Goal: Task Accomplishment & Management: Use online tool/utility

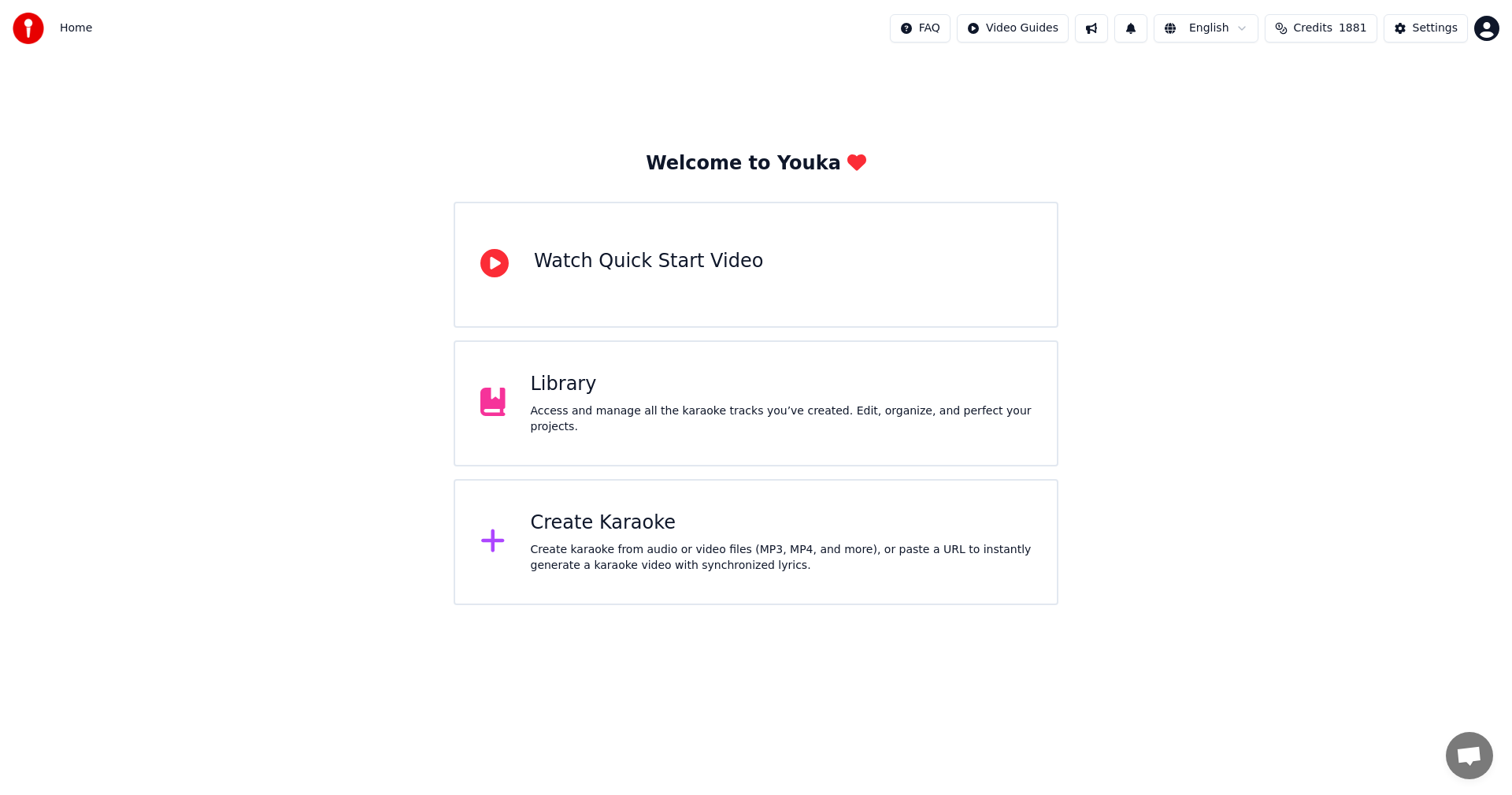
drag, startPoint x: 1216, startPoint y: 461, endPoint x: 1209, endPoint y: 468, distance: 9.9
click at [1216, 462] on div "Welcome to Youka Watch Quick Start Video Library Access and manage all the kara…" at bounding box center [756, 331] width 1512 height 548
click at [833, 538] on div "Create Karaoke Create karaoke from audio or video files (MP3, MP4, and more), o…" at bounding box center [781, 542] width 502 height 63
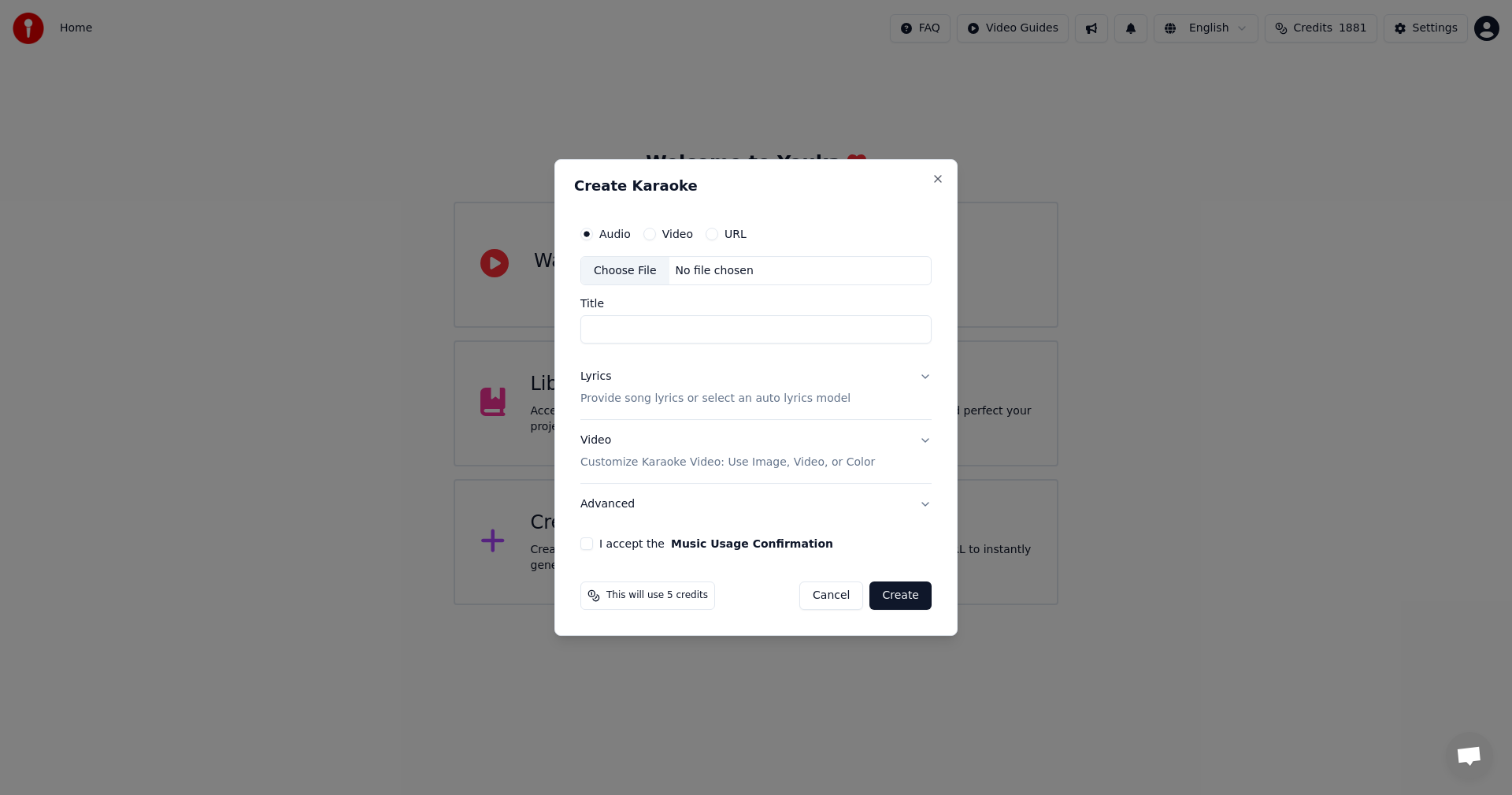
click at [611, 273] on div "Choose File" at bounding box center [625, 271] width 88 height 28
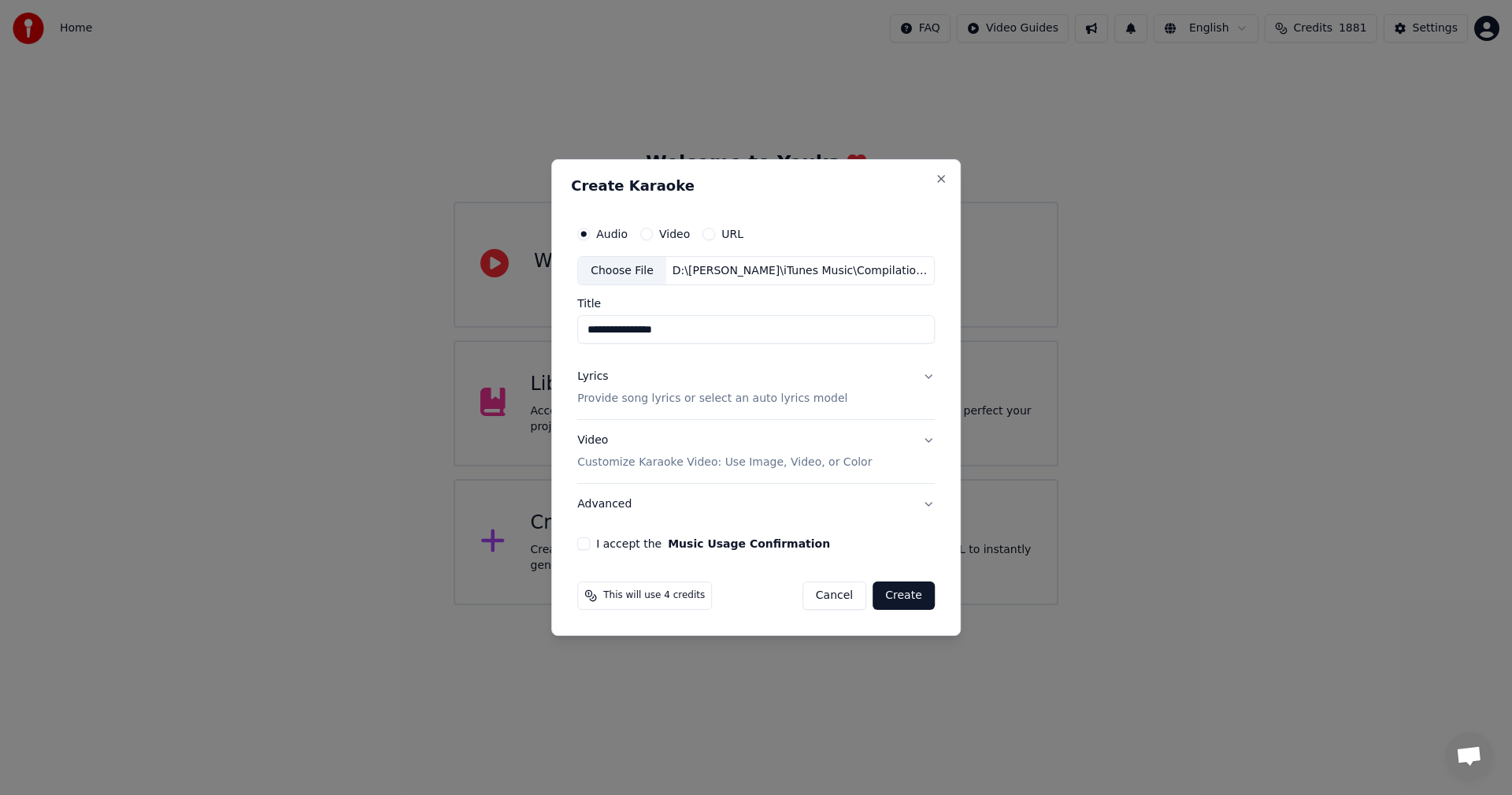
drag, startPoint x: 604, startPoint y: 334, endPoint x: 555, endPoint y: 327, distance: 49.5
click at [555, 327] on div "**********" at bounding box center [756, 398] width 410 height 477
type input "**********"
click at [578, 467] on div "**********" at bounding box center [756, 384] width 370 height 345
click at [605, 467] on p "Customize Karaoke Video: Use Image, Video, or Color" at bounding box center [724, 462] width 294 height 16
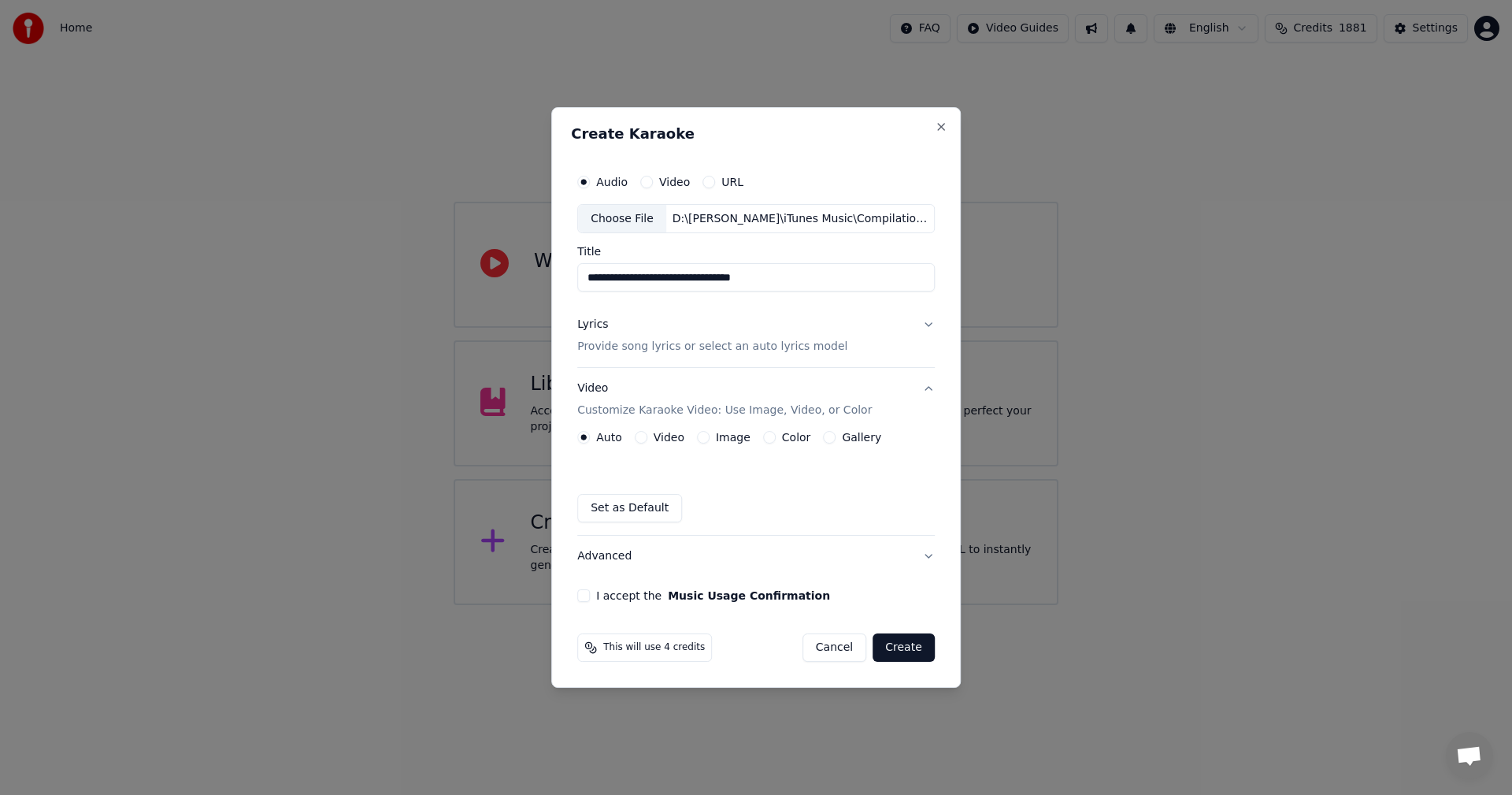
click at [713, 433] on div "Image" at bounding box center [723, 437] width 53 height 12
click at [707, 434] on button "Image" at bounding box center [703, 437] width 12 height 12
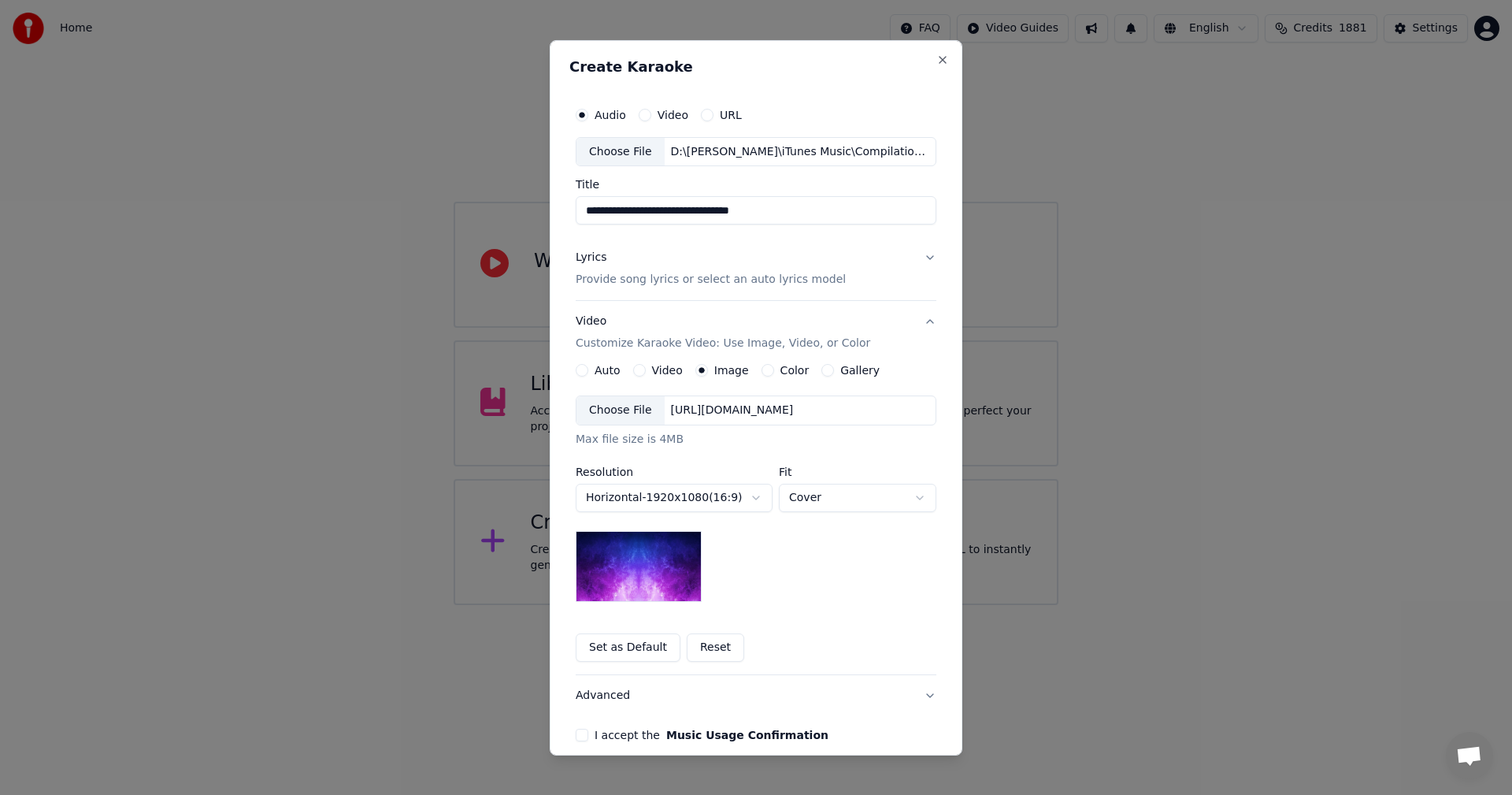
click at [594, 412] on div "Choose File" at bounding box center [620, 410] width 88 height 28
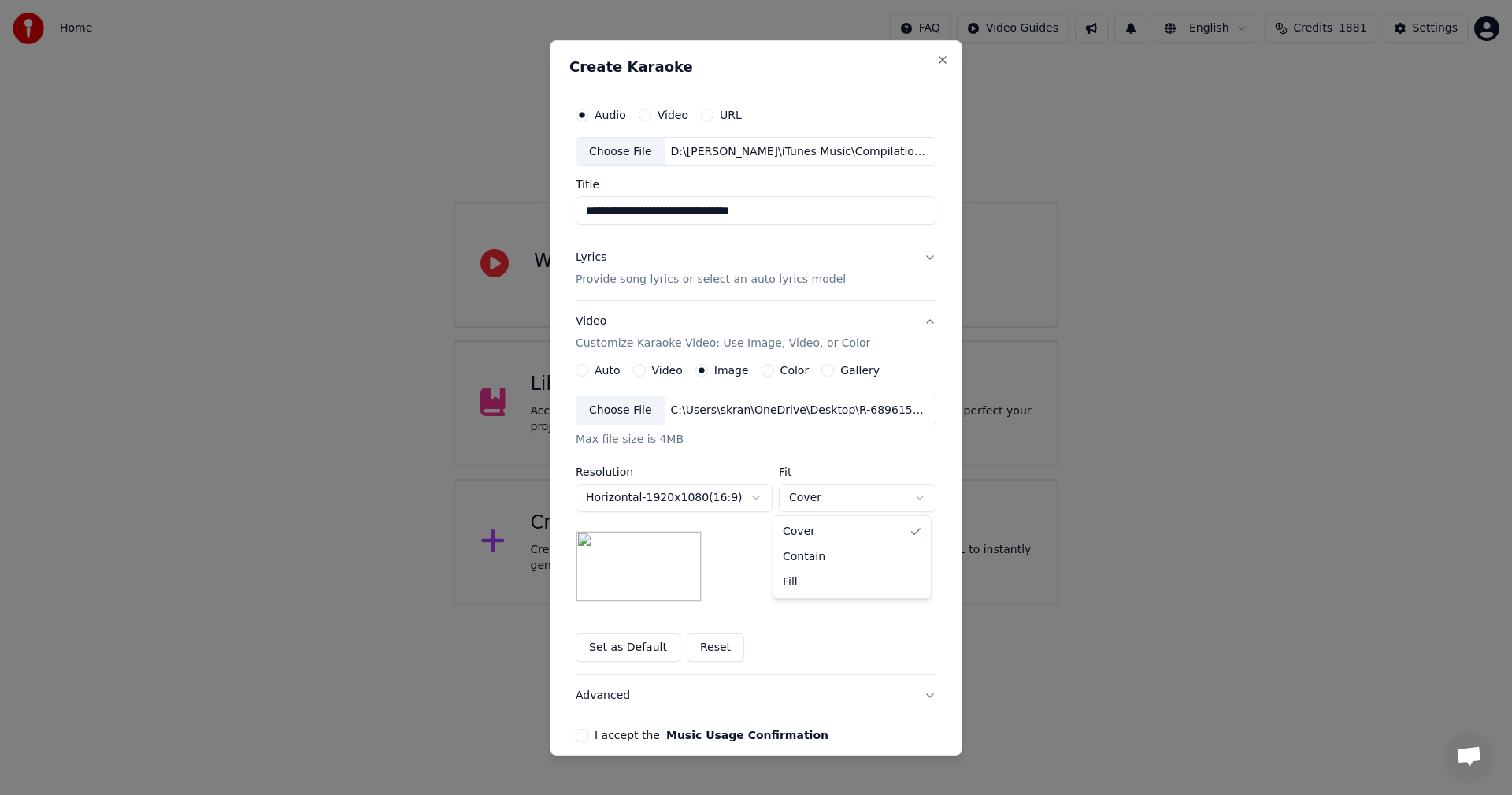
click at [843, 496] on body "**********" at bounding box center [756, 302] width 1512 height 605
select select "*******"
click at [580, 730] on button "I accept the Music Usage Confirmation" at bounding box center [582, 735] width 12 height 12
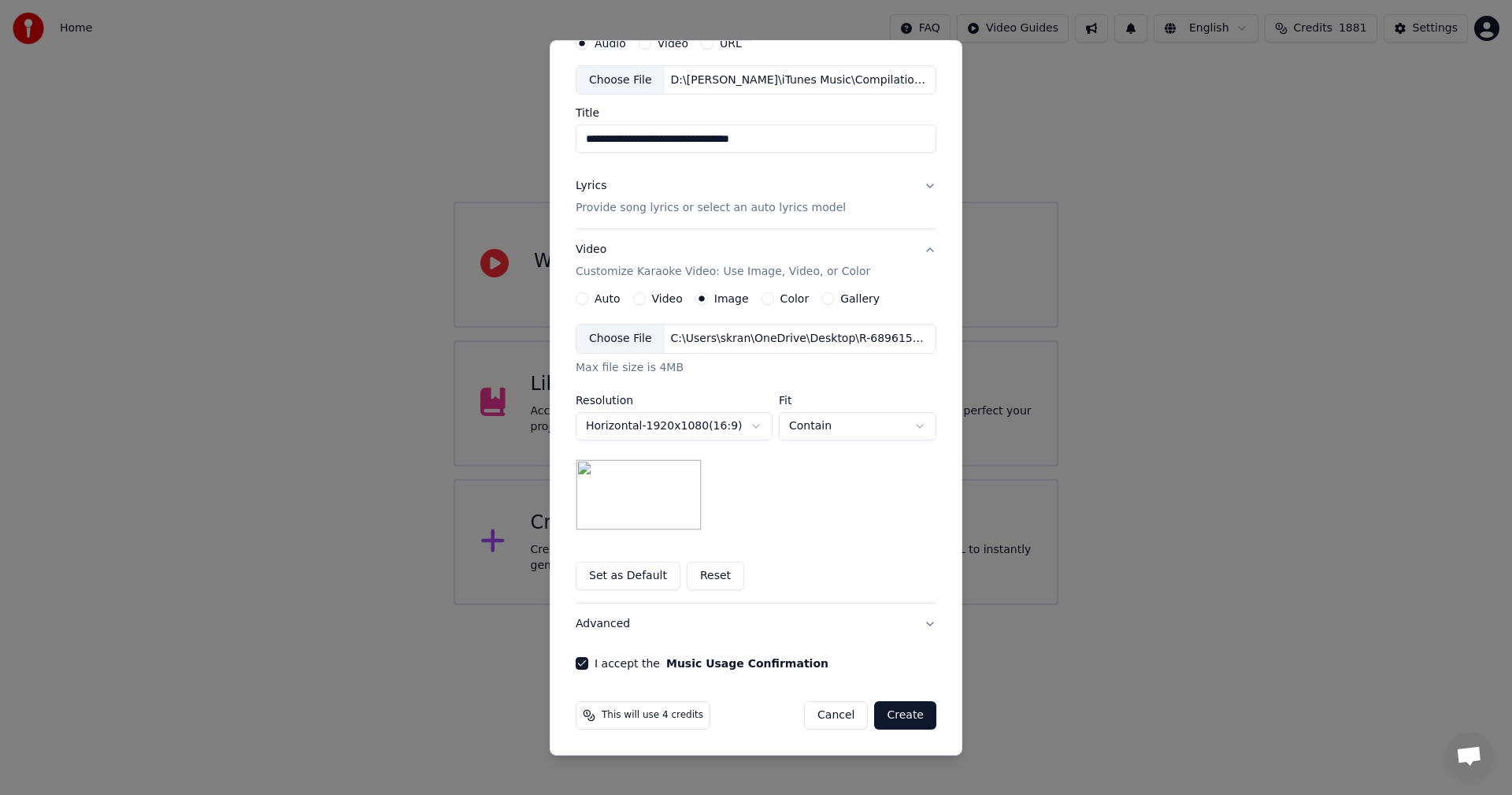
click at [889, 713] on button "Create" at bounding box center [904, 715] width 62 height 28
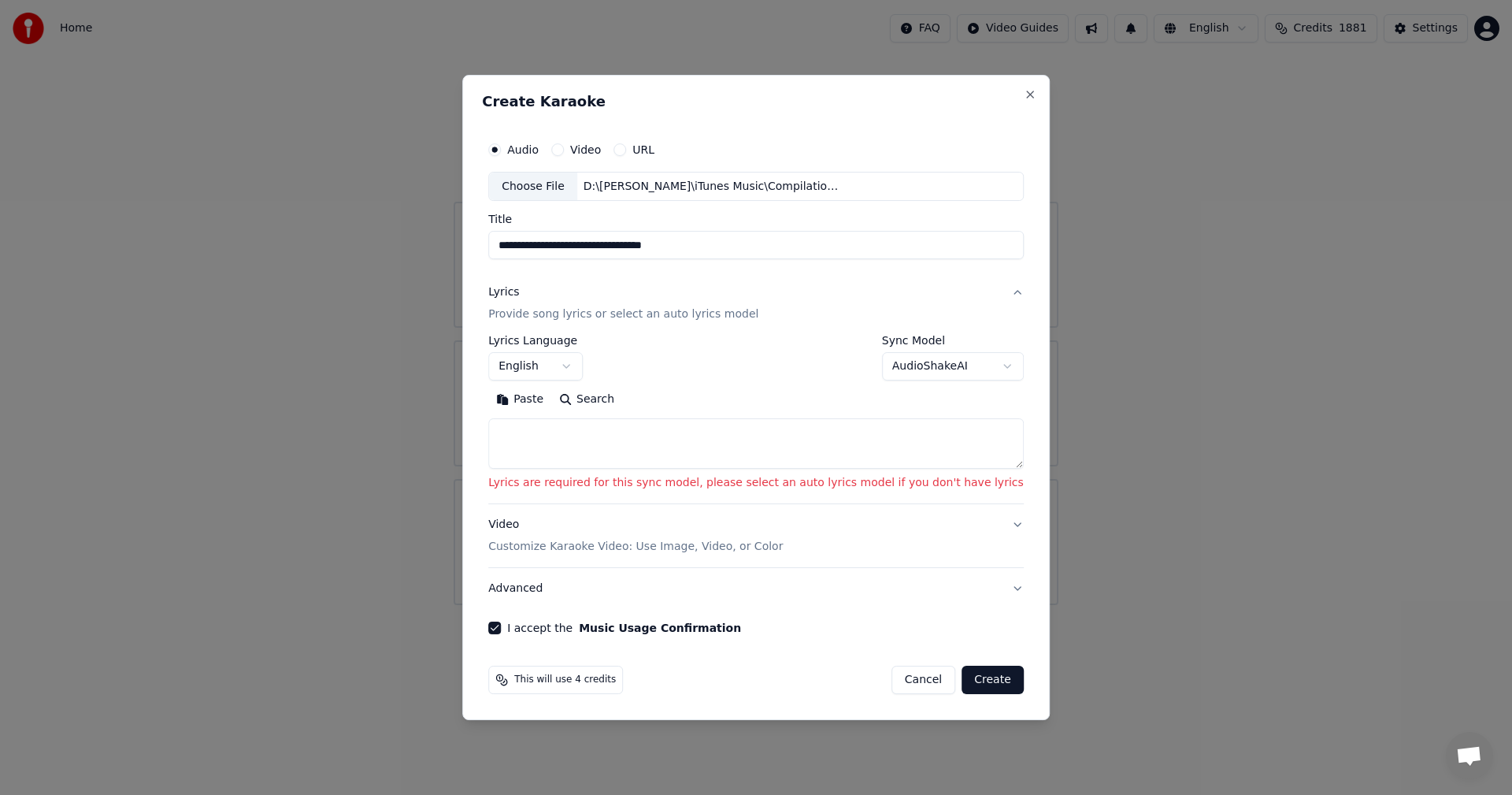
scroll to position [0, 0]
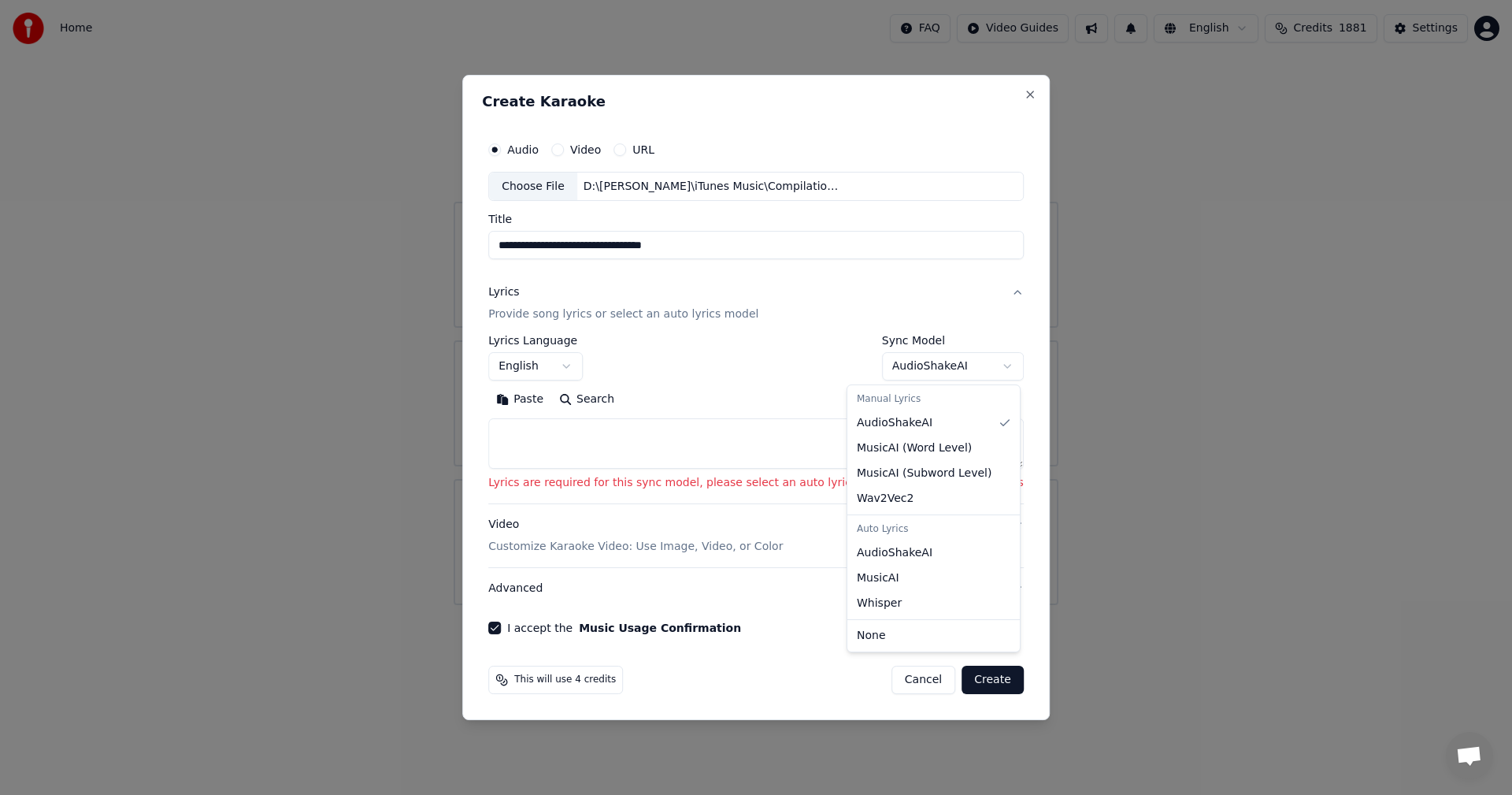
click at [912, 371] on body "**********" at bounding box center [756, 302] width 1512 height 605
click at [897, 554] on span "AudioShakeAI" at bounding box center [895, 552] width 75 height 16
select select "**********"
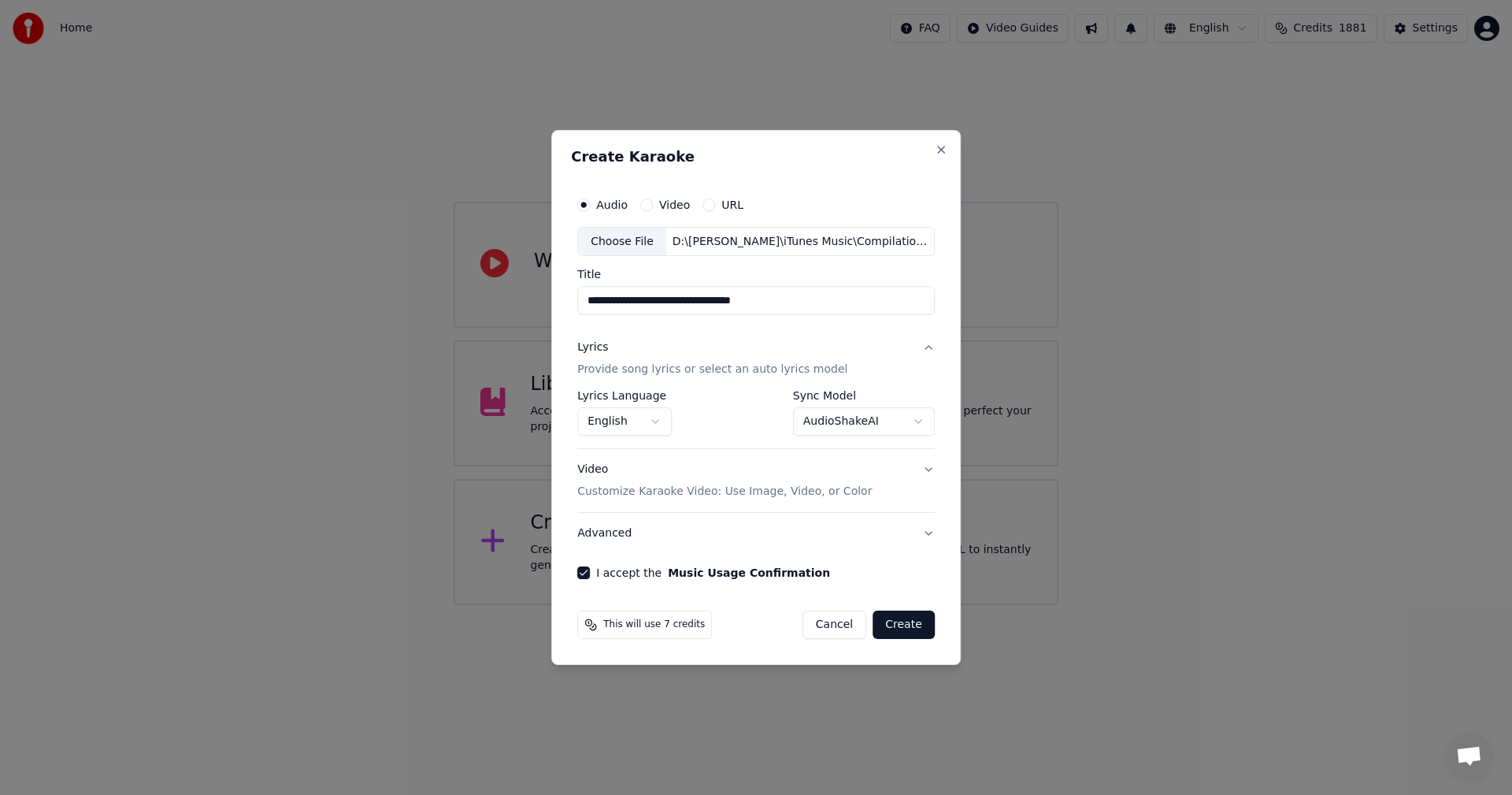
click at [896, 620] on button "Create" at bounding box center [904, 624] width 62 height 28
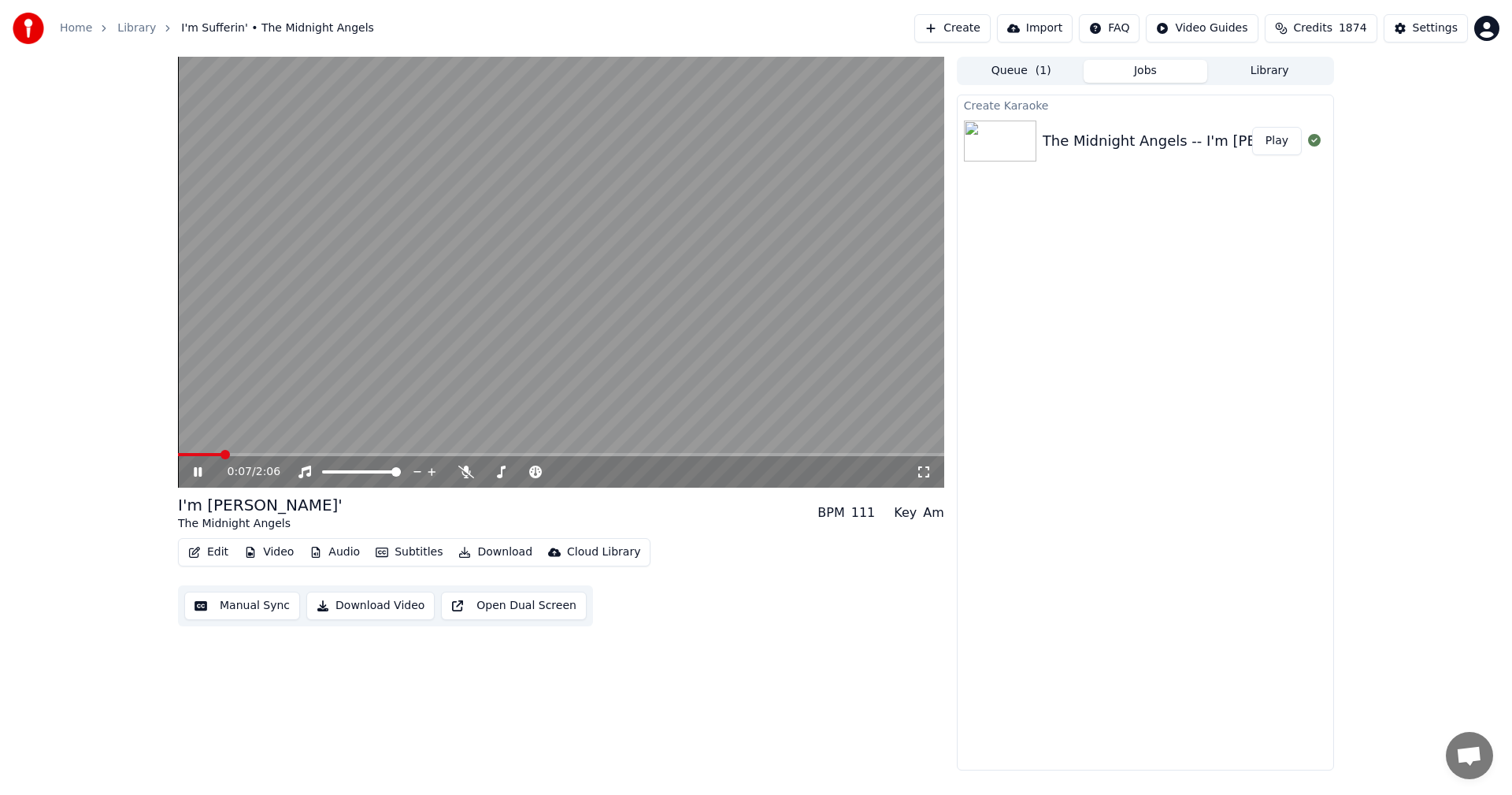
click at [200, 472] on icon at bounding box center [197, 471] width 8 height 10
click at [178, 455] on span at bounding box center [182, 454] width 10 height 10
click at [201, 555] on button "Edit" at bounding box center [208, 552] width 53 height 22
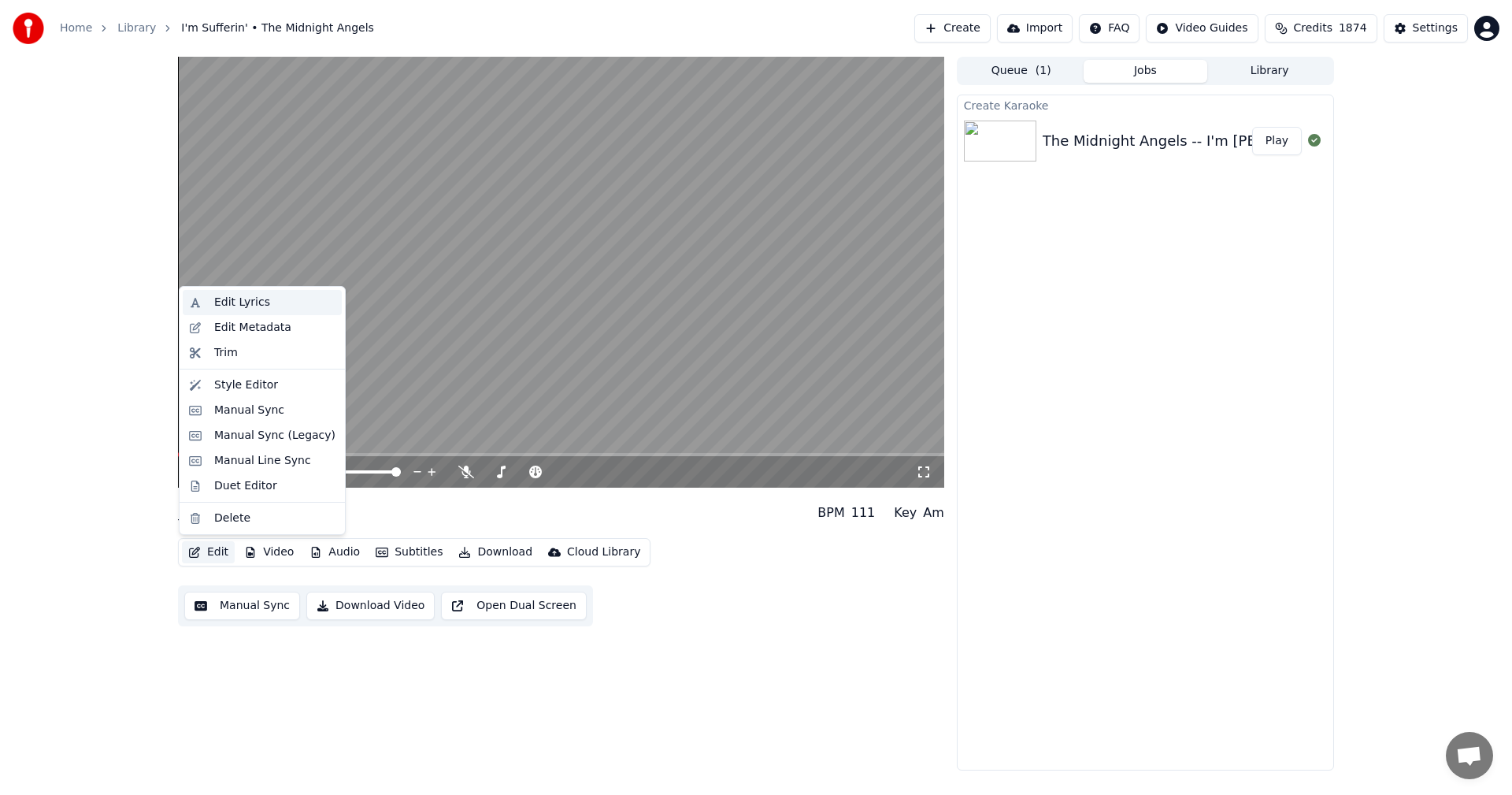
click at [231, 302] on div "Edit Lyrics" at bounding box center [243, 302] width 56 height 16
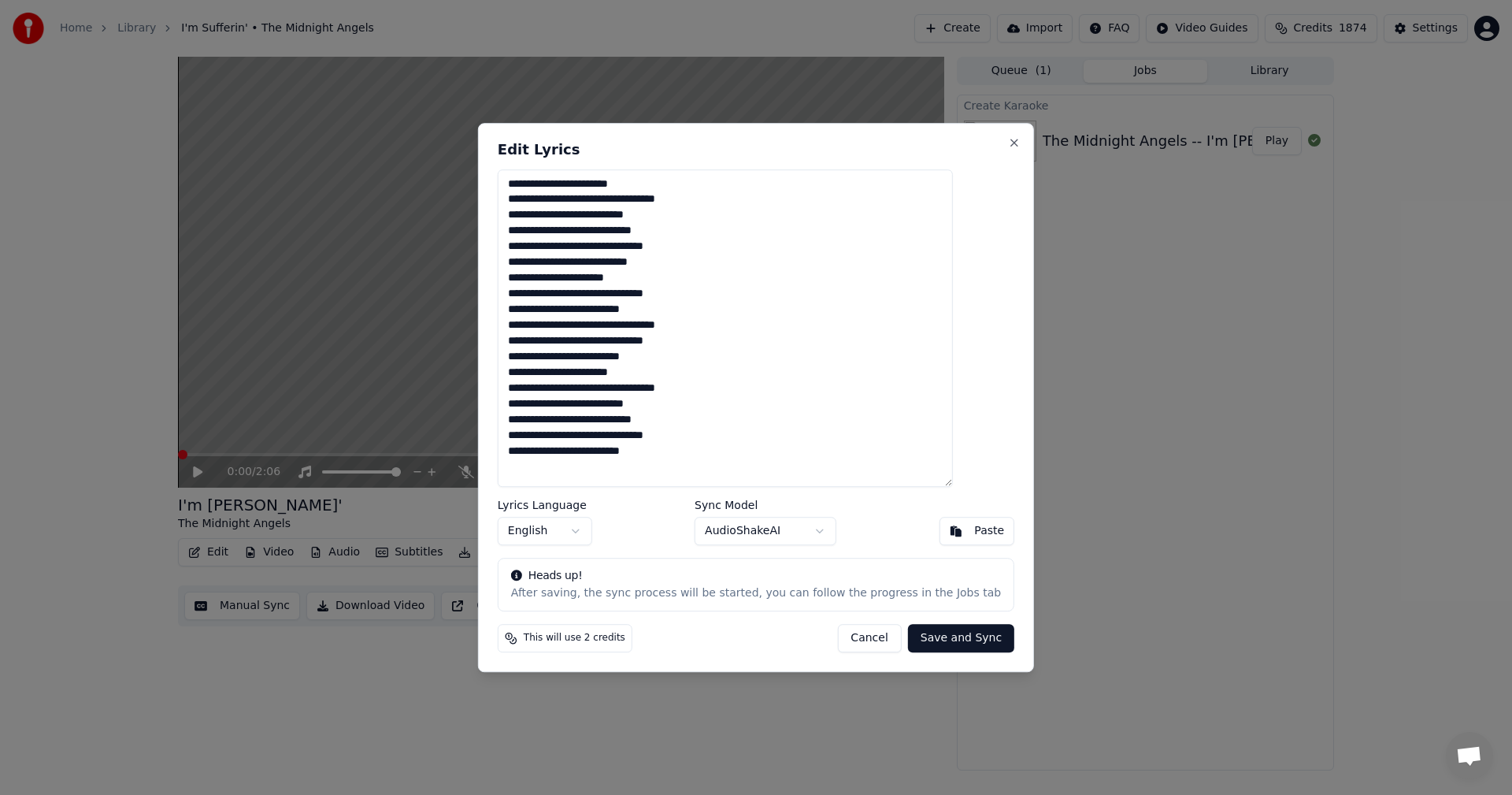
drag, startPoint x: 658, startPoint y: 200, endPoint x: 703, endPoint y: 225, distance: 51.5
click at [658, 201] on textarea "**********" at bounding box center [726, 327] width 455 height 318
drag, startPoint x: 627, startPoint y: 264, endPoint x: 673, endPoint y: 263, distance: 46.0
click at [676, 264] on textarea "**********" at bounding box center [726, 327] width 455 height 318
drag, startPoint x: 632, startPoint y: 280, endPoint x: 651, endPoint y: 285, distance: 19.6
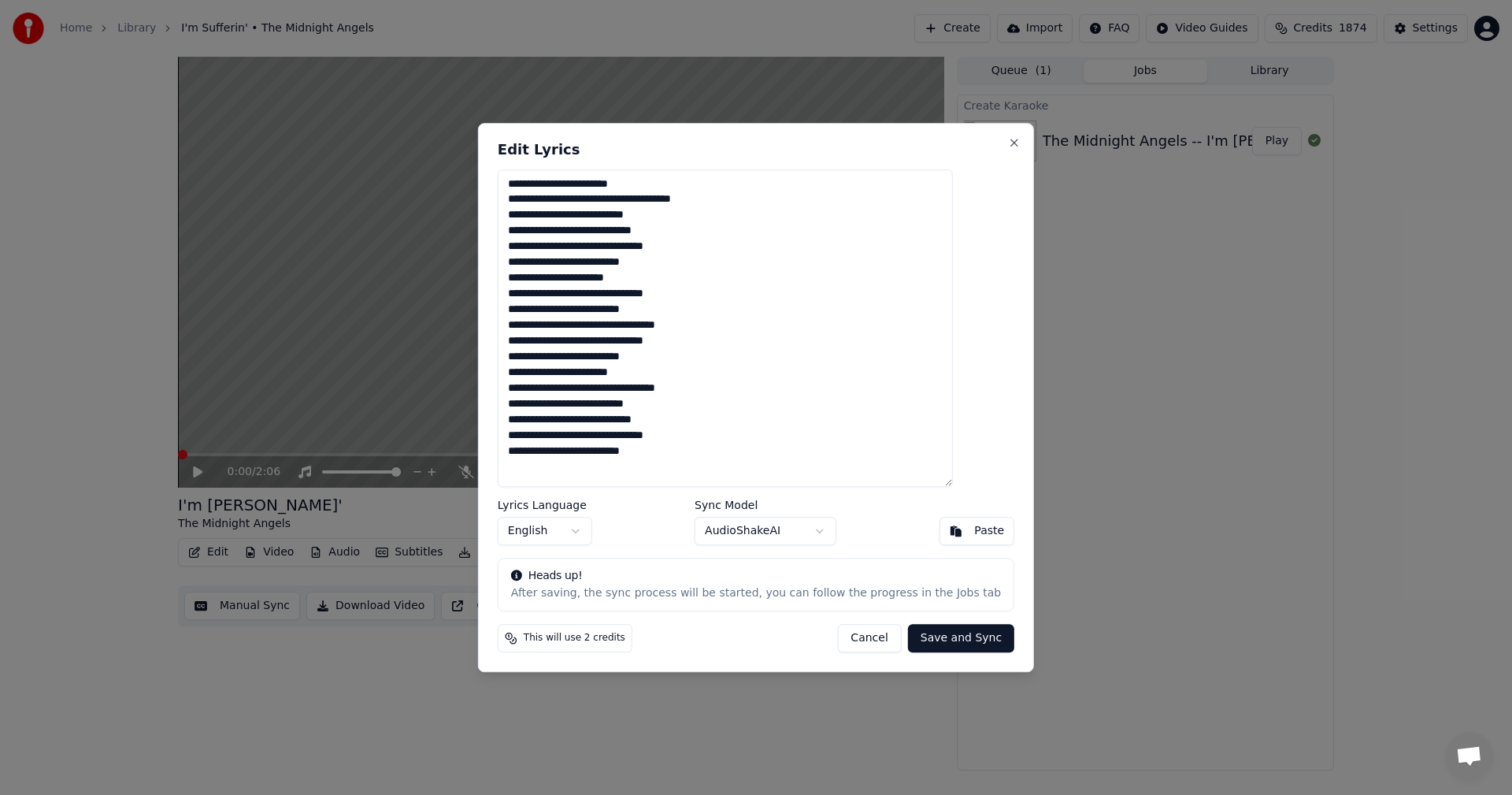
click at [651, 285] on textarea "**********" at bounding box center [726, 327] width 455 height 318
click at [591, 308] on textarea "**********" at bounding box center [726, 327] width 455 height 318
click at [598, 303] on textarea "**********" at bounding box center [726, 327] width 455 height 318
drag, startPoint x: 602, startPoint y: 308, endPoint x: 636, endPoint y: 300, distance: 34.9
click at [620, 304] on textarea "**********" at bounding box center [726, 327] width 455 height 318
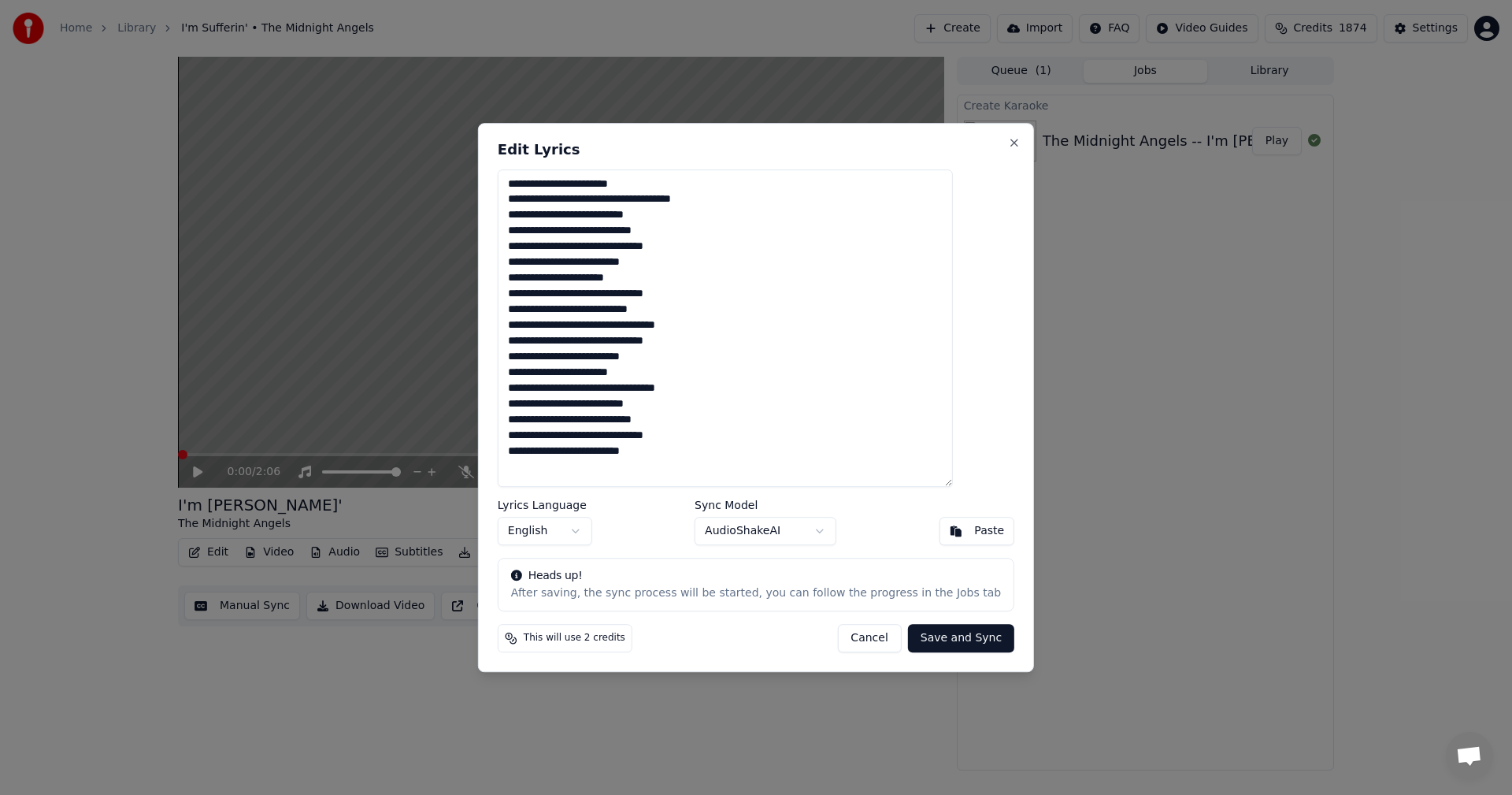
drag, startPoint x: 658, startPoint y: 393, endPoint x: 673, endPoint y: 390, distance: 15.3
click at [673, 390] on textarea "**********" at bounding box center [726, 327] width 455 height 318
type textarea "**********"
click at [926, 644] on button "Save and Sync" at bounding box center [960, 637] width 106 height 28
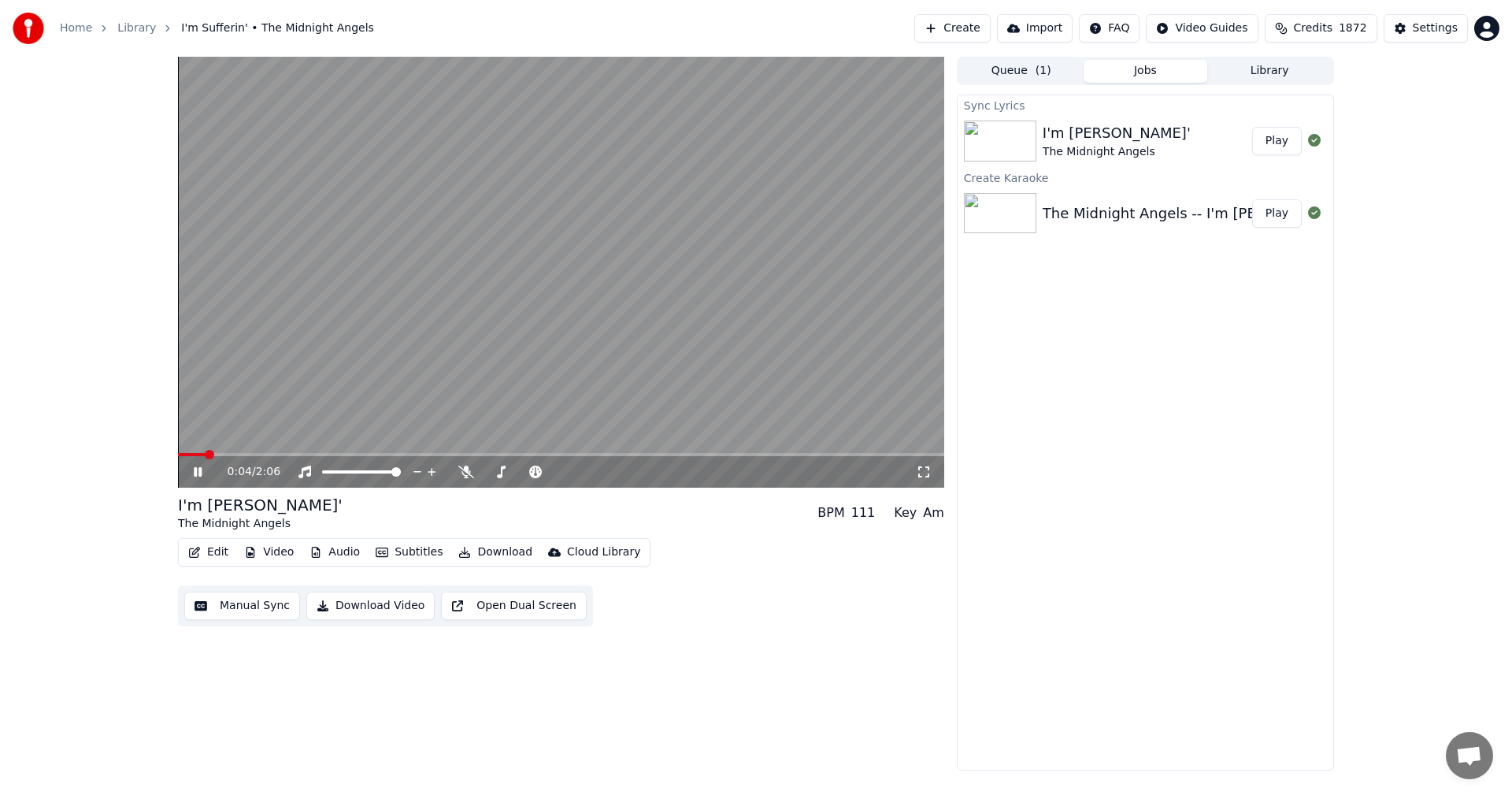
click at [925, 471] on icon at bounding box center [924, 472] width 16 height 12
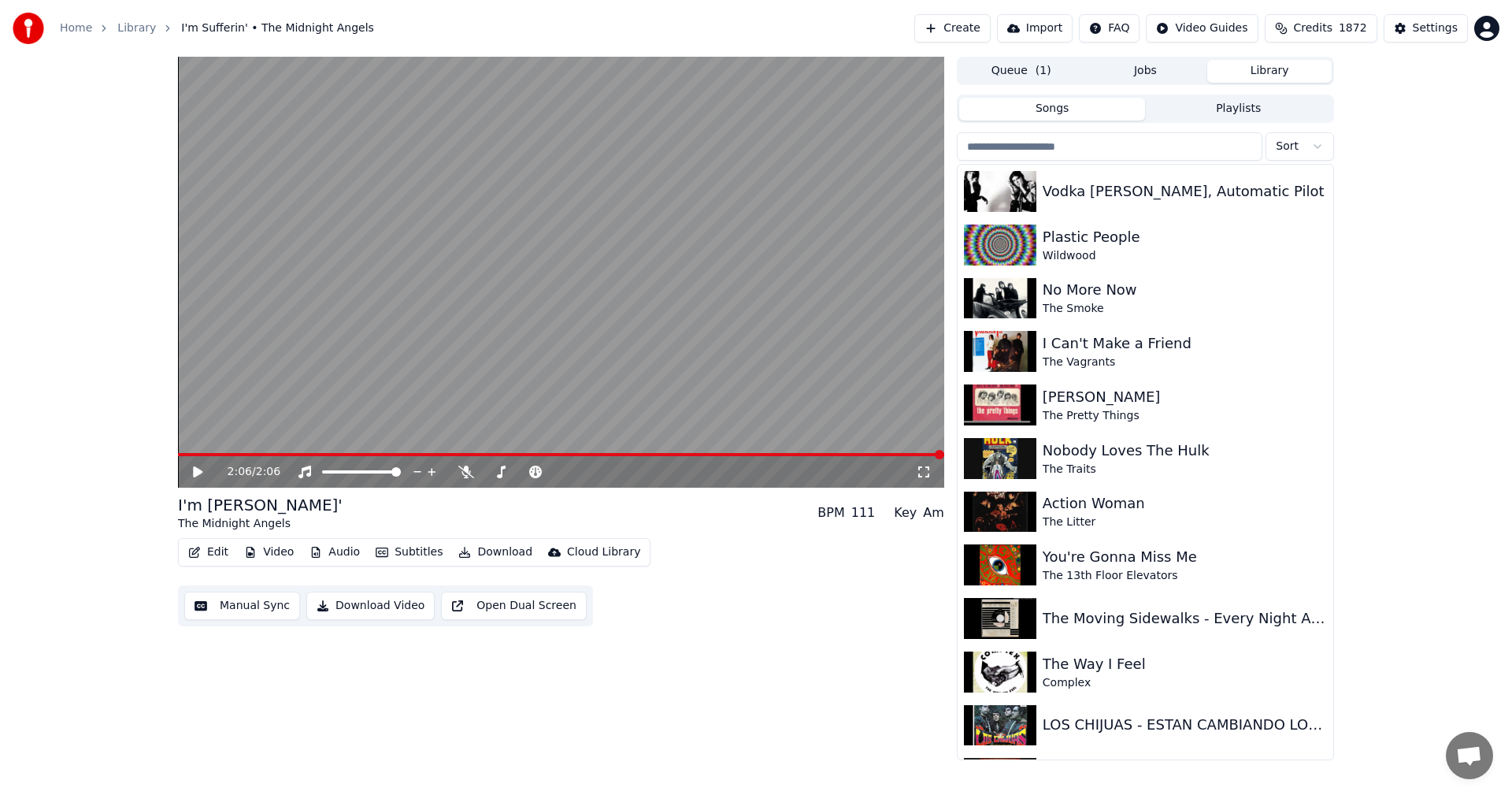
click at [1269, 74] on button "Library" at bounding box center [1269, 71] width 124 height 23
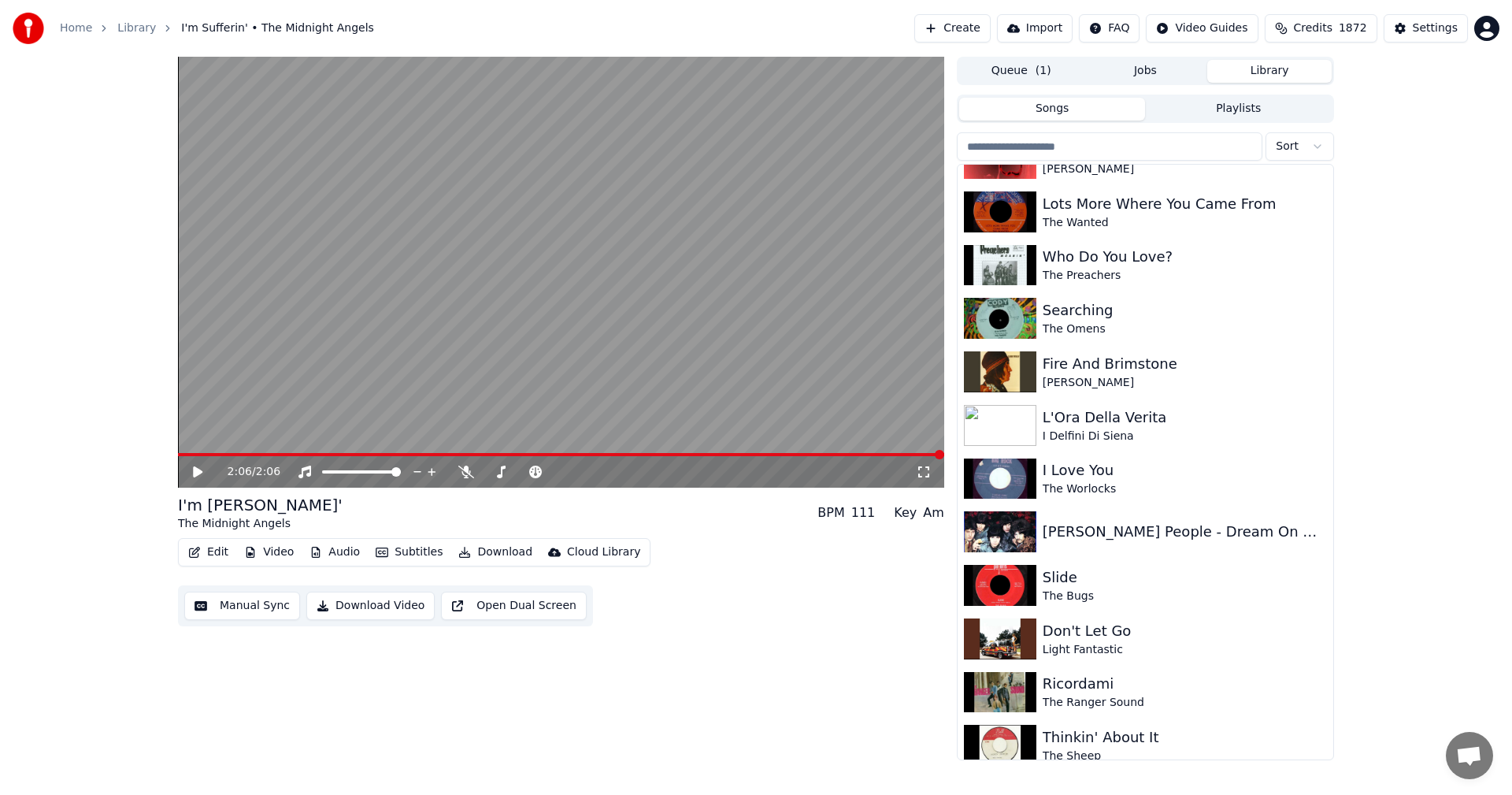
scroll to position [2511, 0]
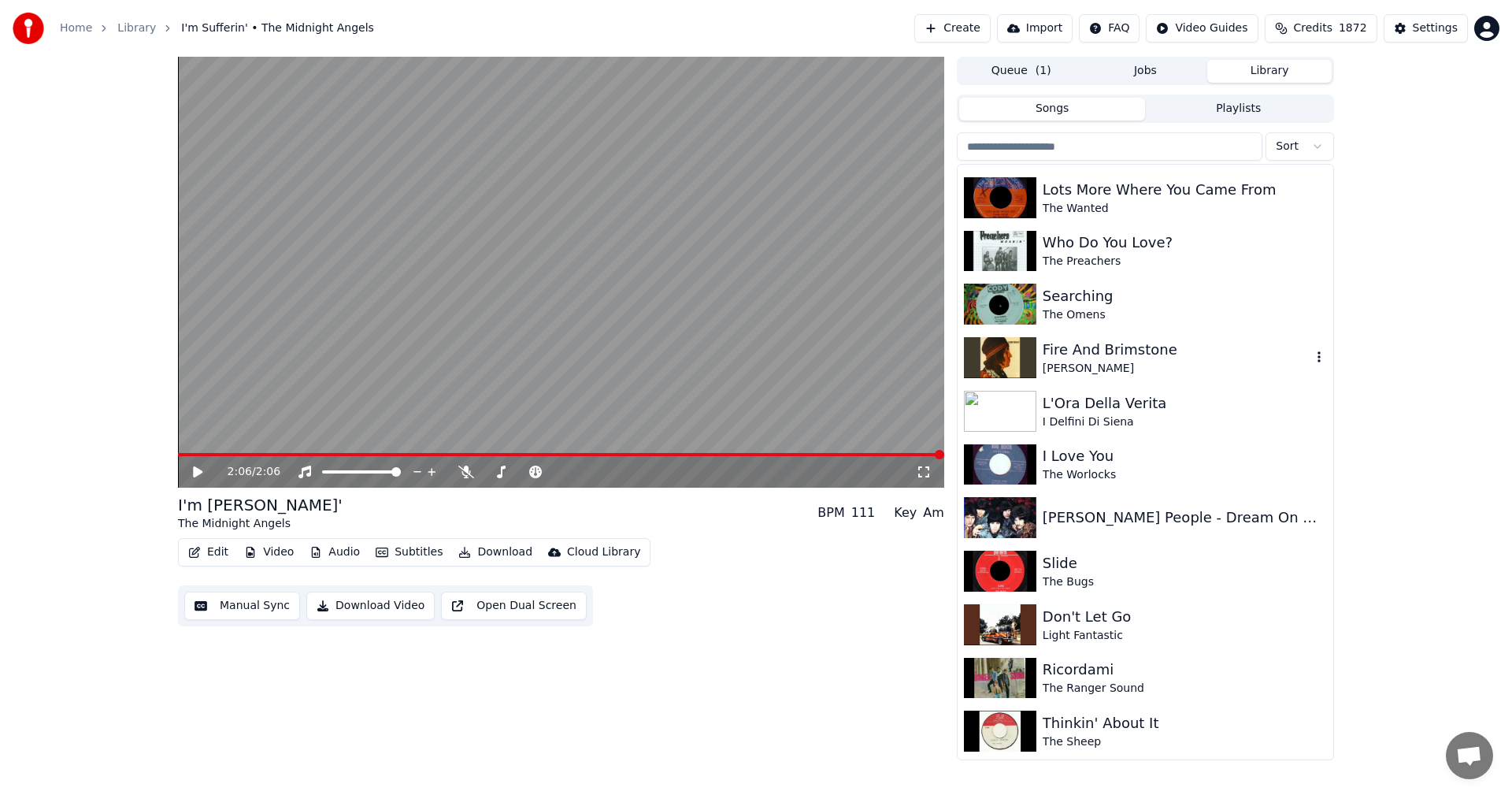
click at [1128, 352] on div "Fire And Brimstone" at bounding box center [1177, 349] width 269 height 22
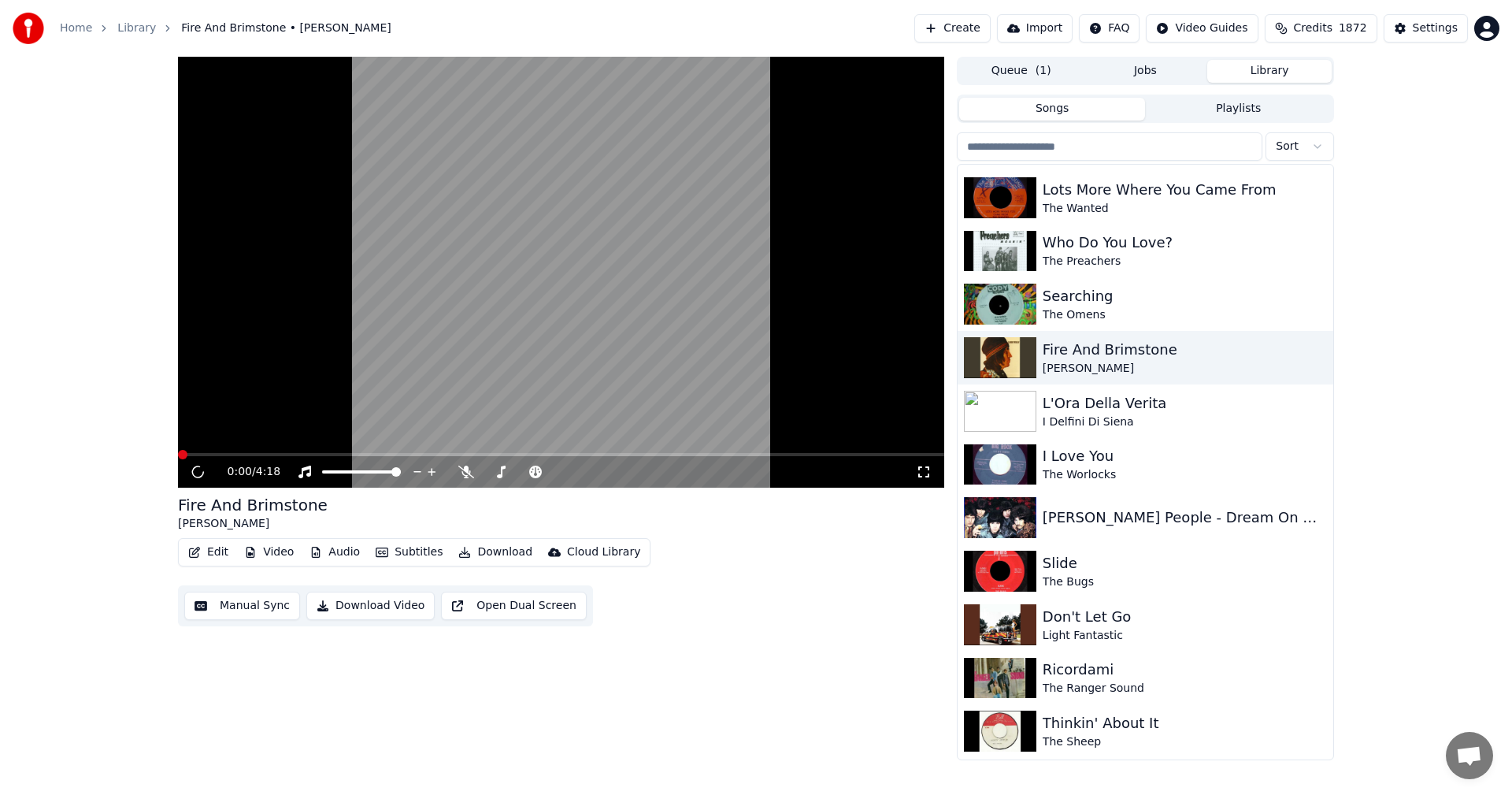
click at [929, 471] on icon at bounding box center [924, 472] width 16 height 12
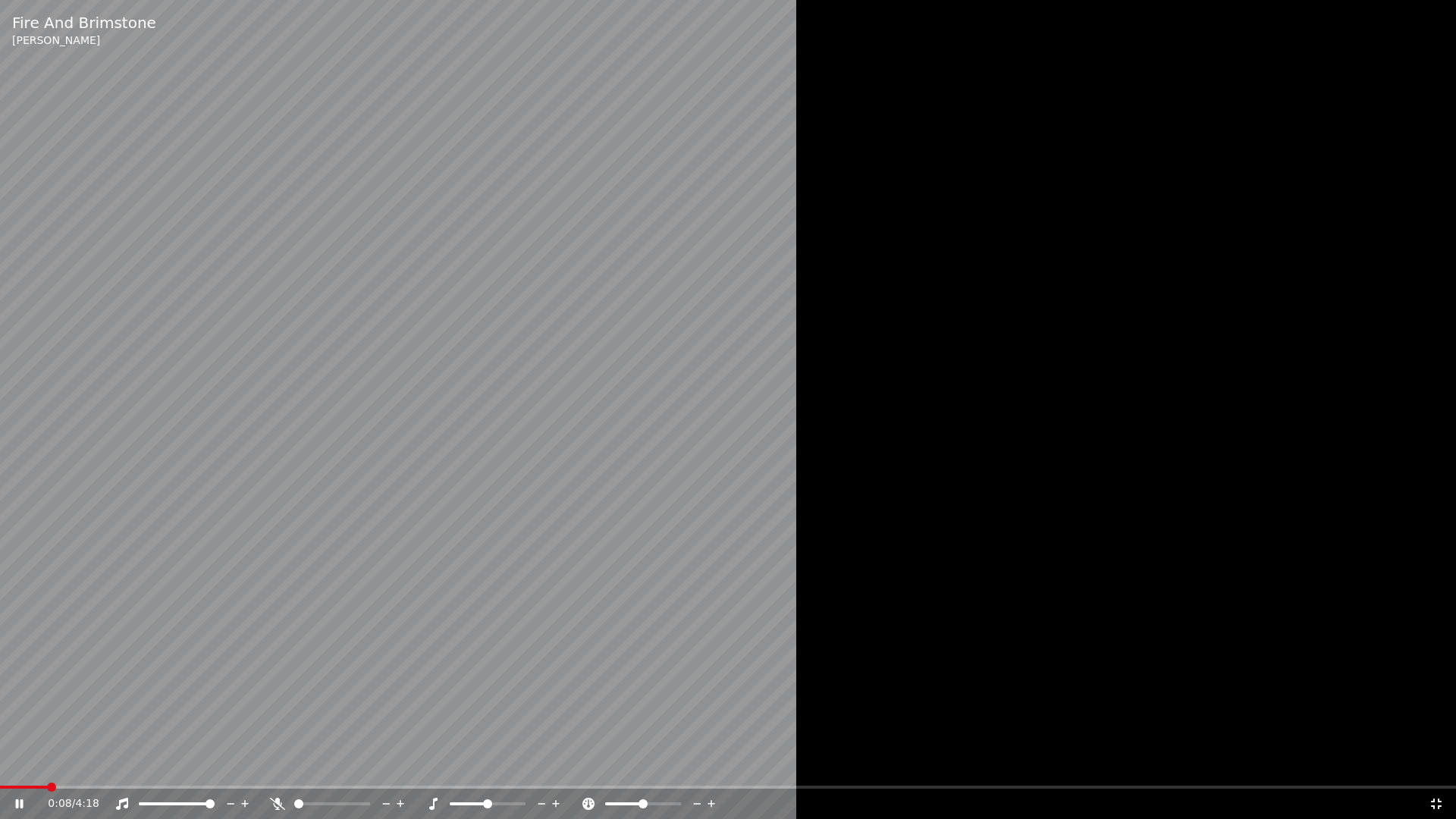
click at [488, 641] on video at bounding box center [728, 409] width 1456 height 819
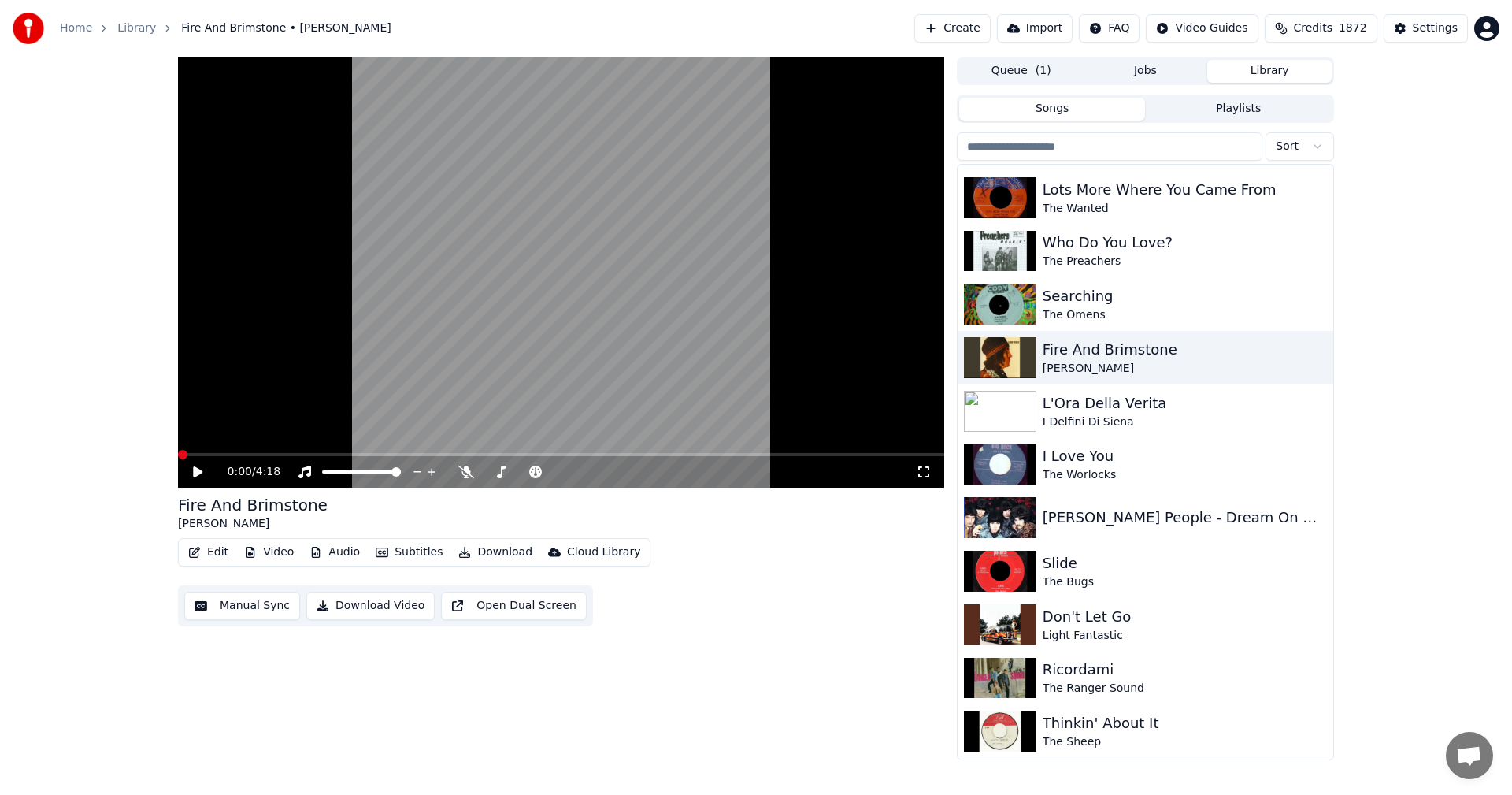
click at [178, 454] on span at bounding box center [182, 454] width 10 height 10
click at [285, 552] on button "Video" at bounding box center [269, 552] width 62 height 22
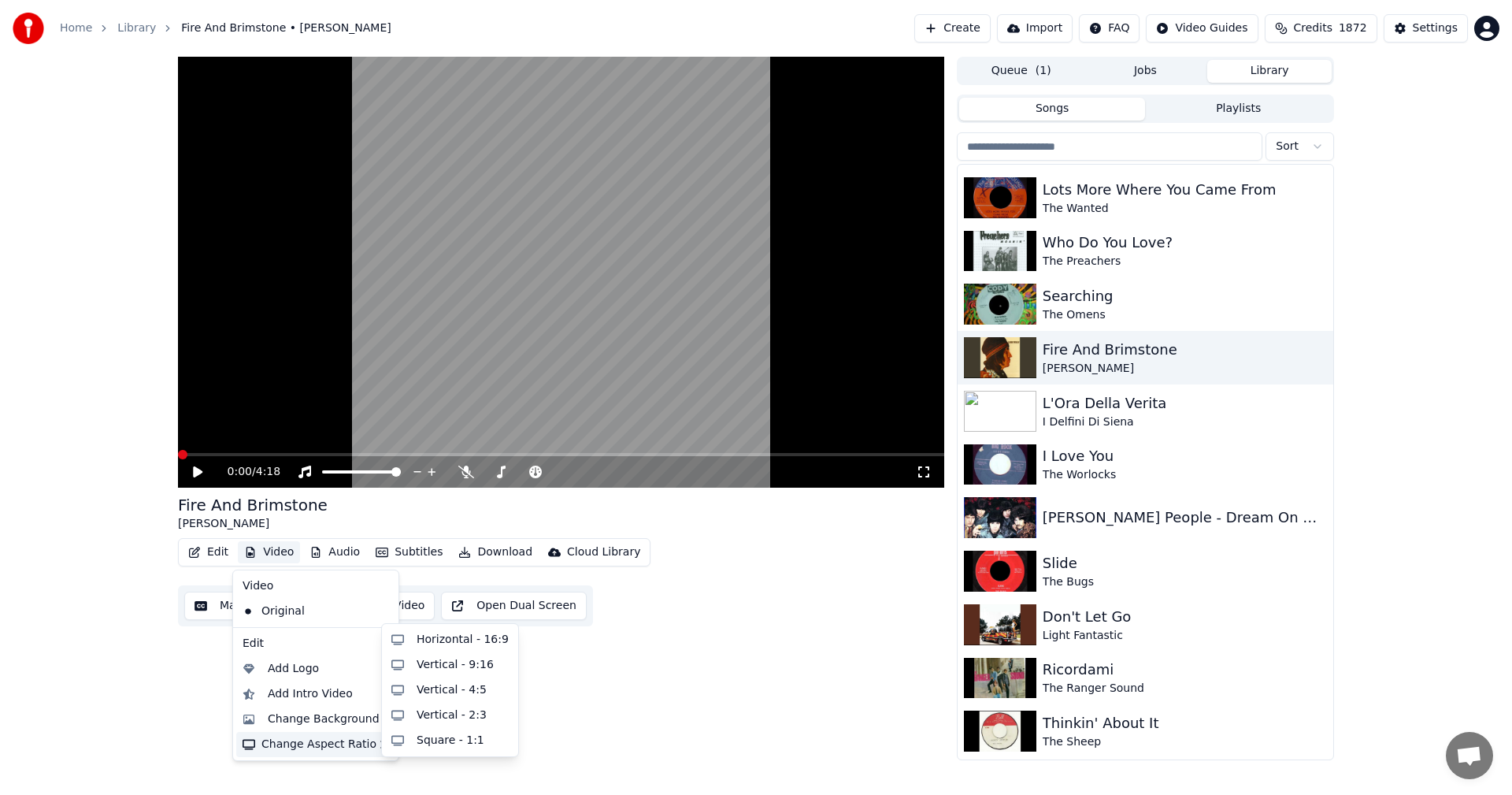
click at [293, 747] on div "Change Aspect Ratio" at bounding box center [316, 744] width 159 height 25
click at [427, 637] on div "Horizontal - 16:9" at bounding box center [462, 639] width 92 height 16
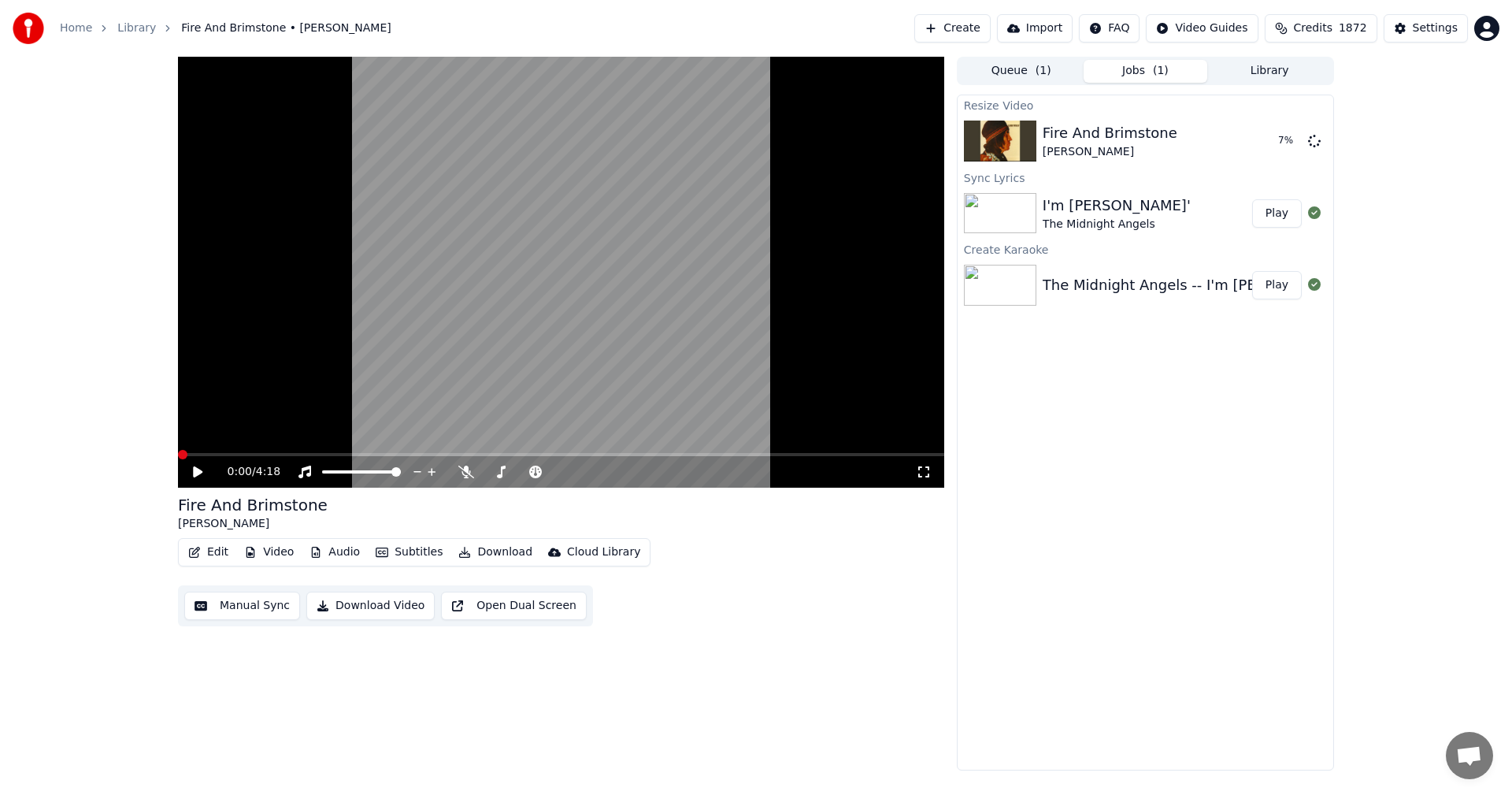
click at [201, 473] on icon at bounding box center [197, 472] width 10 height 11
click at [925, 471] on icon at bounding box center [924, 472] width 16 height 12
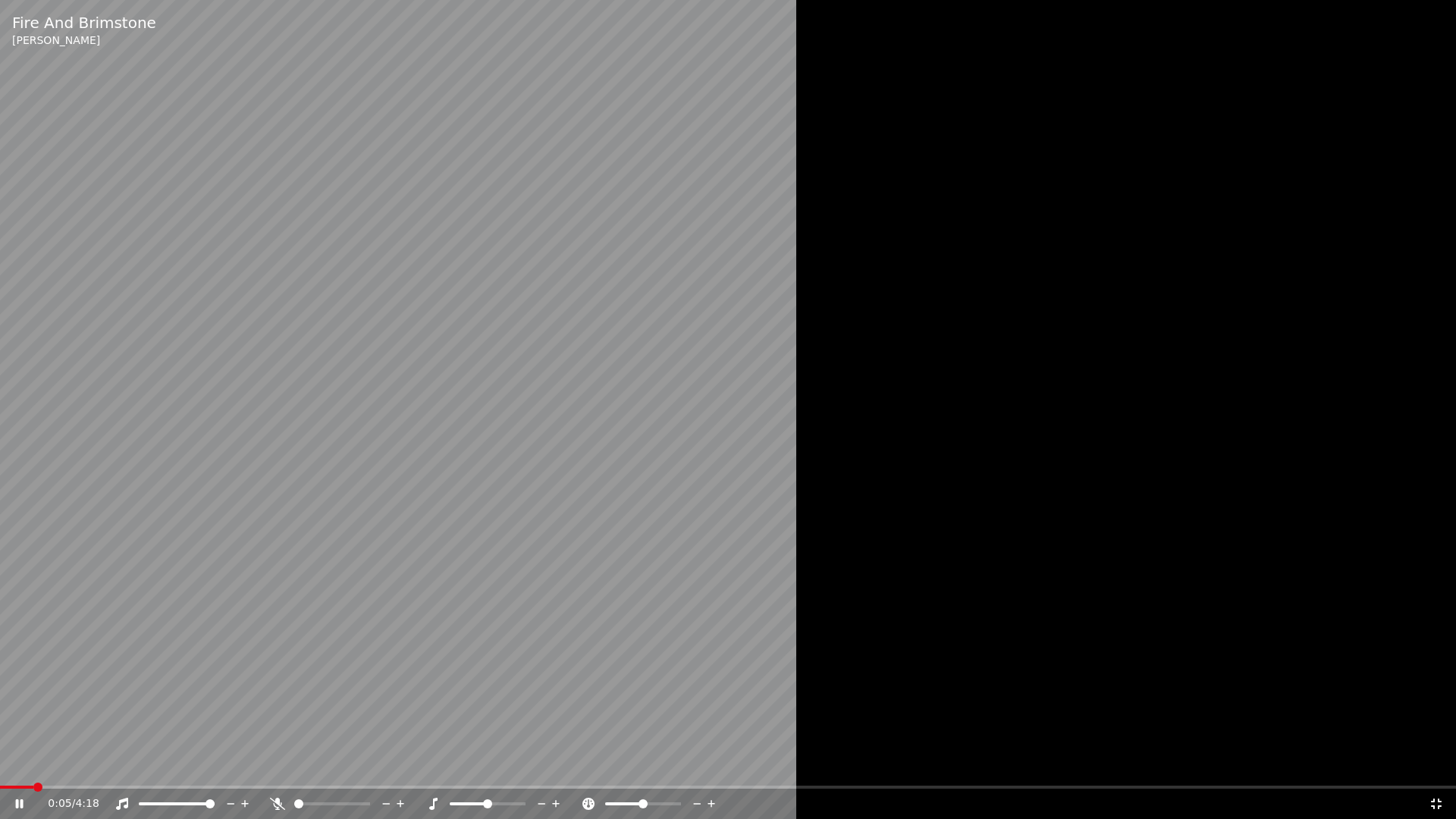
click at [698, 478] on video at bounding box center [728, 409] width 1456 height 819
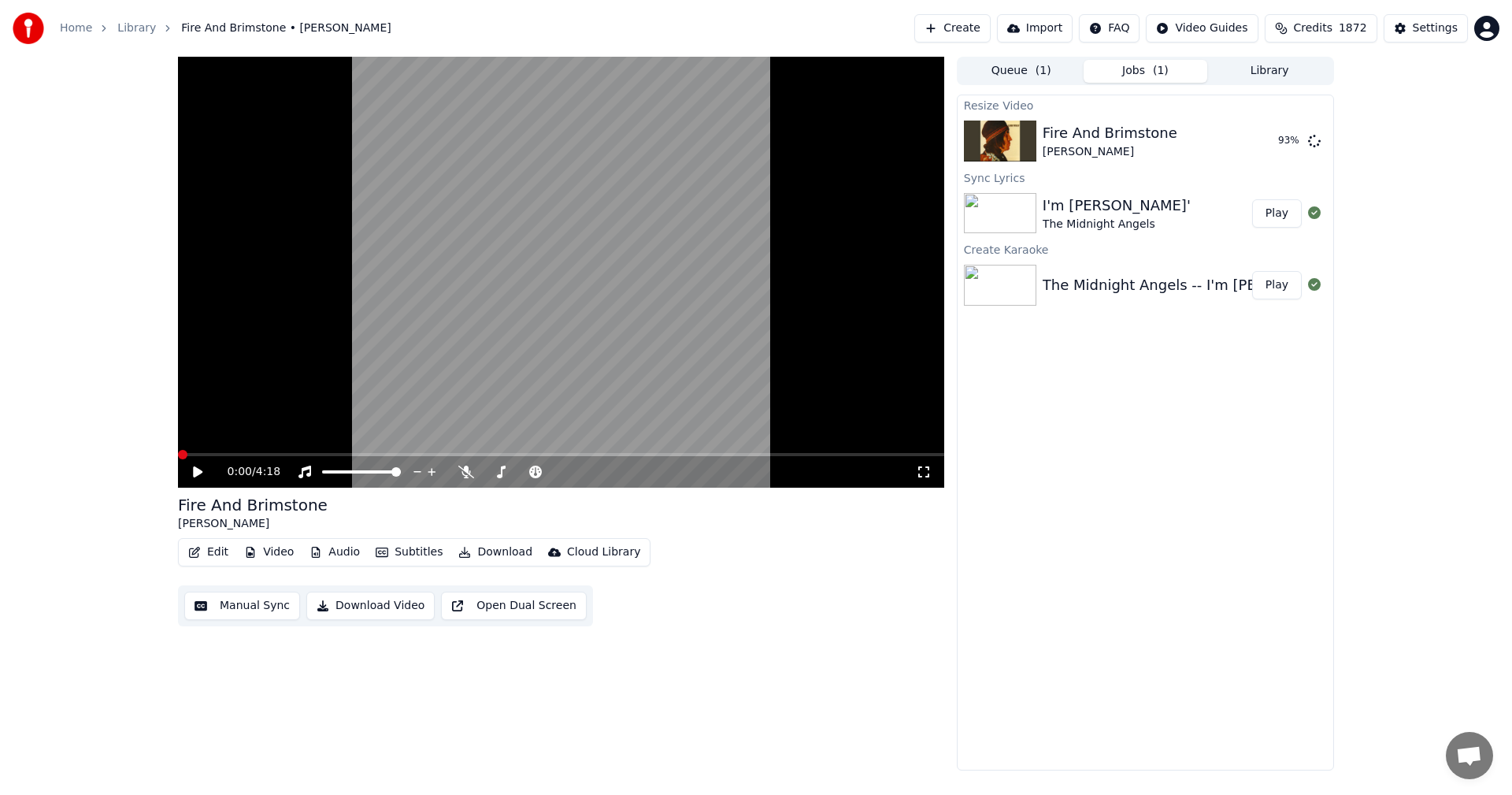
click at [178, 455] on span at bounding box center [182, 454] width 10 height 10
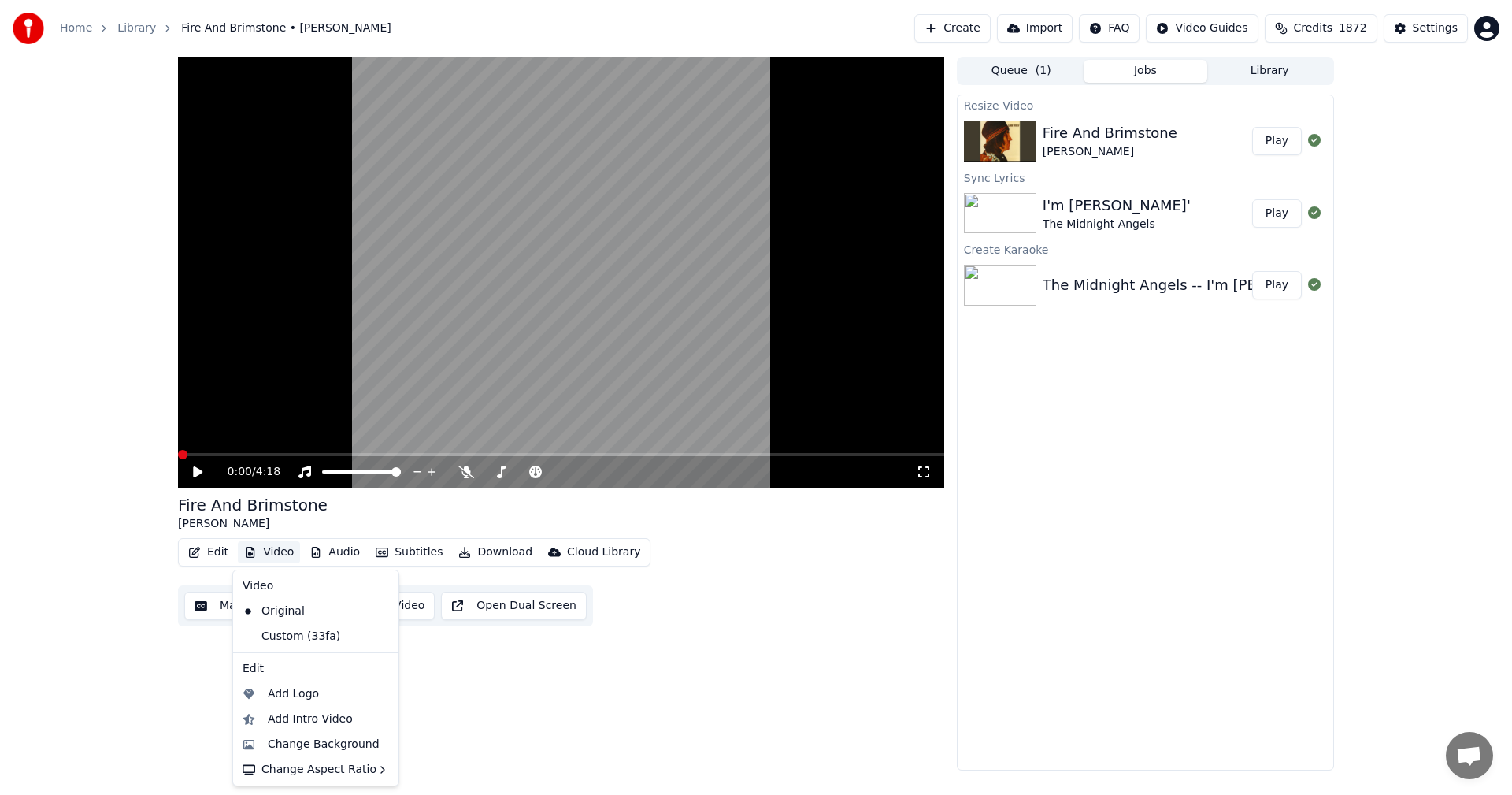
click at [271, 555] on button "Video" at bounding box center [269, 552] width 62 height 22
click at [270, 747] on div "Change Background" at bounding box center [324, 744] width 112 height 16
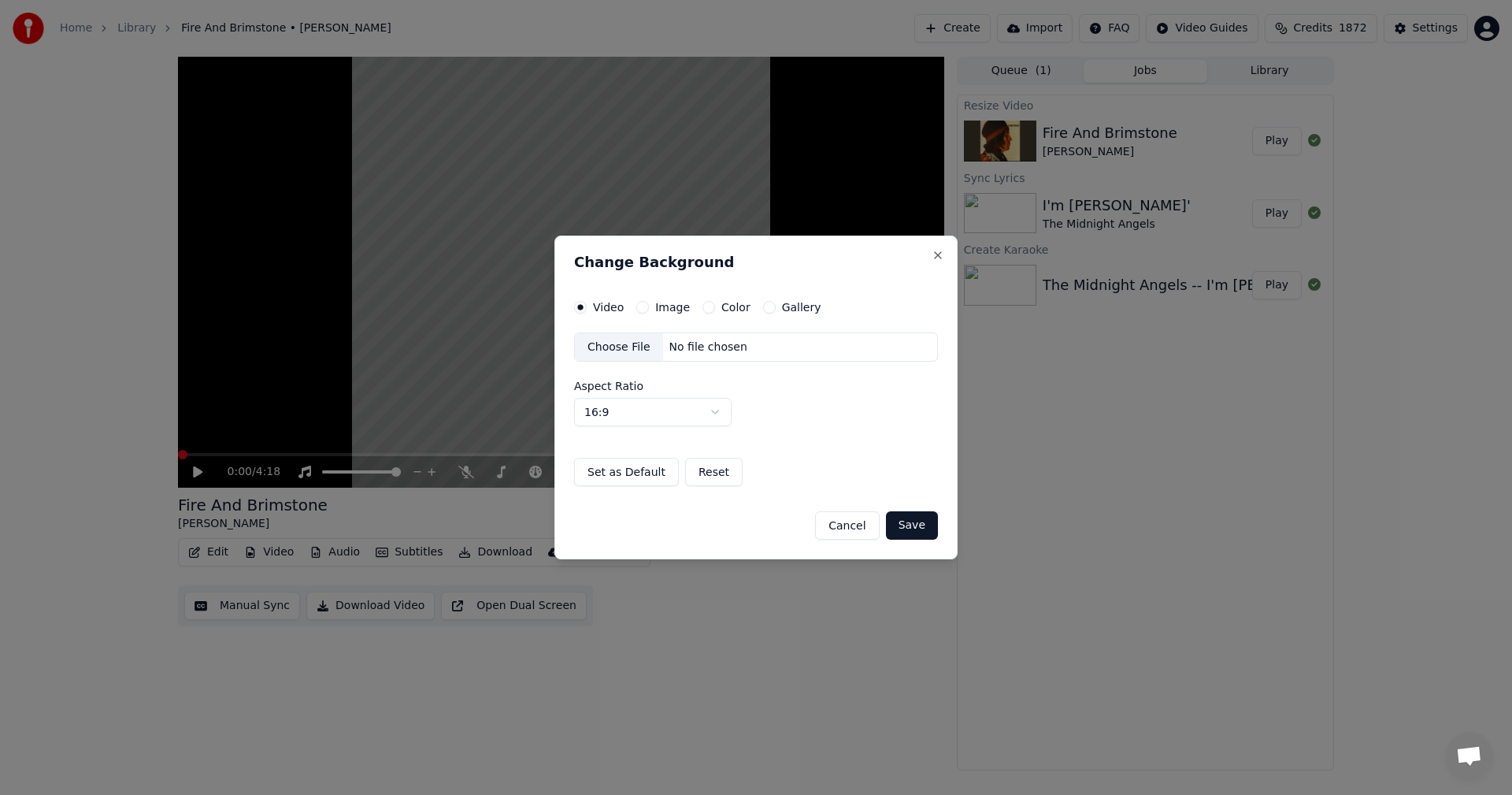
click at [674, 307] on label "Image" at bounding box center [672, 307] width 35 height 11
click at [649, 307] on button "Image" at bounding box center [643, 307] width 12 height 12
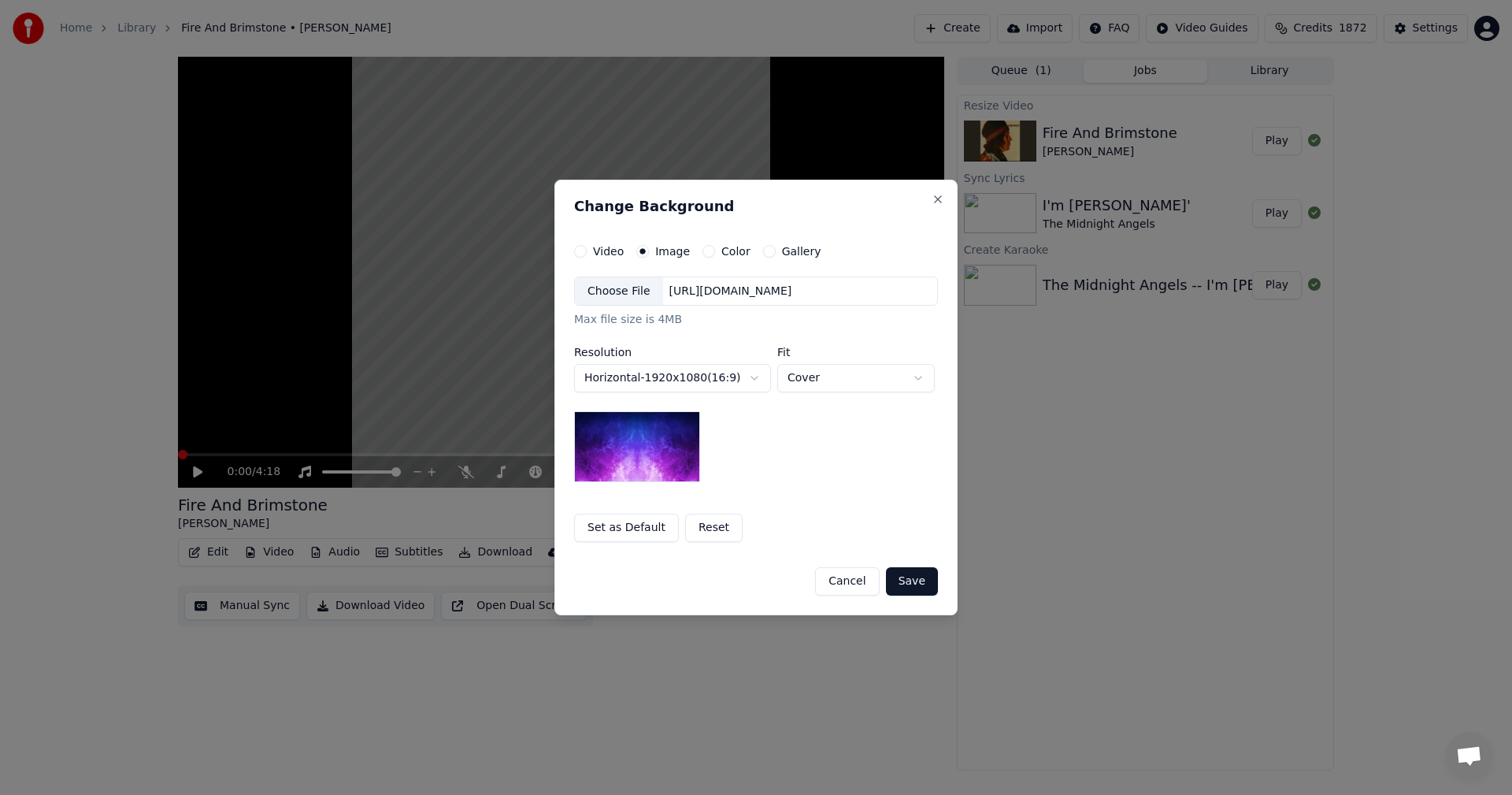
click at [619, 308] on div "Choose File [URL][DOMAIN_NAME] Max file size is 4MB" at bounding box center [756, 302] width 364 height 52
click at [618, 294] on div "Choose File" at bounding box center [619, 292] width 88 height 28
click at [834, 379] on body "Home Library Fire And Brimstone • [PERSON_NAME] Create Import FAQ Video Guides …" at bounding box center [756, 398] width 1512 height 795
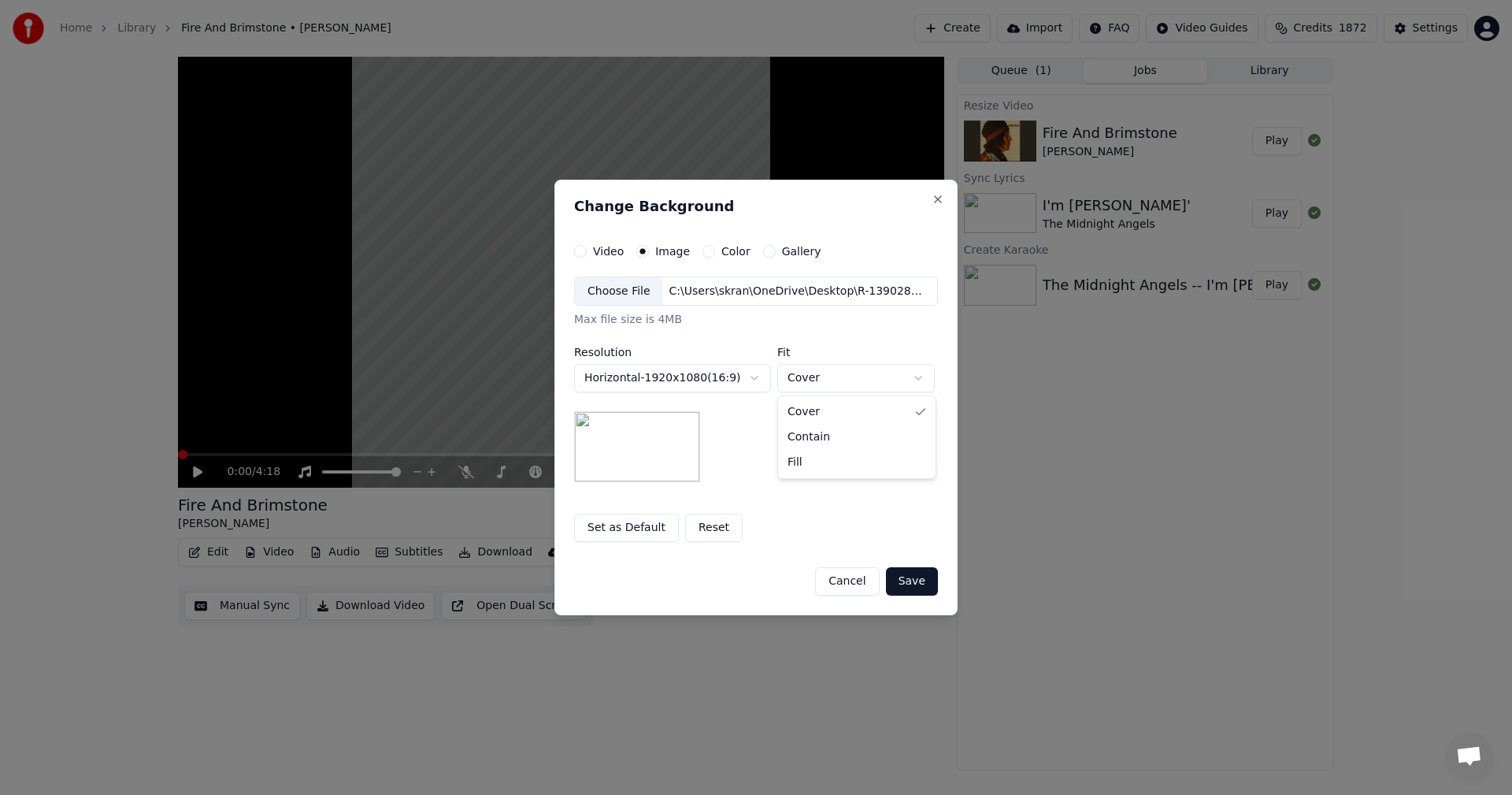
select select "*******"
click at [916, 581] on button "Save" at bounding box center [911, 581] width 52 height 28
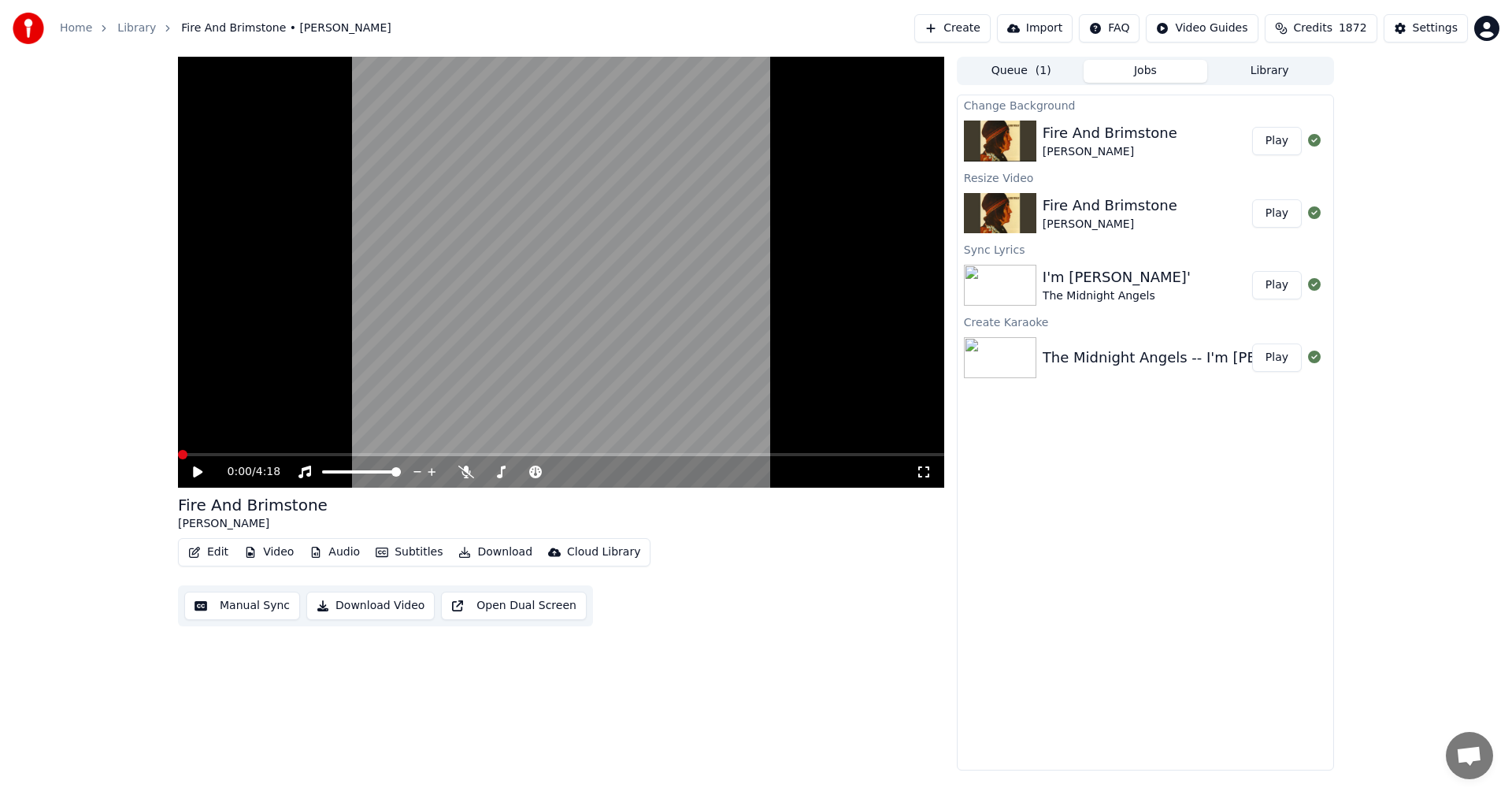
click at [1283, 145] on button "Play" at bounding box center [1276, 141] width 50 height 28
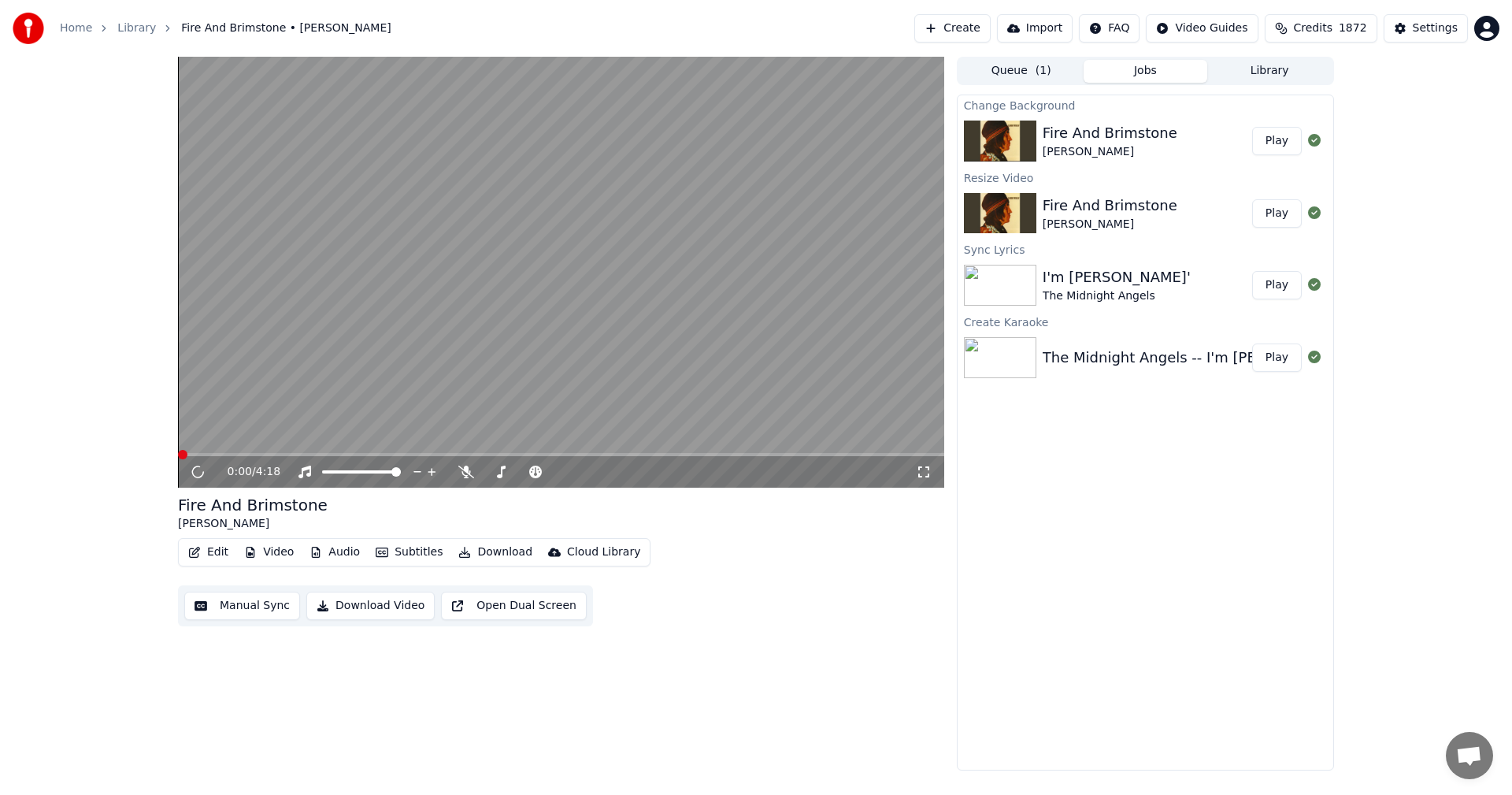
click at [929, 474] on icon at bounding box center [924, 472] width 16 height 12
click at [1270, 67] on button "Library" at bounding box center [1269, 71] width 124 height 23
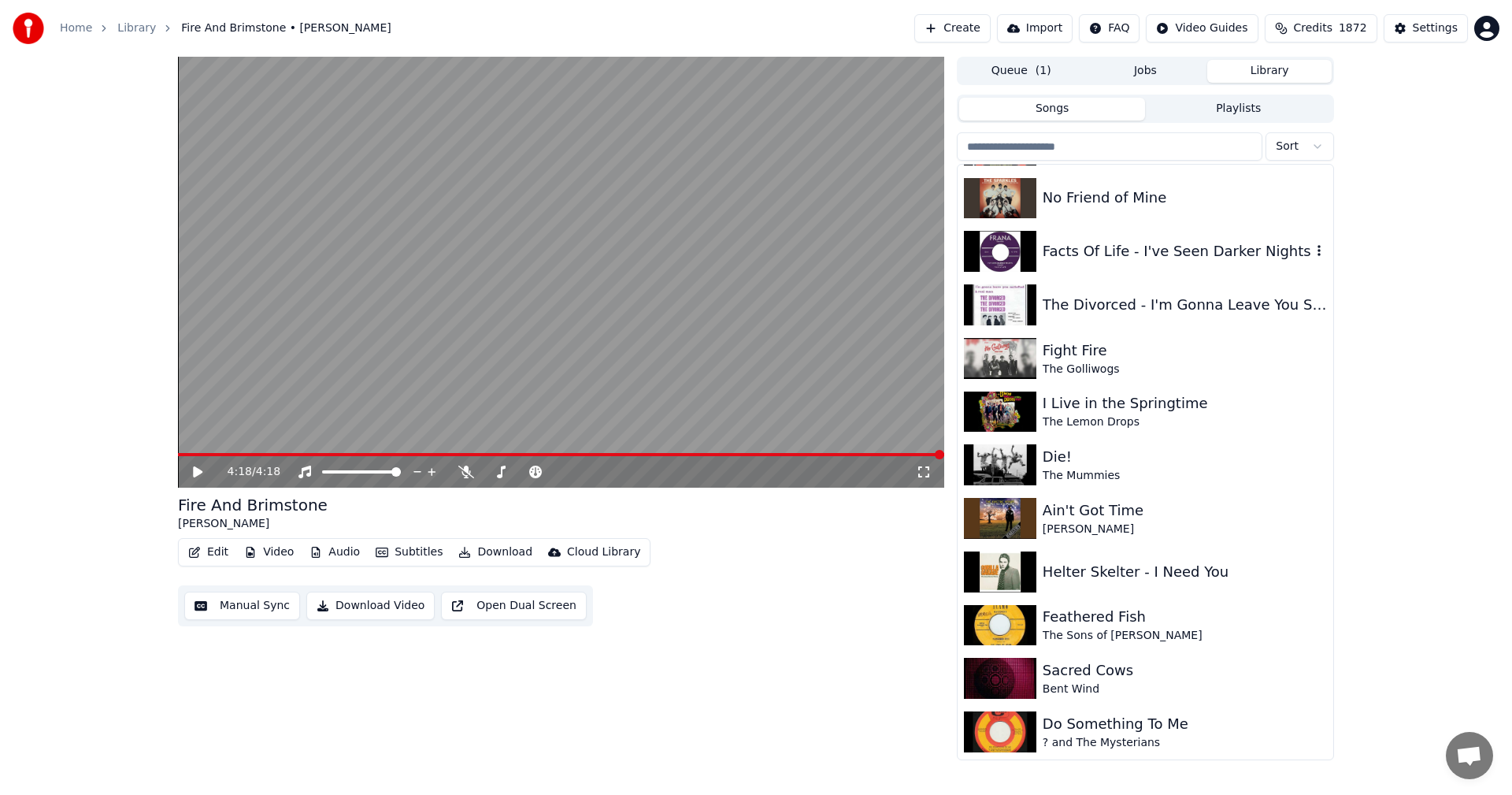
scroll to position [709, 0]
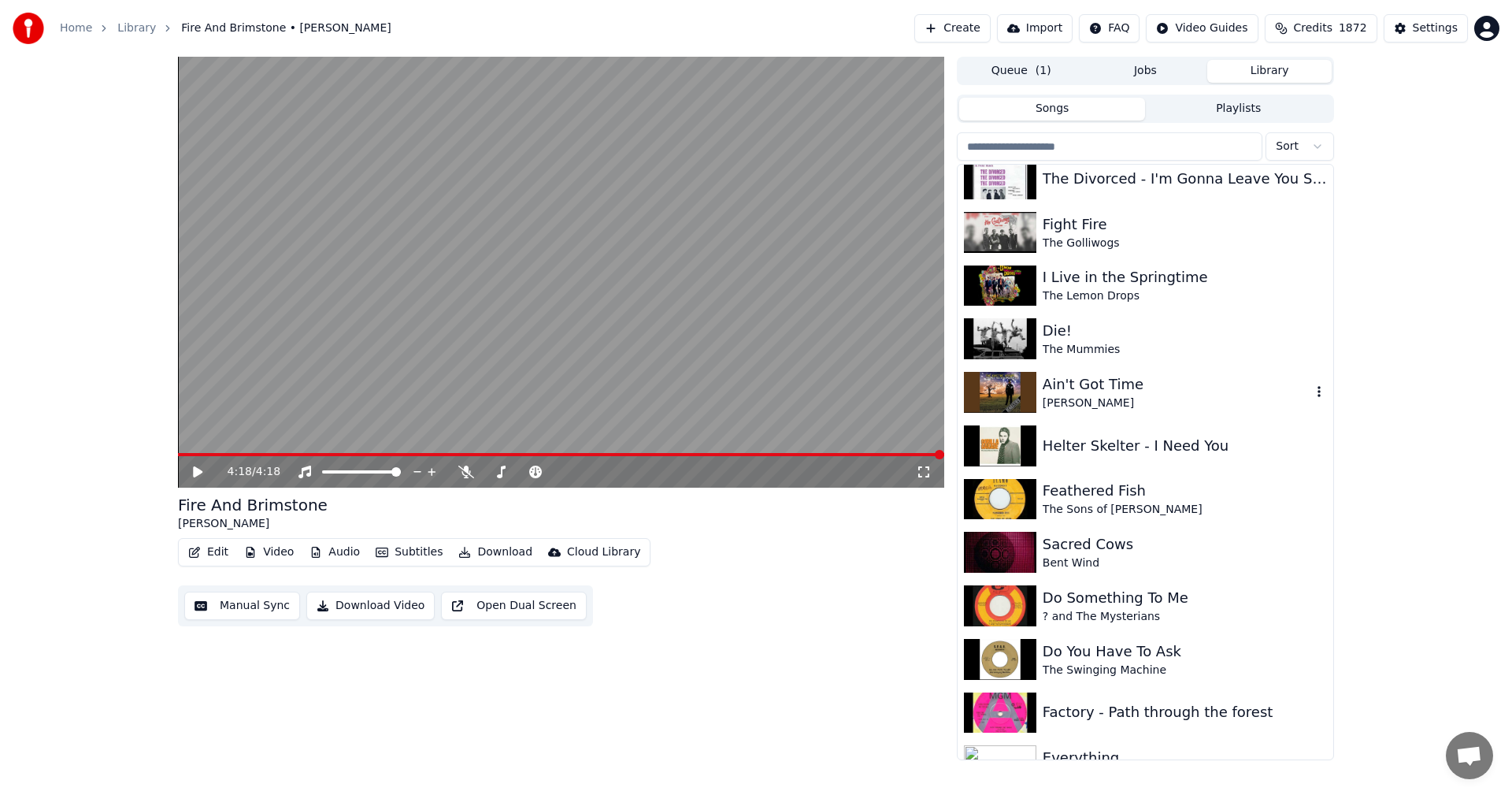
drag, startPoint x: 1116, startPoint y: 383, endPoint x: 1087, endPoint y: 409, distance: 38.9
click at [1116, 386] on div "Ain't Got Time" at bounding box center [1177, 383] width 269 height 22
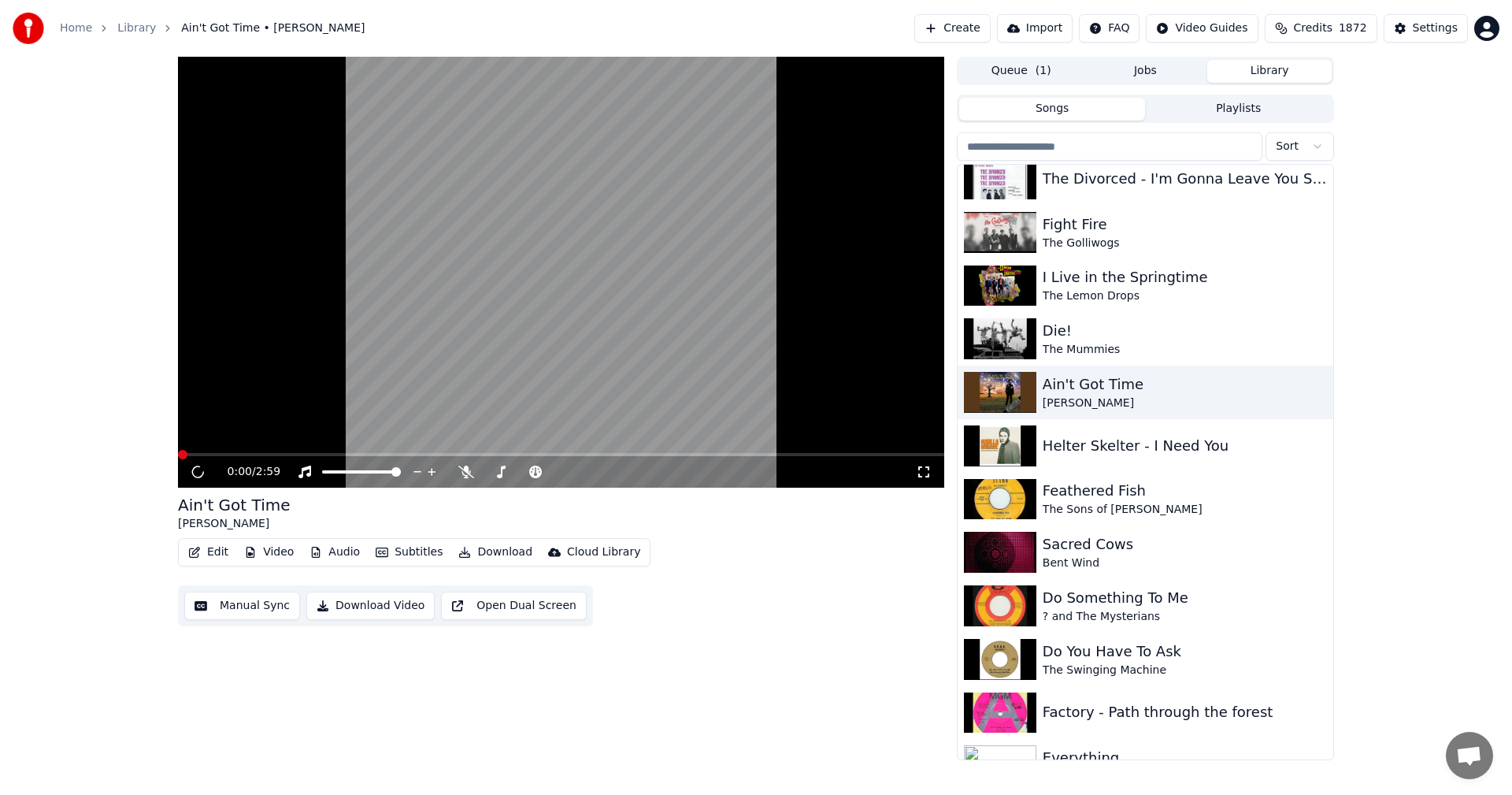
click at [929, 470] on icon at bounding box center [924, 472] width 11 height 11
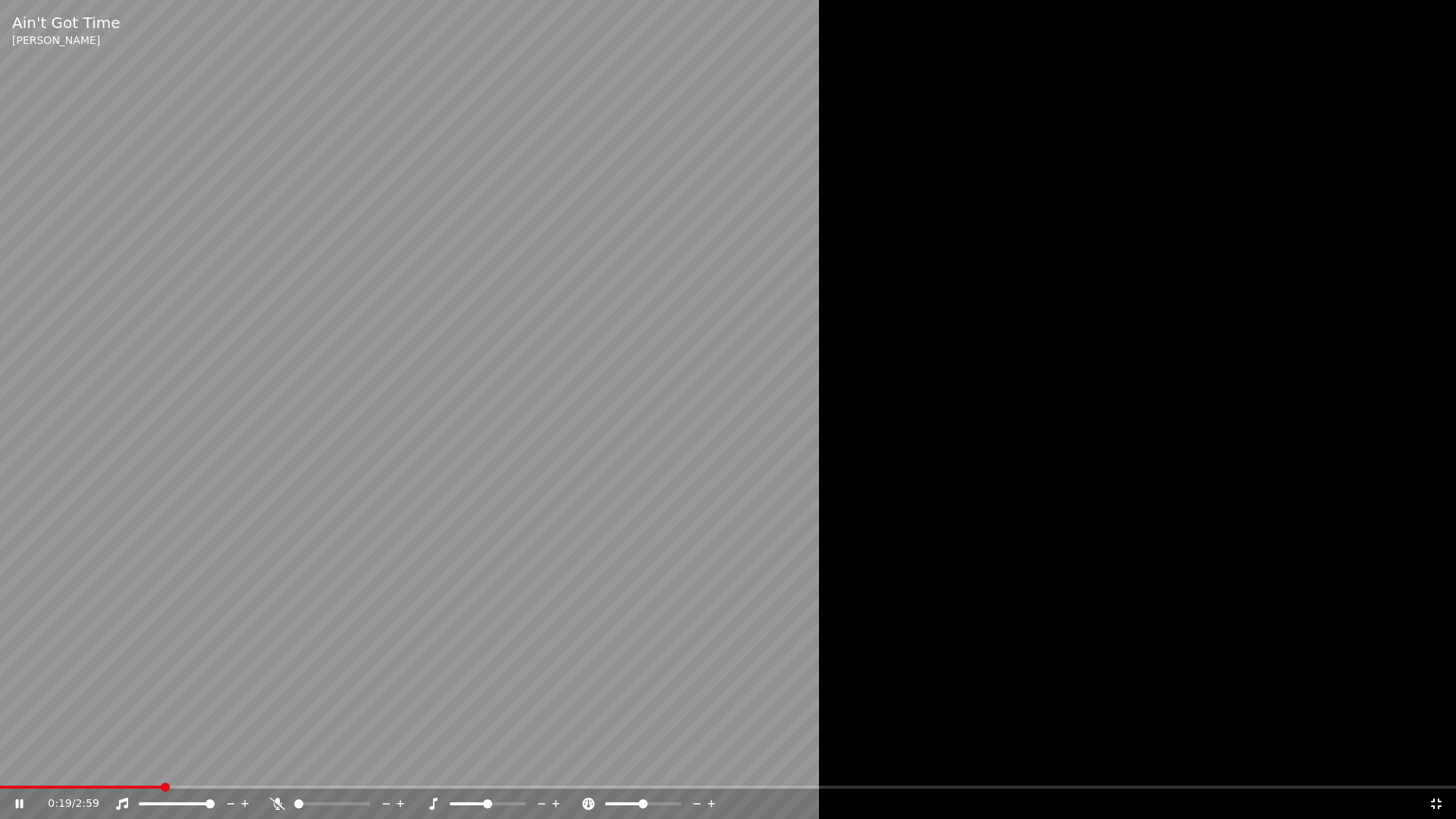
click at [722, 469] on video at bounding box center [728, 409] width 1456 height 819
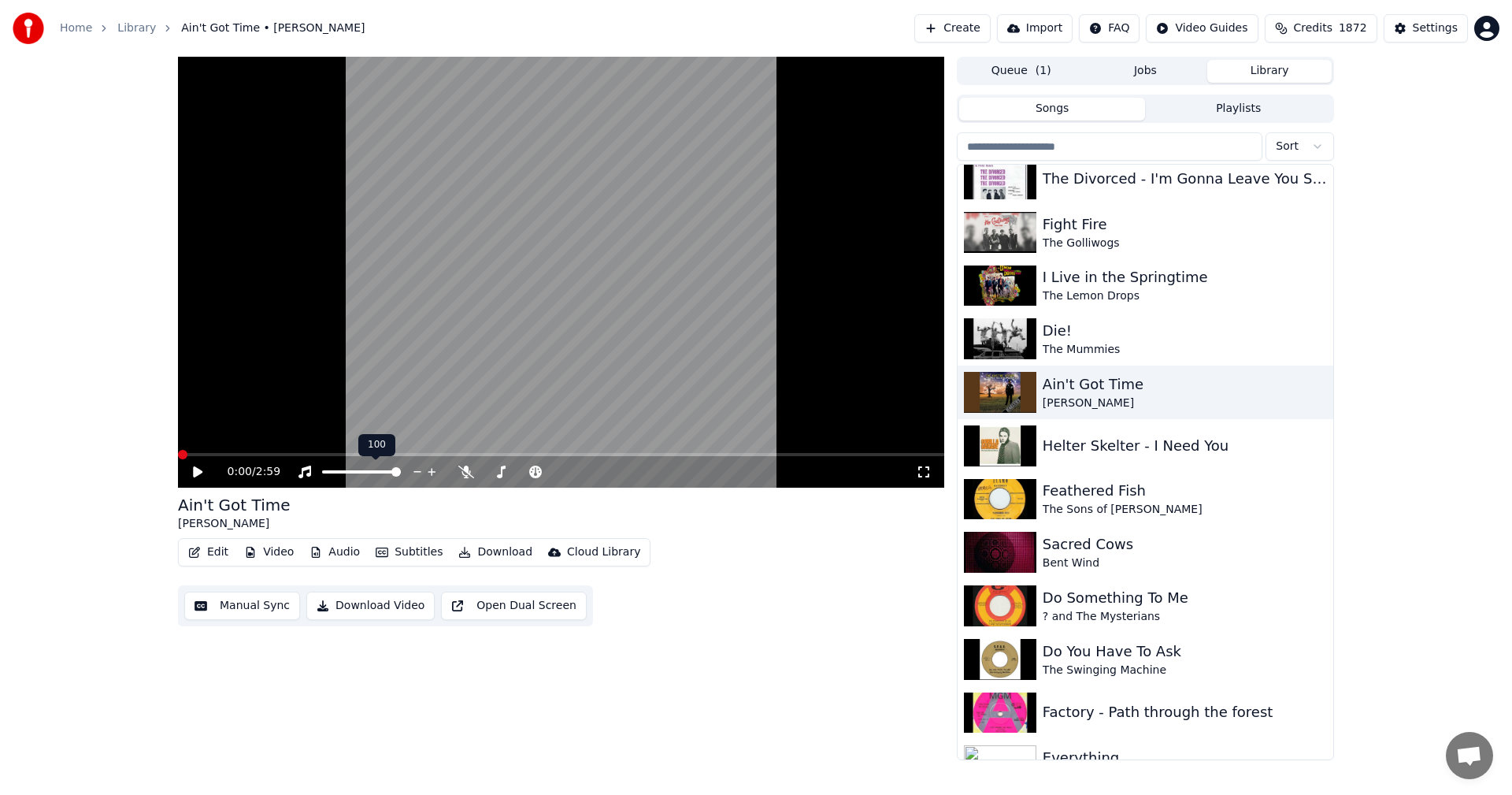
click at [178, 459] on span at bounding box center [182, 454] width 10 height 10
click at [278, 556] on button "Video" at bounding box center [269, 552] width 62 height 22
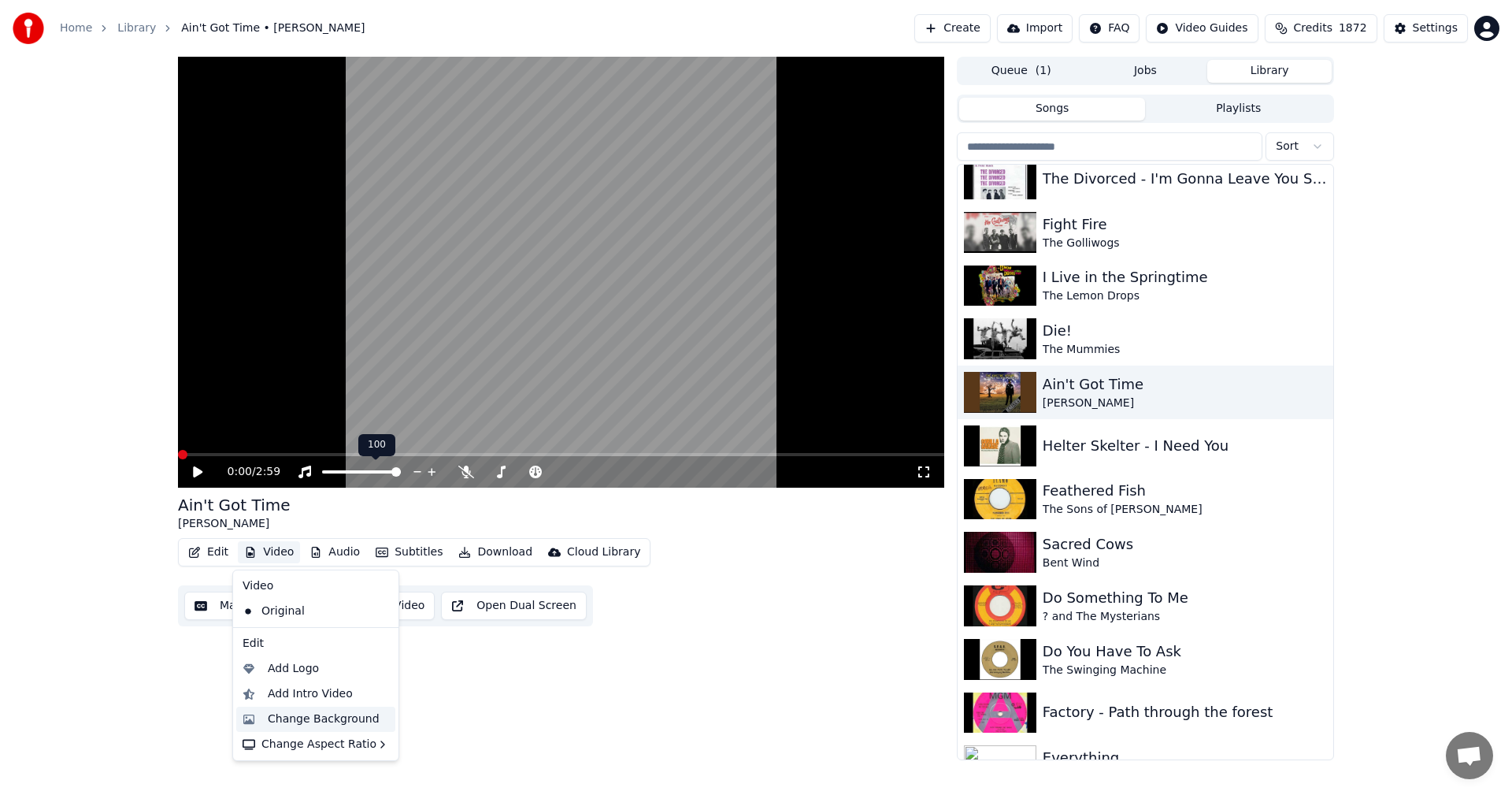
click at [302, 718] on div "Change Background" at bounding box center [324, 719] width 112 height 16
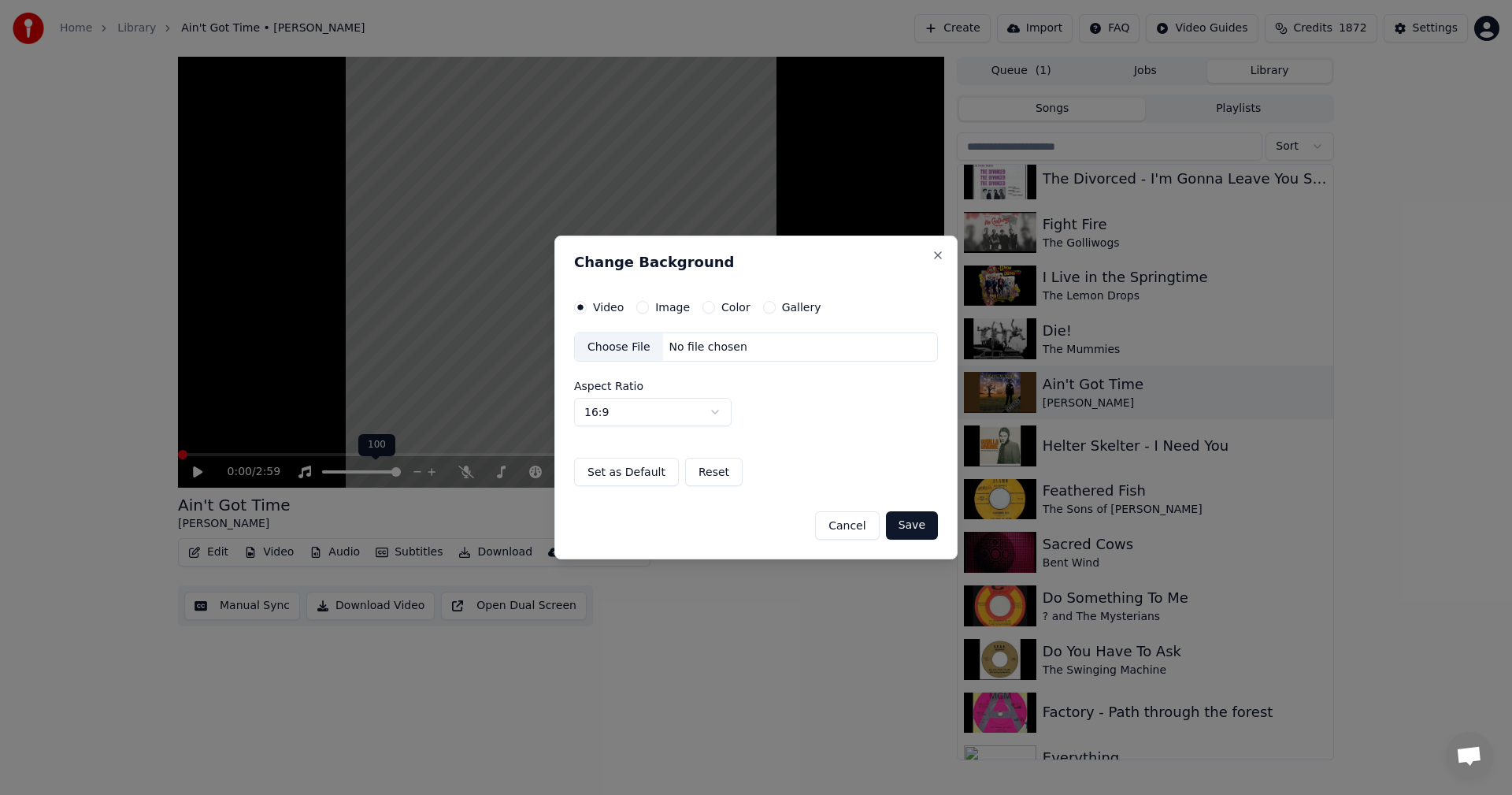
click at [659, 303] on label "Image" at bounding box center [672, 307] width 35 height 11
click at [649, 303] on button "Image" at bounding box center [643, 307] width 12 height 12
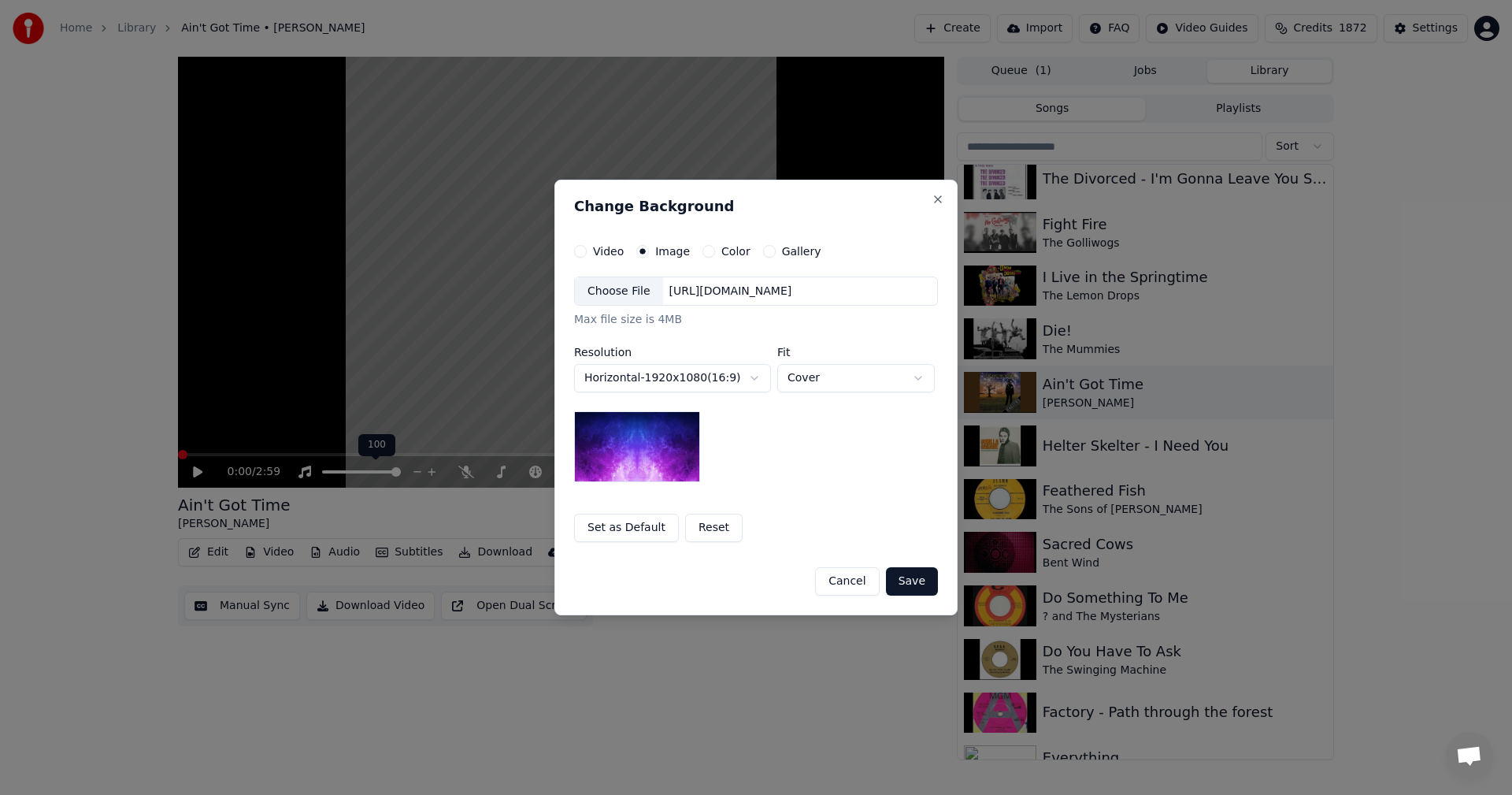
click at [616, 297] on div "Choose File" at bounding box center [619, 292] width 88 height 28
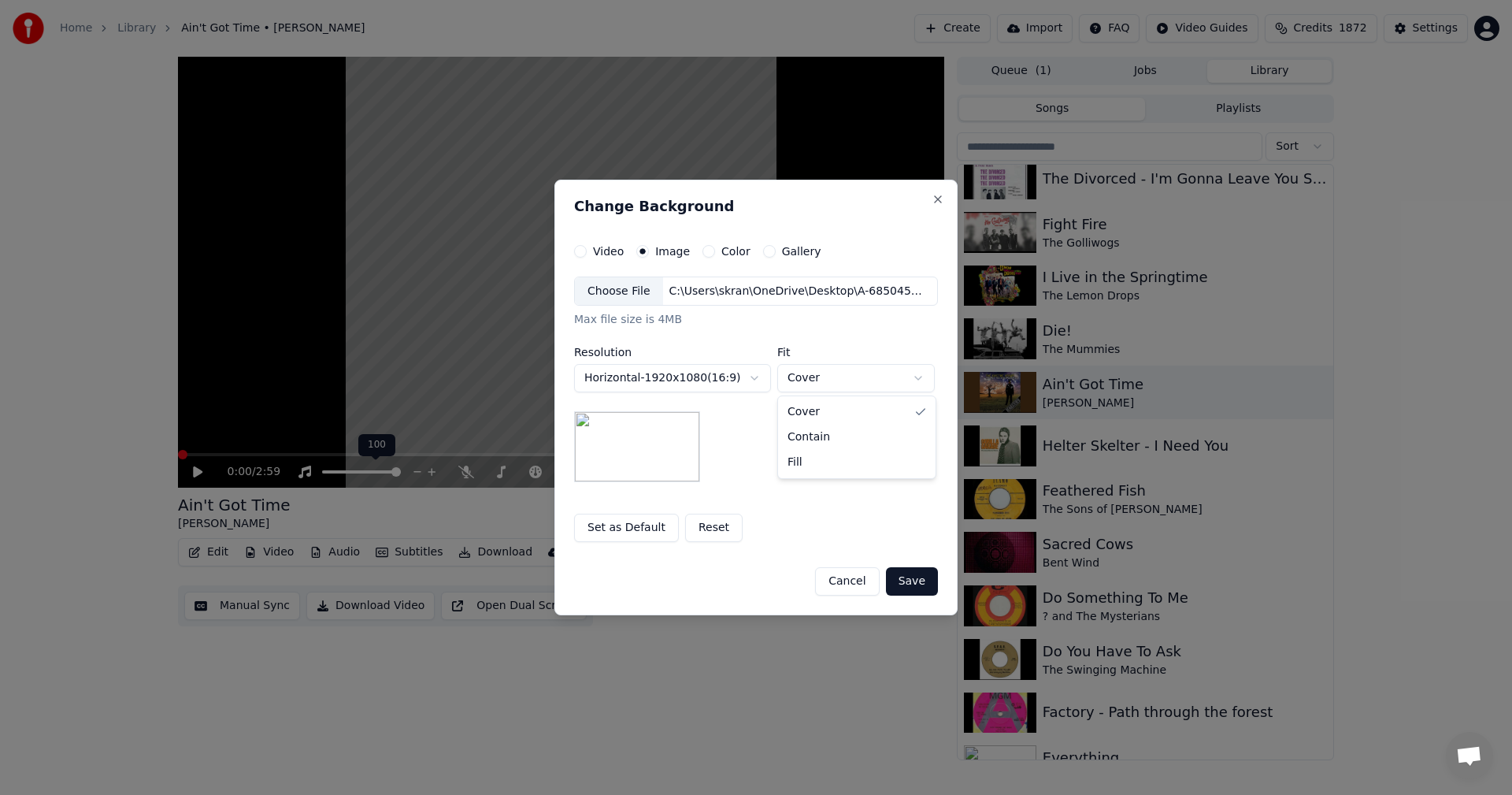
click at [853, 380] on body "Home Library Ain't Got Time • [PERSON_NAME] Create Import FAQ Video Guides Cred…" at bounding box center [756, 398] width 1512 height 795
select select "*******"
click at [920, 576] on button "Save" at bounding box center [911, 581] width 52 height 28
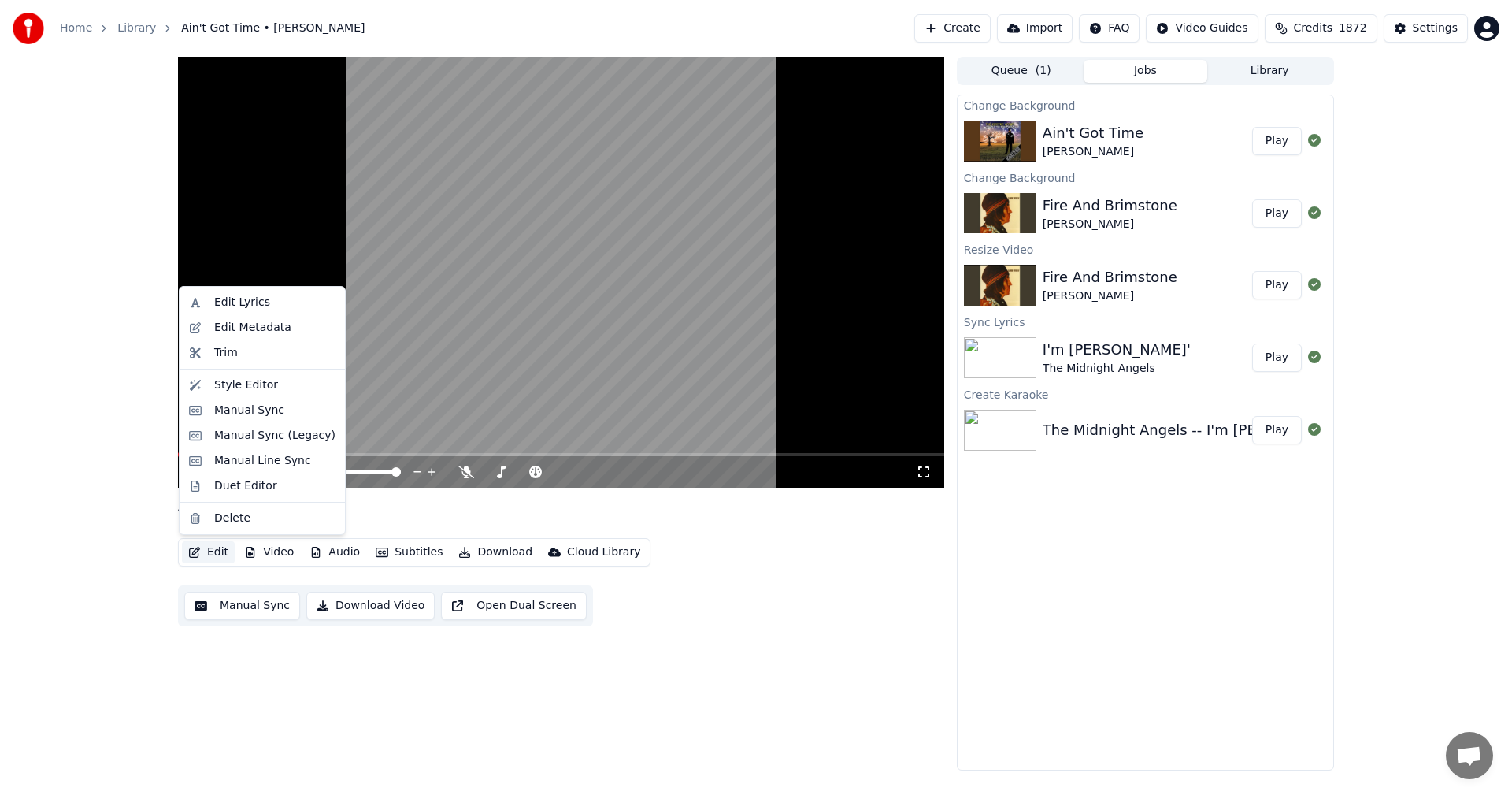
click at [212, 552] on button "Edit" at bounding box center [208, 552] width 53 height 22
click at [255, 331] on div "Edit Metadata" at bounding box center [253, 327] width 77 height 16
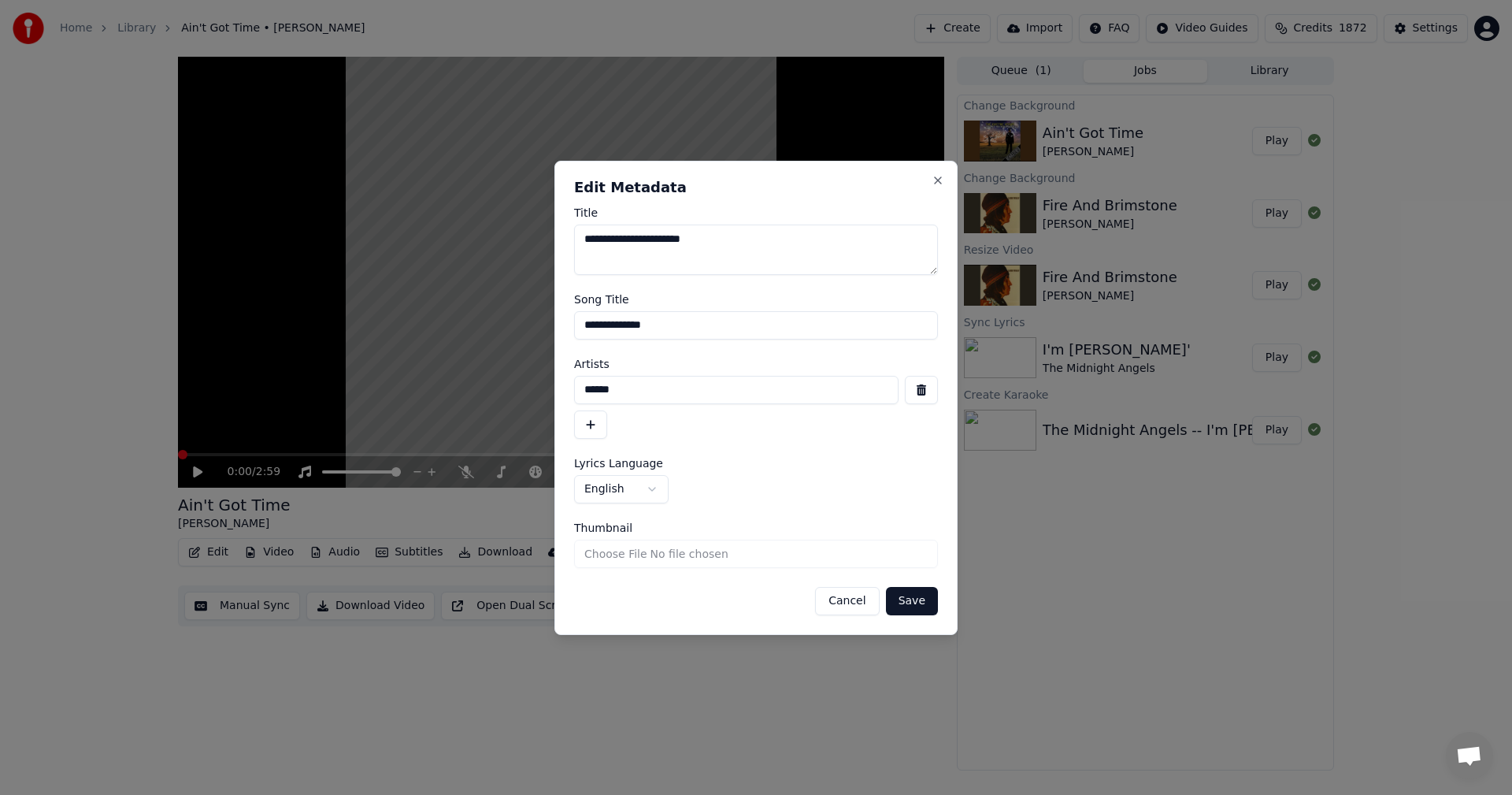
click at [617, 553] on input "Thumbnail" at bounding box center [756, 553] width 364 height 28
type input "**********"
click at [918, 597] on button "Save" at bounding box center [911, 601] width 52 height 28
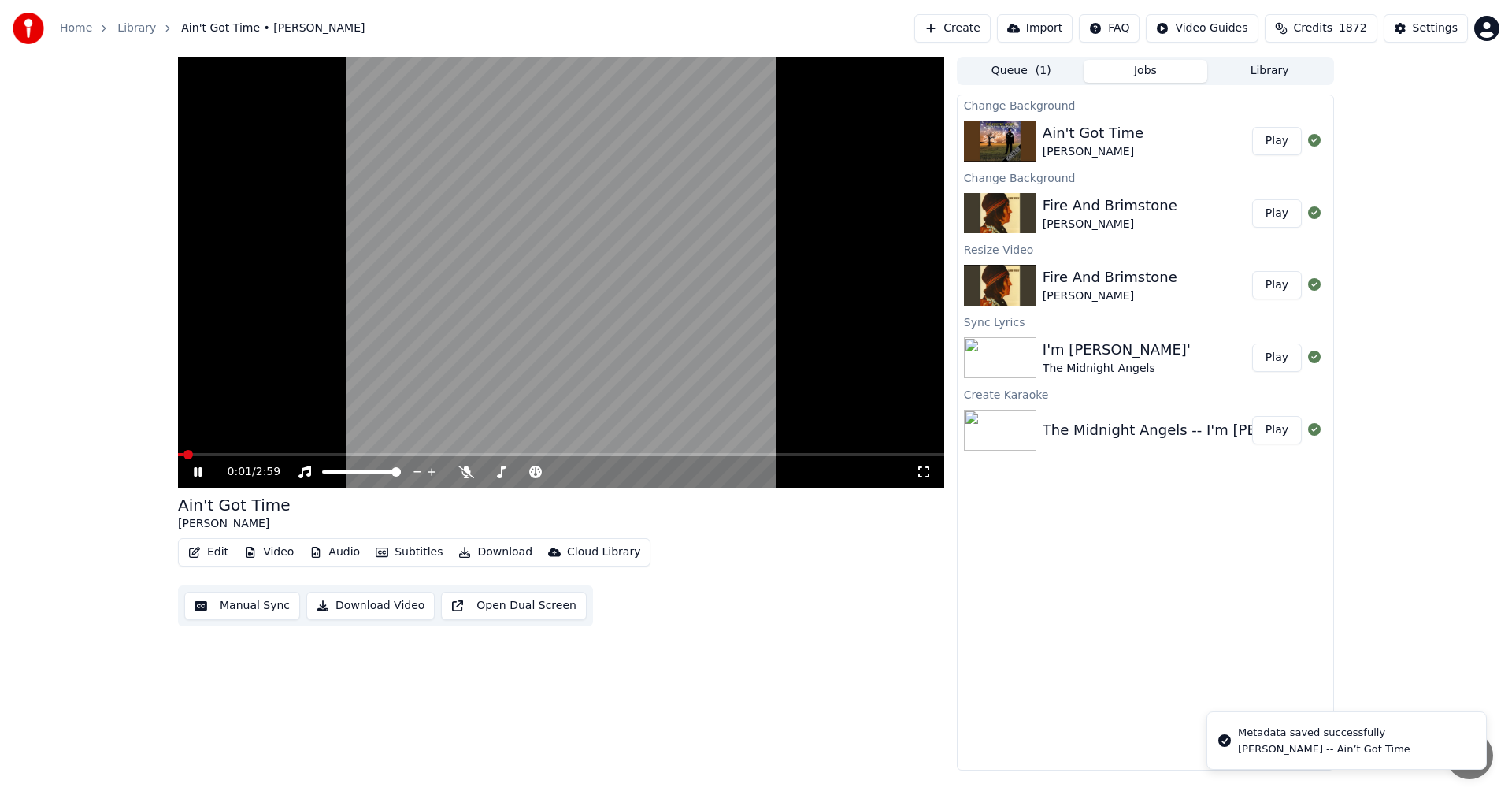
click at [468, 306] on video at bounding box center [560, 272] width 766 height 431
click at [178, 452] on span at bounding box center [182, 454] width 10 height 10
click at [264, 555] on button "Video" at bounding box center [269, 552] width 62 height 22
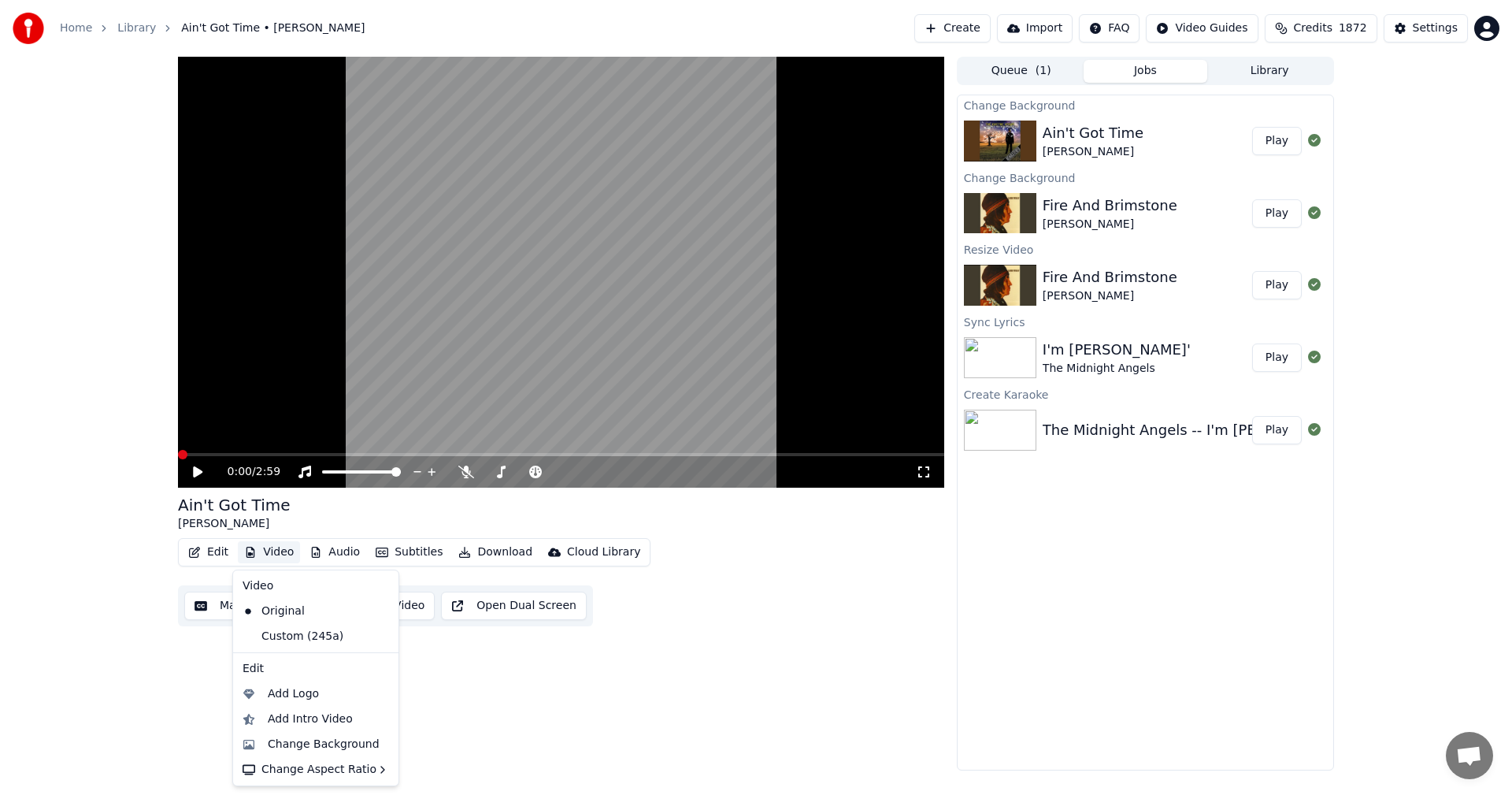
click at [561, 719] on div "0:00 / 2:59 Ain't Got Time [PERSON_NAME] Edit Video Audio Subtitles Download Cl…" at bounding box center [560, 413] width 766 height 714
click at [247, 550] on icon "button" at bounding box center [250, 552] width 12 height 11
click at [285, 744] on div "Change Background" at bounding box center [324, 744] width 112 height 16
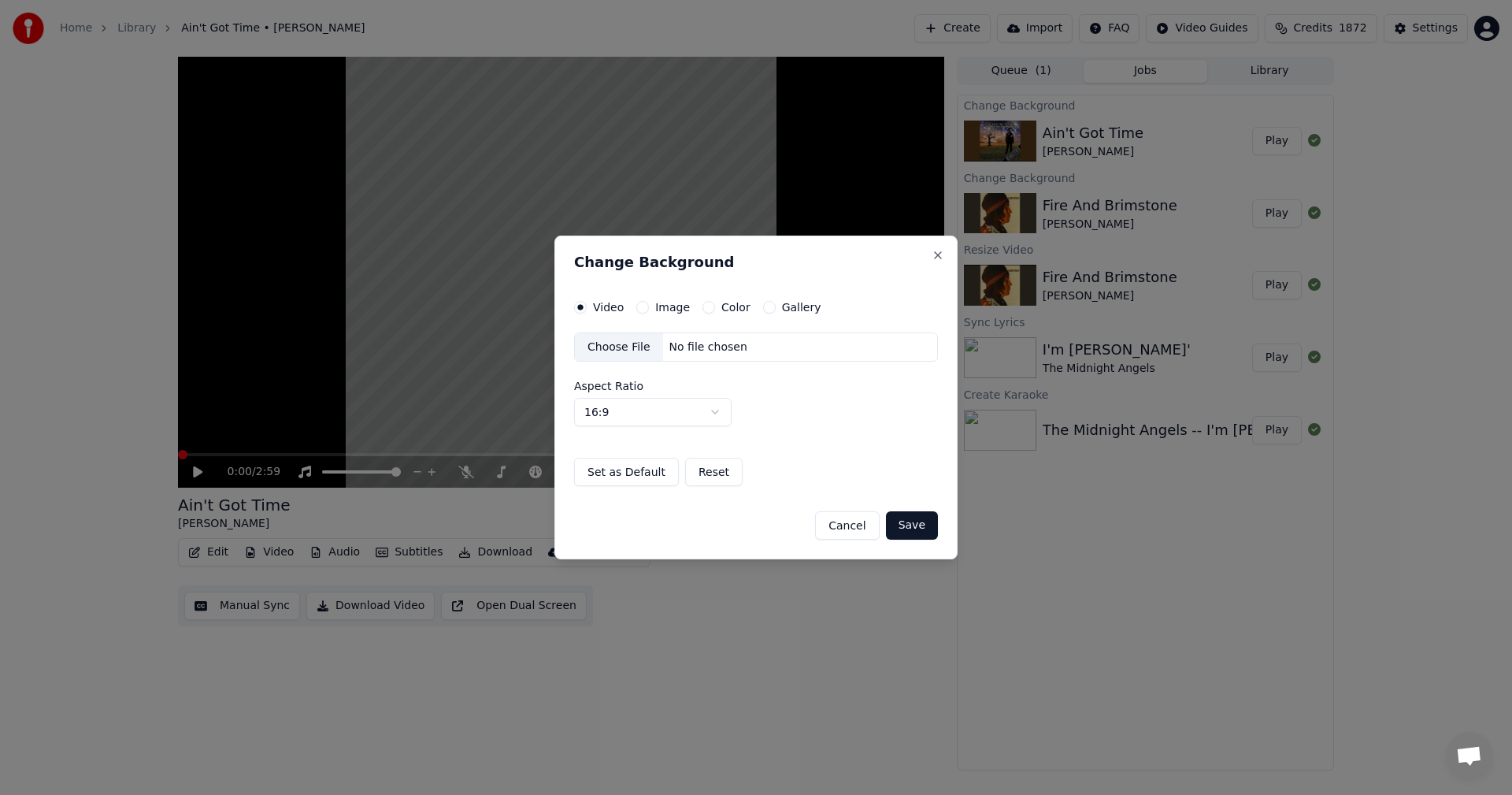
click at [677, 305] on label "Image" at bounding box center [672, 307] width 35 height 11
click at [649, 305] on button "Image" at bounding box center [643, 307] width 12 height 12
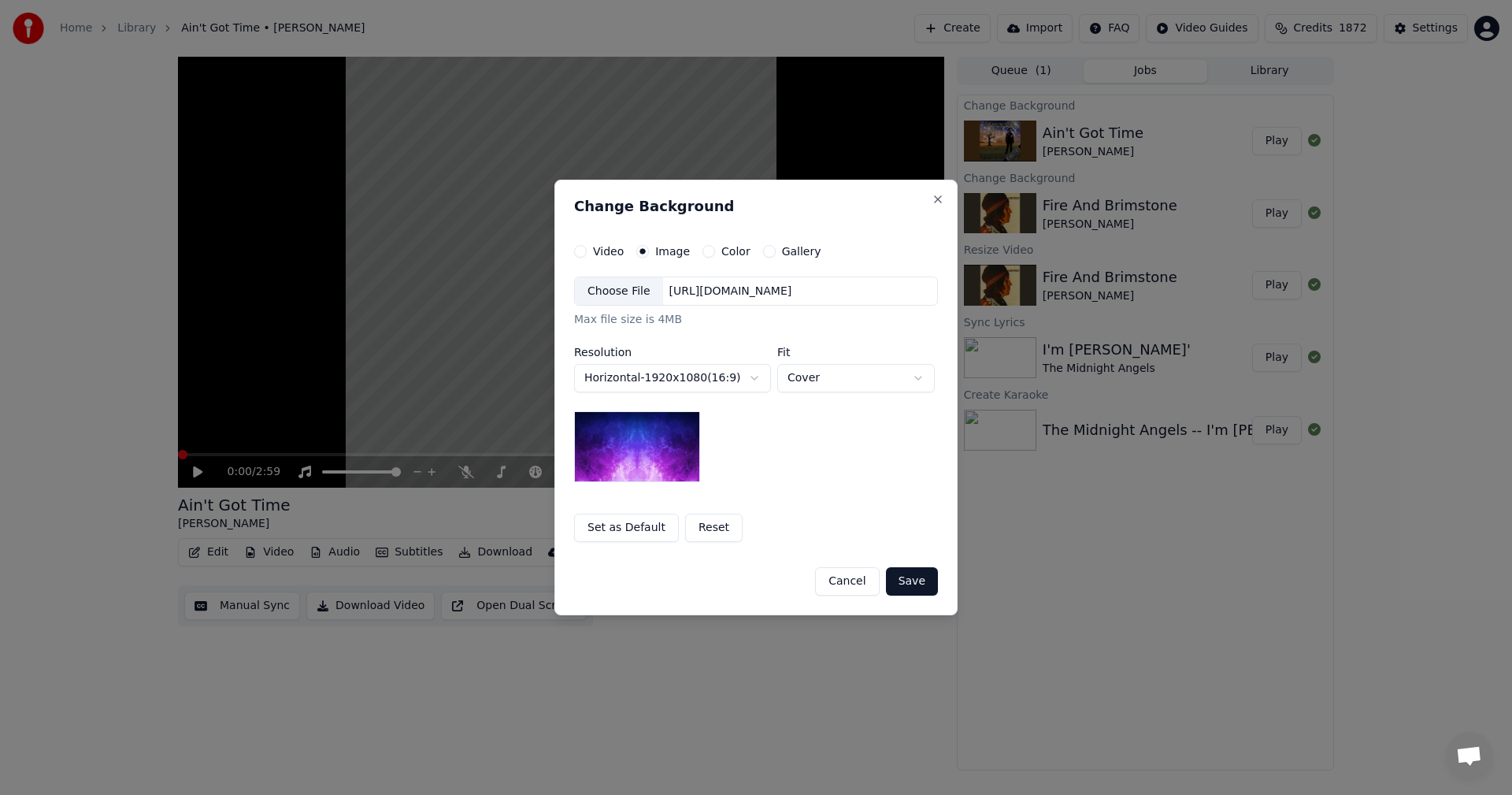
click at [631, 292] on div "Choose File" at bounding box center [619, 292] width 88 height 28
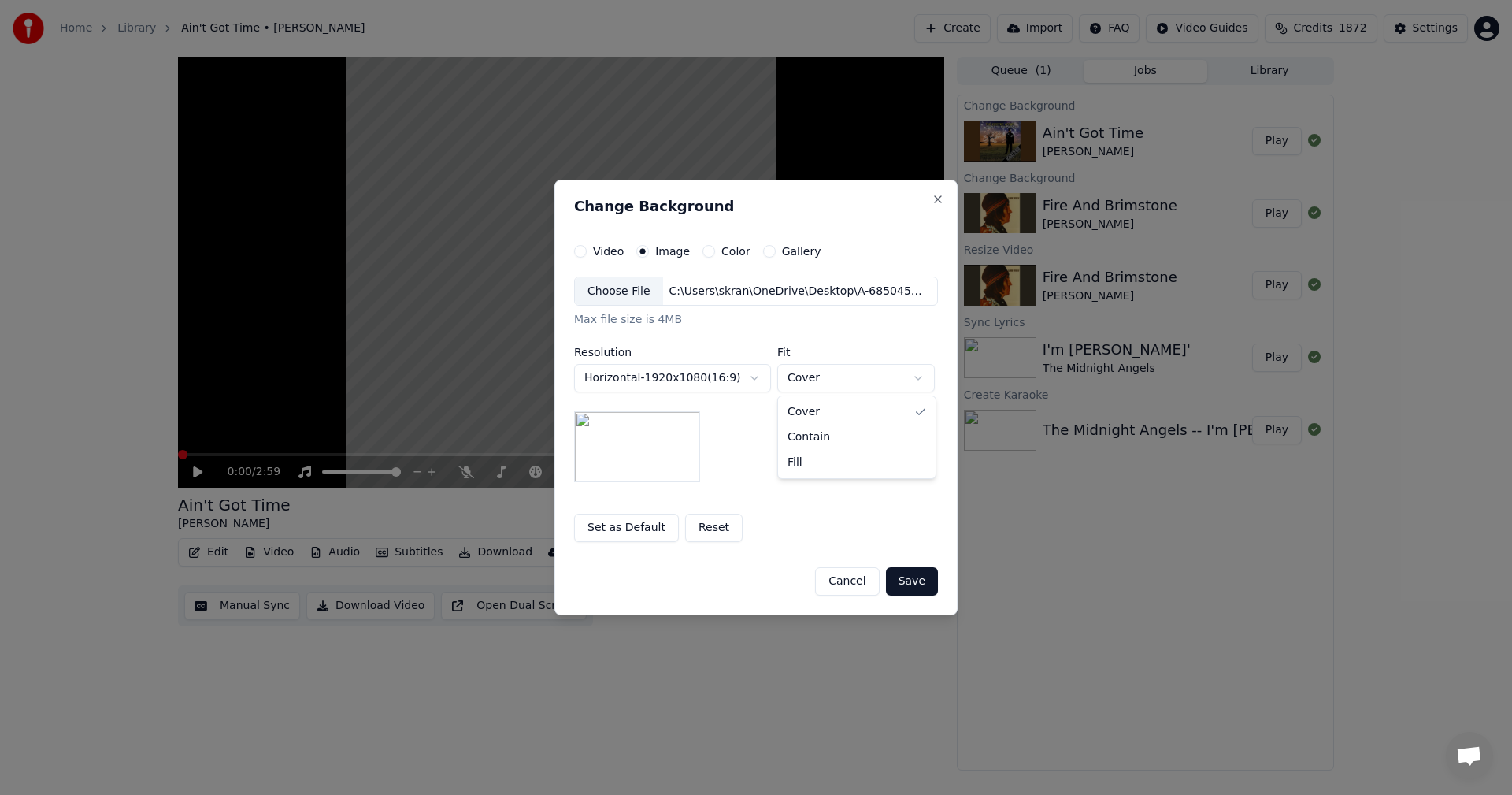
click at [831, 376] on body "Home Library Ain't Got Time • [PERSON_NAME] Create Import FAQ Video Guides Cred…" at bounding box center [756, 398] width 1512 height 795
select select "*******"
click at [923, 583] on button "Save" at bounding box center [911, 581] width 52 height 28
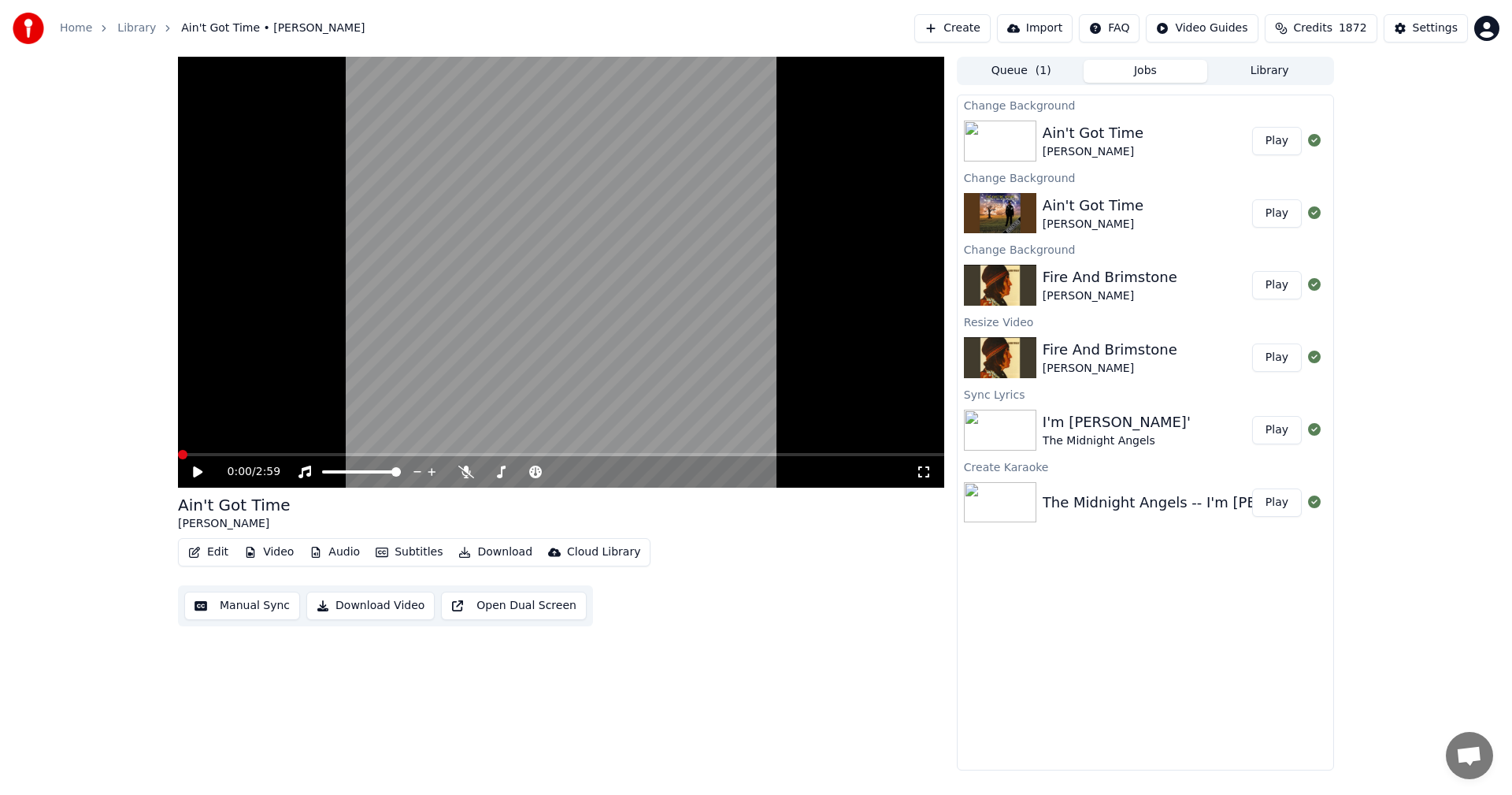
click at [1282, 159] on div "Ain't Got Time [PERSON_NAME] Play" at bounding box center [1145, 140] width 376 height 53
click at [1271, 140] on button "Play" at bounding box center [1276, 141] width 50 height 28
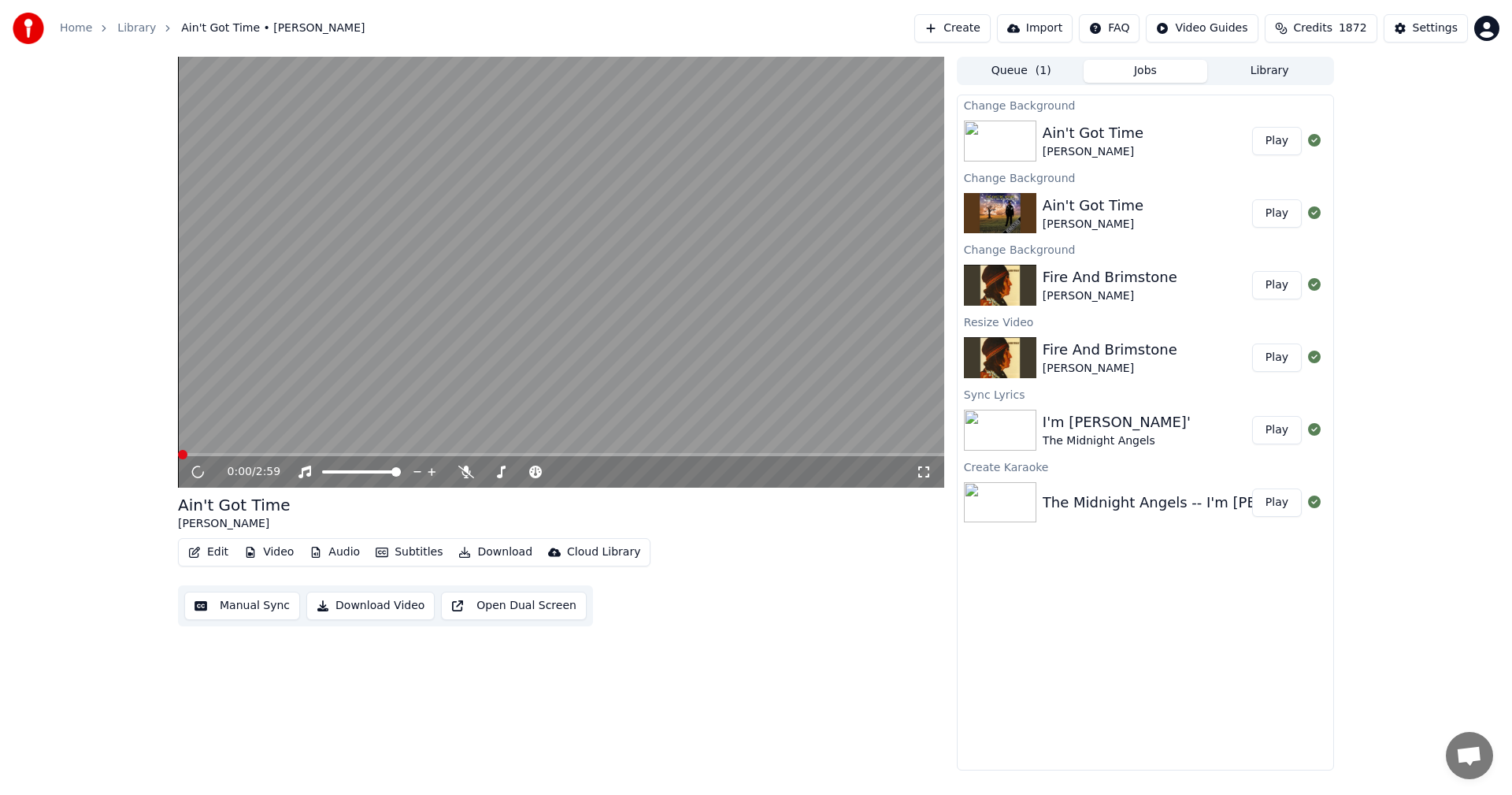
click at [926, 471] on icon at bounding box center [924, 472] width 16 height 12
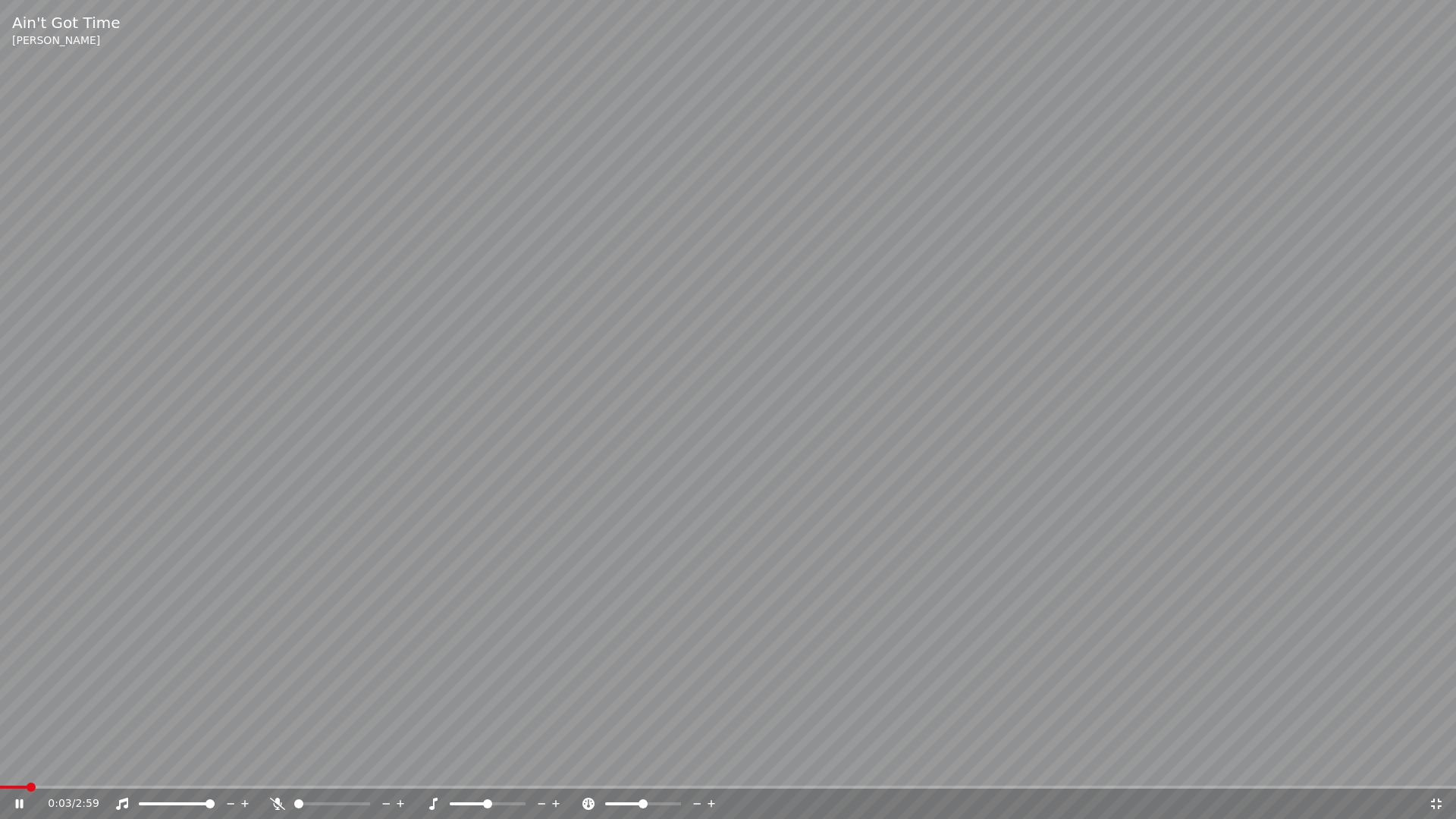
click at [832, 411] on video at bounding box center [728, 409] width 1456 height 819
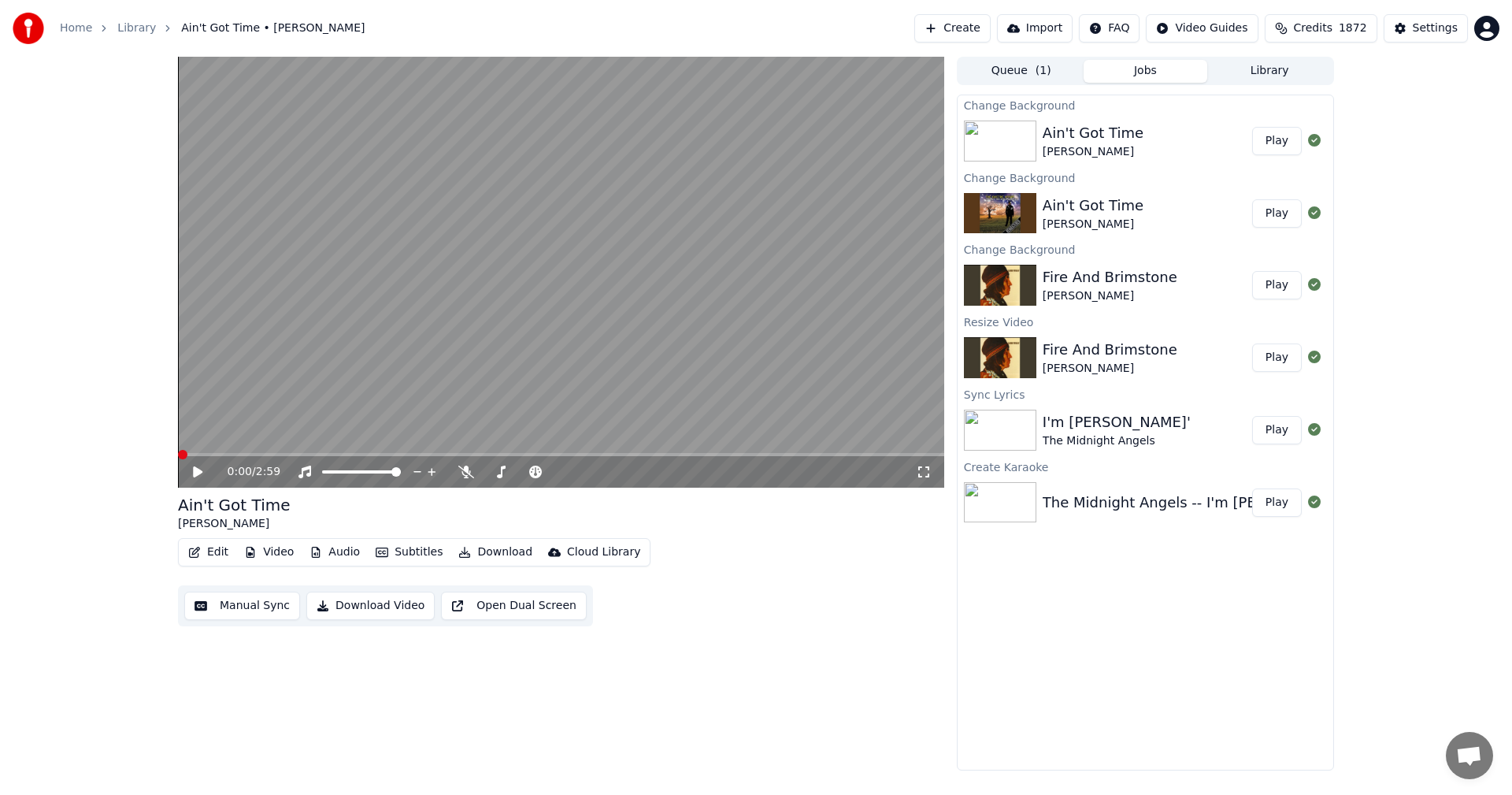
click at [178, 458] on span at bounding box center [182, 454] width 10 height 10
click at [215, 550] on button "Edit" at bounding box center [208, 552] width 53 height 22
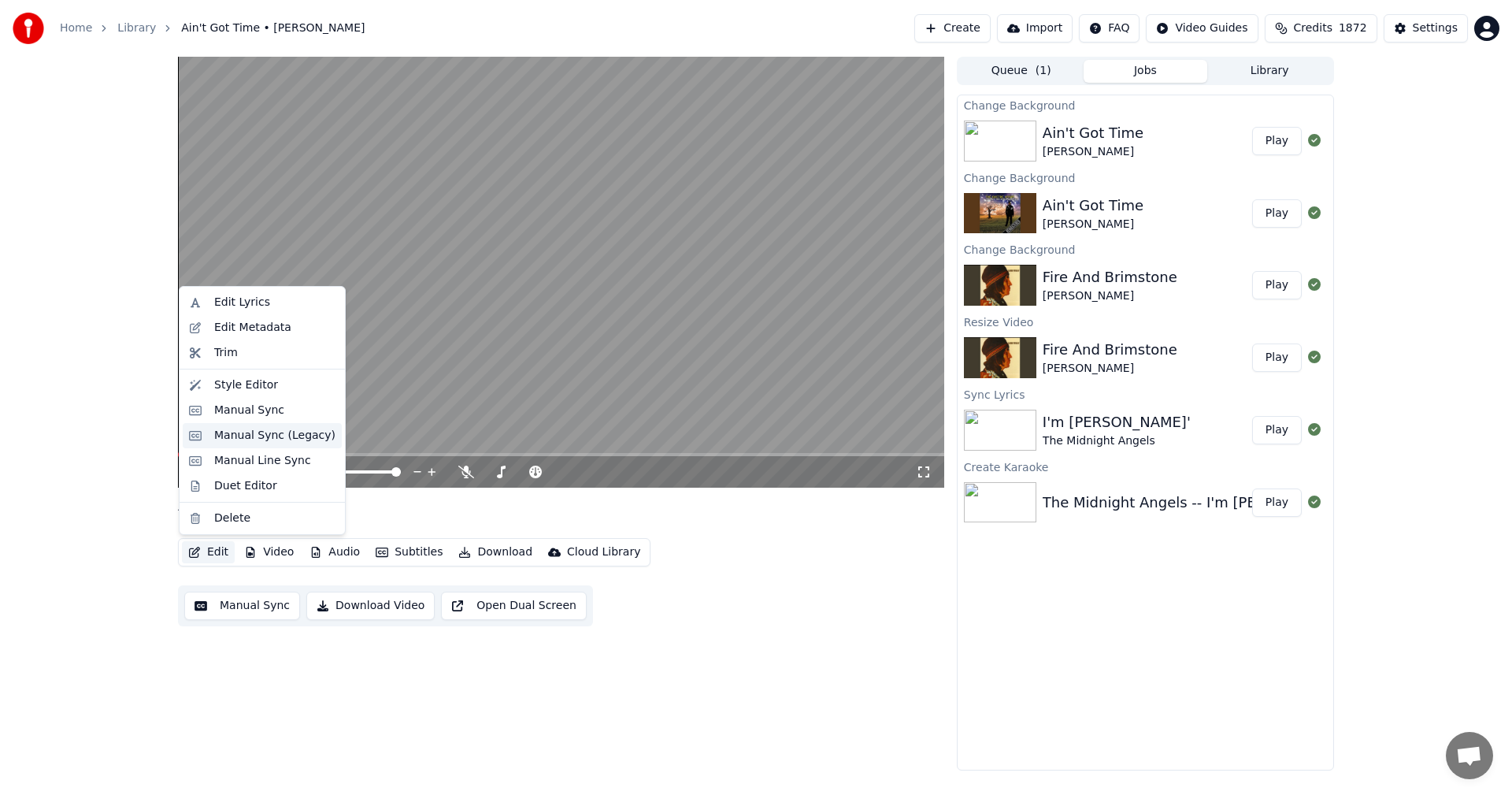
click at [237, 439] on div "Manual Sync (Legacy)" at bounding box center [275, 435] width 122 height 16
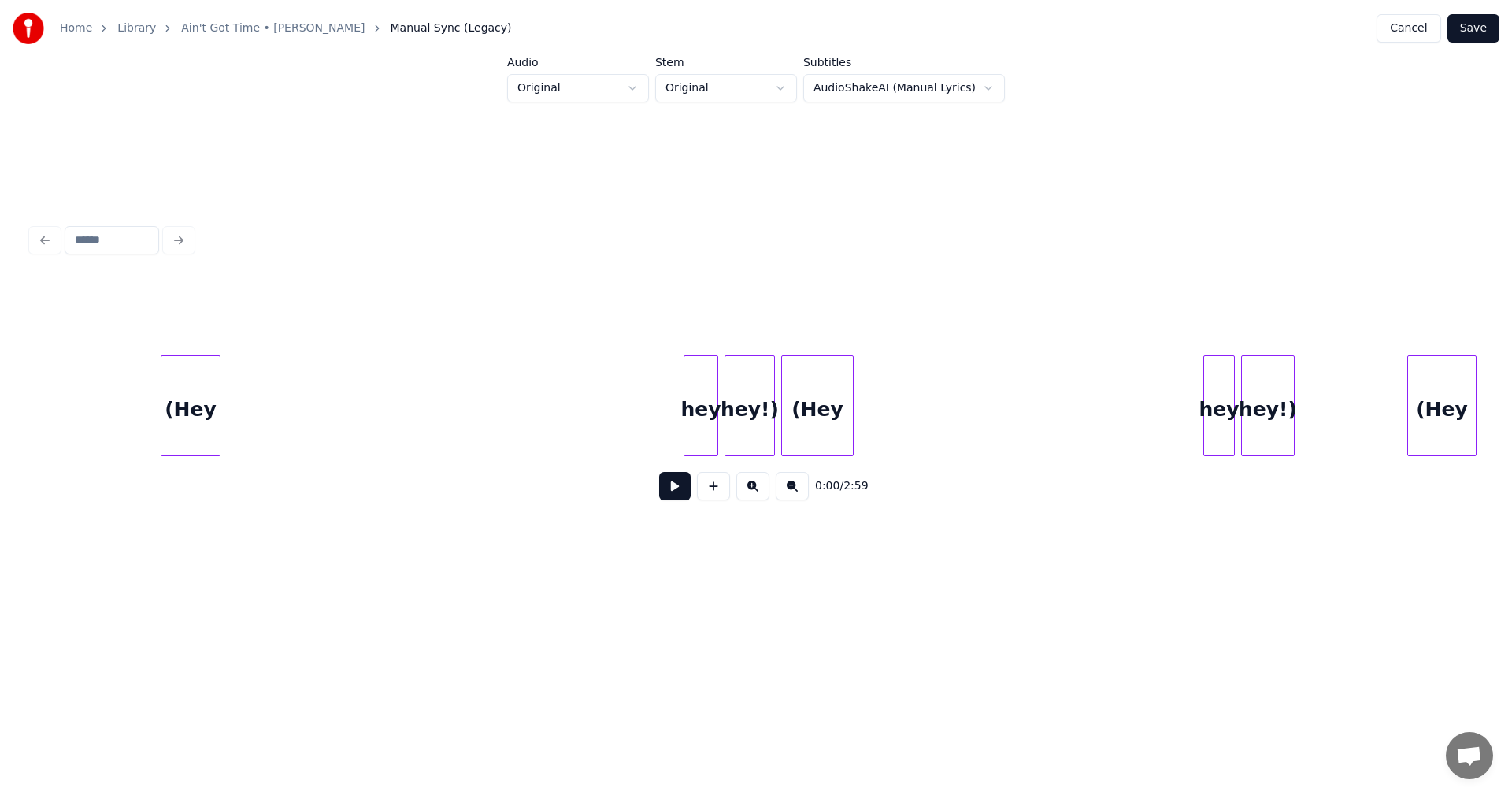
click at [1436, 393] on div "(Hey" at bounding box center [1441, 410] width 67 height 107
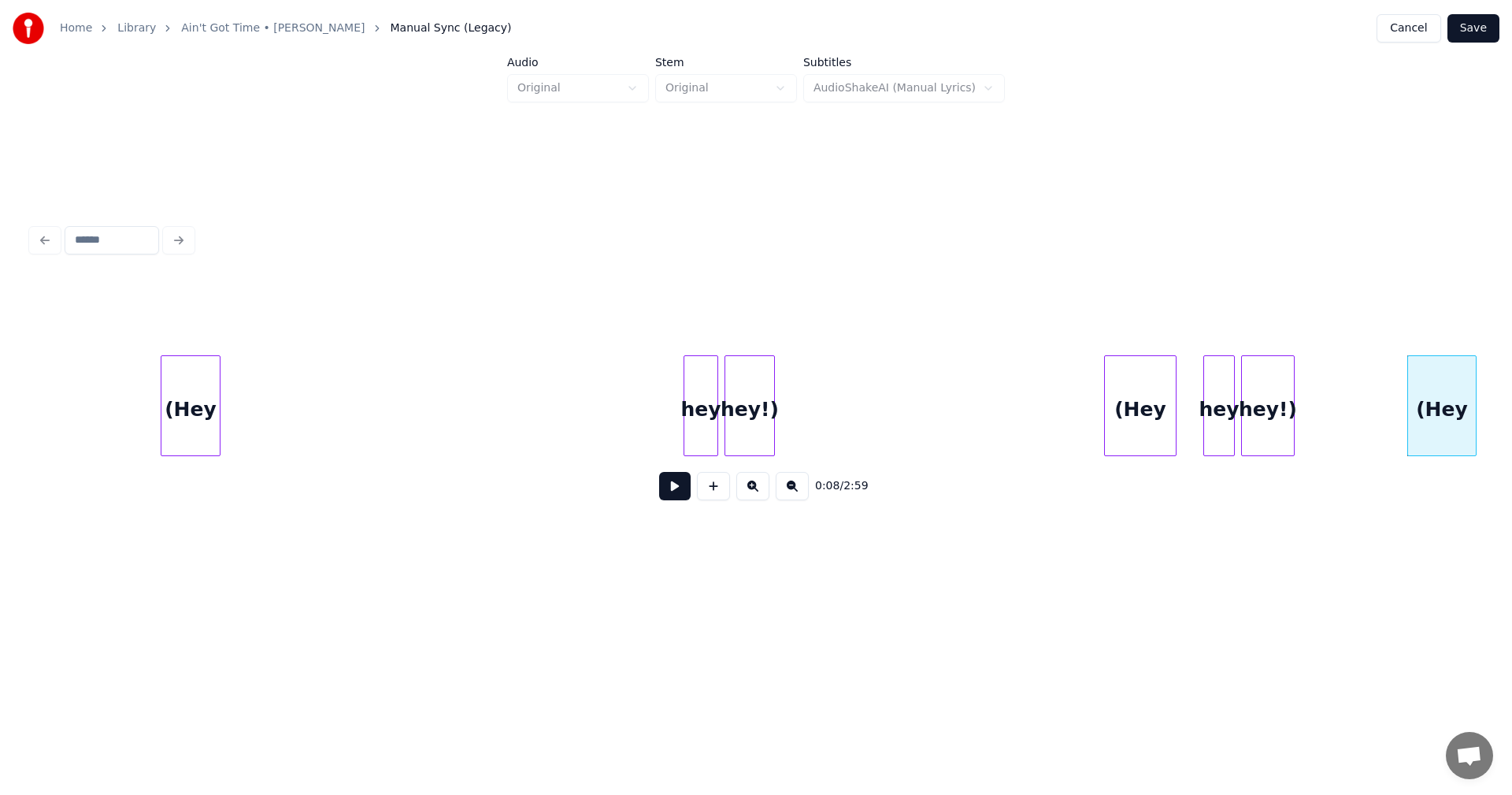
click at [1140, 395] on div "(Hey" at bounding box center [1140, 410] width 71 height 107
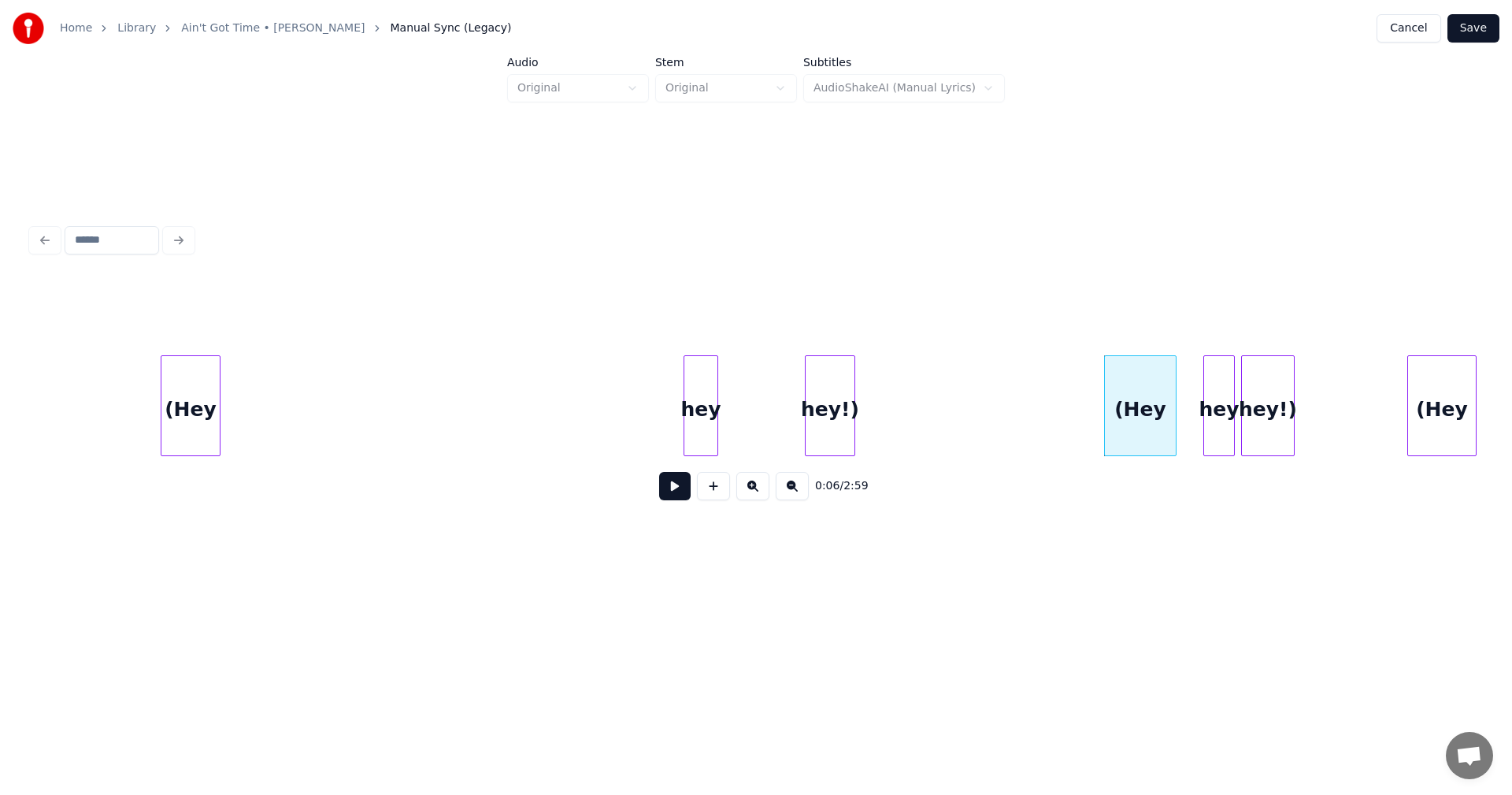
click at [833, 403] on div "hey!)" at bounding box center [830, 410] width 49 height 107
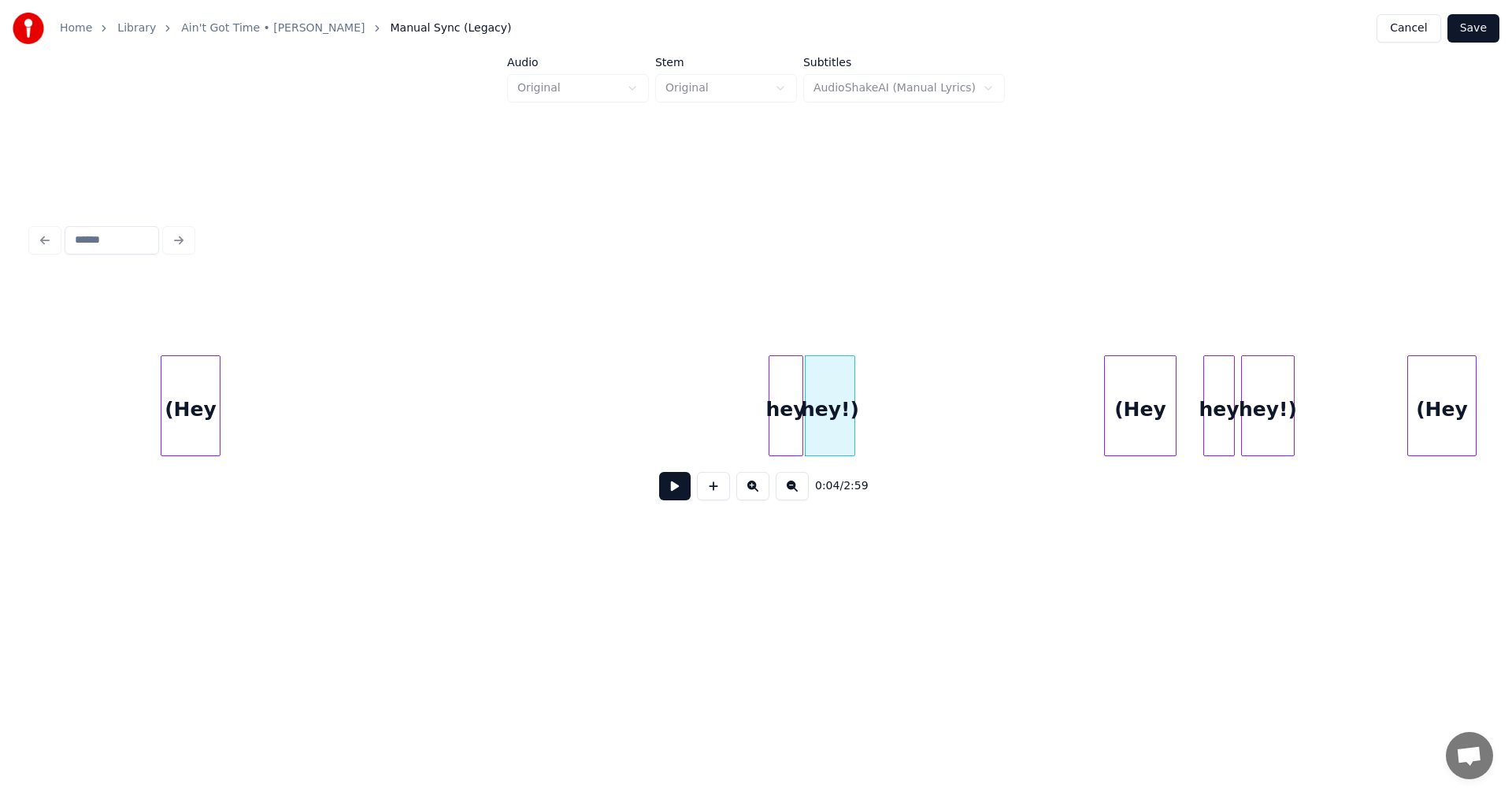
click at [783, 405] on div "hey" at bounding box center [786, 410] width 33 height 107
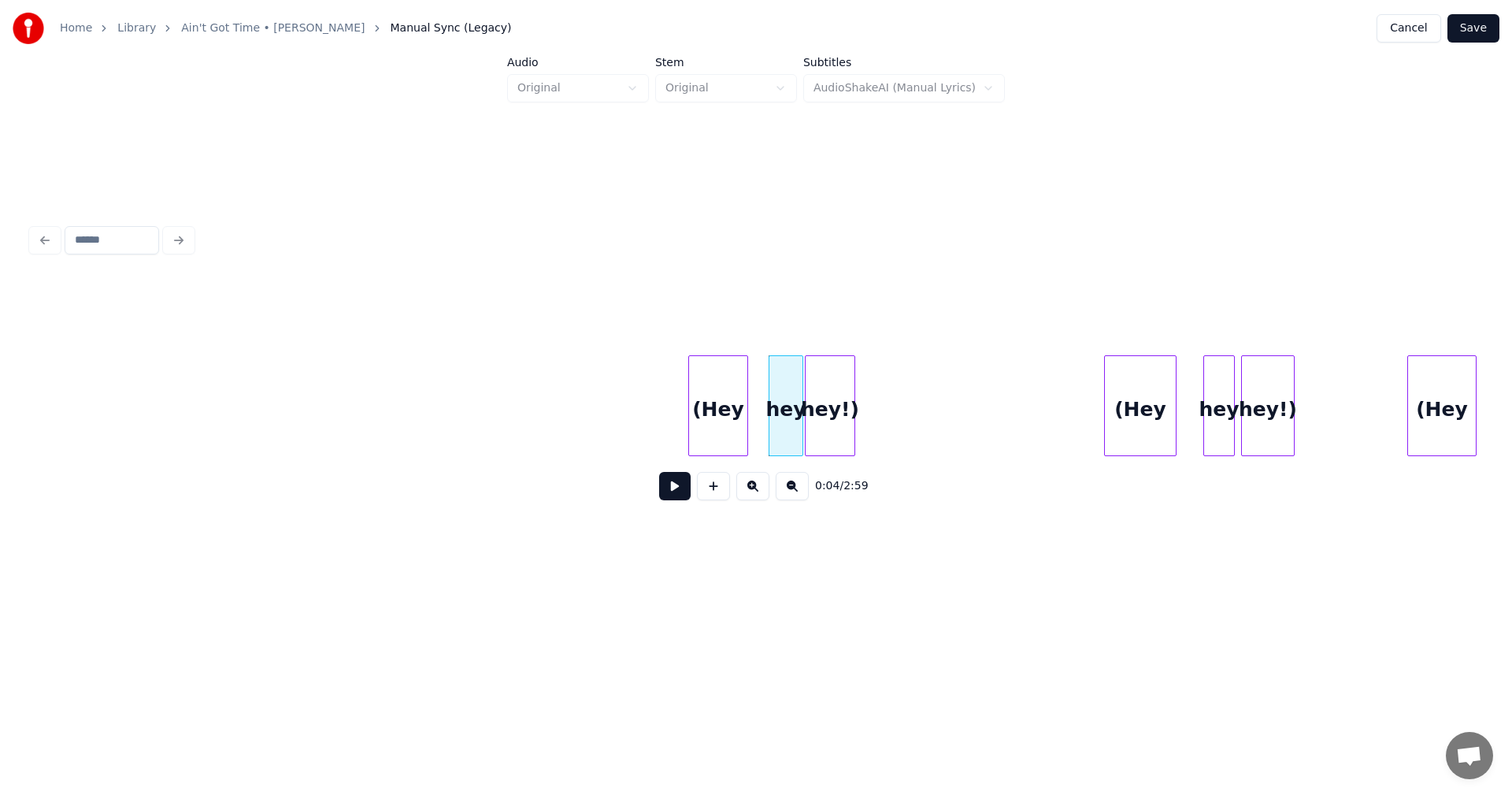
click at [702, 410] on div "(Hey" at bounding box center [718, 410] width 59 height 107
click at [750, 399] on div at bounding box center [750, 405] width 4 height 99
click at [1348, 413] on div "hey!)" at bounding box center [1347, 410] width 52 height 107
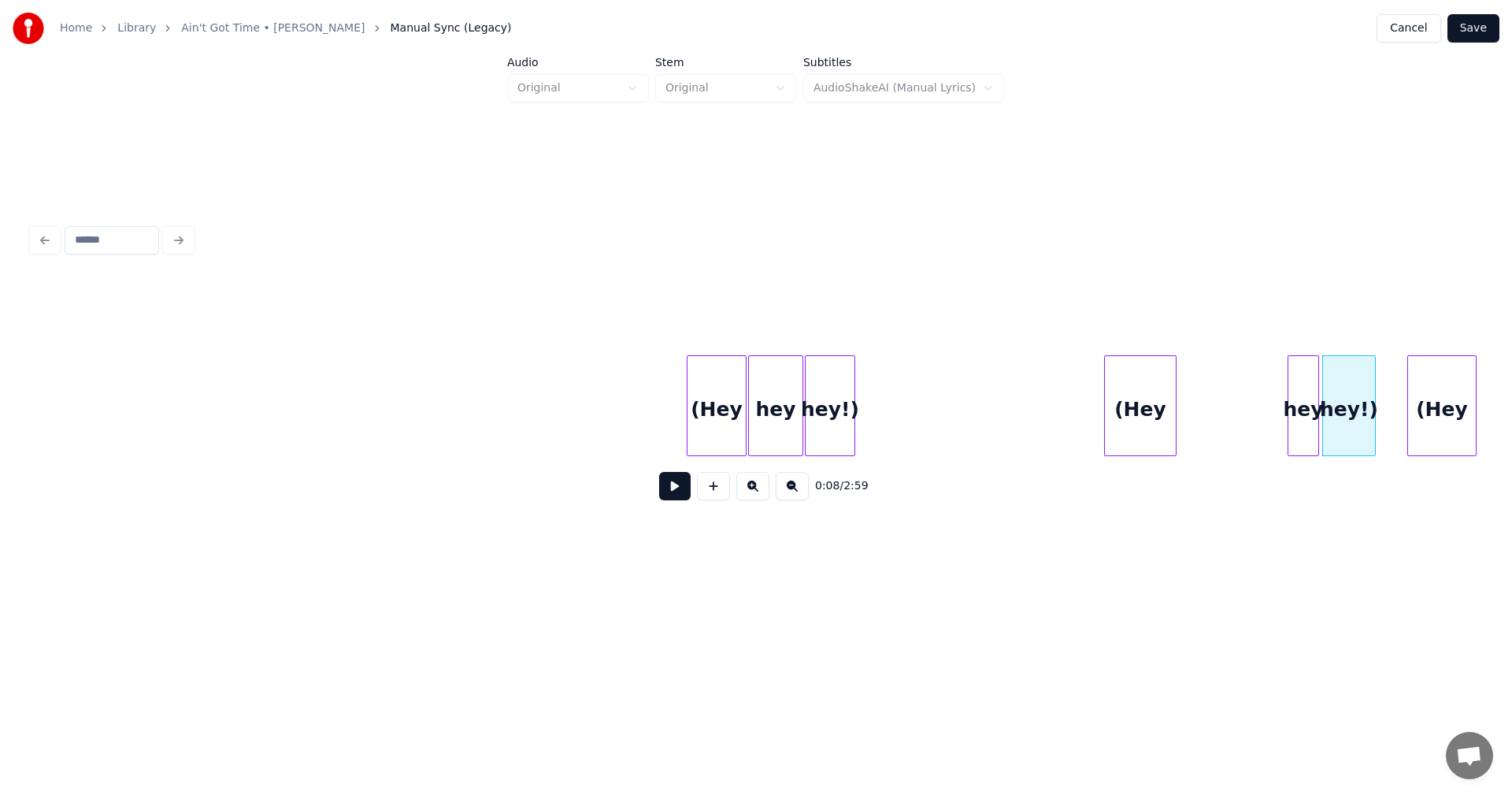
click at [1305, 412] on div "hey" at bounding box center [1304, 410] width 30 height 107
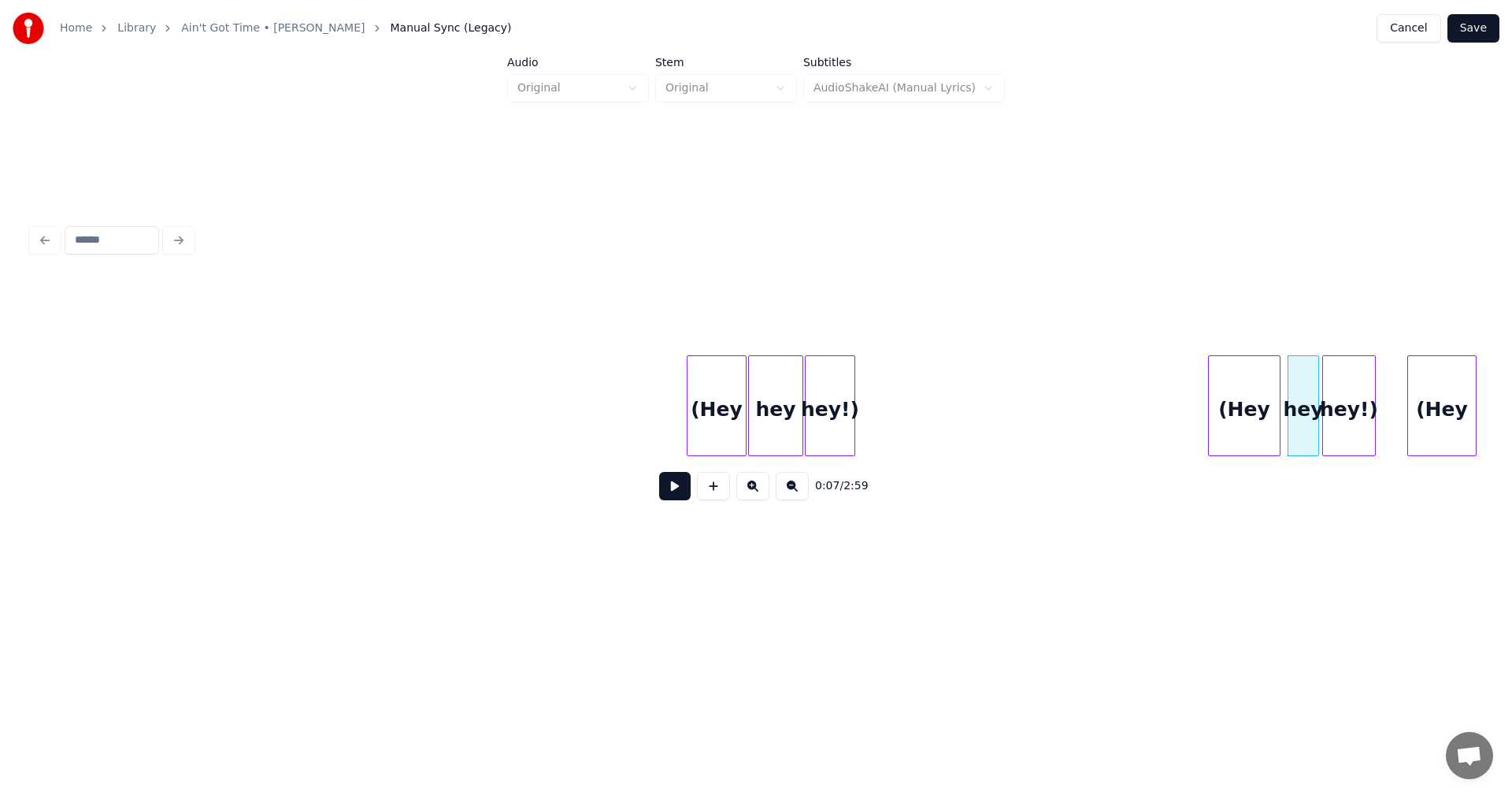
click at [1250, 421] on div "(Hey" at bounding box center [1244, 410] width 71 height 107
click at [1269, 398] on div at bounding box center [1269, 405] width 4 height 99
click at [1277, 396] on div at bounding box center [1278, 405] width 4 height 99
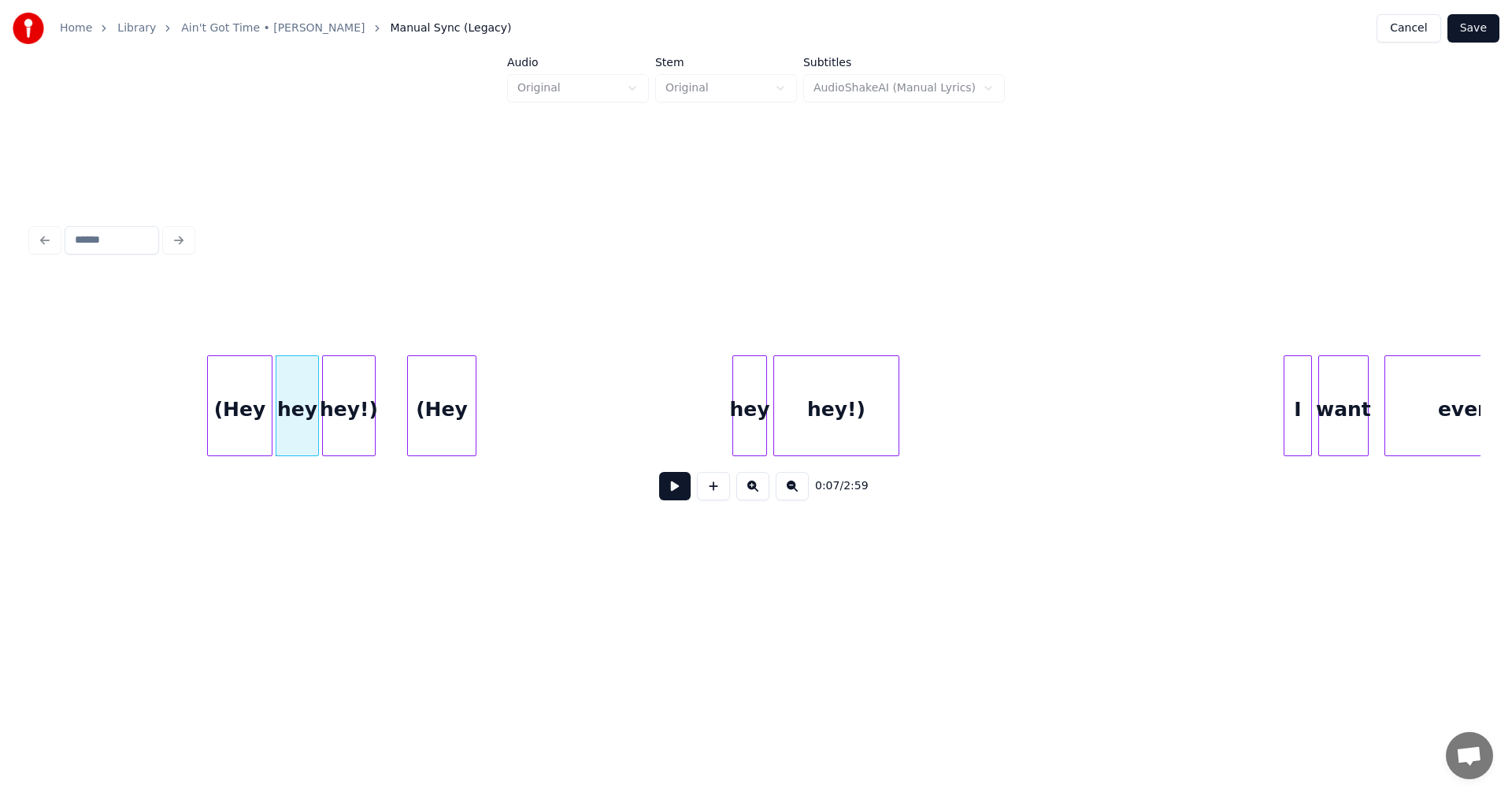
scroll to position [0, 1030]
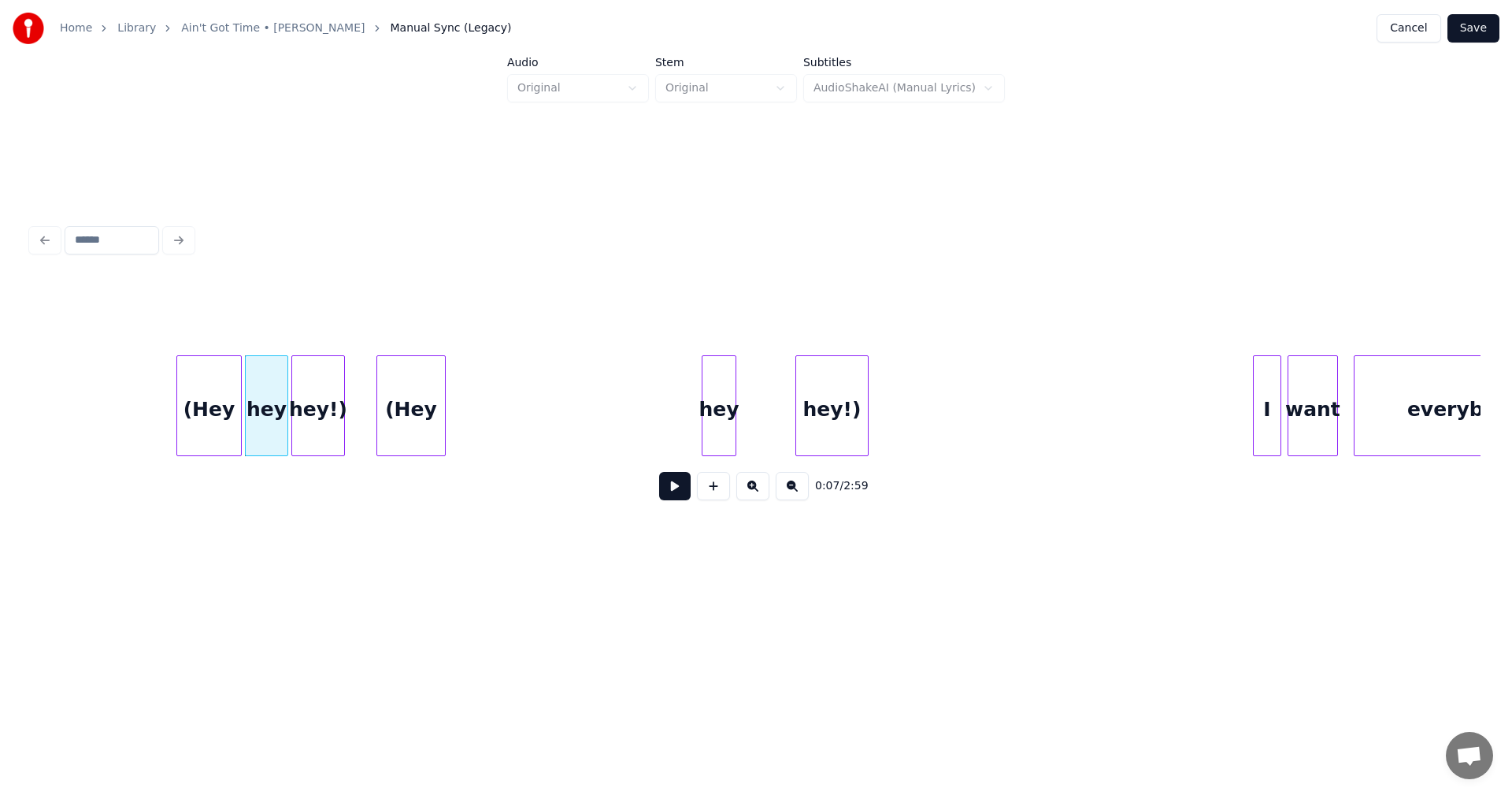
click at [798, 398] on div at bounding box center [798, 405] width 4 height 99
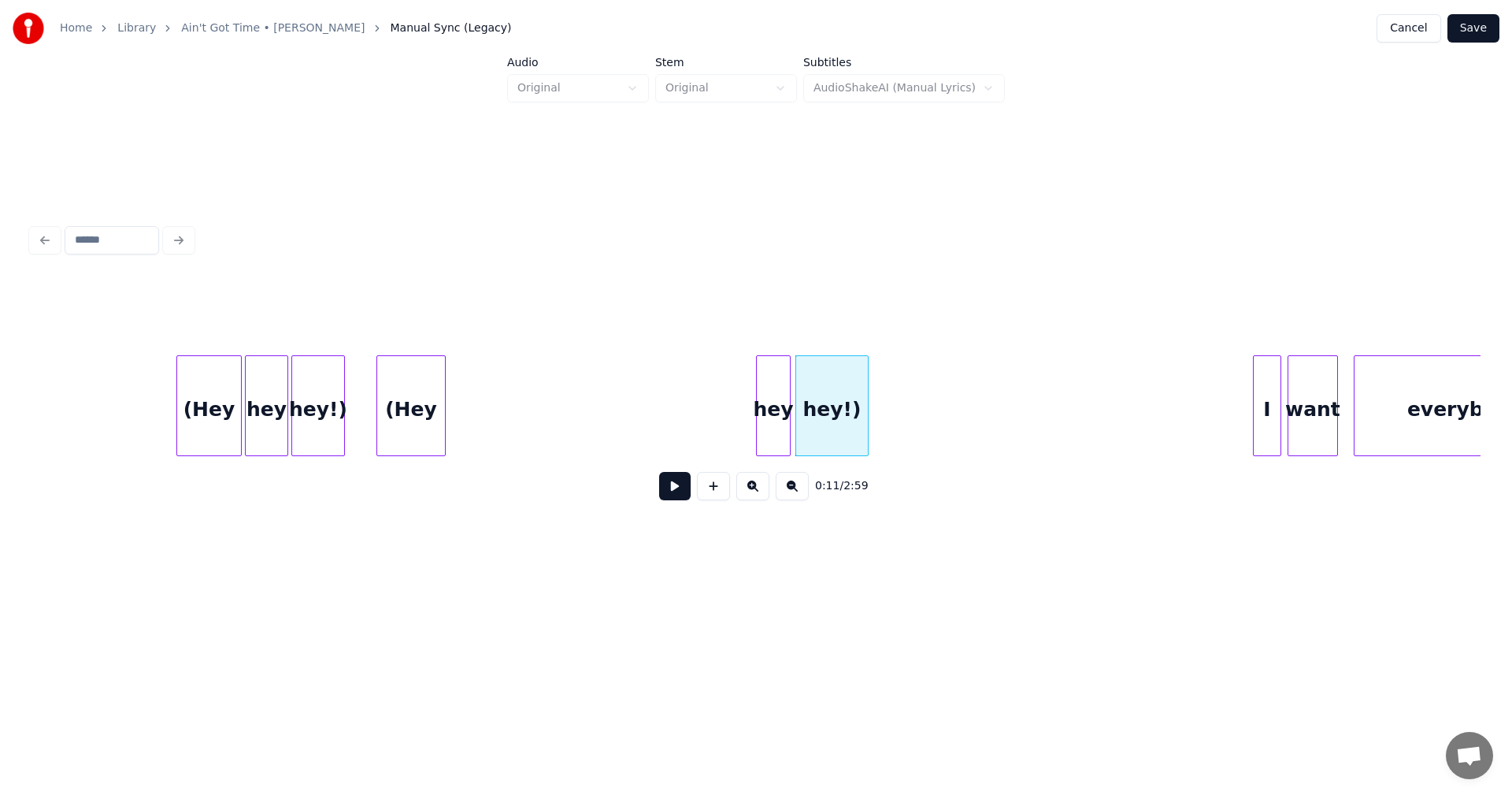
click at [780, 408] on div "hey" at bounding box center [773, 410] width 33 height 107
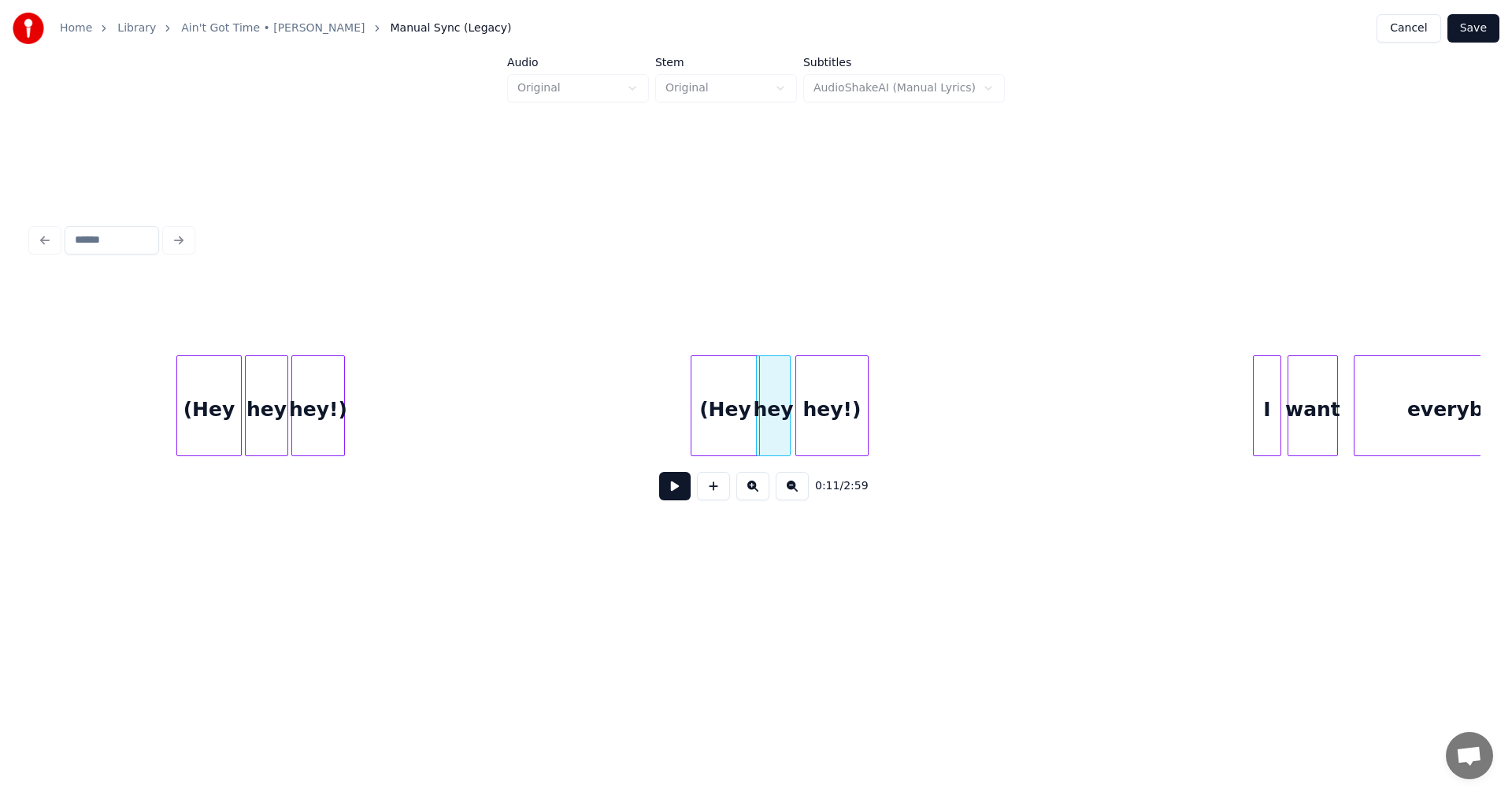
click at [740, 401] on div "(Hey" at bounding box center [725, 410] width 67 height 107
click at [711, 404] on div at bounding box center [710, 405] width 4 height 99
click at [768, 392] on div at bounding box center [770, 405] width 4 height 99
click at [749, 398] on div at bounding box center [749, 405] width 4 height 99
click at [756, 390] on div at bounding box center [758, 405] width 4 height 99
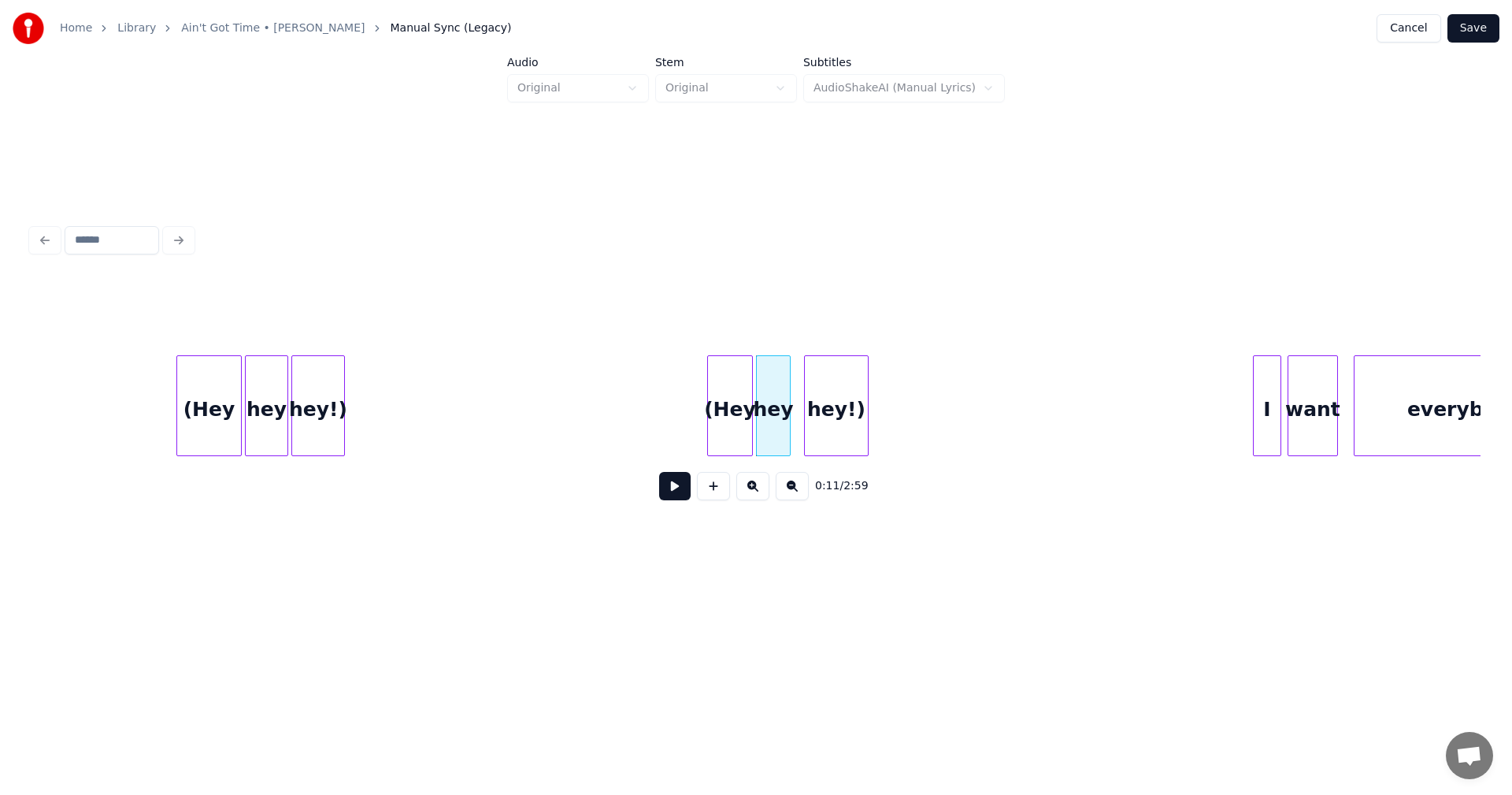
click at [808, 398] on div at bounding box center [806, 405] width 4 height 99
click at [796, 398] on div at bounding box center [796, 405] width 4 height 99
click at [1078, 369] on div "I" at bounding box center [1077, 410] width 27 height 107
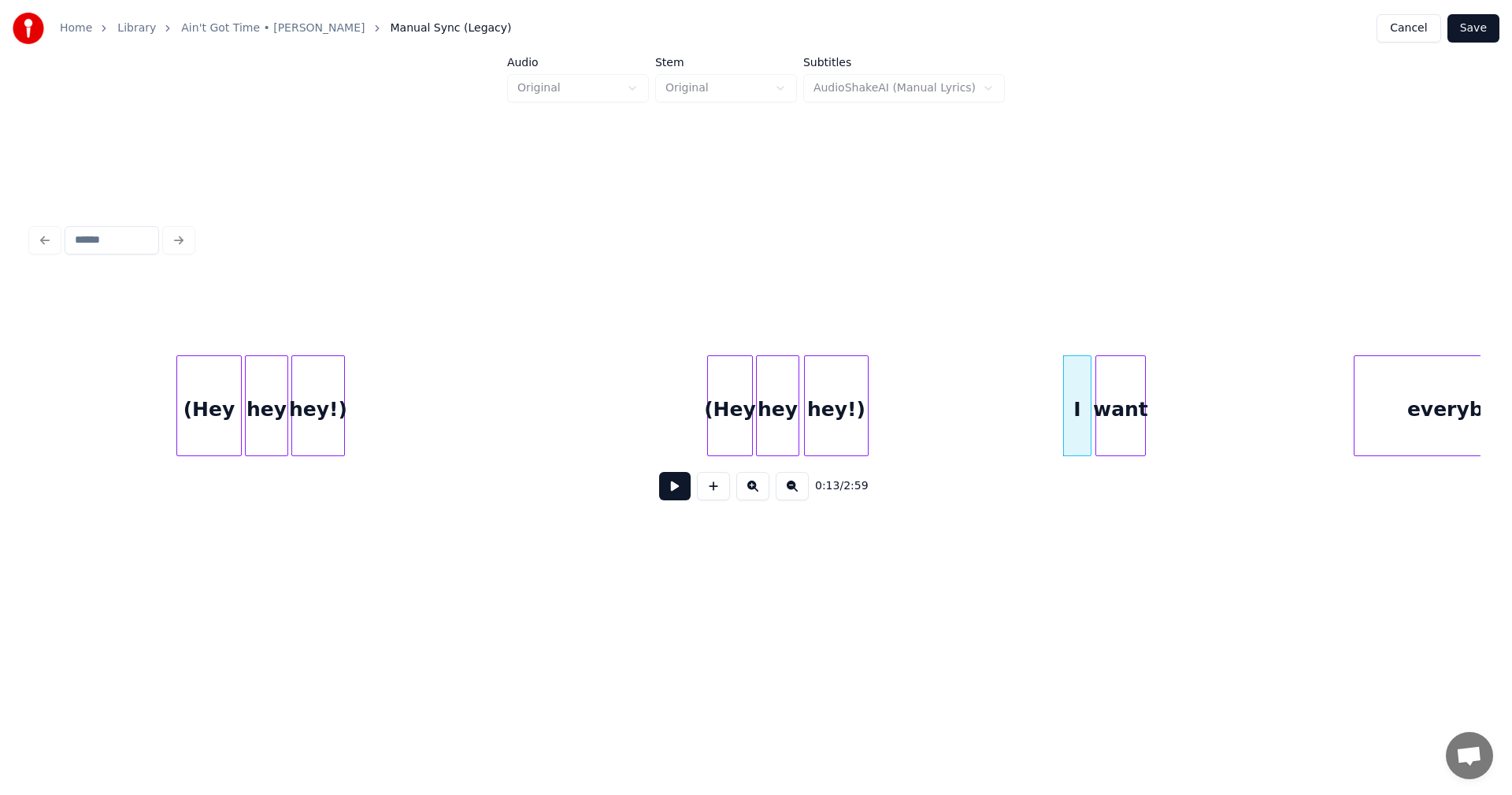
click at [1137, 396] on div "want" at bounding box center [1121, 410] width 49 height 107
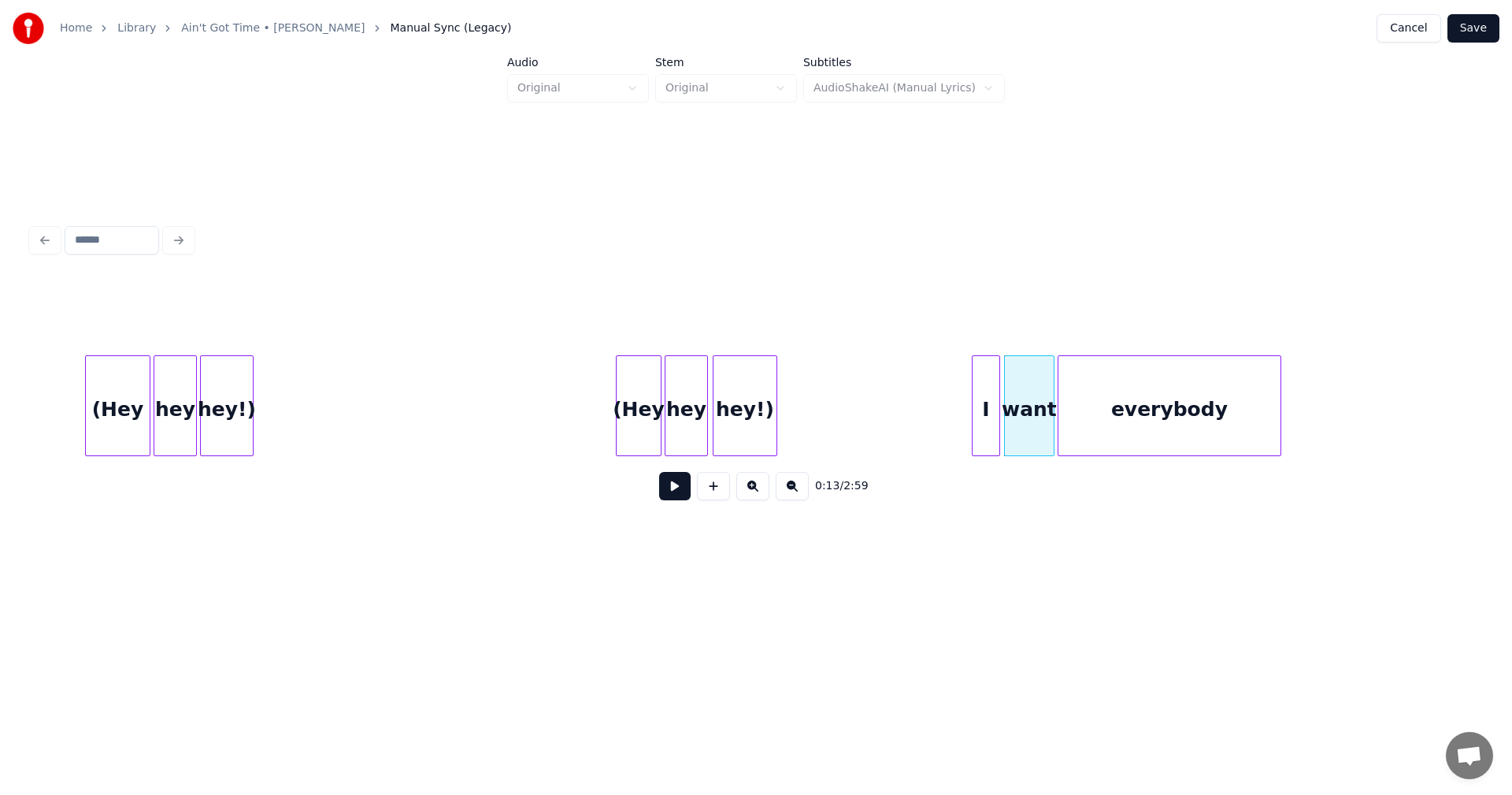
click at [1239, 400] on div "everybody" at bounding box center [1170, 410] width 222 height 107
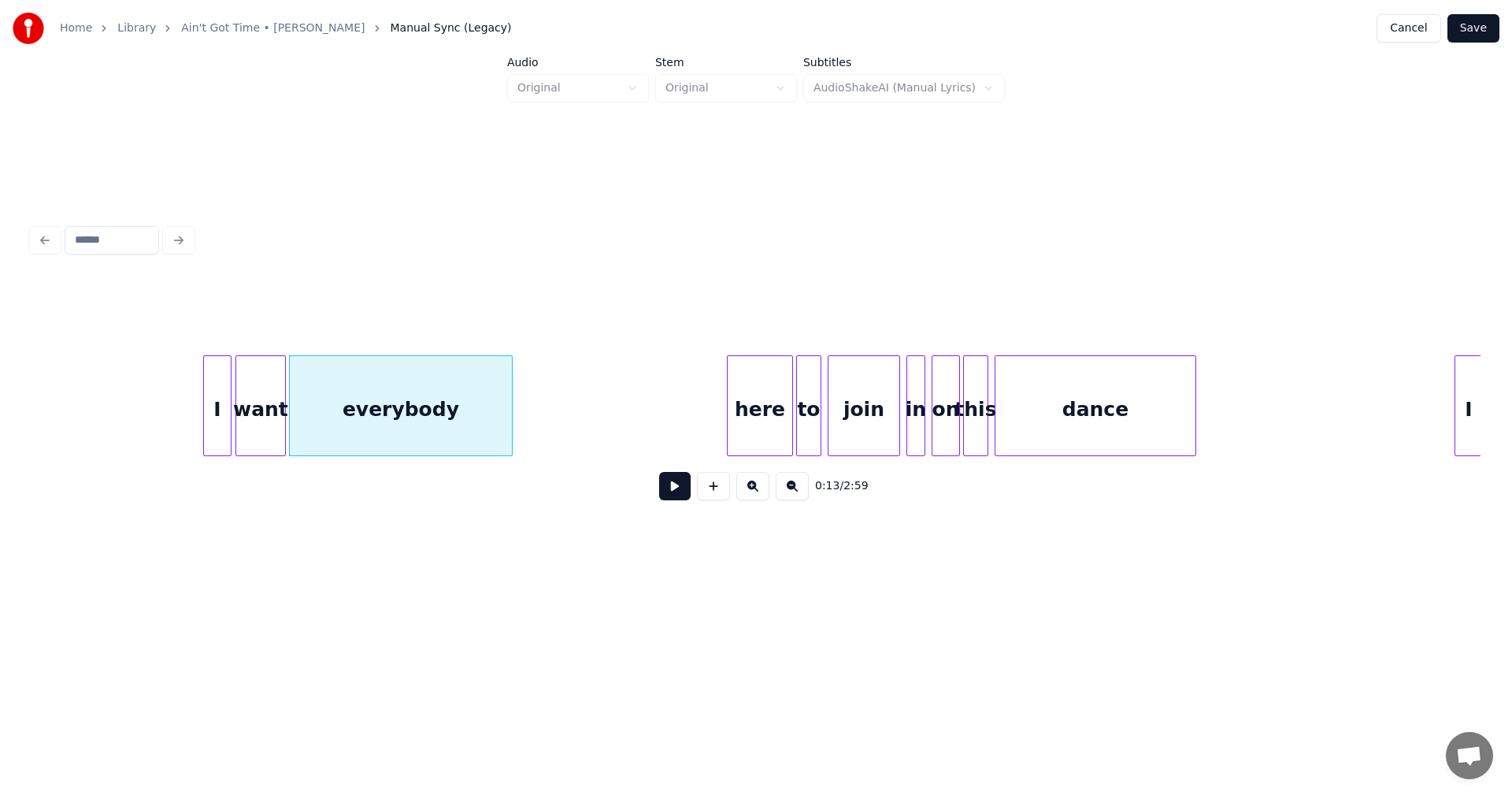
scroll to position [0, 1766]
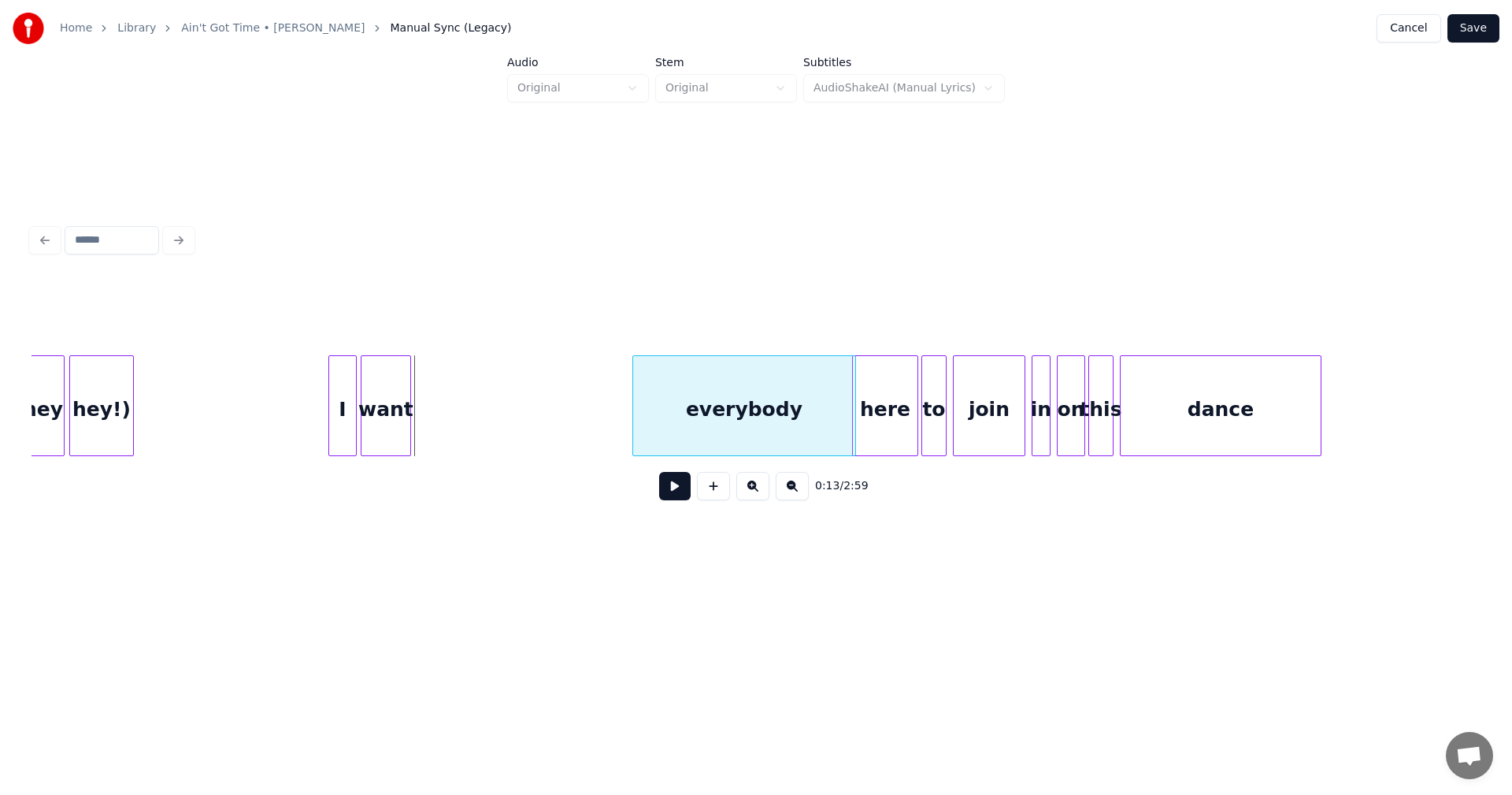
click at [718, 419] on div "everybody" at bounding box center [744, 410] width 222 height 107
click at [608, 422] on div "want" at bounding box center [602, 410] width 49 height 107
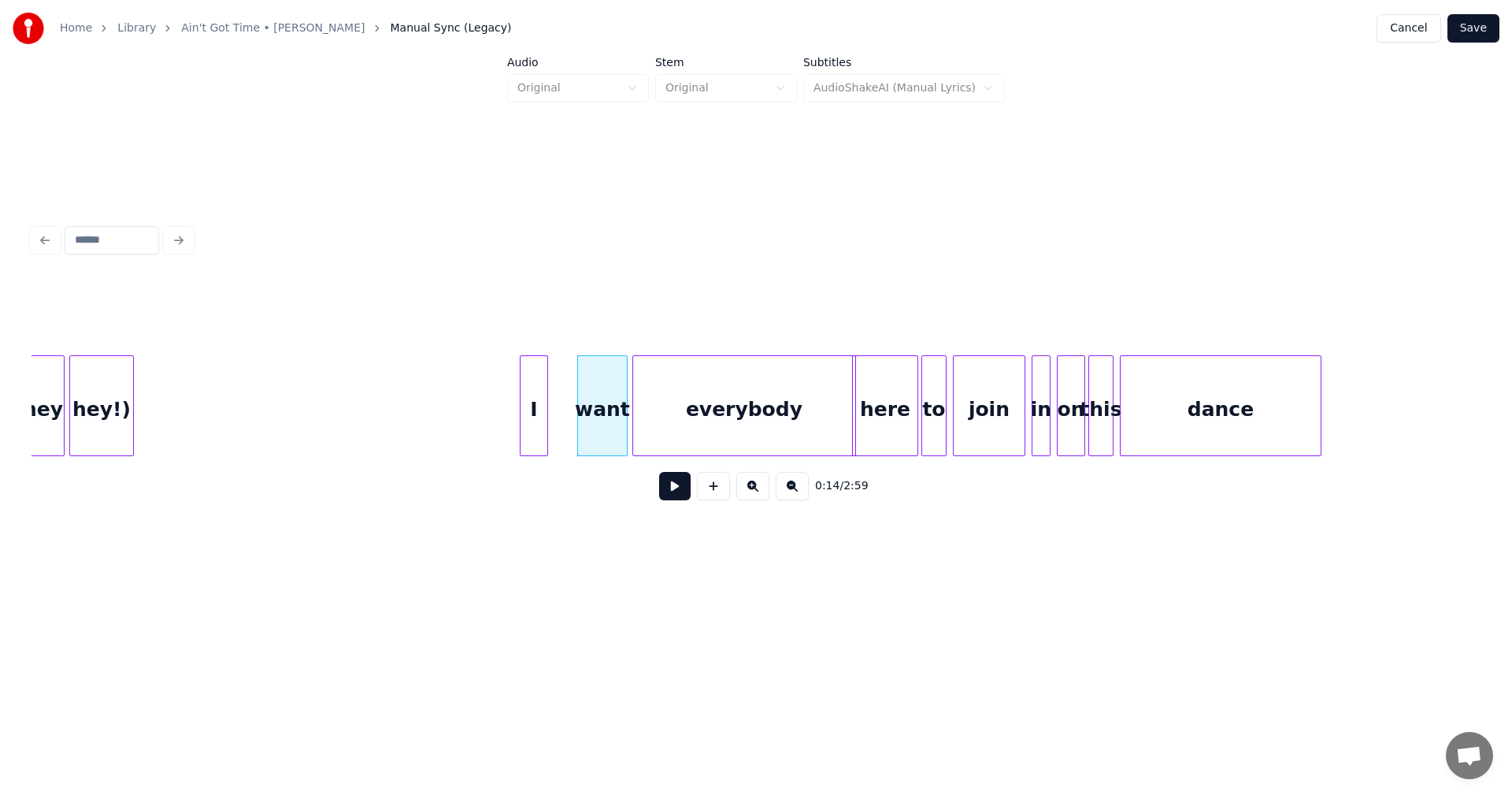
click at [531, 405] on div "I" at bounding box center [534, 410] width 27 height 107
click at [576, 396] on div "want" at bounding box center [581, 410] width 49 height 107
click at [701, 402] on div "everybody" at bounding box center [726, 410] width 222 height 107
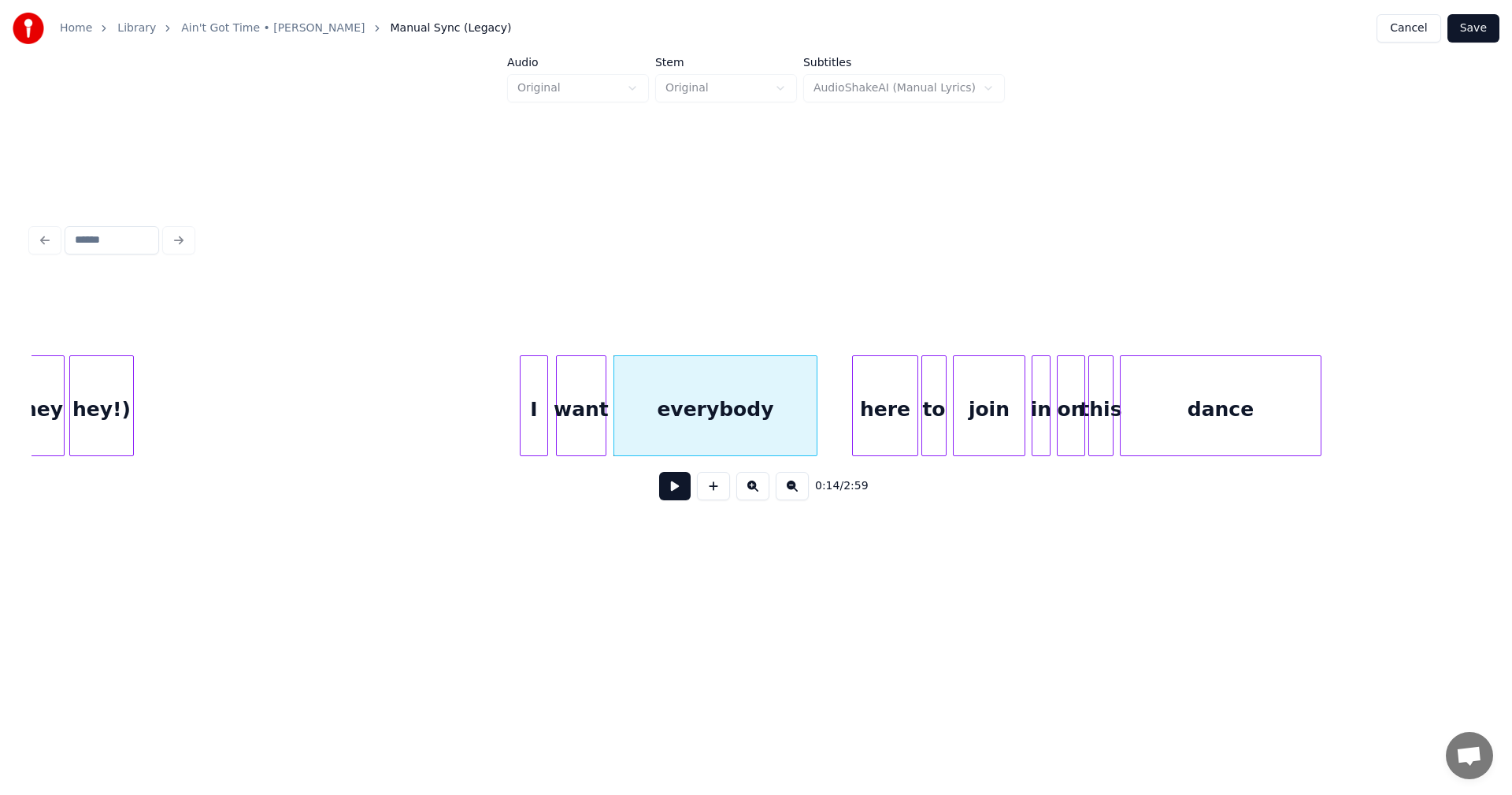
click at [814, 407] on div at bounding box center [813, 405] width 4 height 99
click at [822, 405] on div at bounding box center [824, 405] width 4 height 99
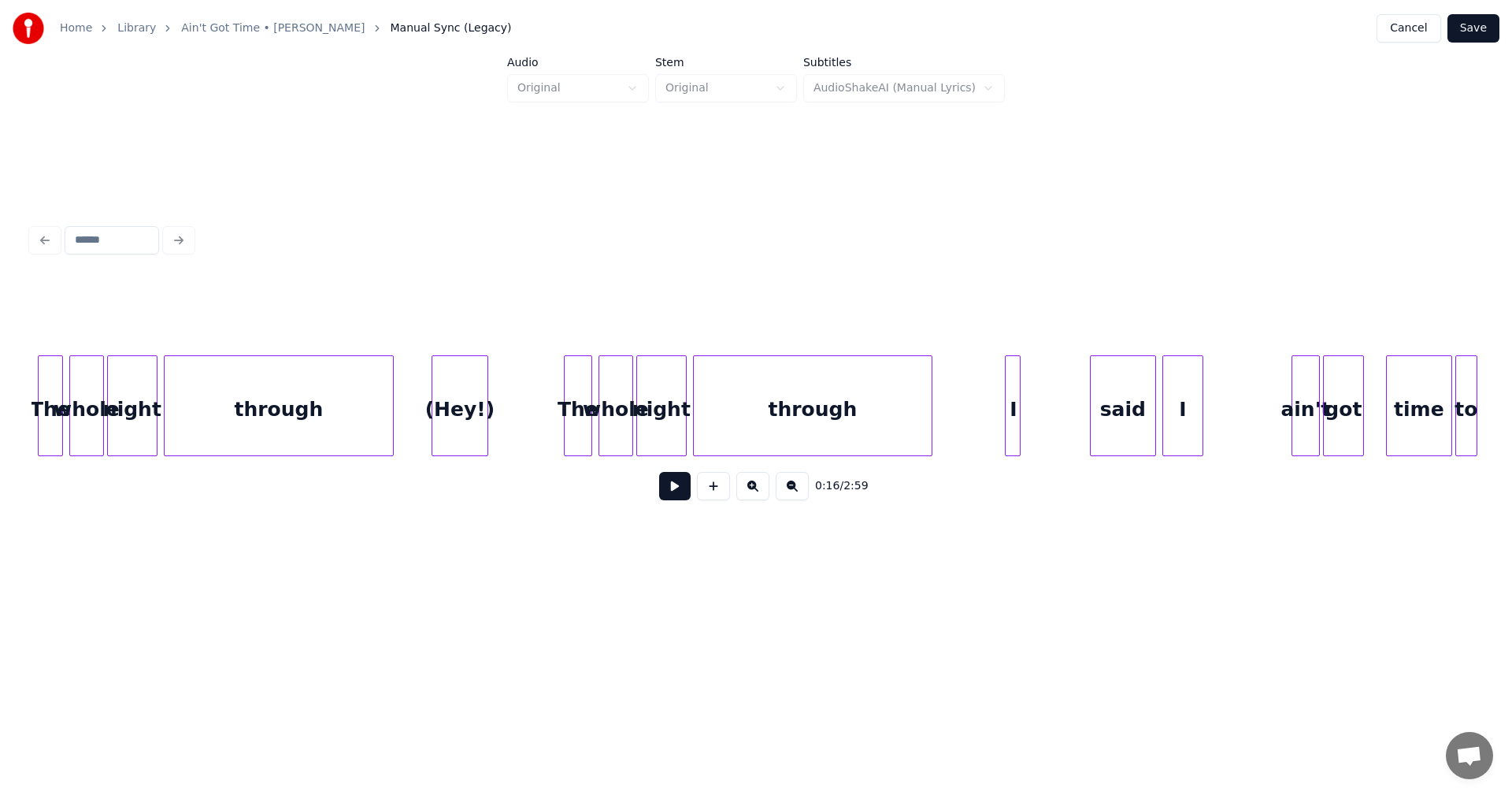
scroll to position [0, 6565]
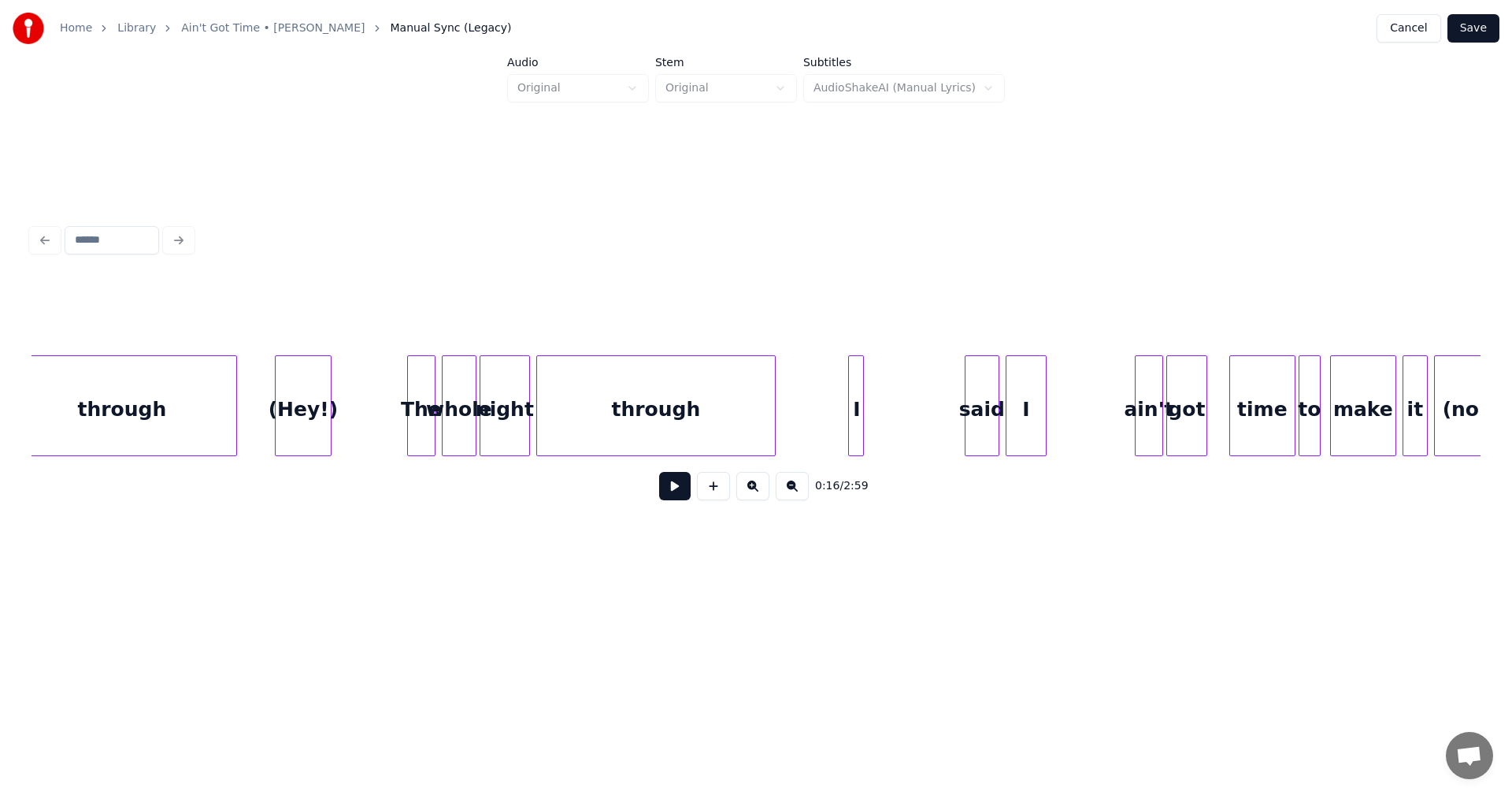
click at [968, 392] on div at bounding box center [967, 405] width 4 height 99
click at [944, 398] on div "I" at bounding box center [945, 410] width 16 height 107
click at [960, 397] on div at bounding box center [959, 405] width 4 height 99
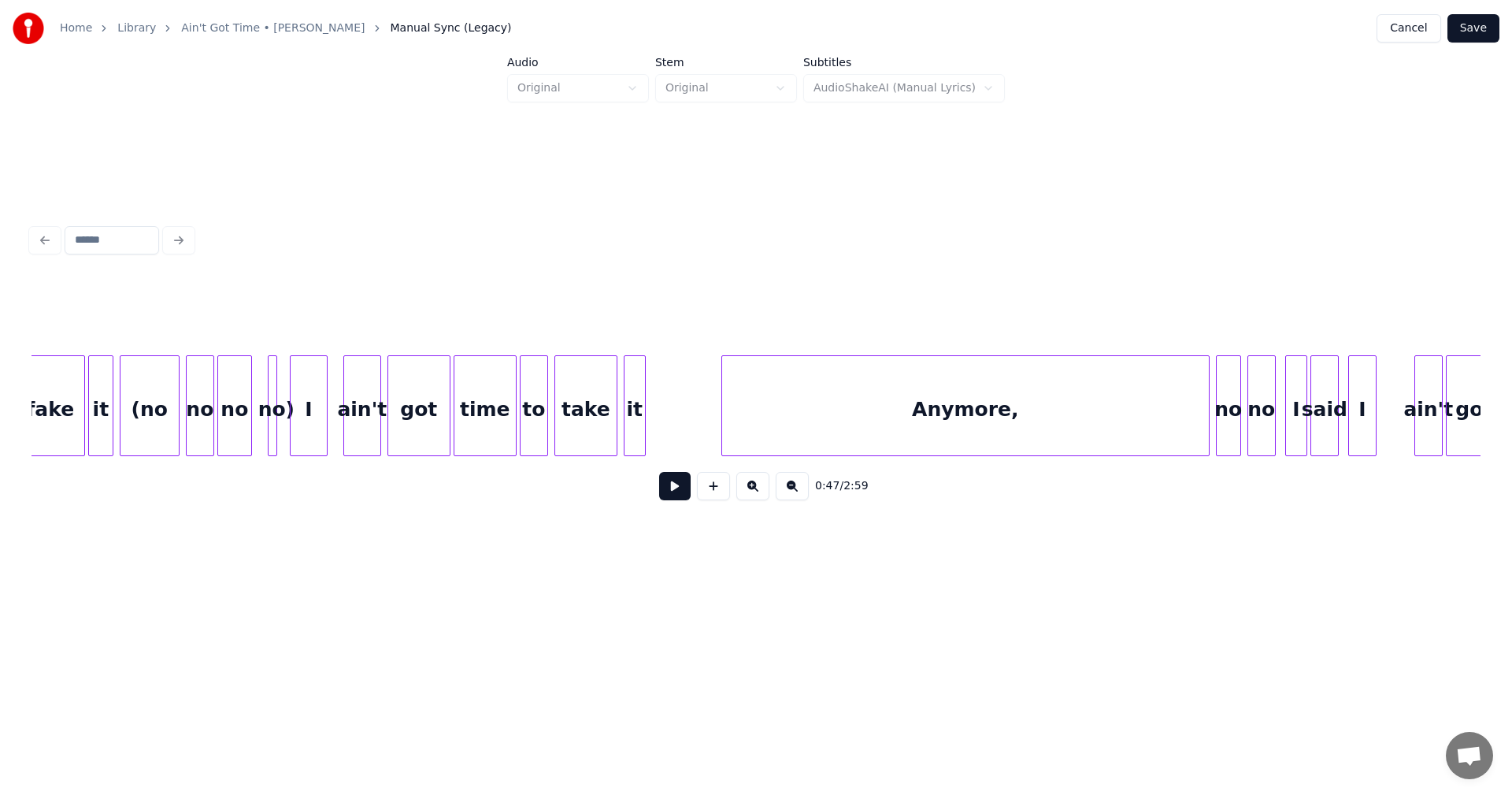
scroll to position [0, 8564]
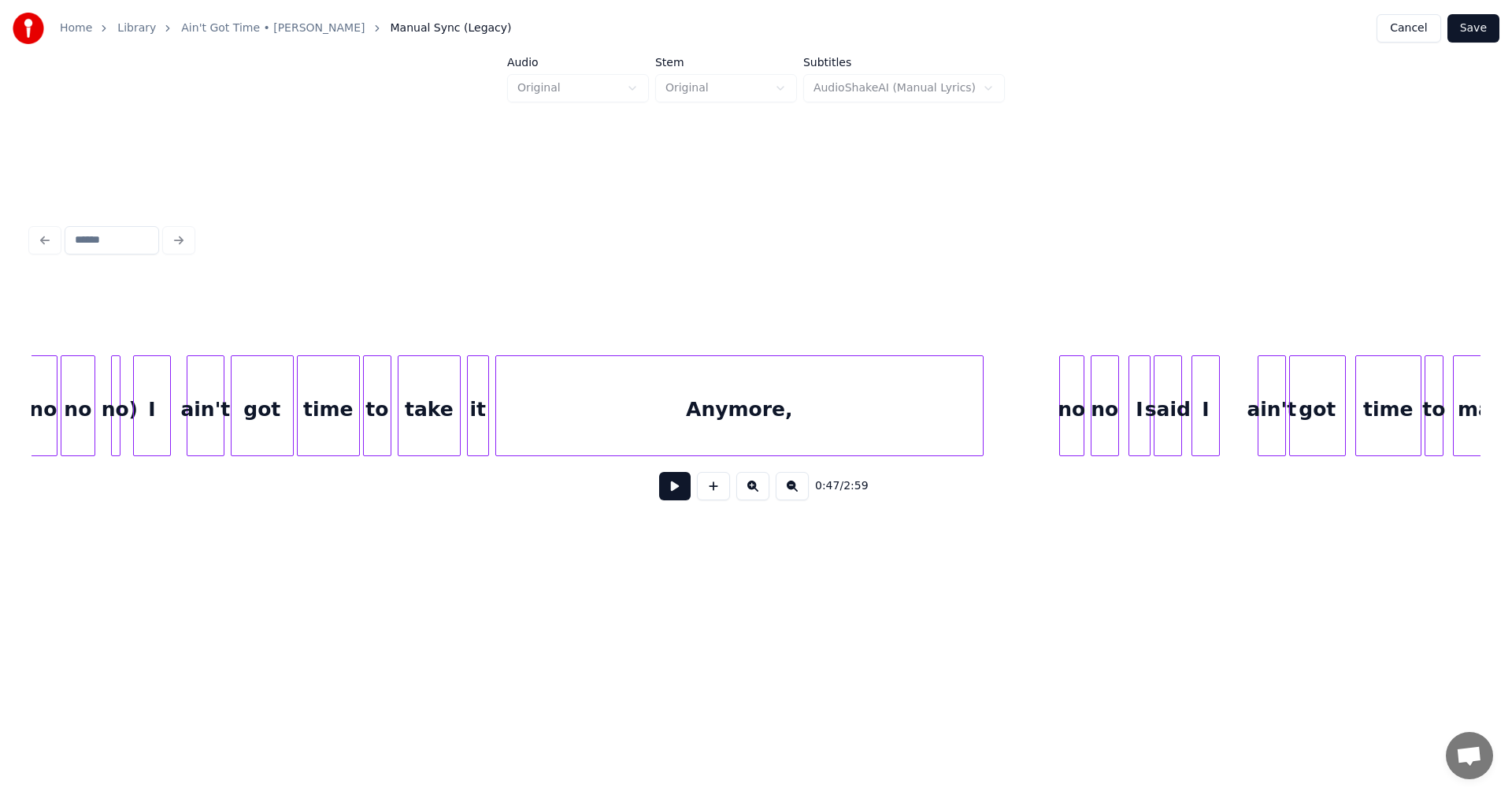
click at [627, 390] on div "Anymore," at bounding box center [740, 410] width 487 height 107
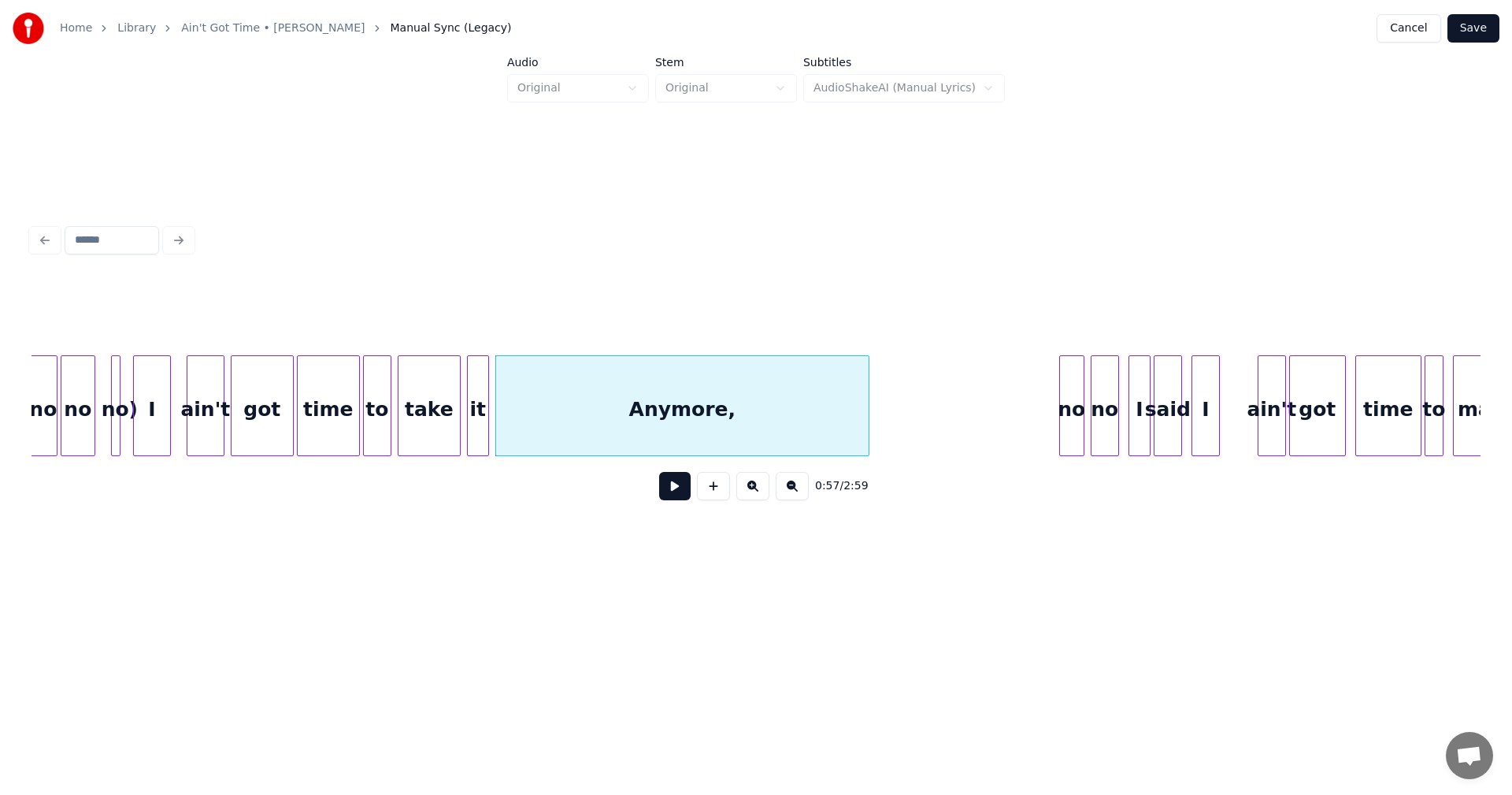
click at [865, 414] on div at bounding box center [866, 405] width 4 height 99
click at [553, 398] on div at bounding box center [555, 405] width 4 height 99
click at [535, 404] on div at bounding box center [535, 405] width 4 height 99
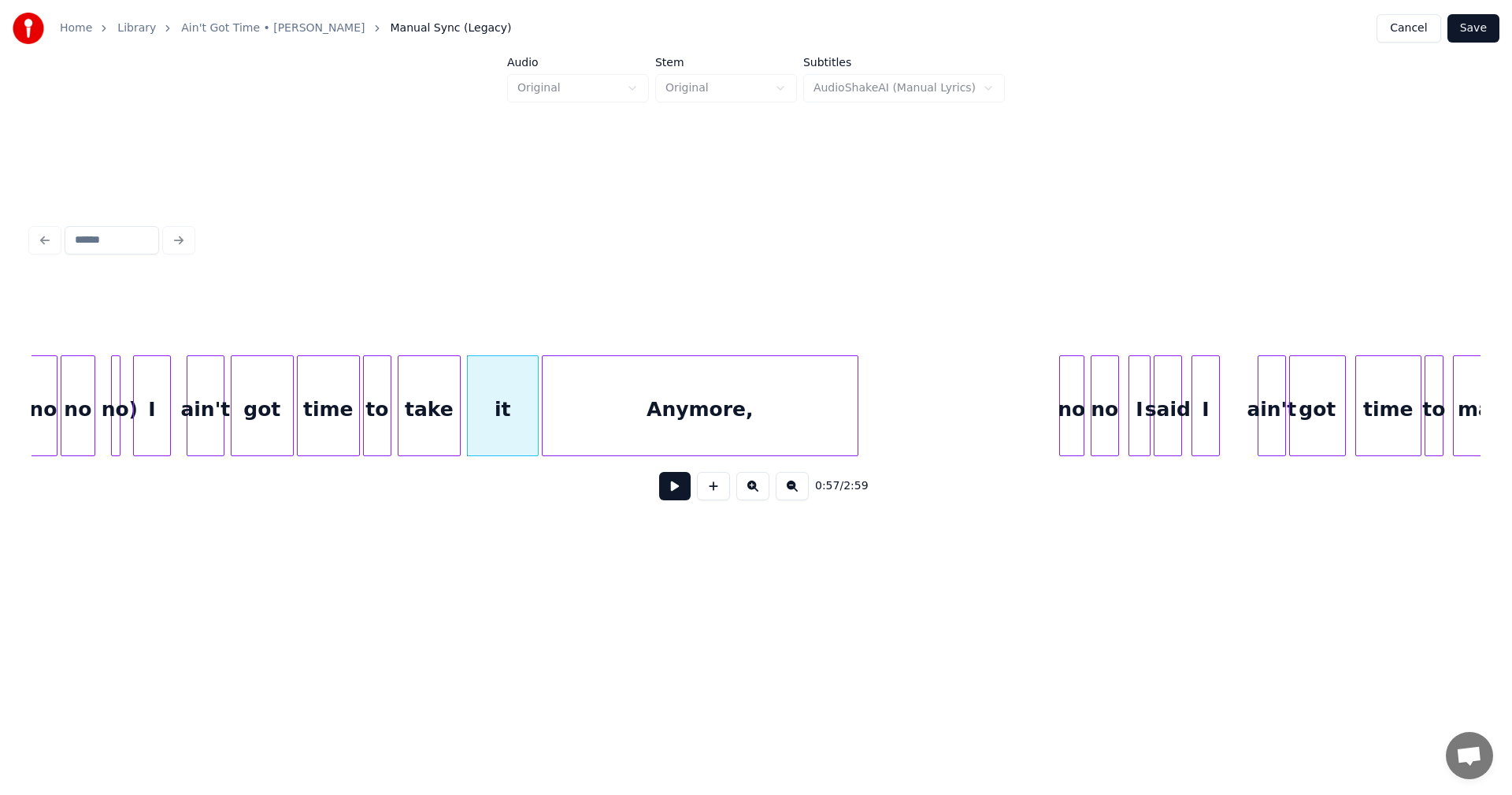
click at [595, 408] on div "Anymore," at bounding box center [700, 410] width 315 height 107
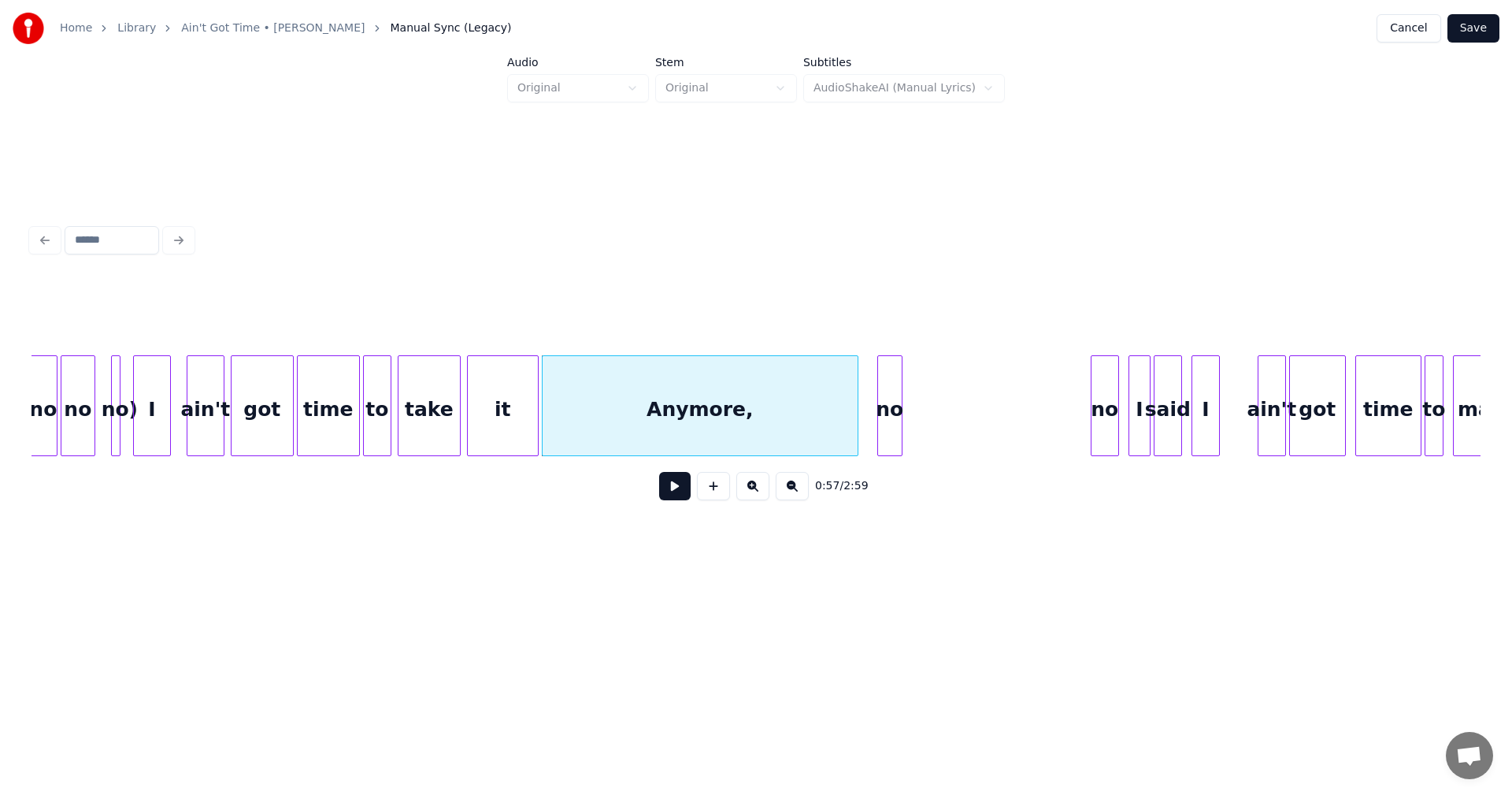
click at [885, 398] on div "no" at bounding box center [890, 410] width 24 height 107
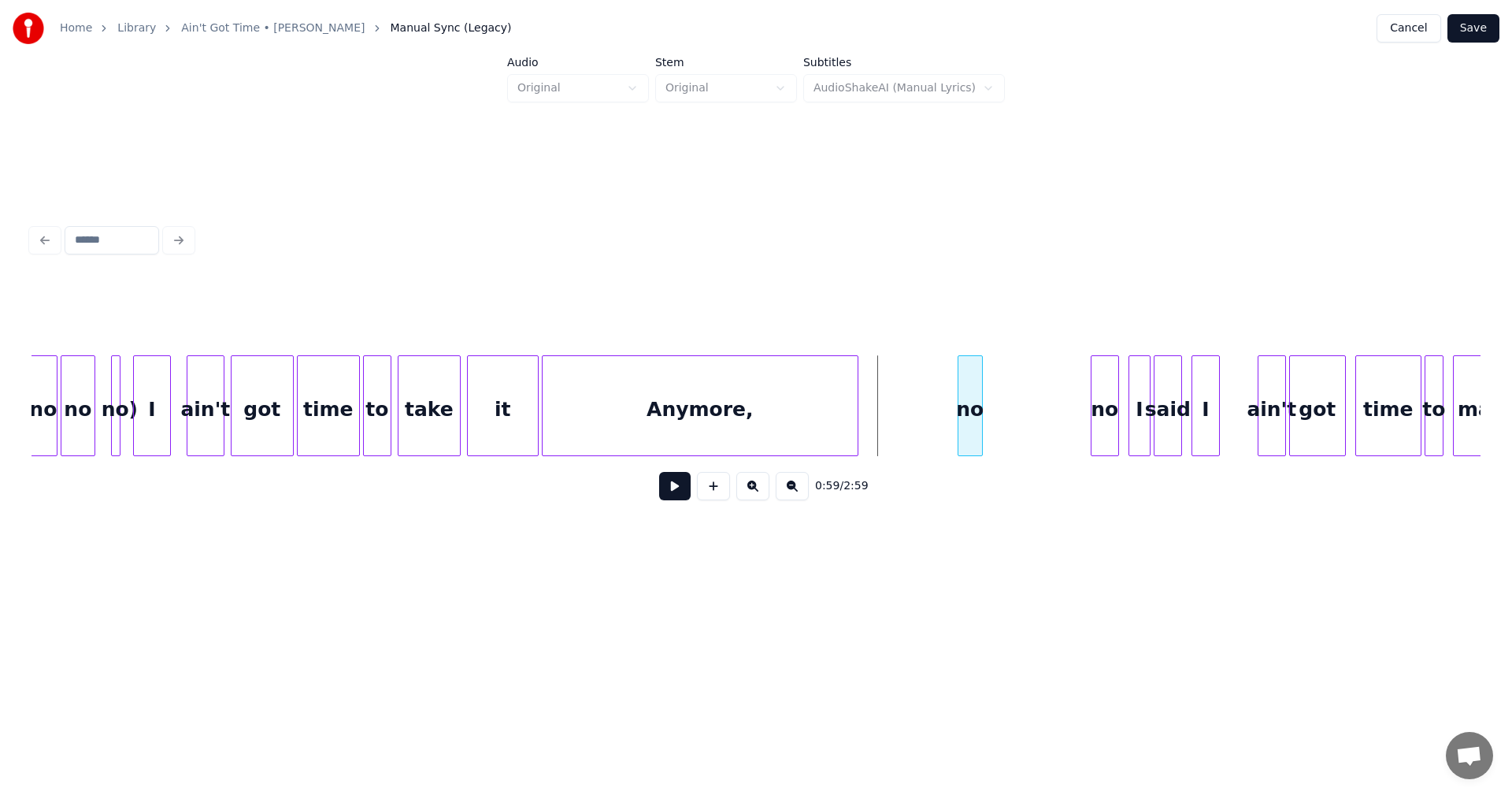
click at [974, 401] on div "no" at bounding box center [970, 410] width 24 height 107
click at [1071, 404] on div "no" at bounding box center [1072, 410] width 27 height 107
click at [1026, 399] on div at bounding box center [1028, 405] width 4 height 99
click at [1017, 398] on div at bounding box center [1017, 405] width 4 height 99
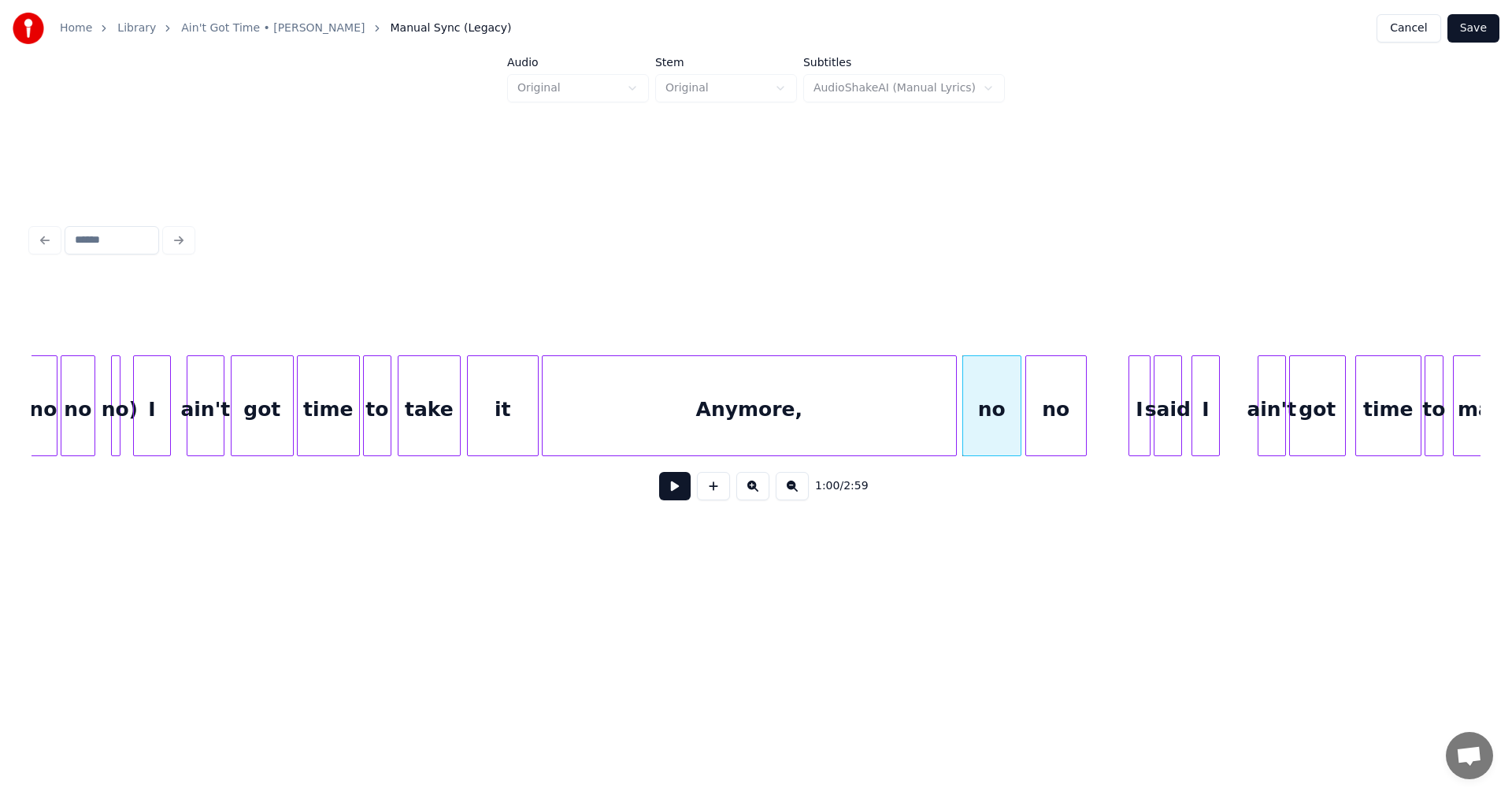
click at [955, 405] on div at bounding box center [953, 405] width 4 height 99
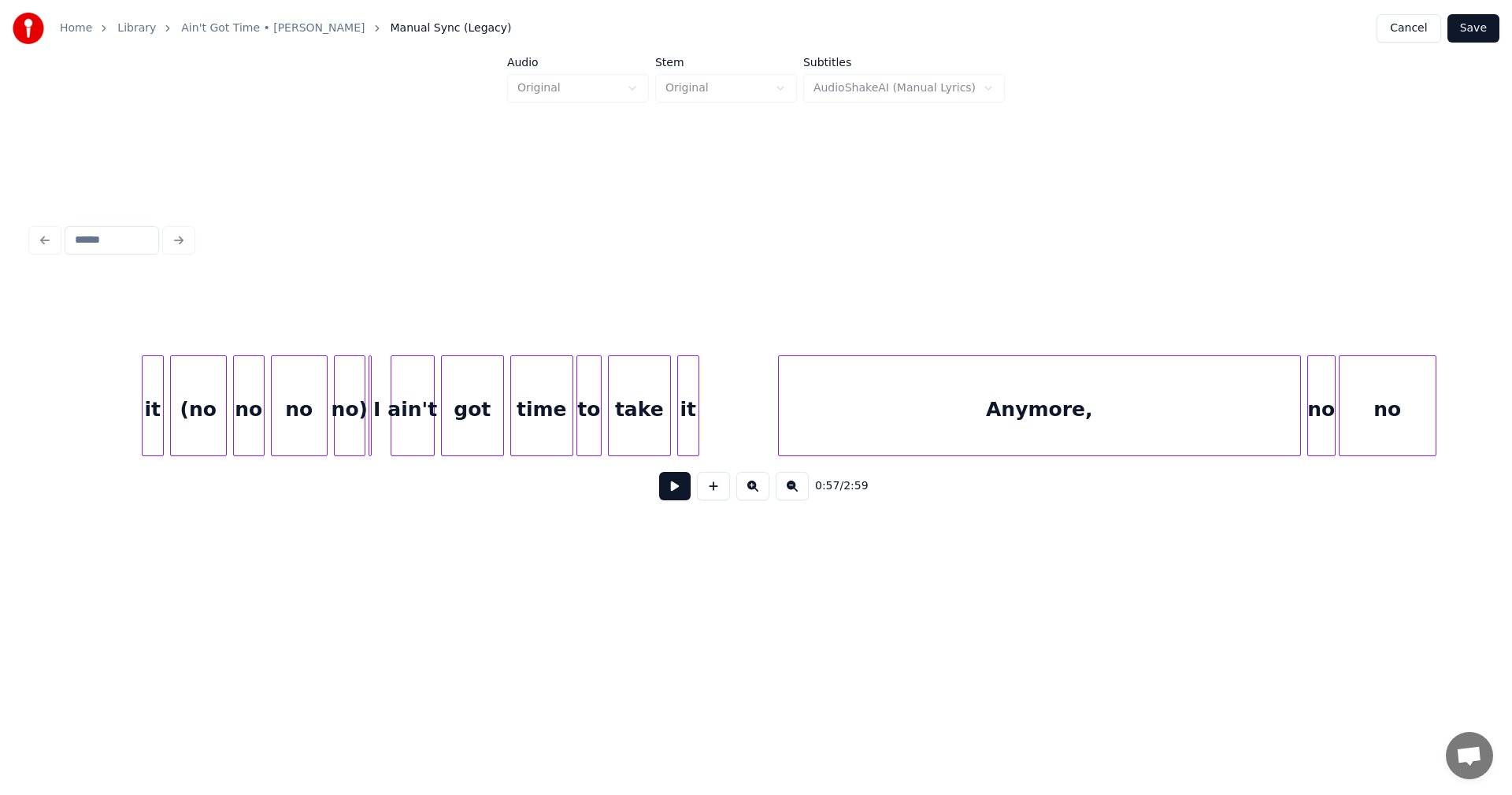
scroll to position [0, 10690]
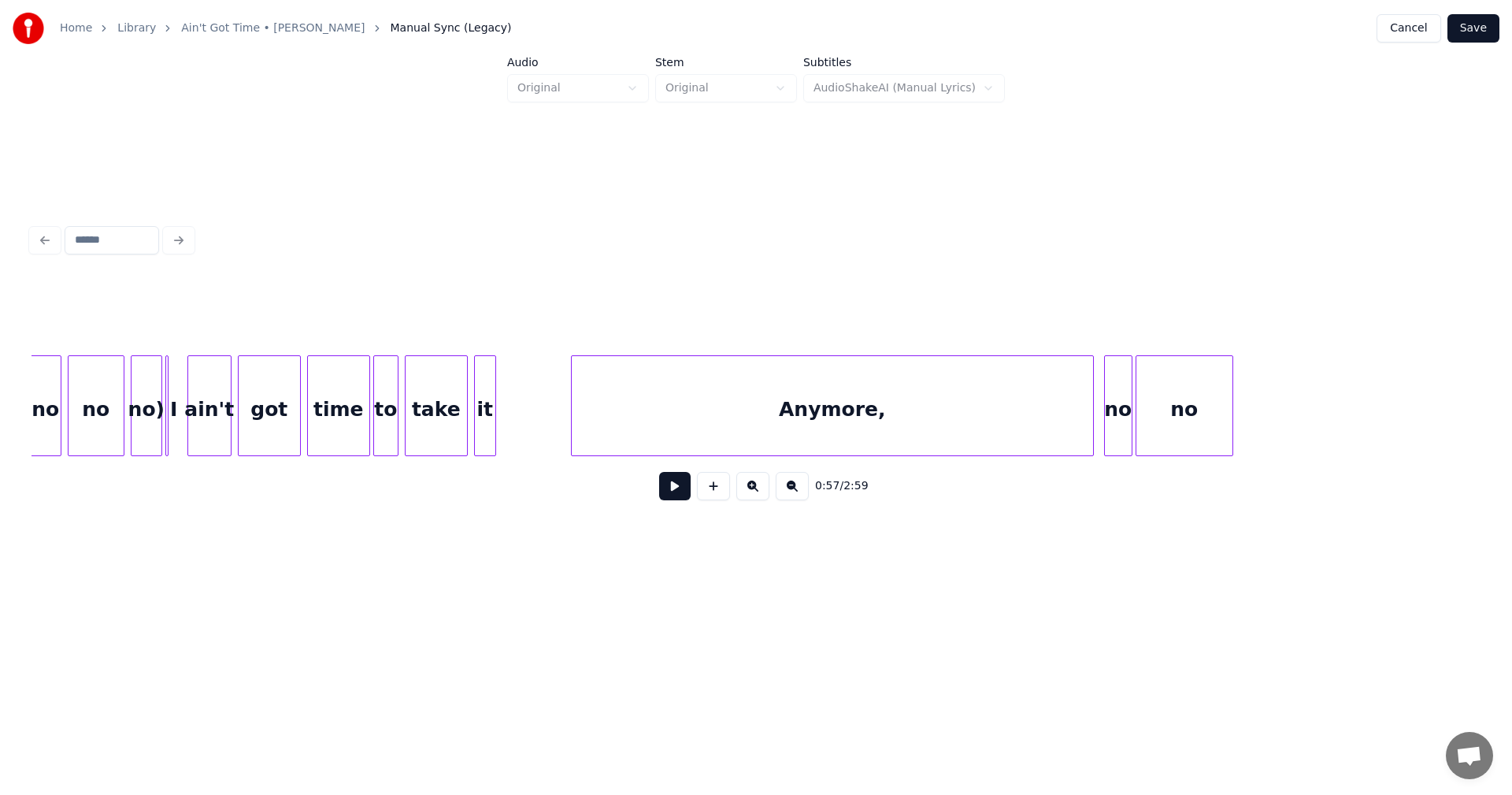
click at [690, 397] on div "Anymore," at bounding box center [832, 410] width 521 height 107
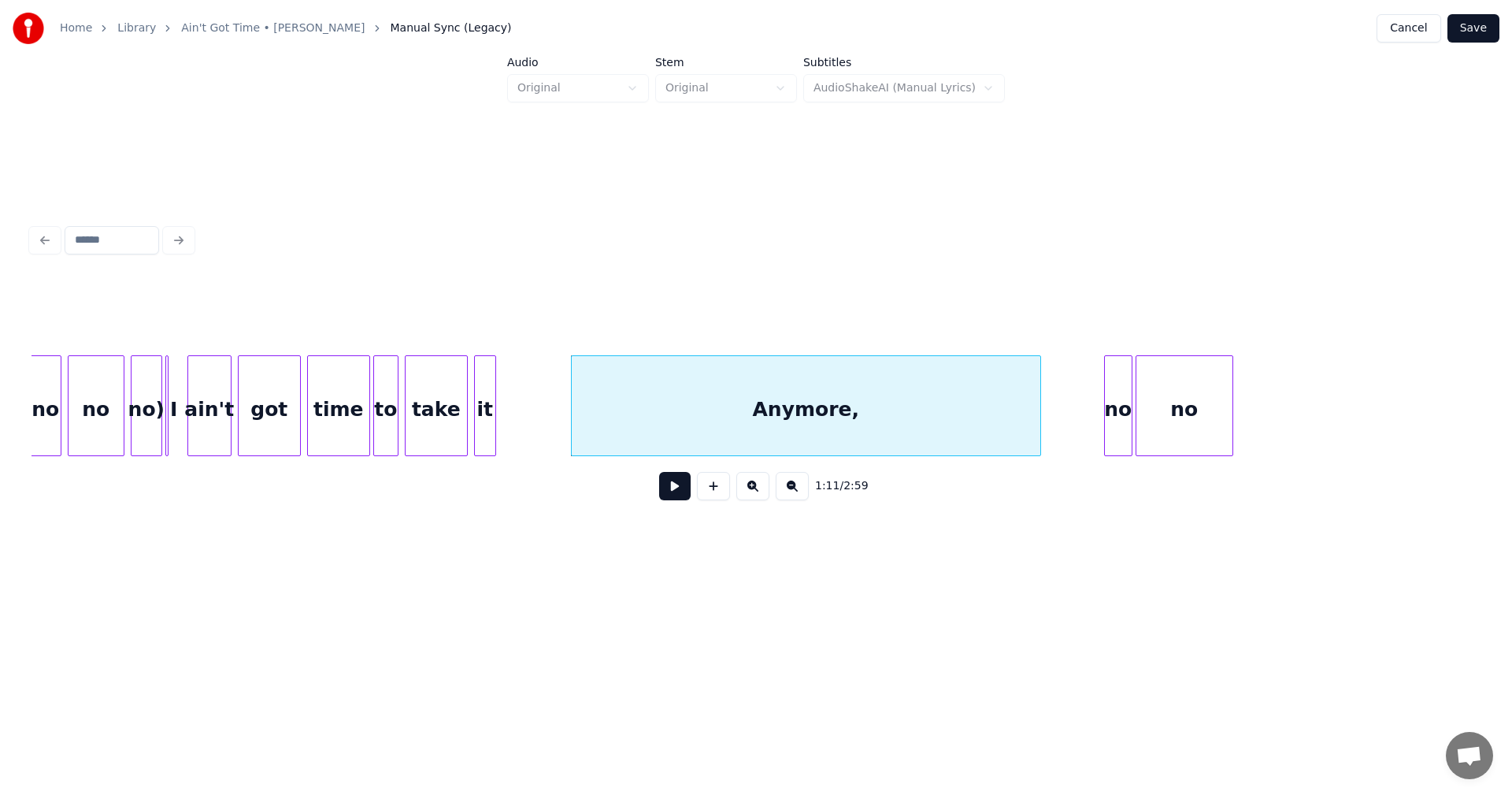
click at [1038, 407] on div at bounding box center [1037, 405] width 4 height 99
click at [1058, 398] on div "no" at bounding box center [1059, 410] width 27 height 107
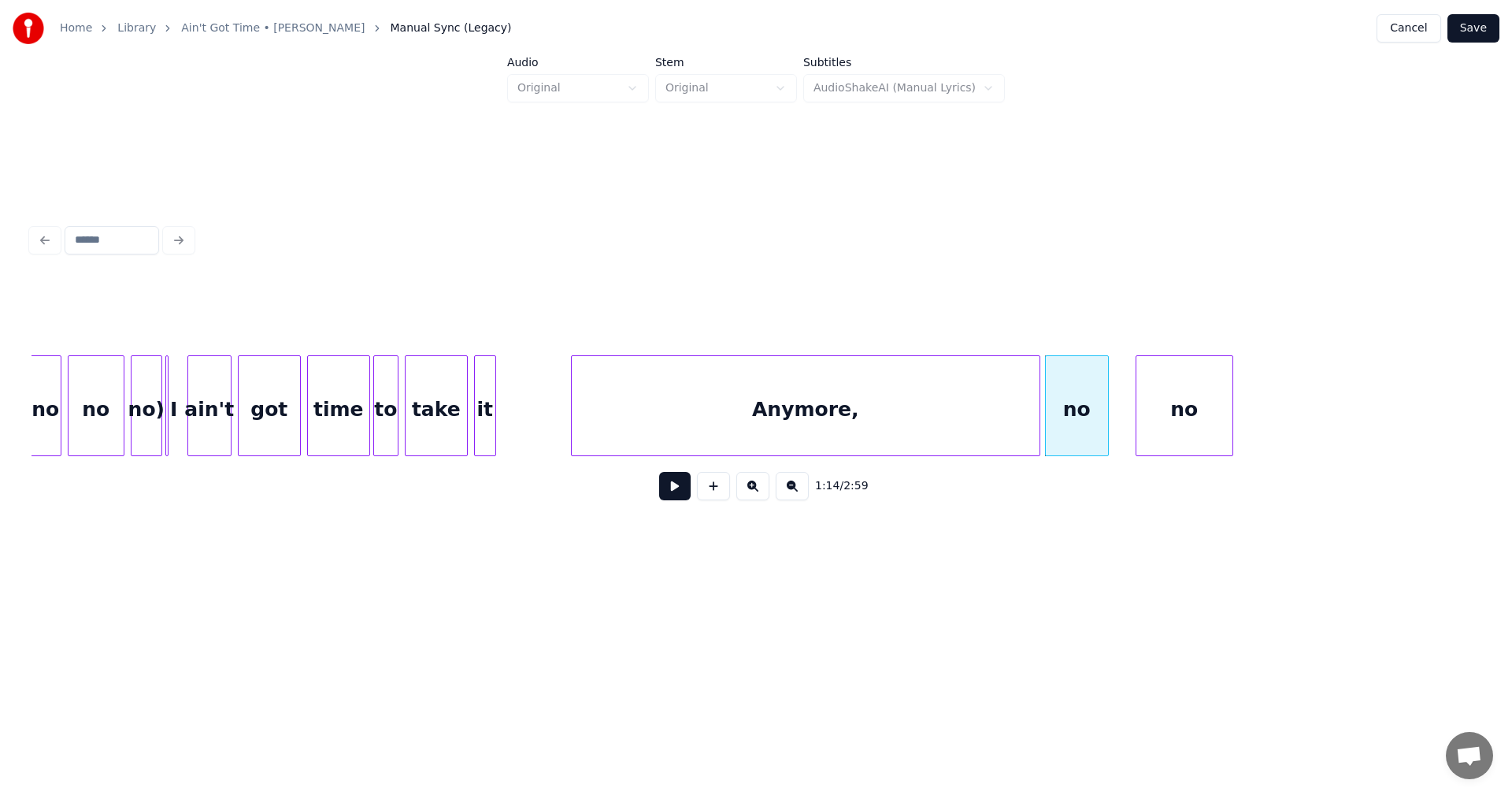
click at [1108, 396] on div at bounding box center [1105, 405] width 4 height 99
click at [1167, 401] on div "no" at bounding box center [1160, 410] width 96 height 107
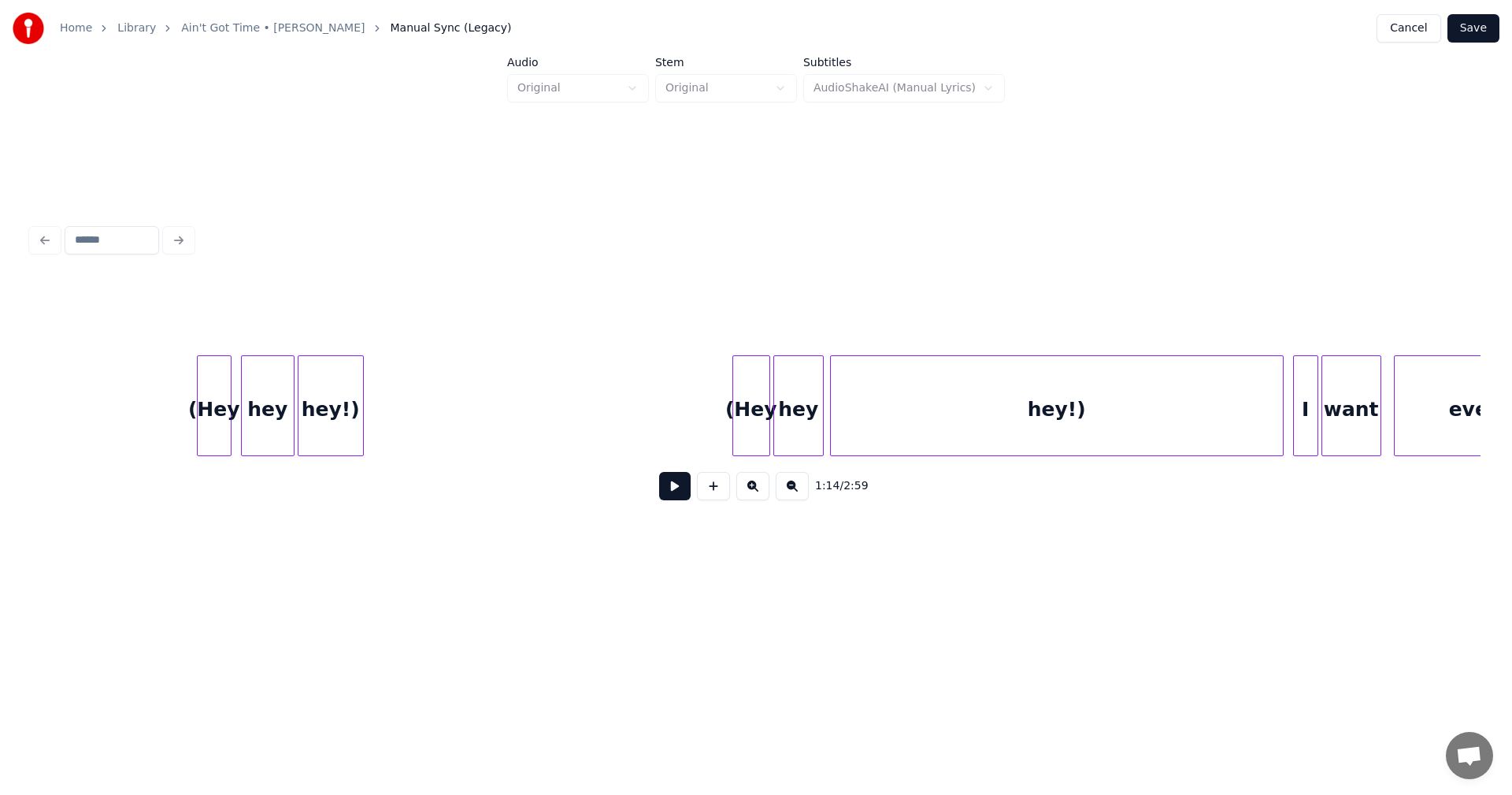
scroll to position [0, 12737]
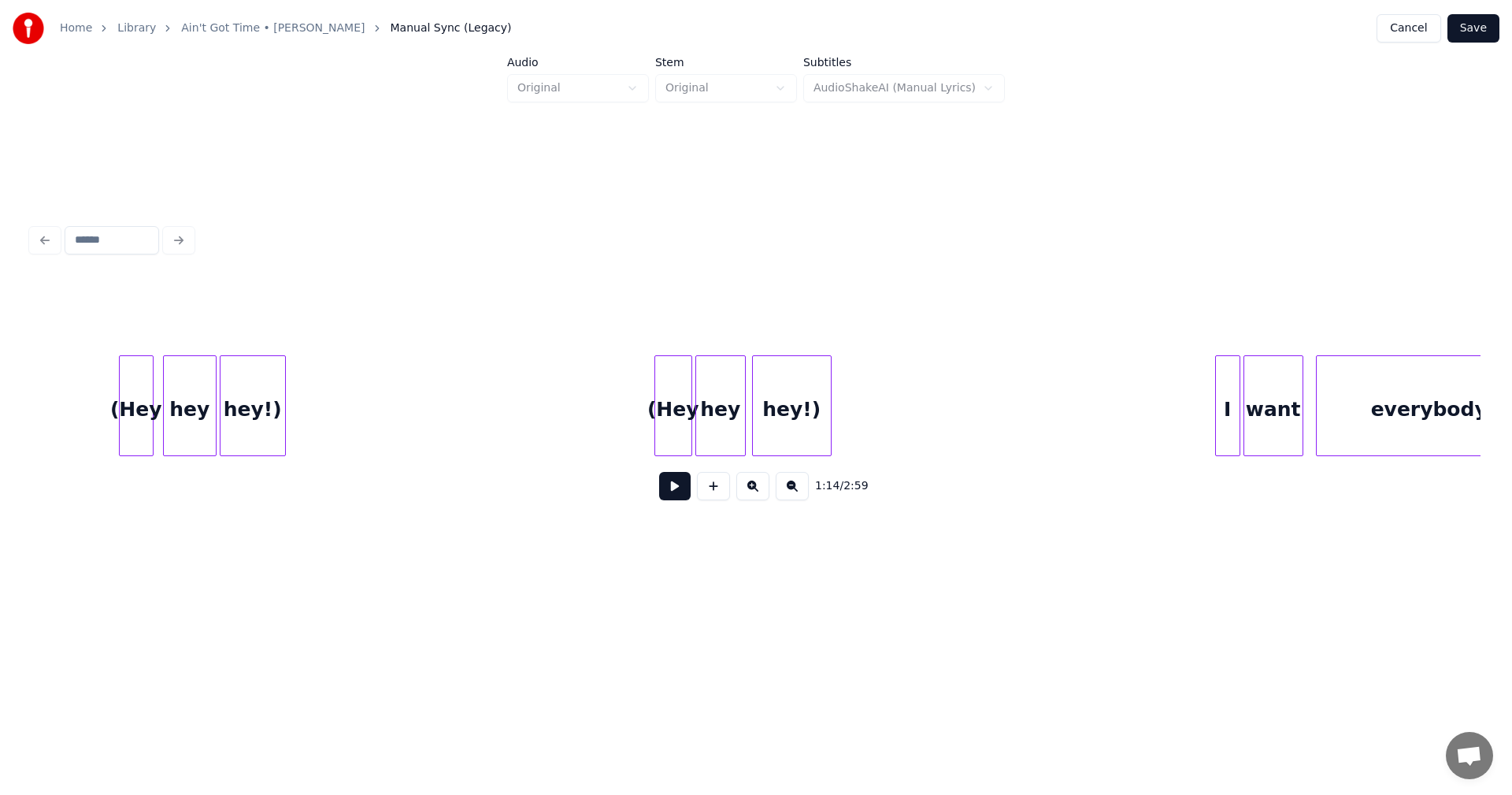
click at [830, 400] on div at bounding box center [828, 405] width 4 height 99
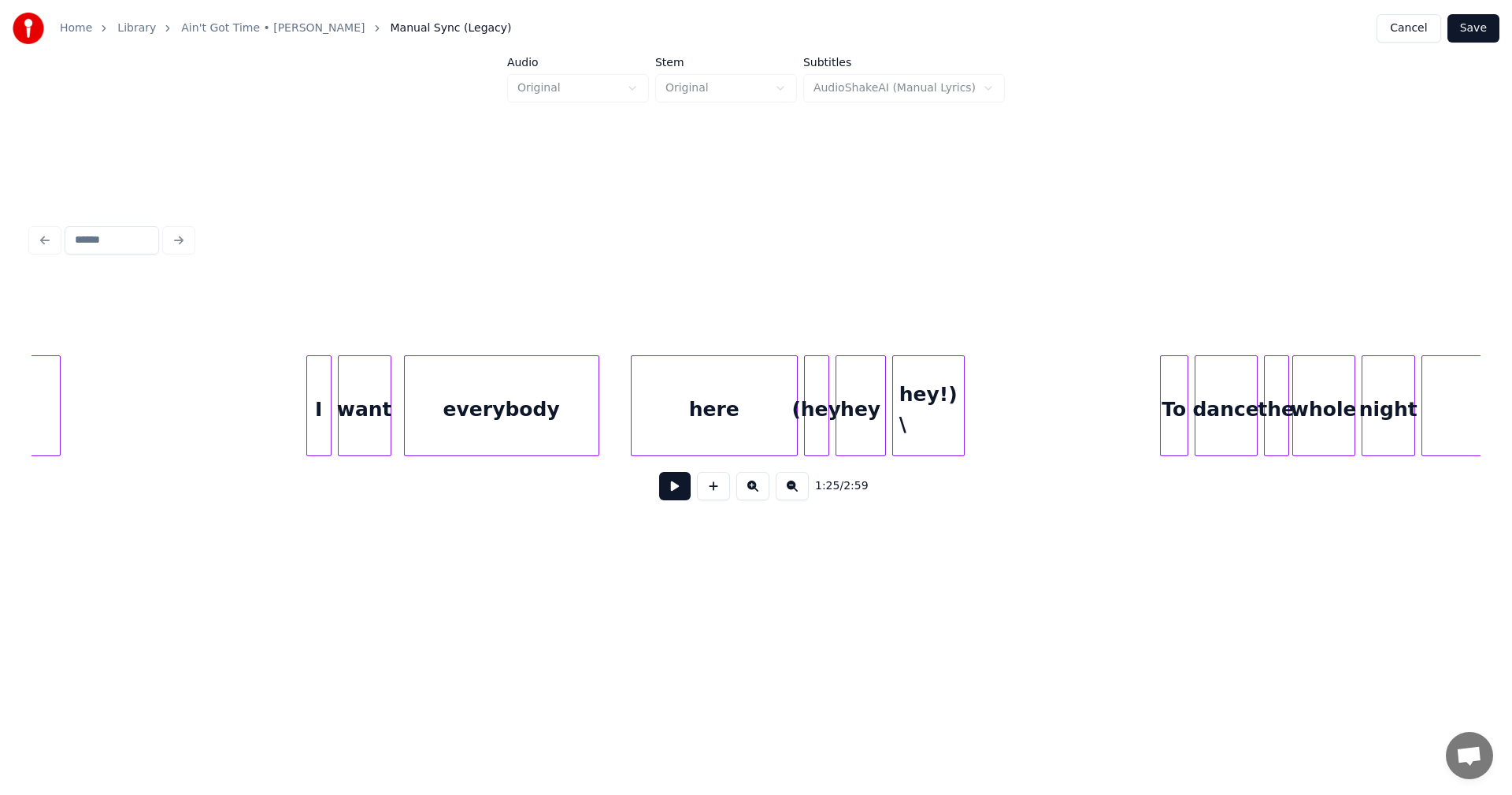
scroll to position [0, 15848]
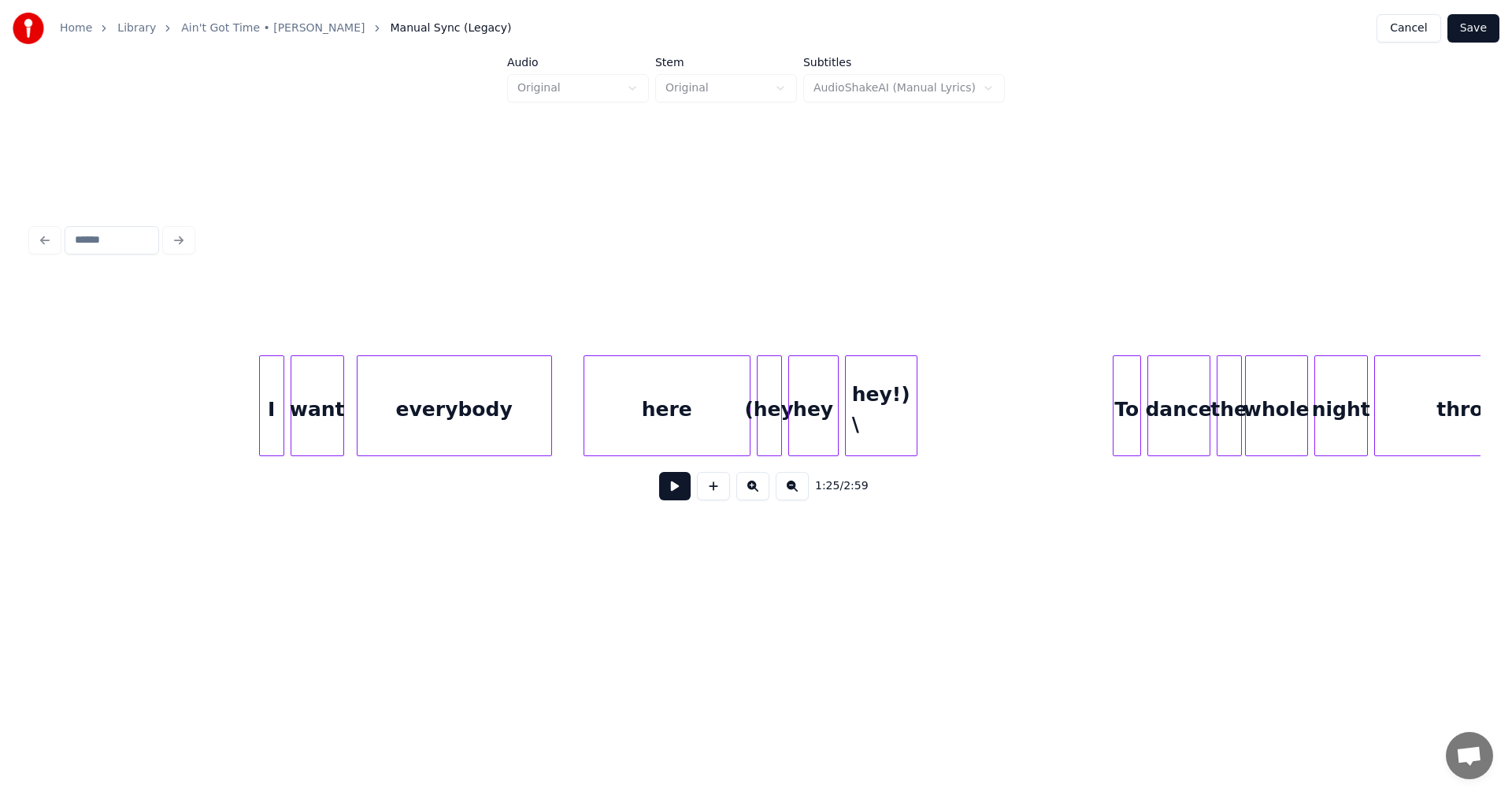
click at [869, 412] on div "hey!) \" at bounding box center [881, 410] width 71 height 107
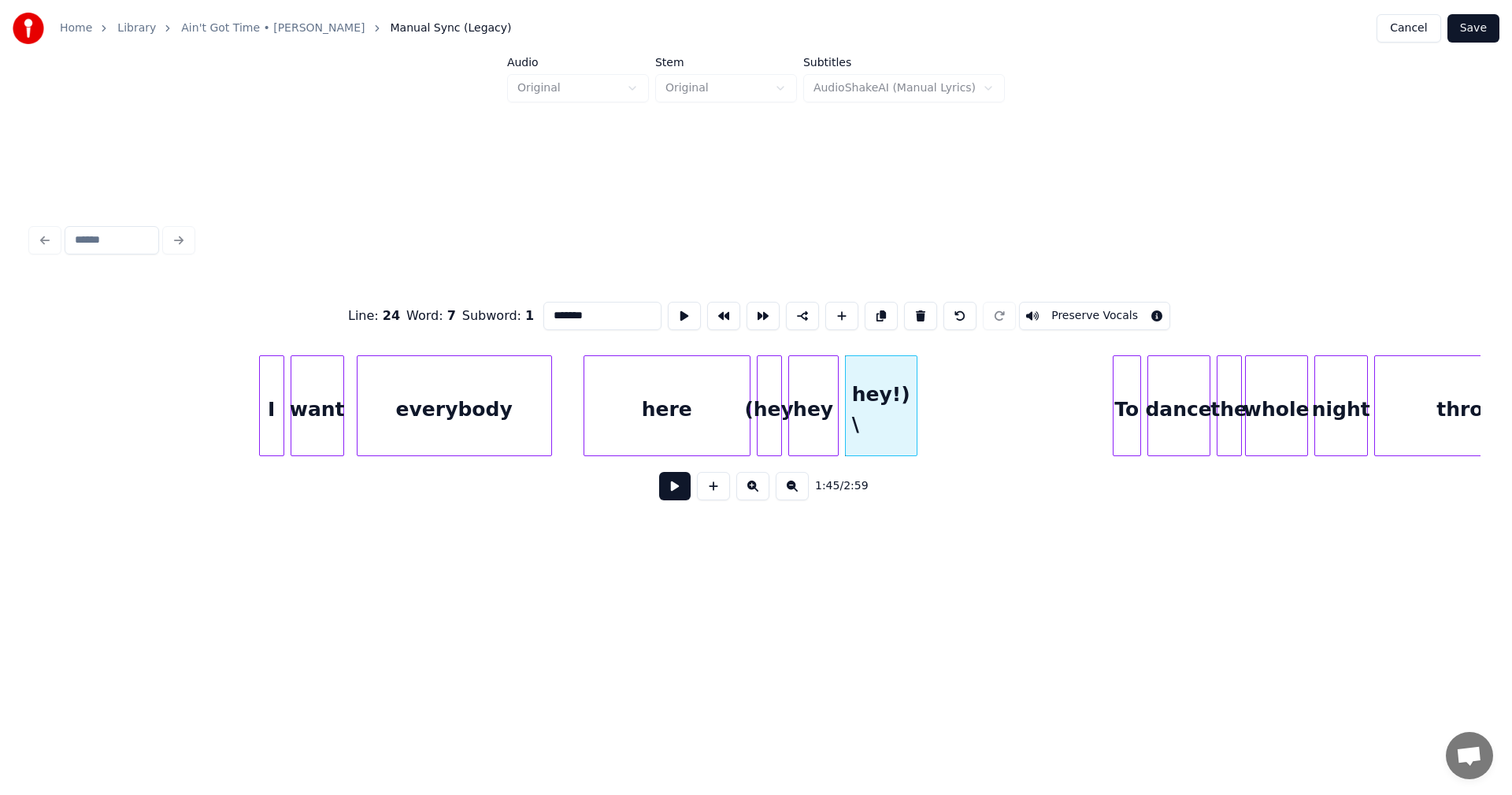
click at [580, 306] on input "*******" at bounding box center [602, 316] width 118 height 28
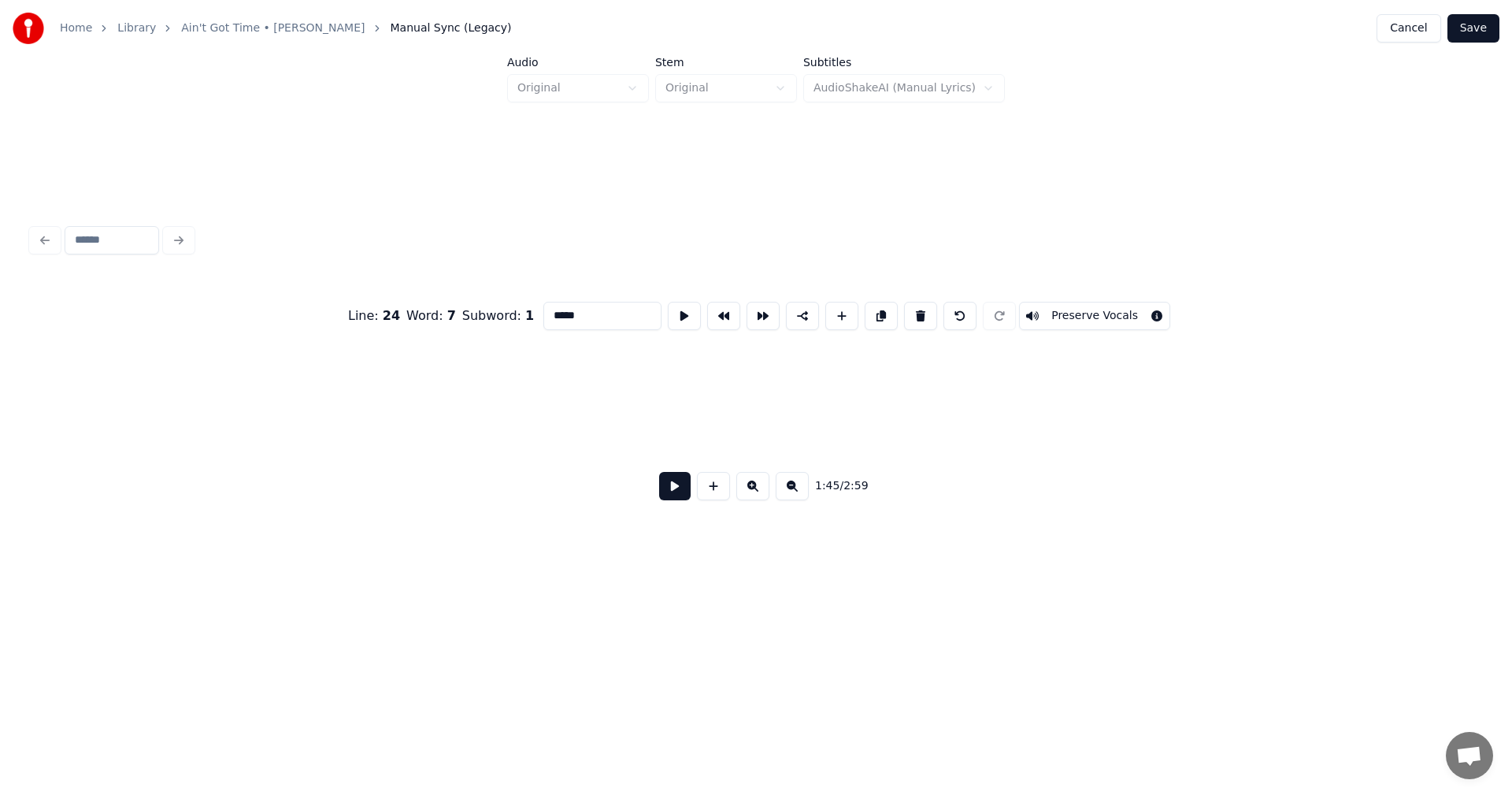
scroll to position [0, 18848]
type input "*****"
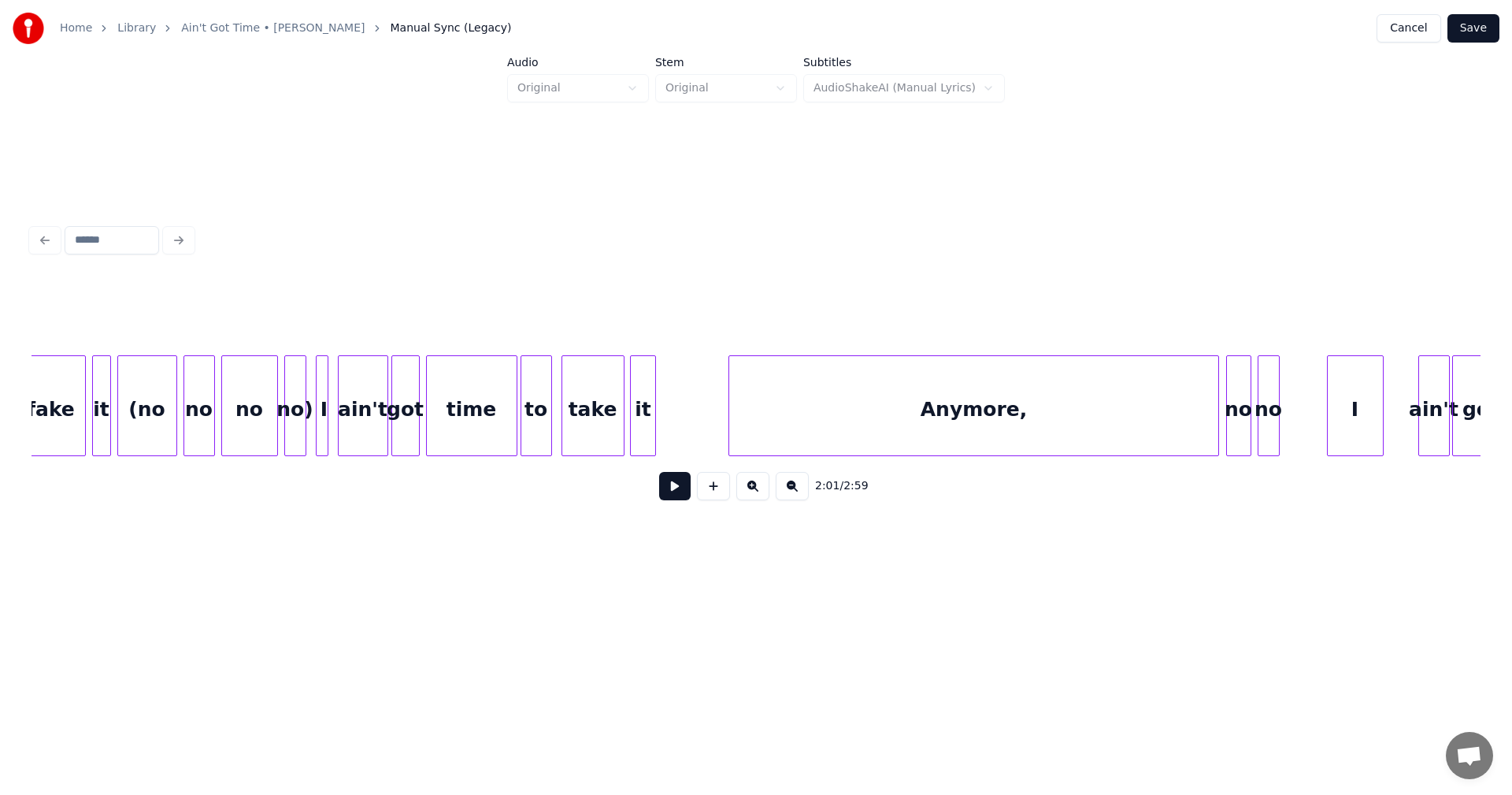
scroll to position [0, 22536]
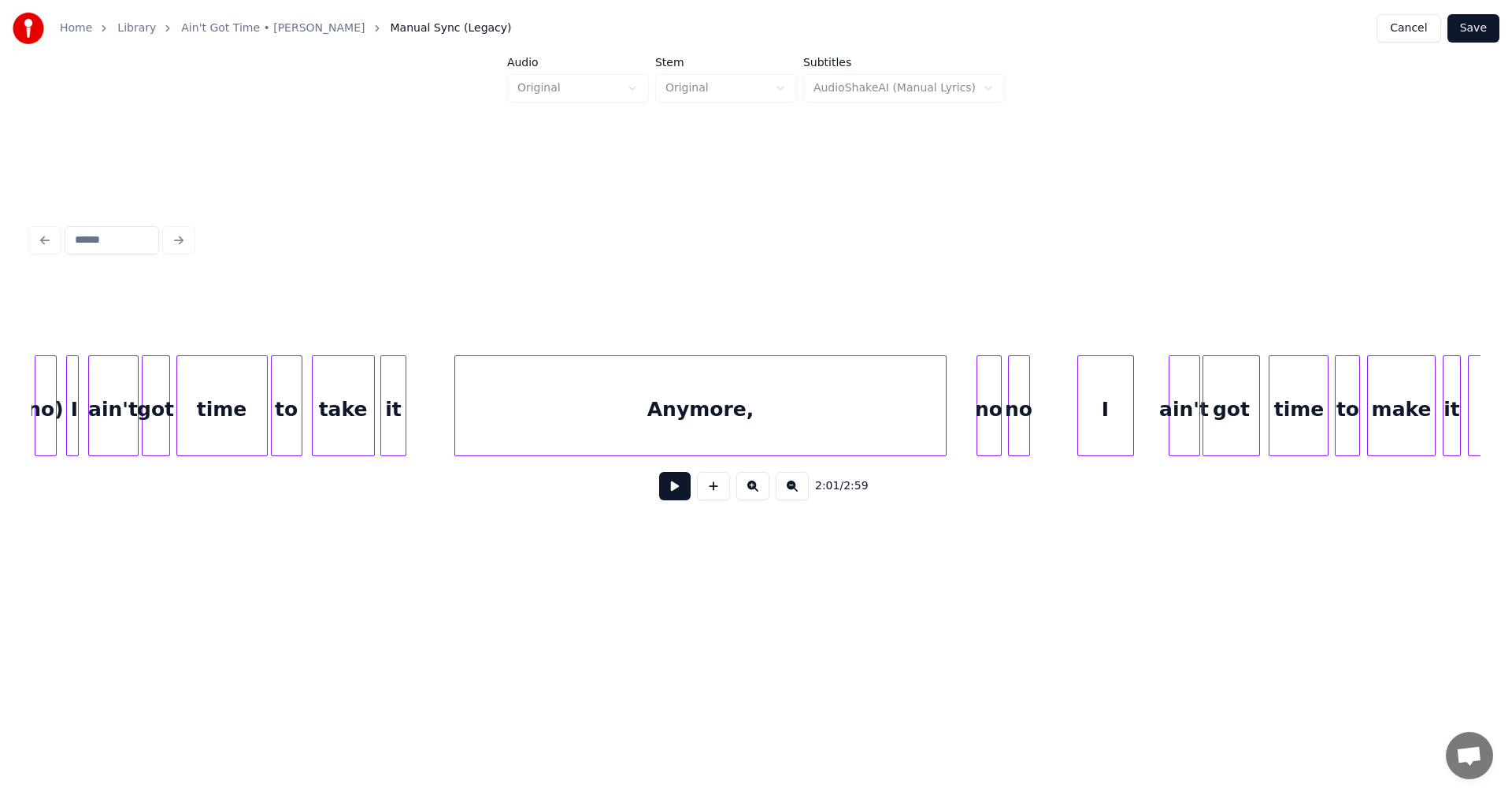
click at [650, 392] on div "Anymore," at bounding box center [700, 410] width 490 height 107
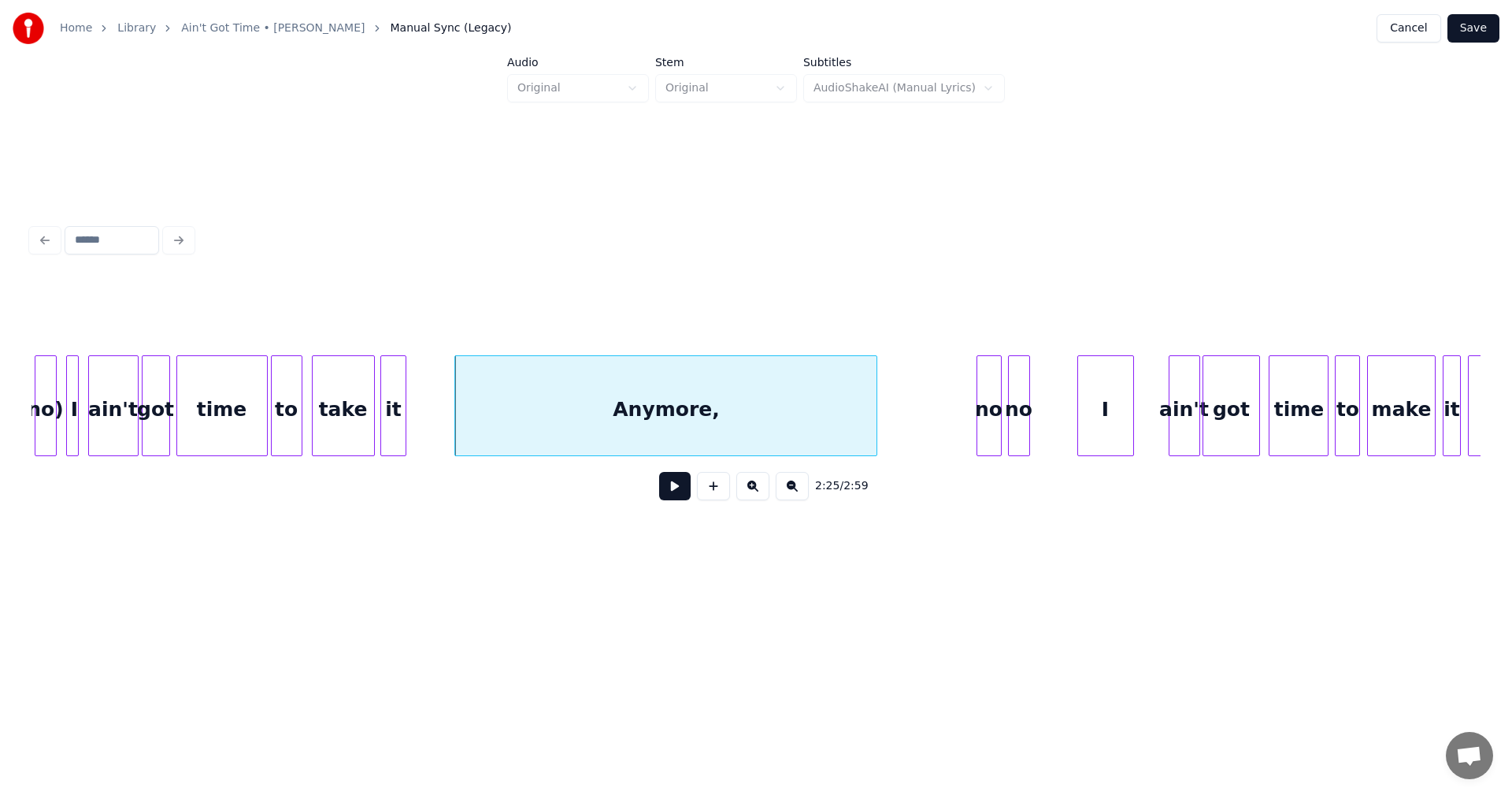
click at [875, 405] on div at bounding box center [874, 405] width 4 height 99
click at [897, 395] on div "no" at bounding box center [897, 410] width 24 height 107
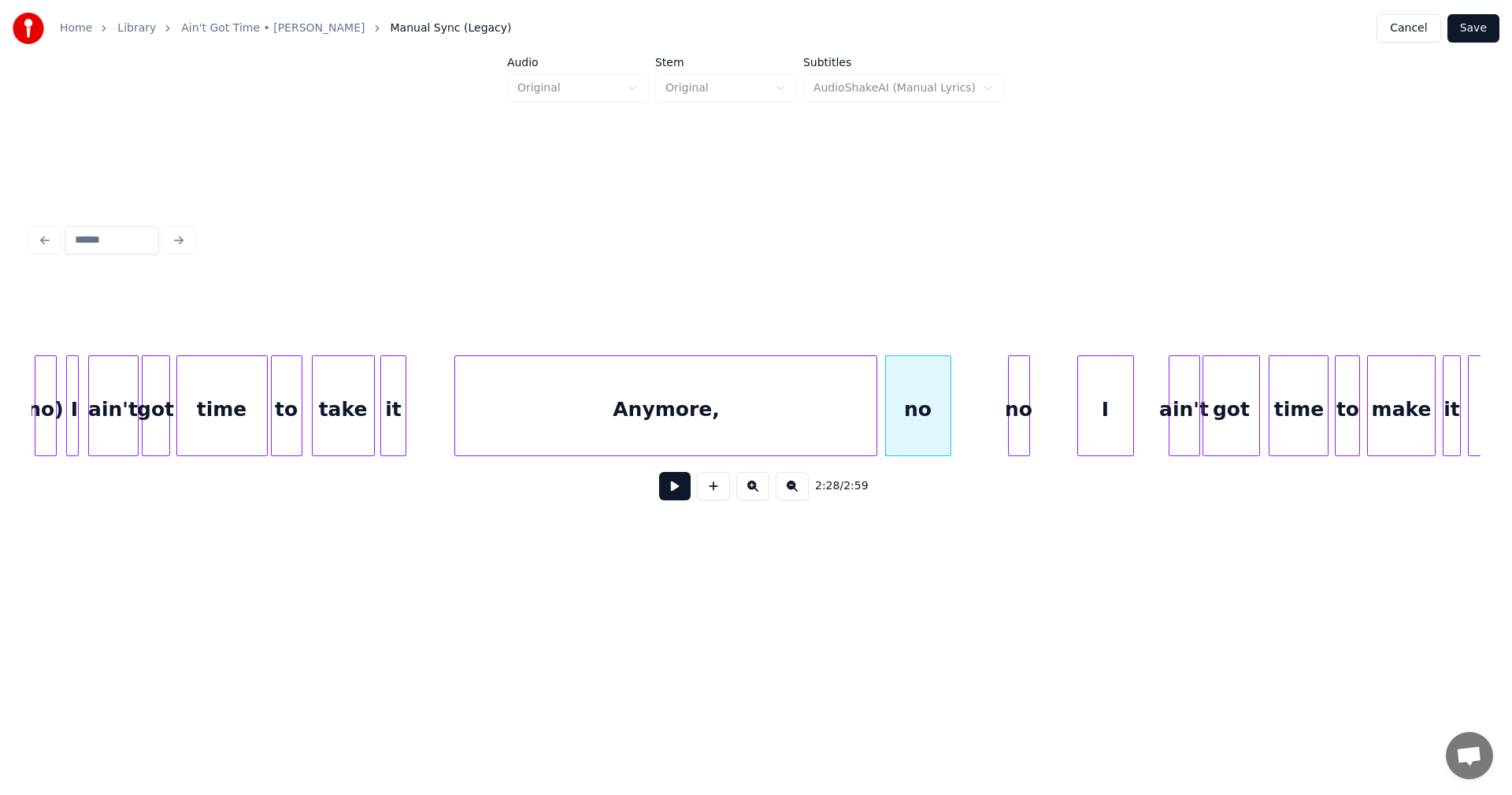
click at [950, 408] on div at bounding box center [947, 405] width 4 height 99
click at [962, 401] on div at bounding box center [960, 405] width 4 height 99
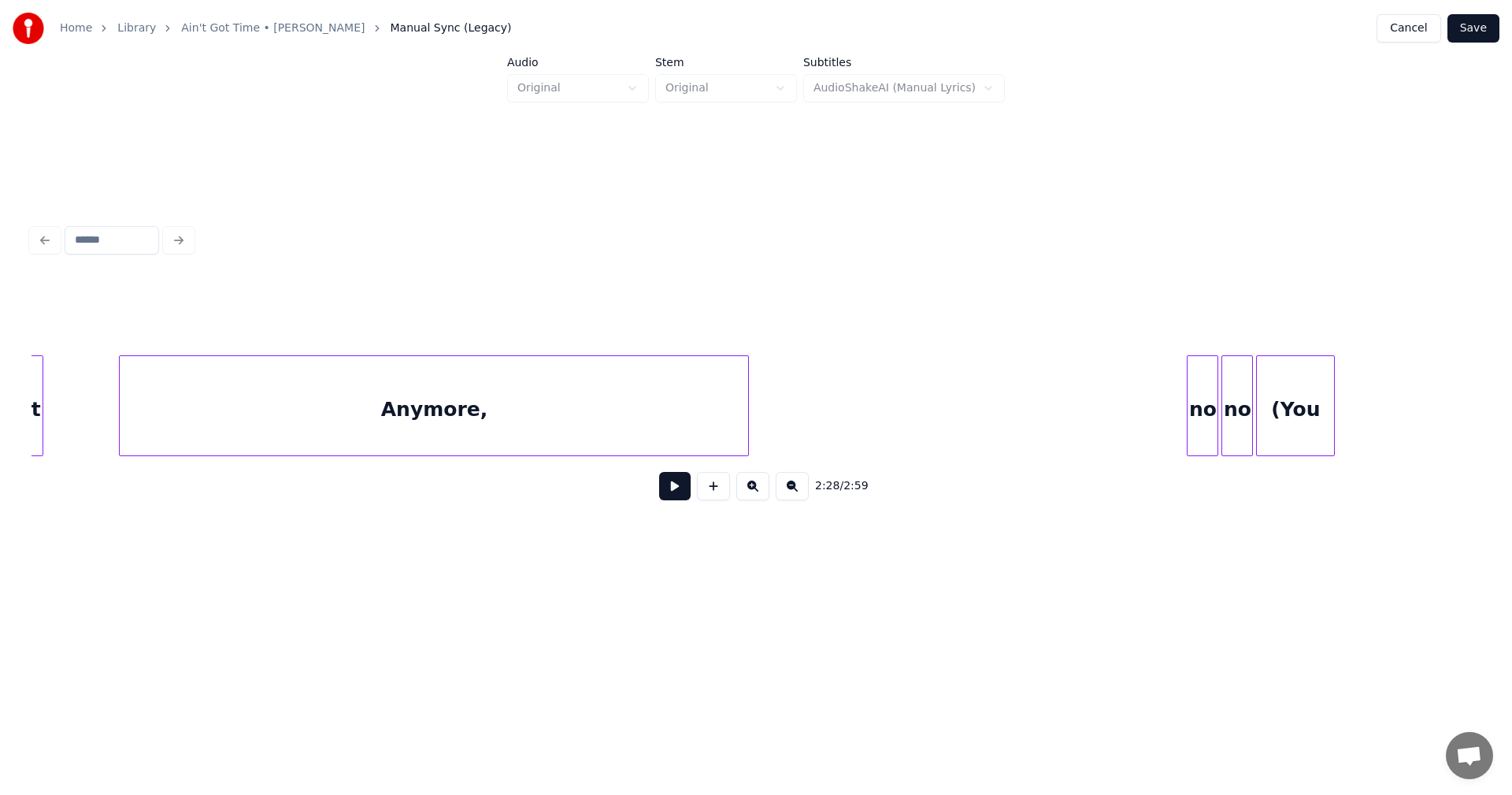
scroll to position [0, 25006]
click at [727, 393] on div at bounding box center [728, 405] width 4 height 99
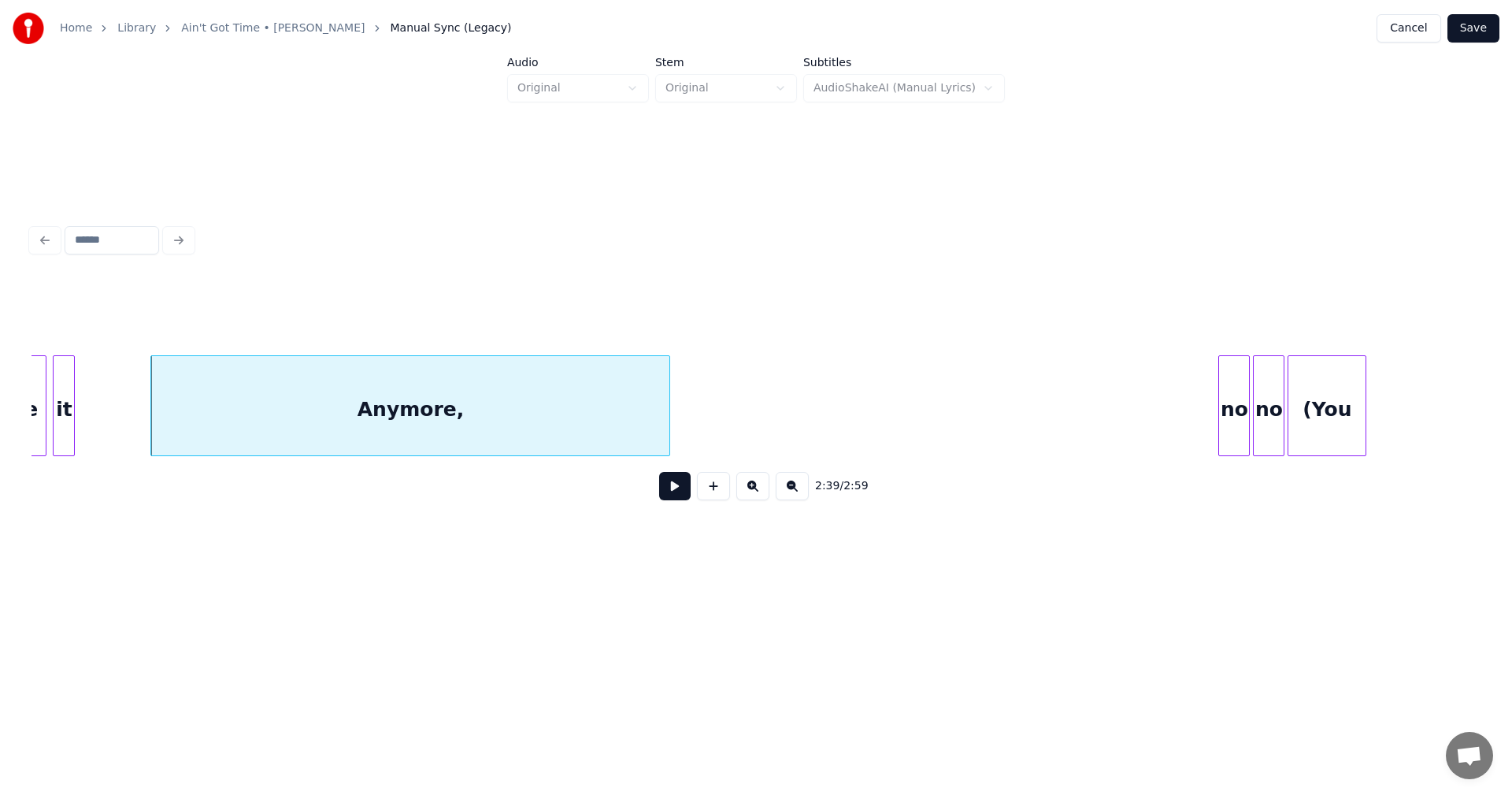
click at [667, 392] on div at bounding box center [666, 405] width 4 height 99
click at [652, 390] on div at bounding box center [651, 405] width 4 height 99
click at [687, 359] on div "no" at bounding box center [684, 410] width 30 height 107
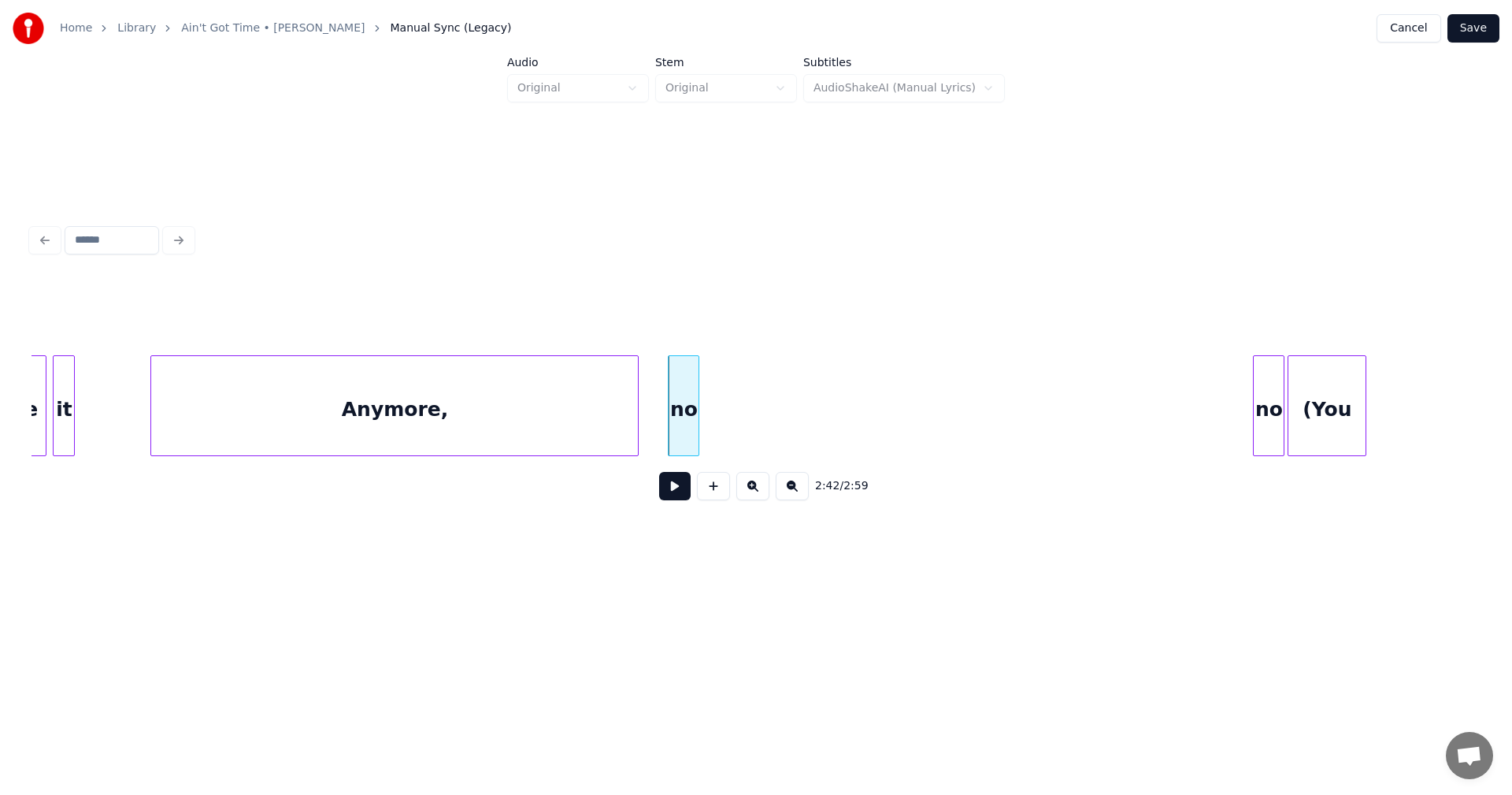
click at [635, 373] on div at bounding box center [635, 405] width 4 height 99
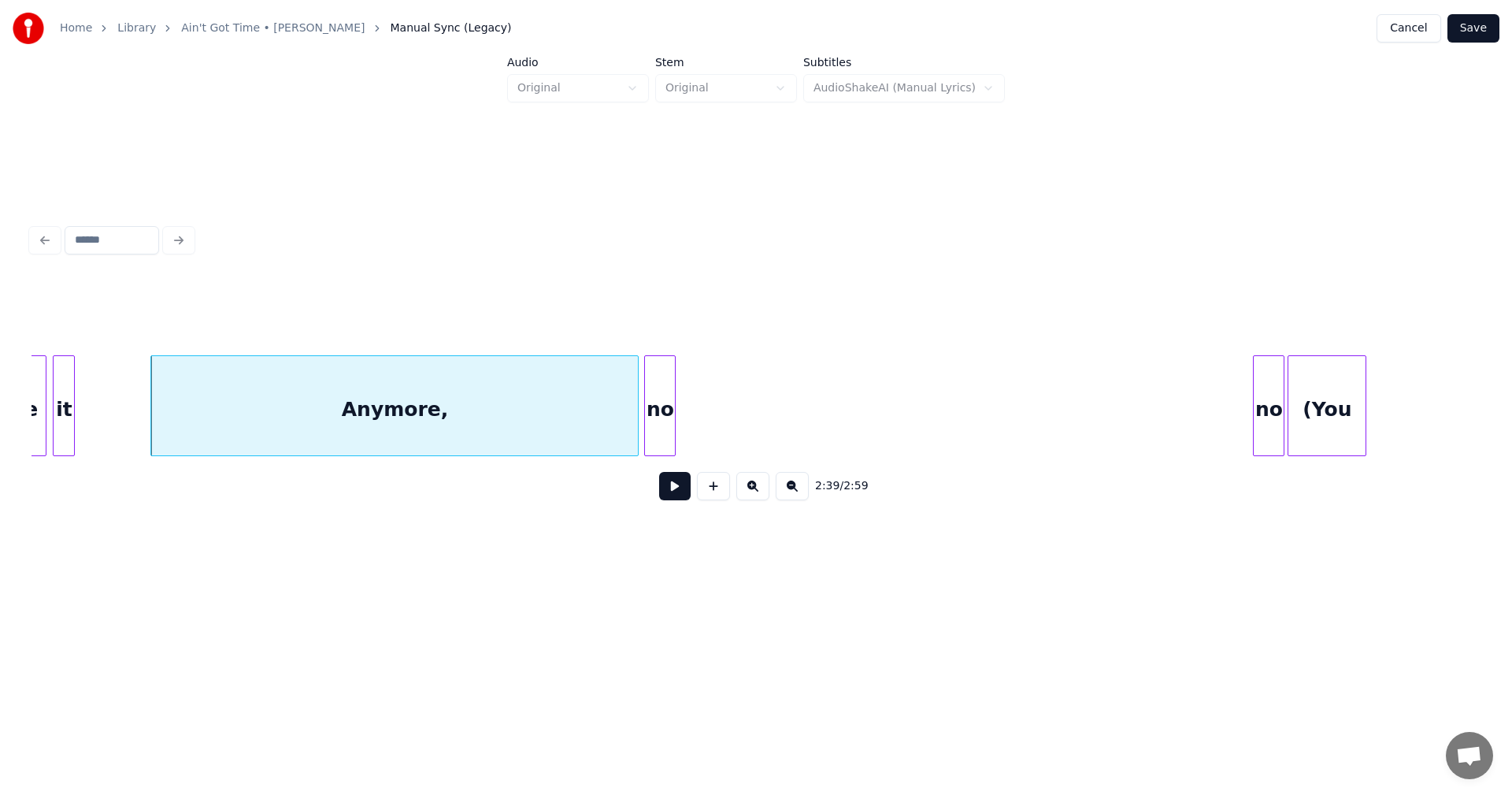
click at [658, 386] on div "no" at bounding box center [660, 410] width 30 height 107
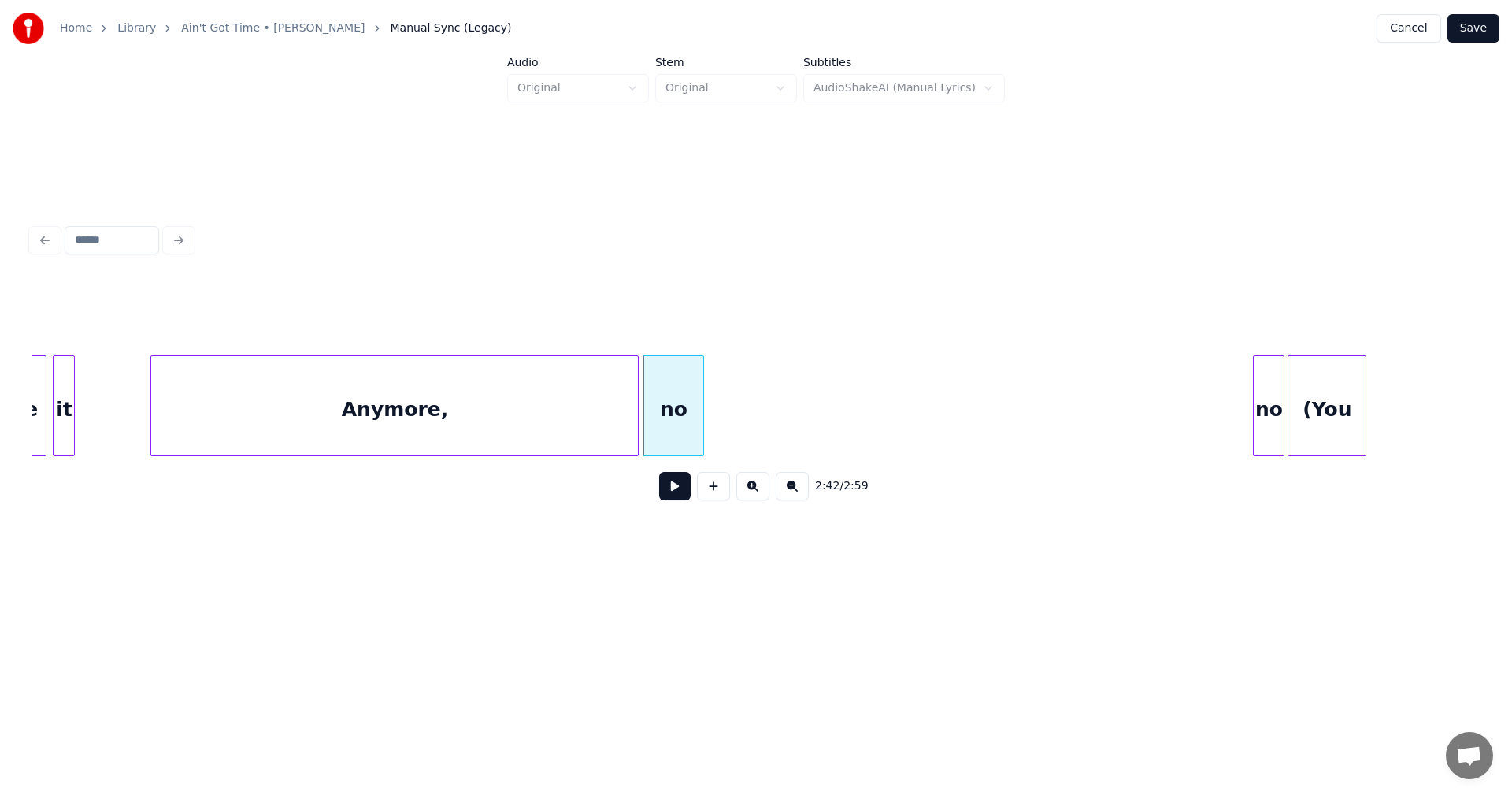
click at [701, 397] on div at bounding box center [700, 405] width 4 height 99
click at [719, 399] on div "no" at bounding box center [727, 410] width 30 height 107
click at [690, 402] on div at bounding box center [692, 405] width 4 height 99
click at [720, 398] on div "no" at bounding box center [727, 410] width 30 height 107
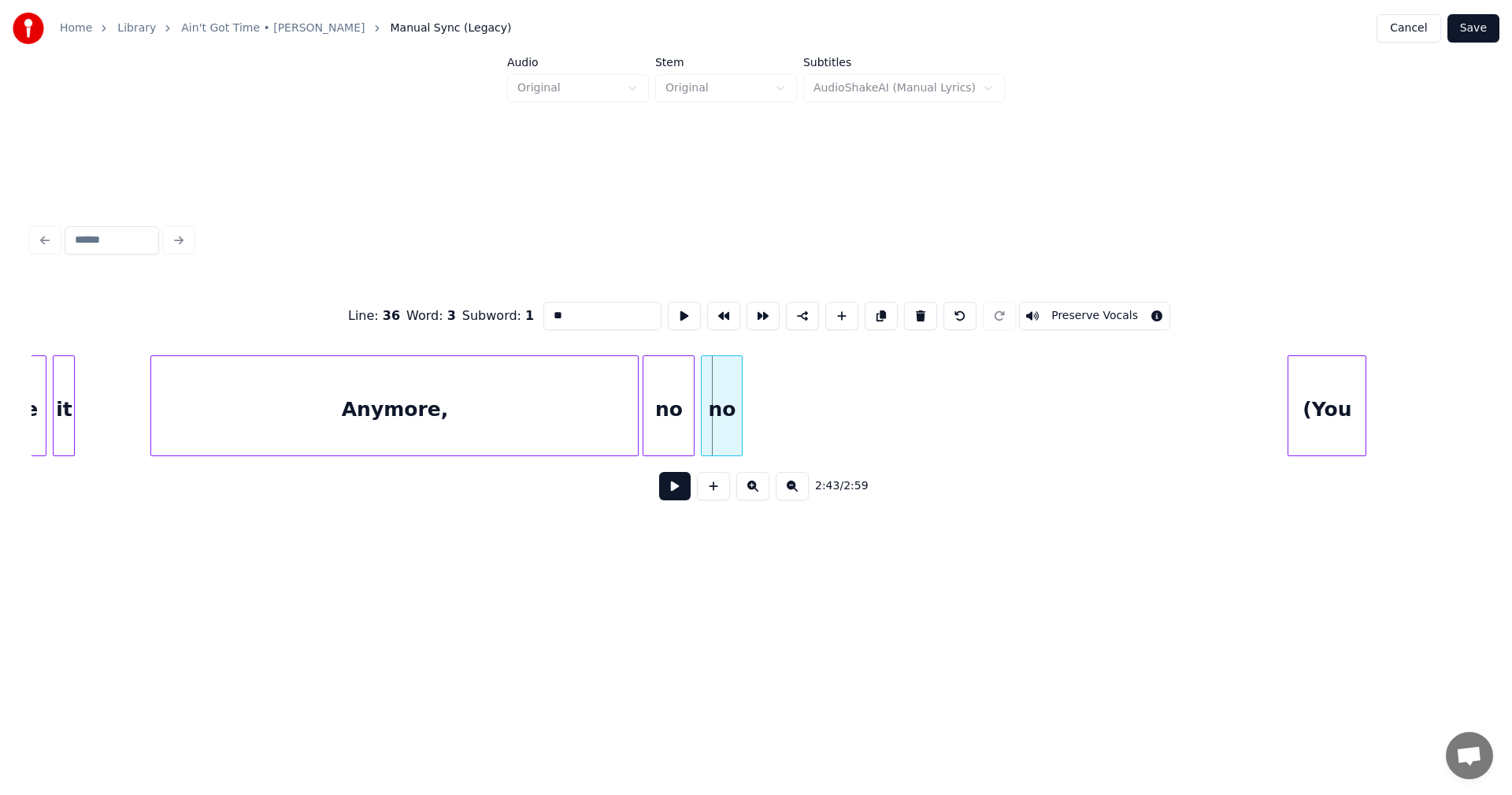
click at [703, 407] on div at bounding box center [703, 405] width 4 height 99
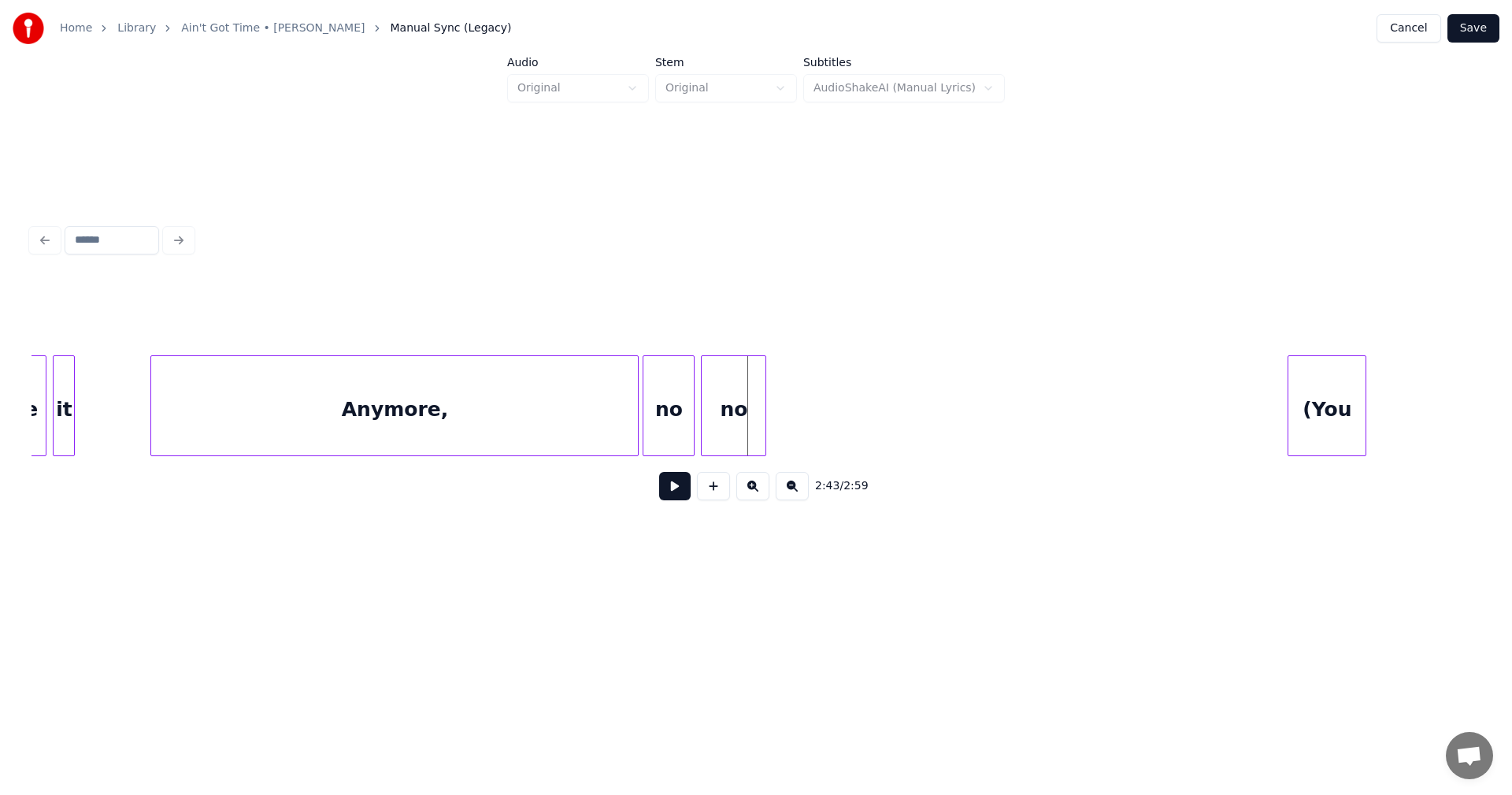
click at [764, 404] on div at bounding box center [763, 405] width 4 height 99
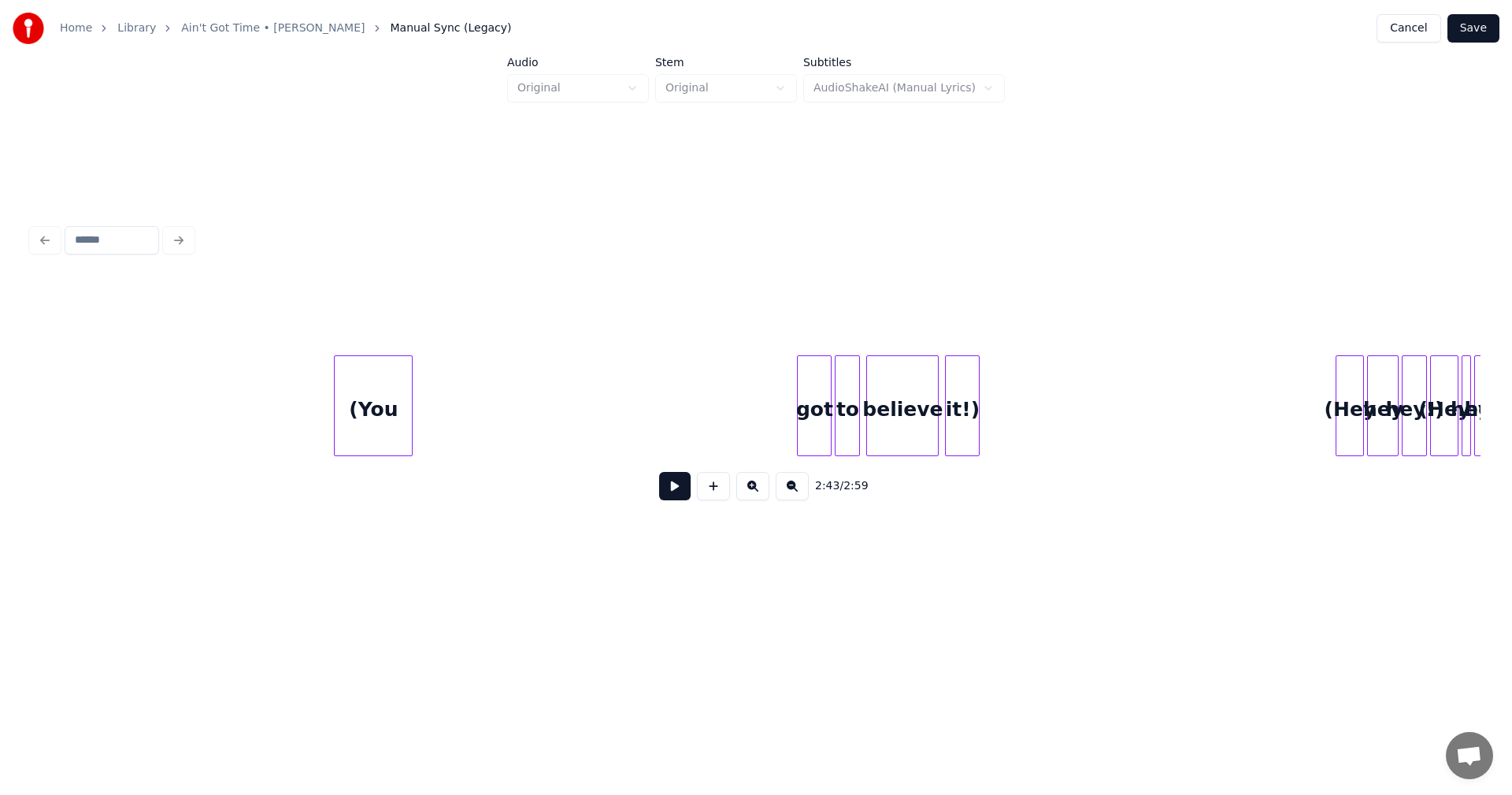
scroll to position [0, 26068]
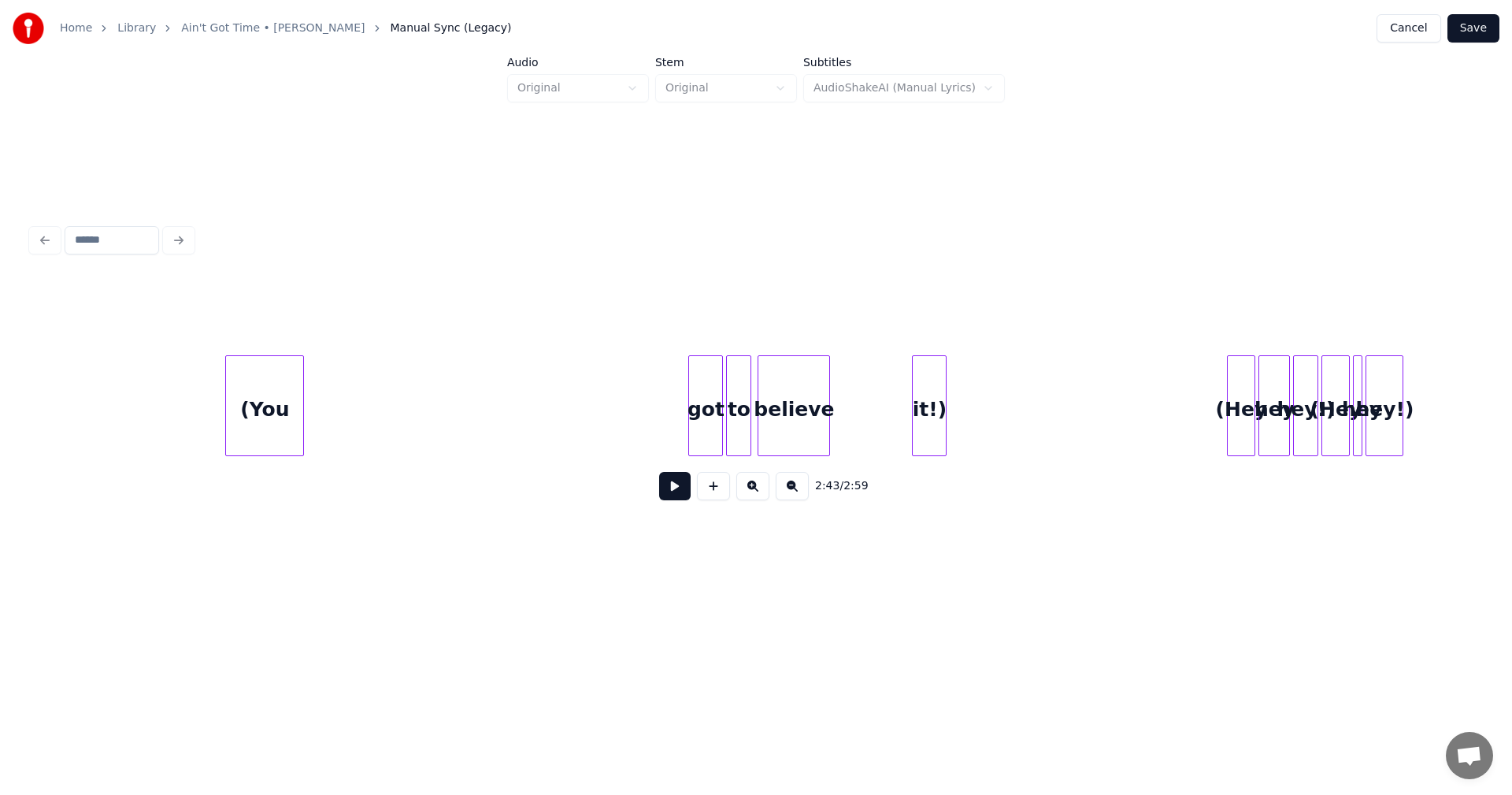
click at [927, 423] on div "it!)" at bounding box center [930, 410] width 33 height 107
click at [870, 402] on div "believe" at bounding box center [869, 410] width 71 height 107
click at [817, 416] on div "to" at bounding box center [815, 410] width 24 height 107
click at [794, 419] on div "got" at bounding box center [788, 410] width 33 height 107
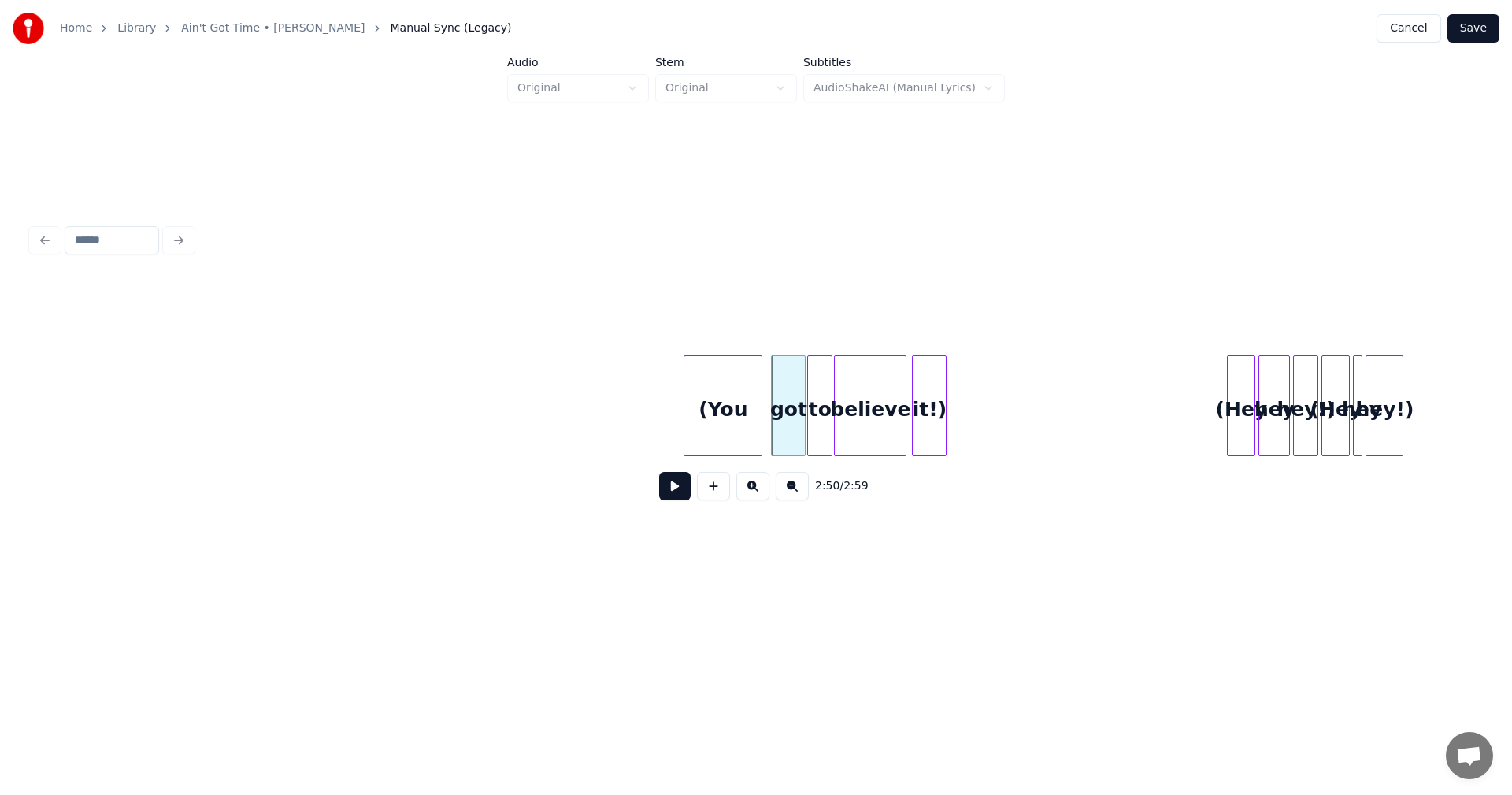
click at [744, 419] on div "(You" at bounding box center [723, 410] width 77 height 107
click at [777, 412] on div "got" at bounding box center [783, 410] width 33 height 107
click at [805, 416] on div at bounding box center [804, 405] width 4 height 99
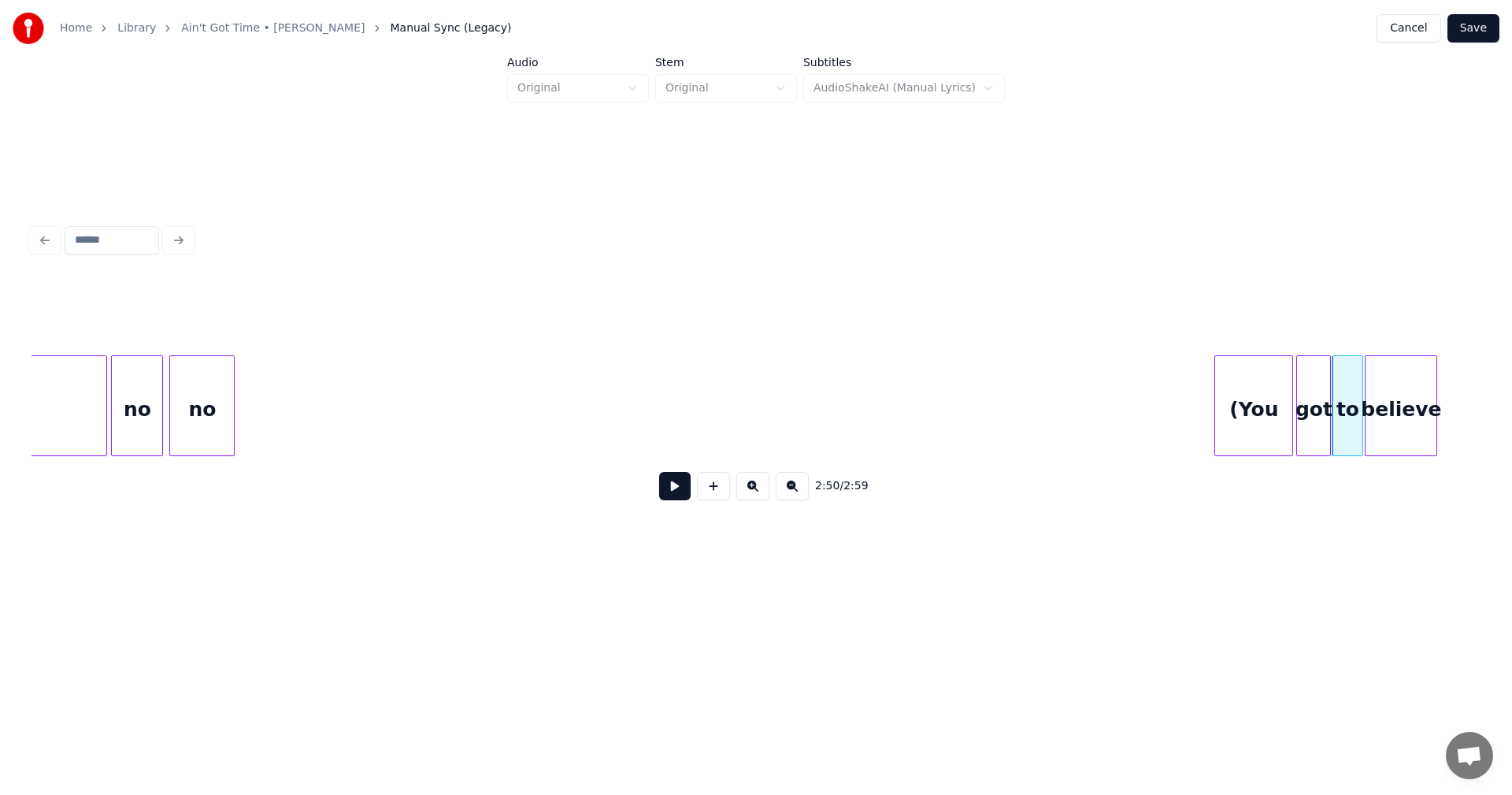
scroll to position [0, 25568]
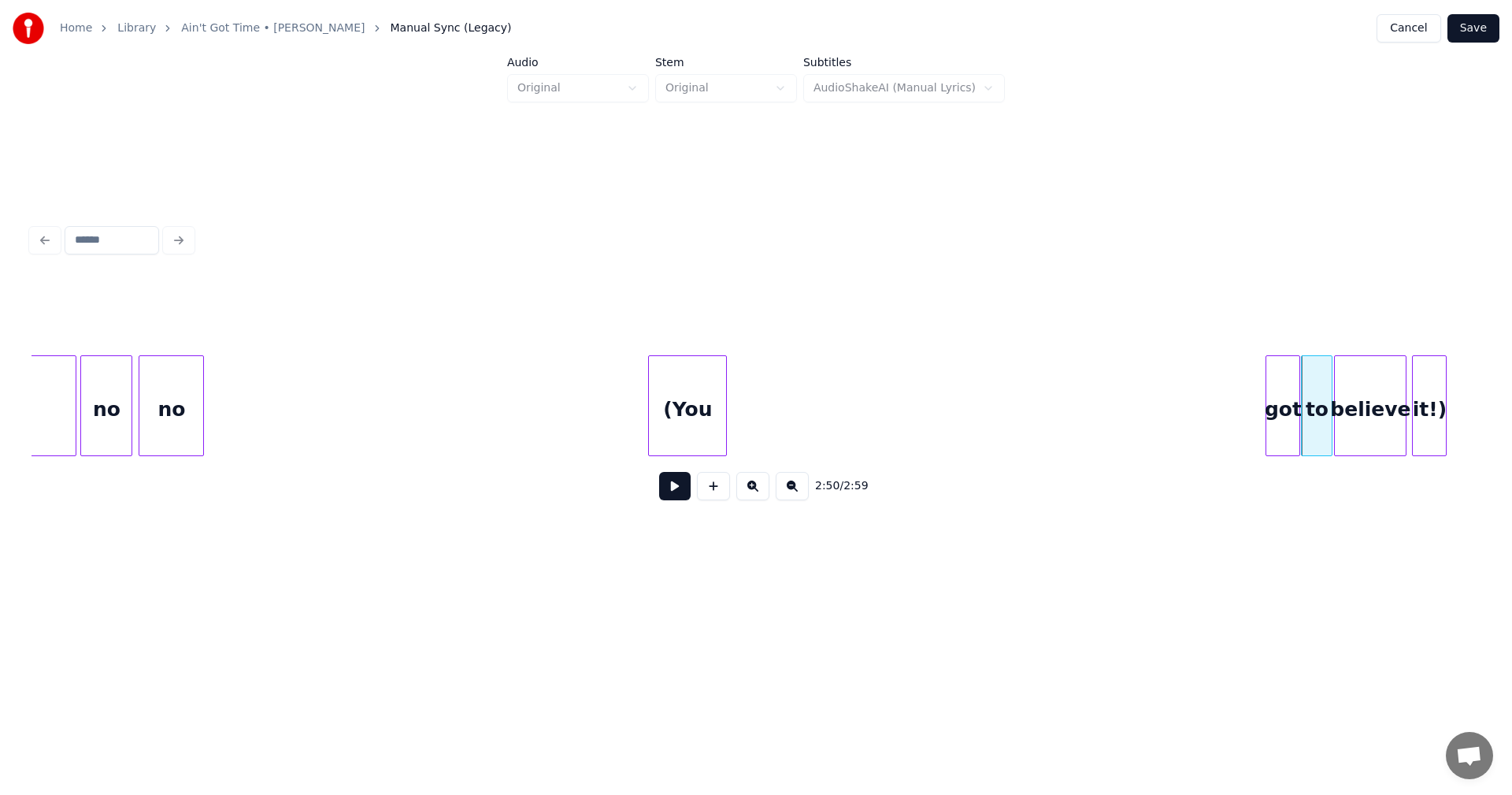
click at [698, 336] on div "2:50 / 2:59" at bounding box center [756, 396] width 1449 height 239
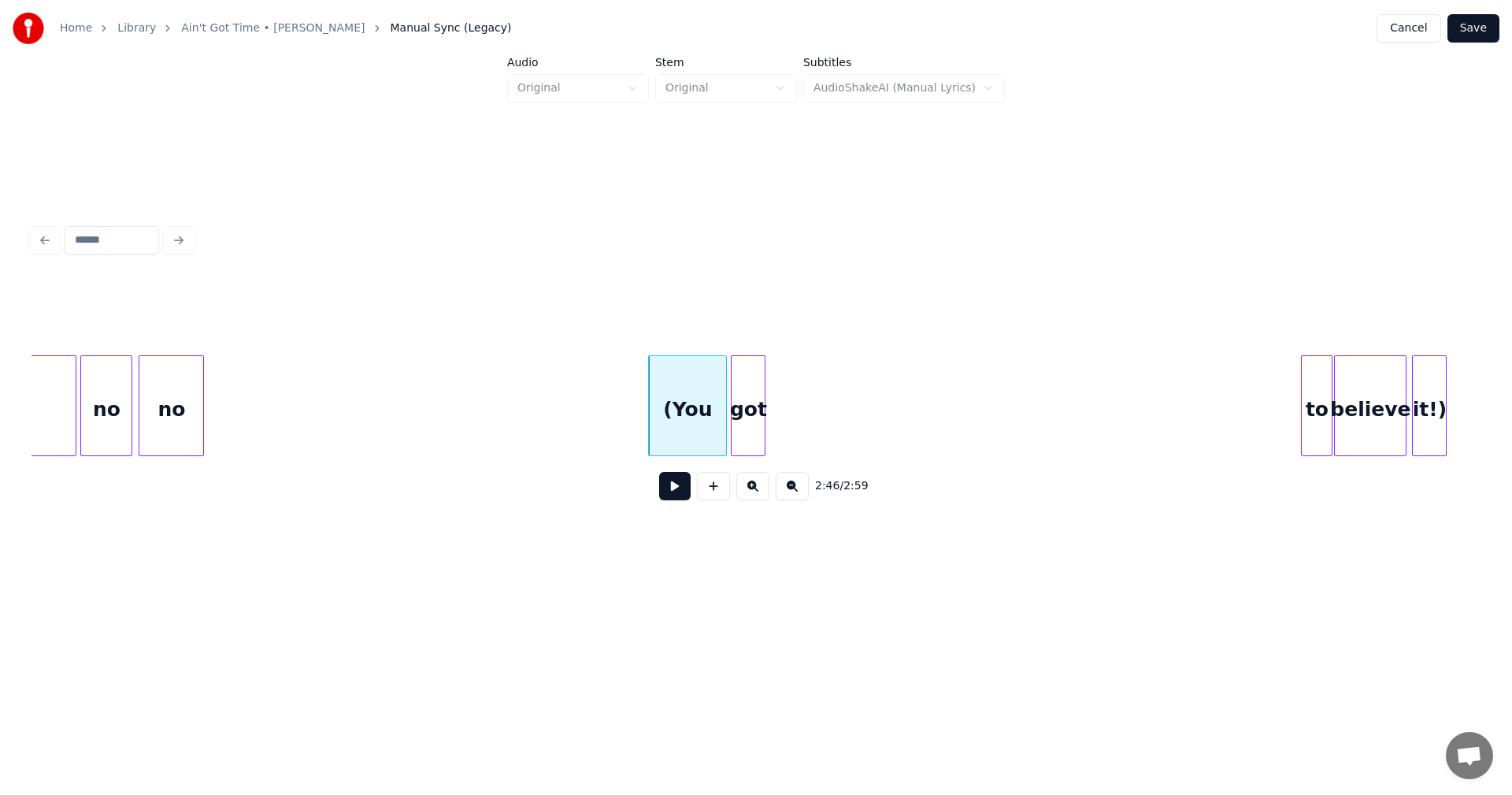
click at [756, 401] on div "got" at bounding box center [749, 410] width 33 height 107
click at [750, 413] on div "got" at bounding box center [768, 405] width 35 height 101
click at [679, 425] on div at bounding box center [677, 405] width 4 height 99
click at [701, 406] on div "got" at bounding box center [702, 410] width 33 height 107
click at [732, 391] on div "to" at bounding box center [735, 410] width 30 height 107
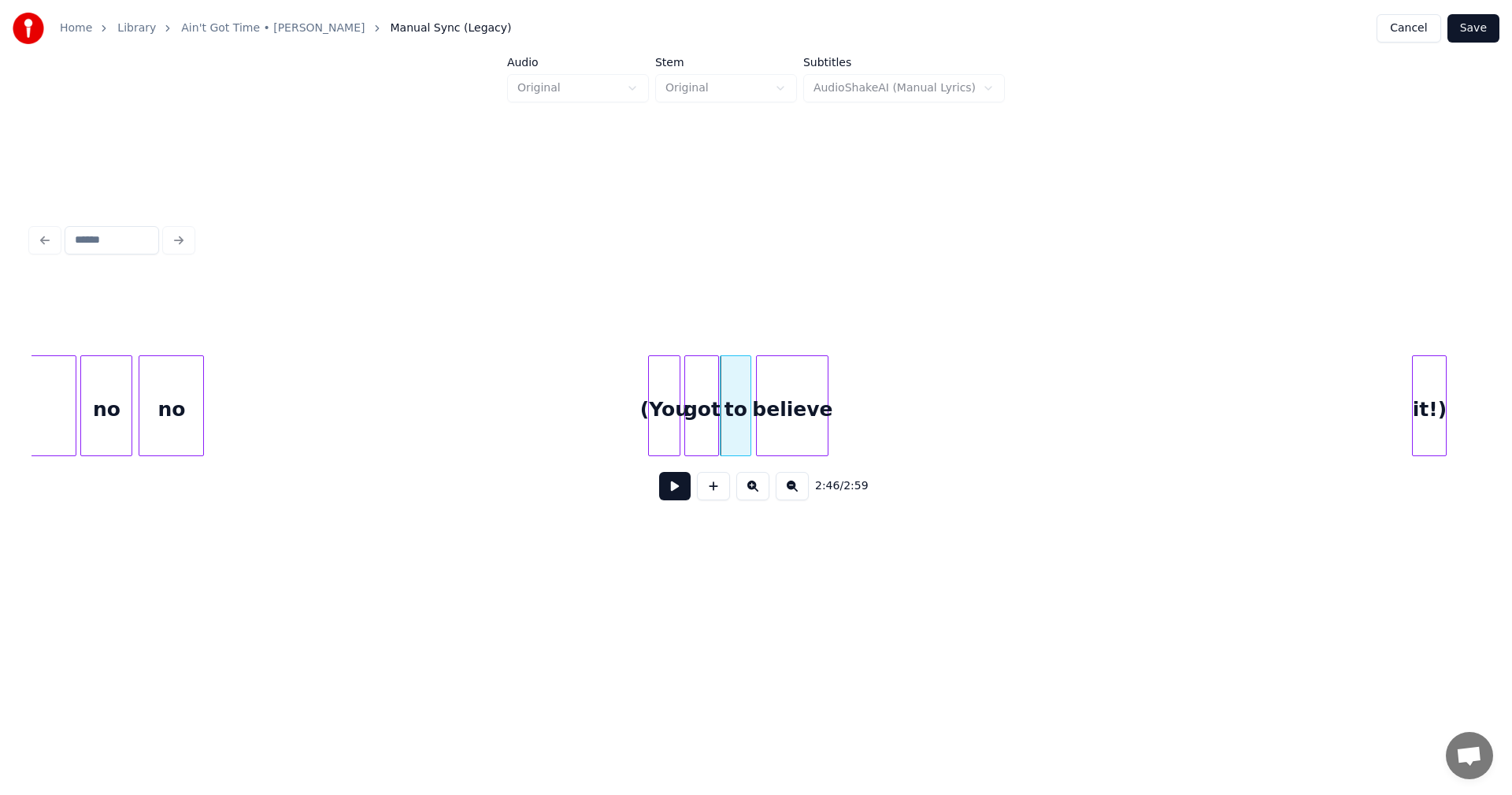
click at [785, 404] on div "believe" at bounding box center [791, 410] width 71 height 107
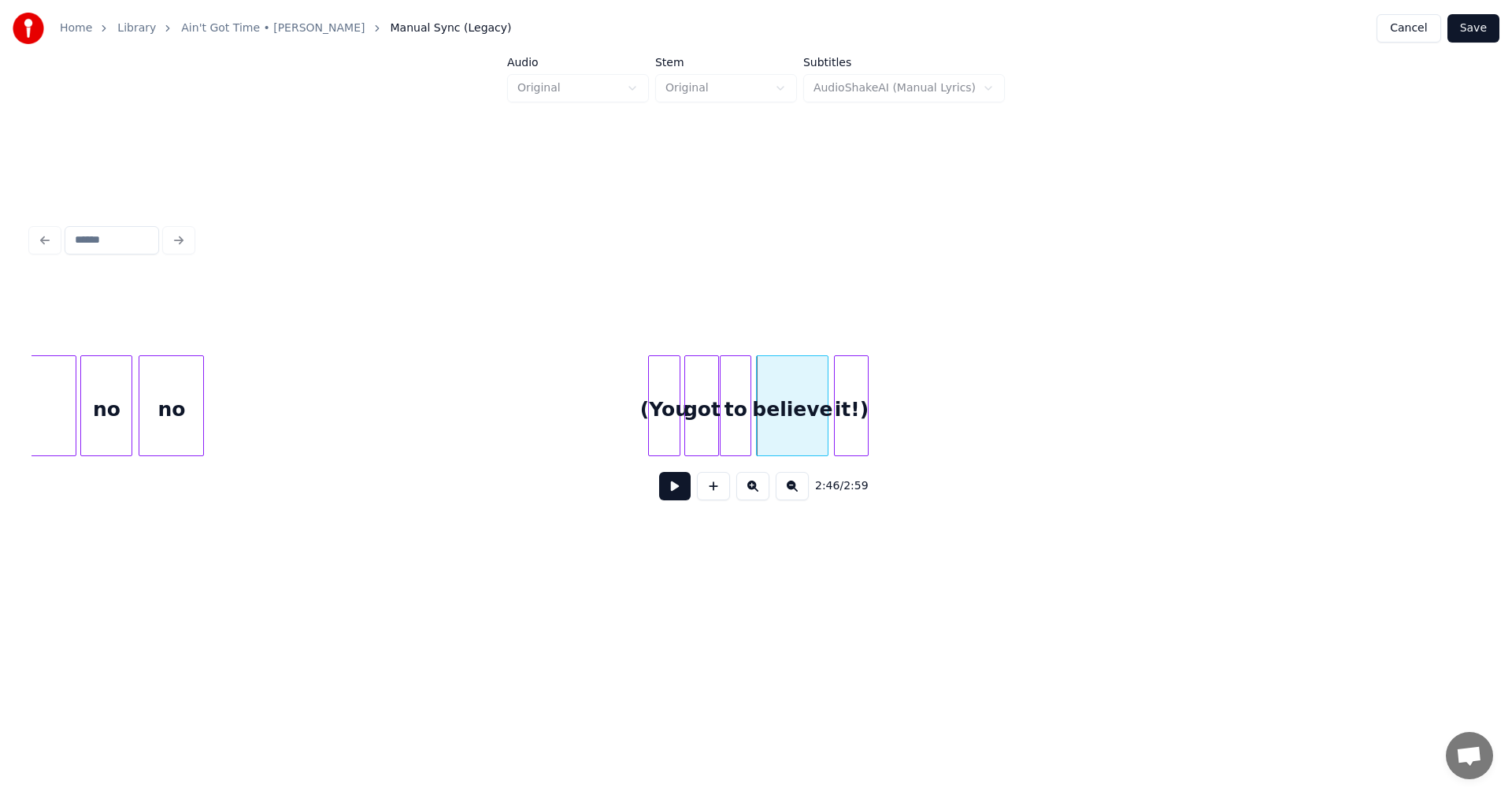
click at [856, 393] on div "it!)" at bounding box center [852, 410] width 33 height 107
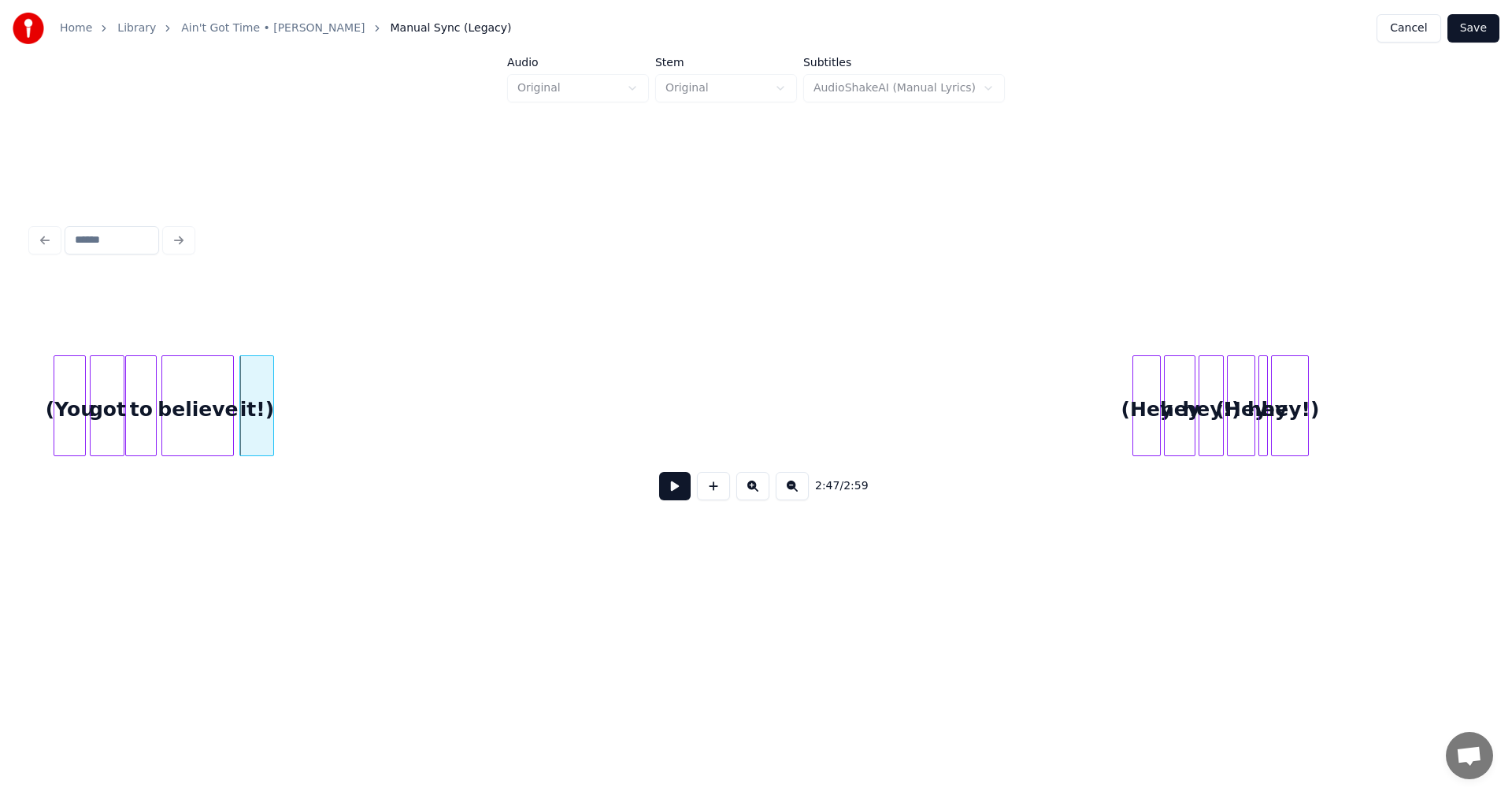
scroll to position [0, 26178]
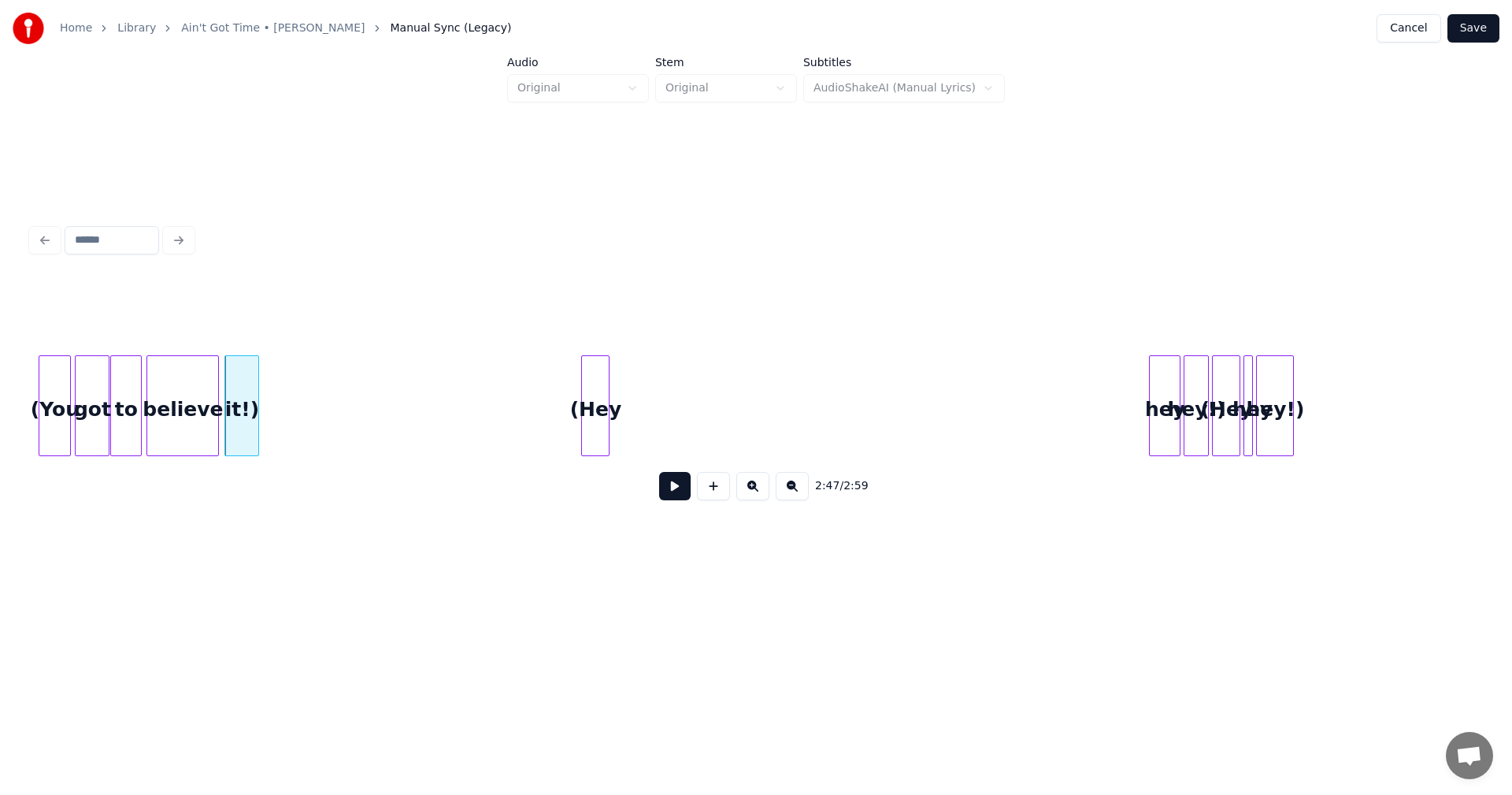
click at [587, 388] on div "(Hey" at bounding box center [595, 410] width 27 height 107
click at [643, 386] on div at bounding box center [641, 405] width 4 height 99
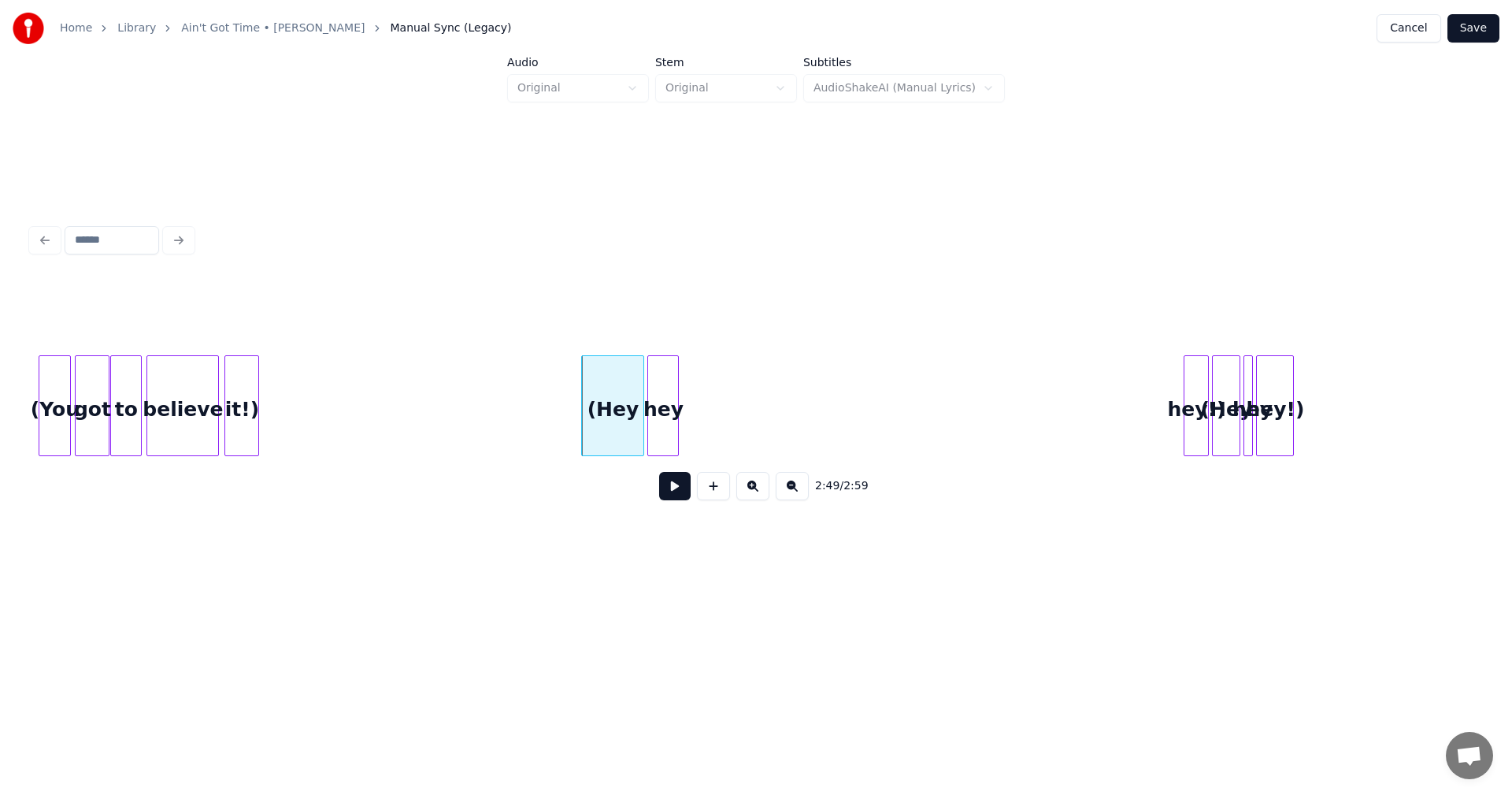
click at [663, 387] on div "hey" at bounding box center [663, 410] width 30 height 107
click at [693, 395] on div at bounding box center [692, 405] width 4 height 99
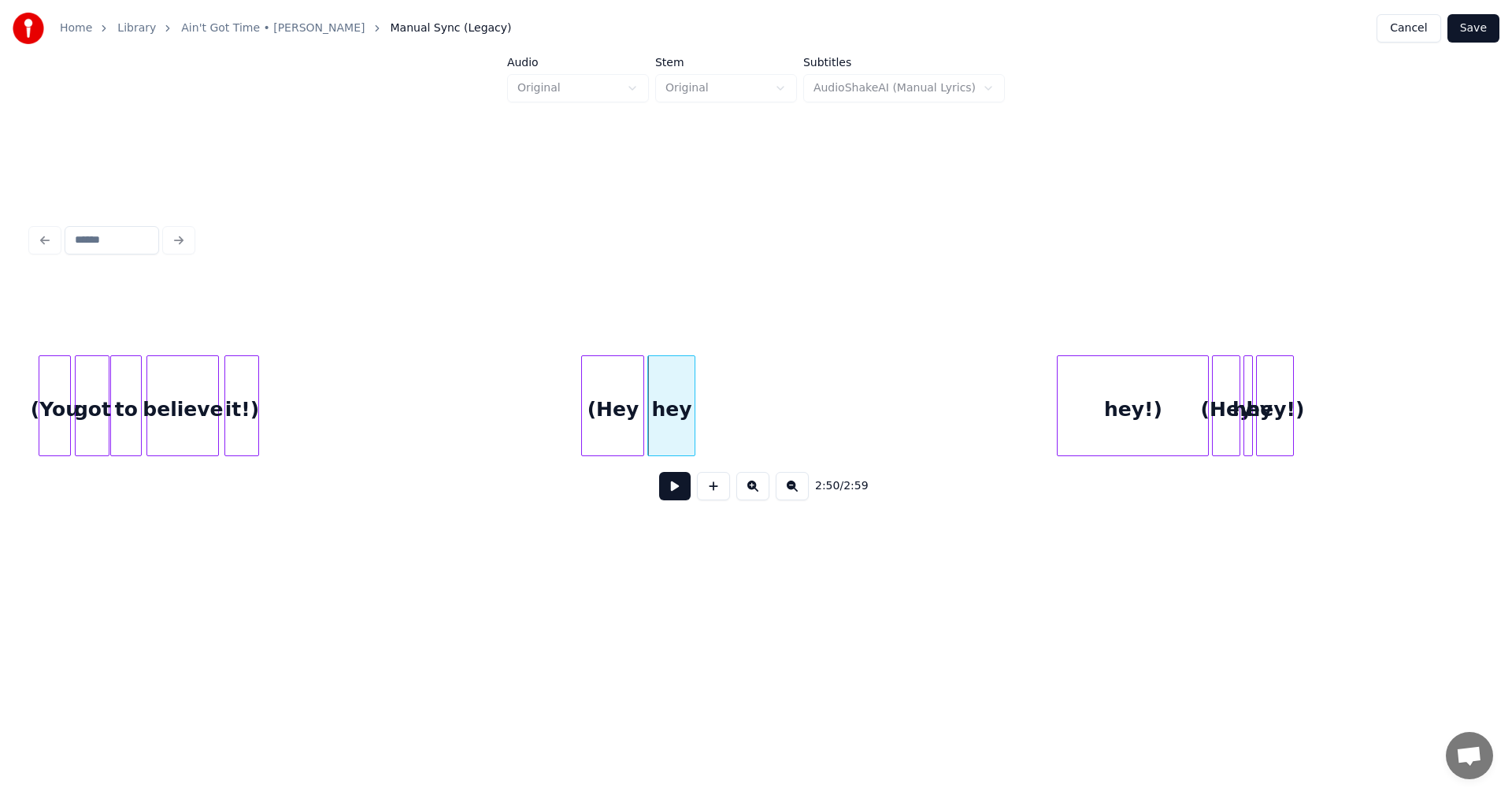
click at [1061, 407] on div at bounding box center [1059, 405] width 4 height 99
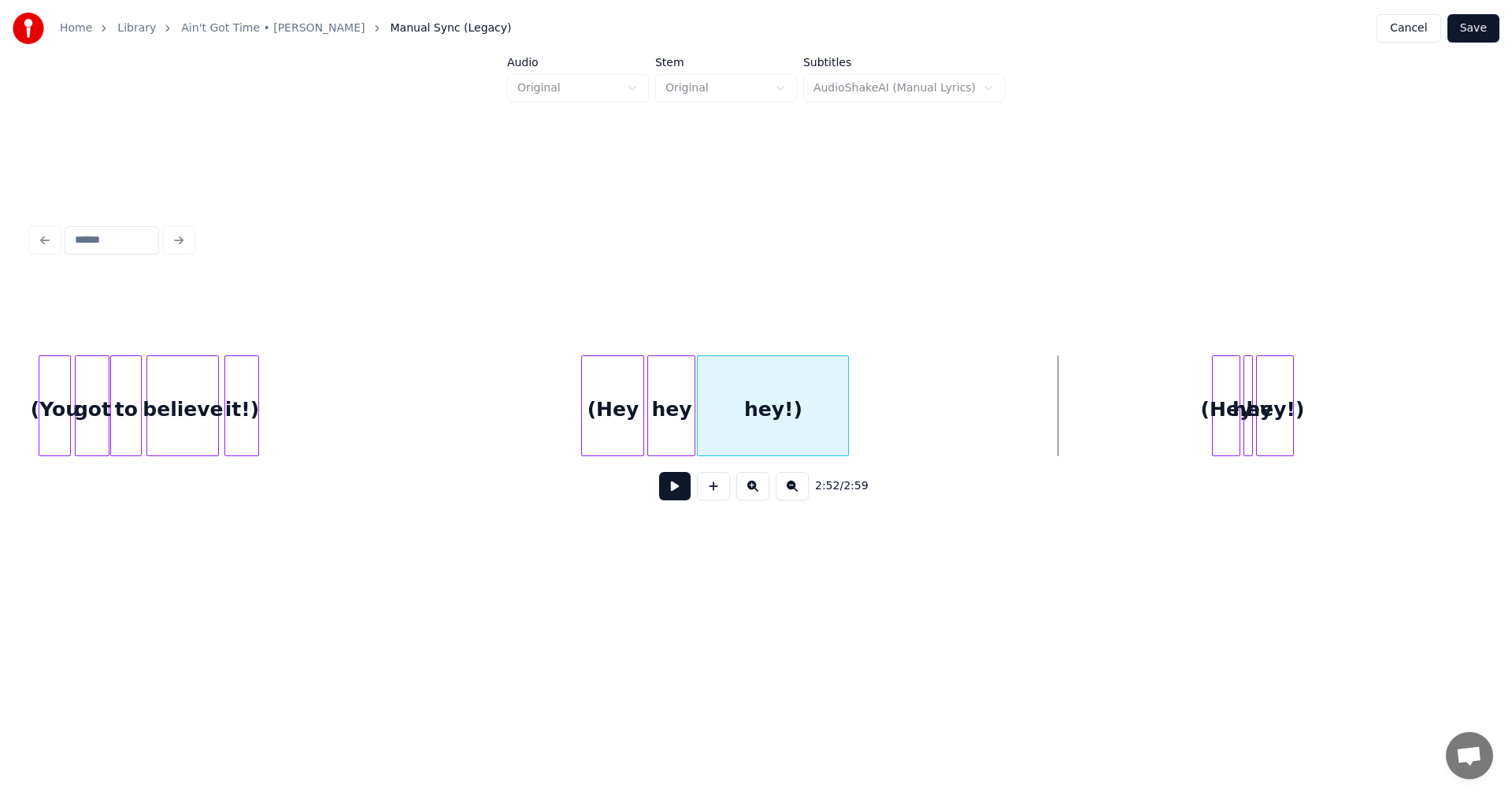
click at [788, 396] on div "hey!)" at bounding box center [773, 410] width 151 height 107
click at [763, 400] on div at bounding box center [763, 405] width 4 height 99
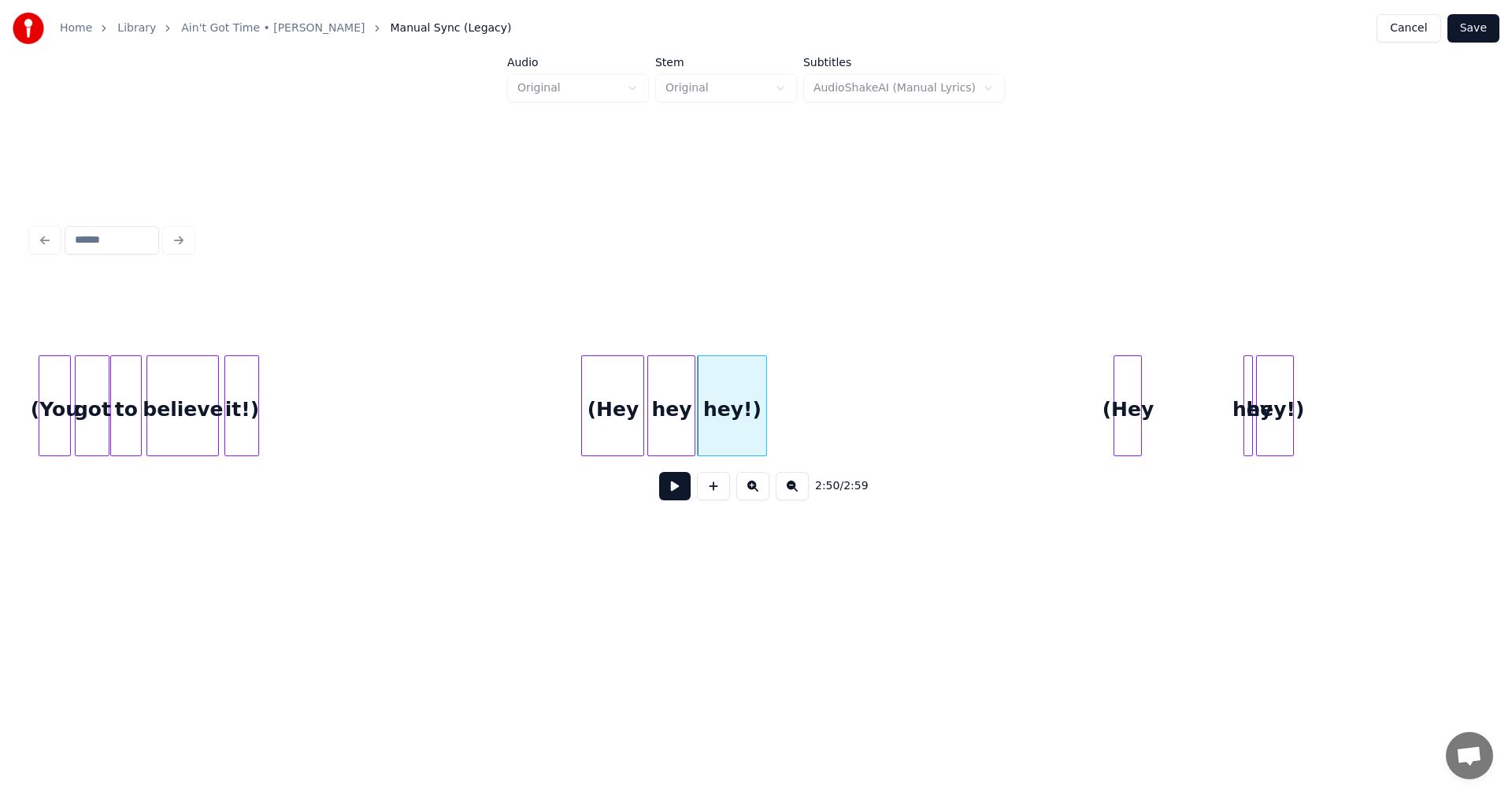
click at [1126, 391] on div "(Hey" at bounding box center [1128, 410] width 27 height 107
click at [1163, 398] on div at bounding box center [1160, 405] width 4 height 99
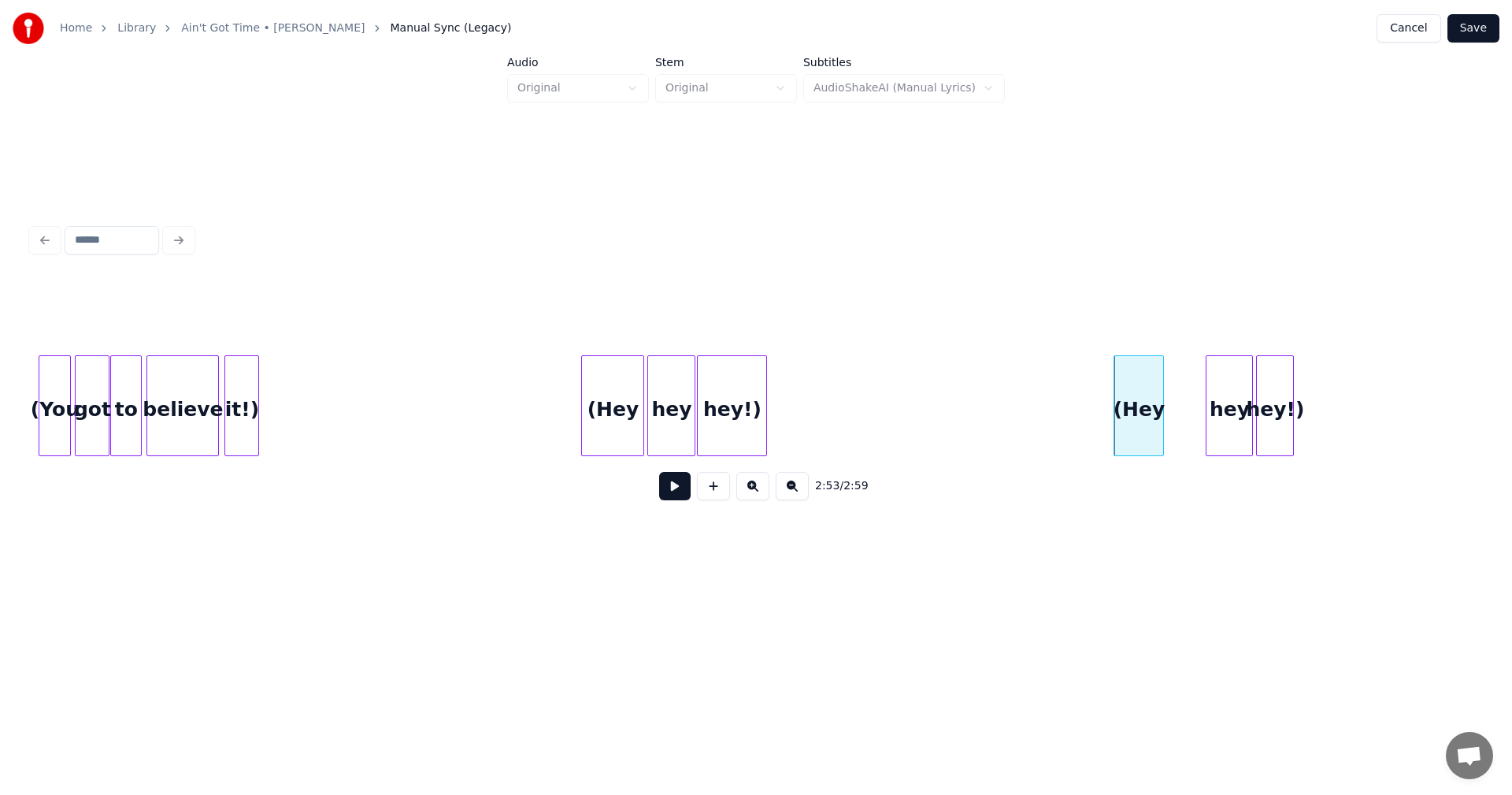
click at [1206, 395] on div at bounding box center [1208, 405] width 4 height 99
click at [1194, 395] on div "hey" at bounding box center [1192, 410] width 52 height 107
click at [1209, 402] on div at bounding box center [1208, 405] width 4 height 99
click at [1213, 393] on div at bounding box center [1213, 405] width 4 height 99
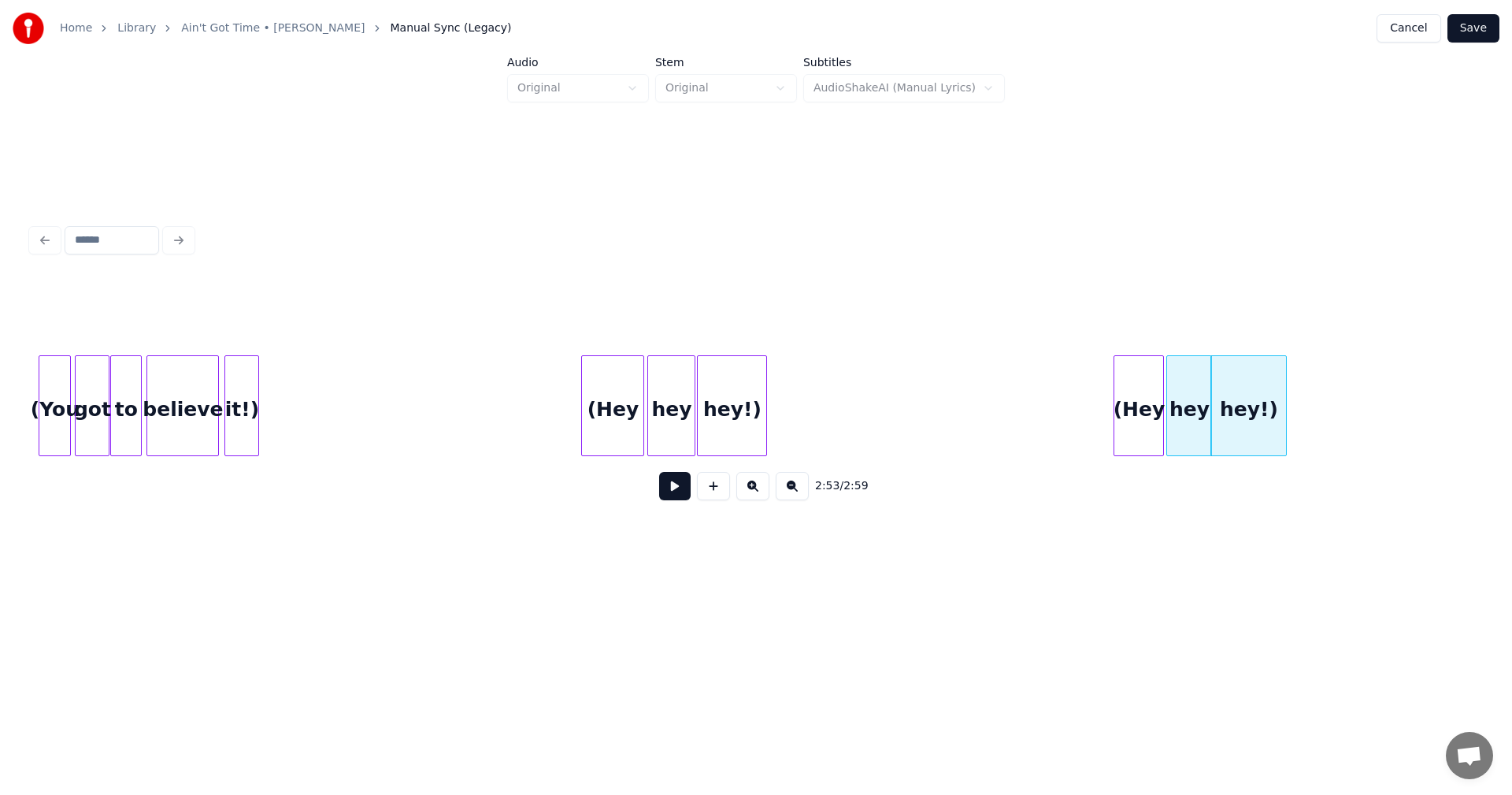
click at [1284, 401] on div at bounding box center [1283, 405] width 4 height 99
click at [1473, 37] on button "Save" at bounding box center [1473, 28] width 52 height 28
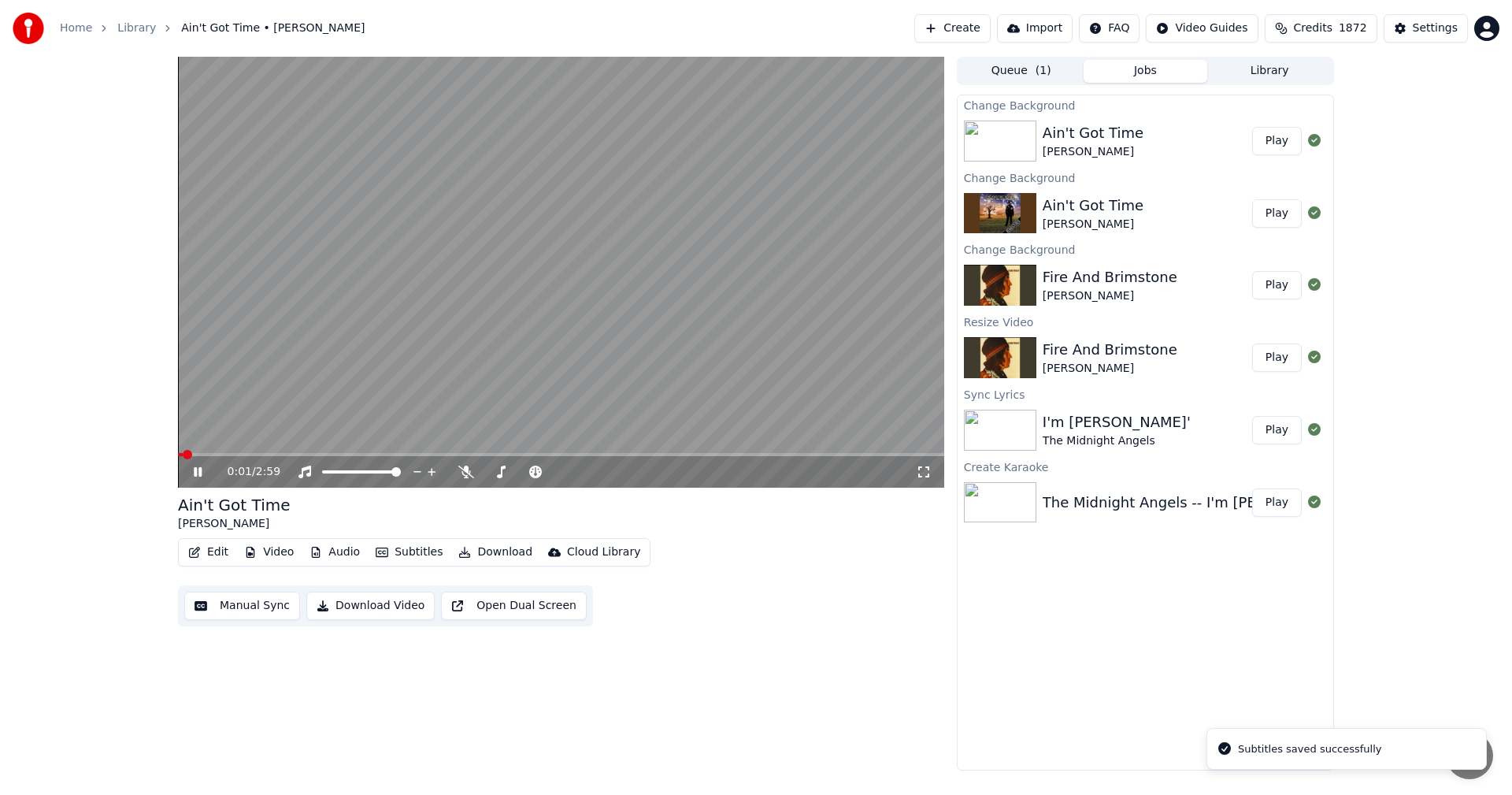
click at [926, 473] on icon at bounding box center [924, 472] width 16 height 12
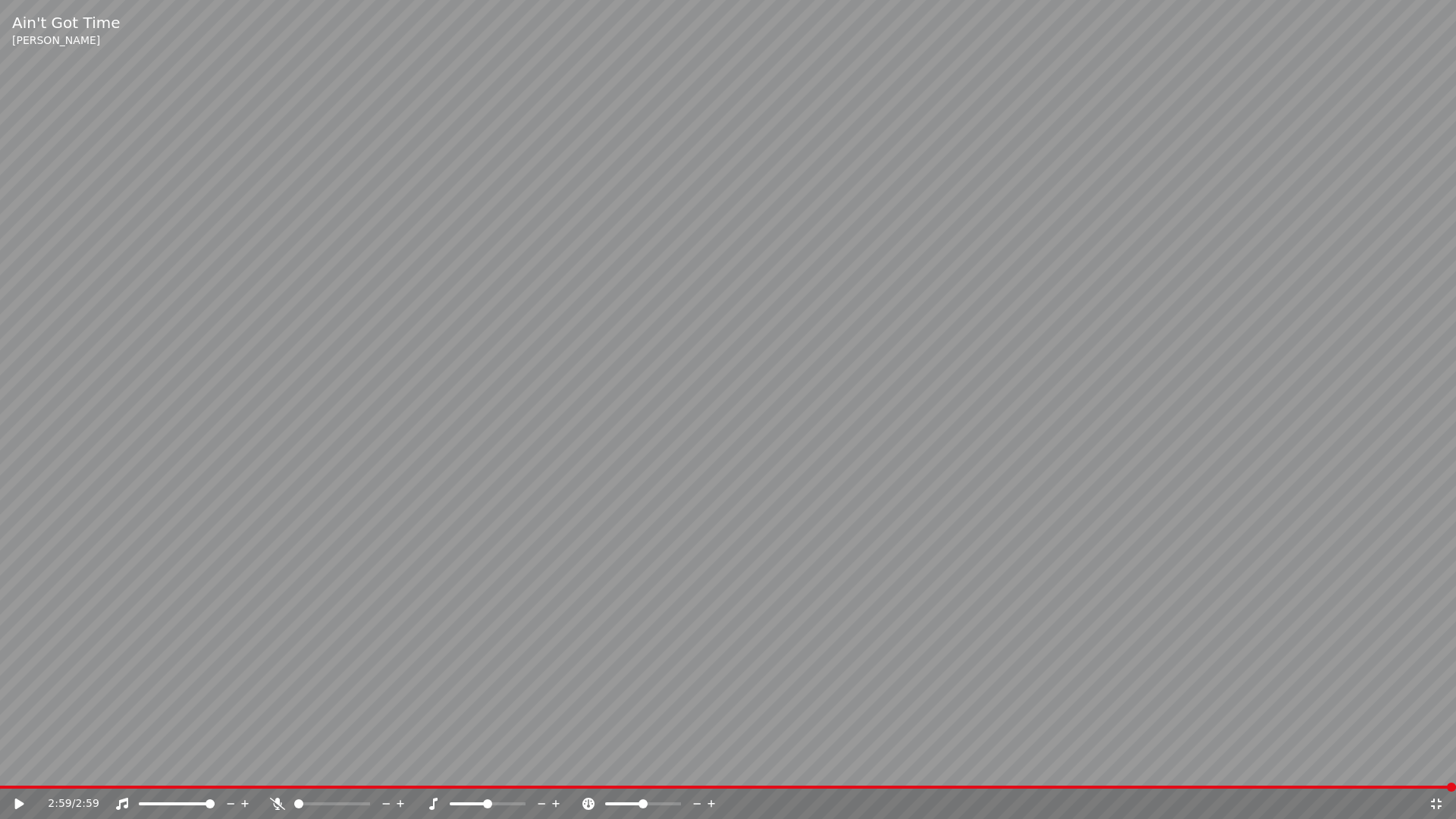
click at [1440, 765] on div "2:59 / 2:59" at bounding box center [728, 805] width 1444 height 15
click at [1431, 765] on icon at bounding box center [1437, 804] width 15 height 12
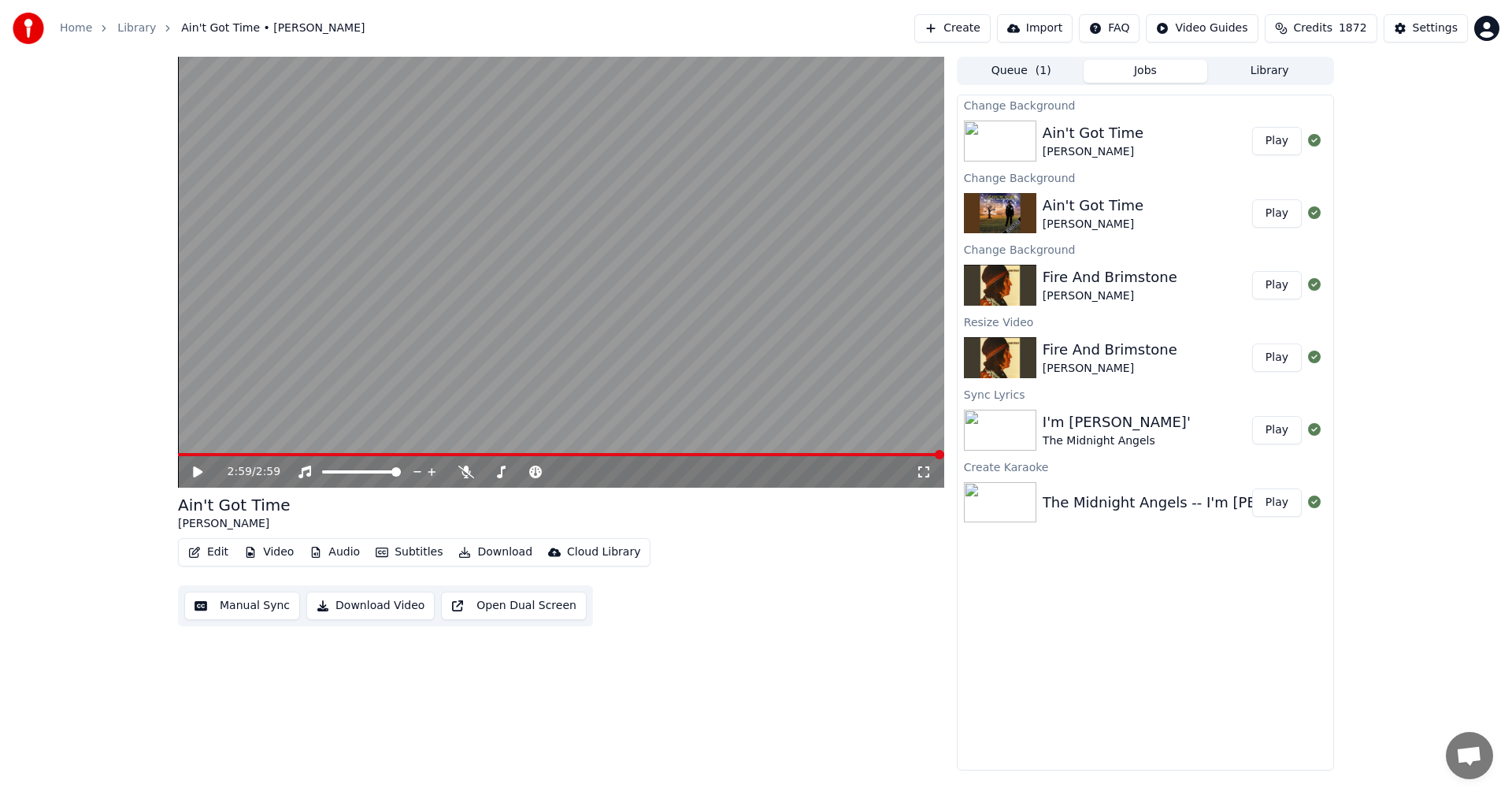
click at [1266, 83] on div "Queue ( 1 ) Jobs Library" at bounding box center [1145, 71] width 377 height 28
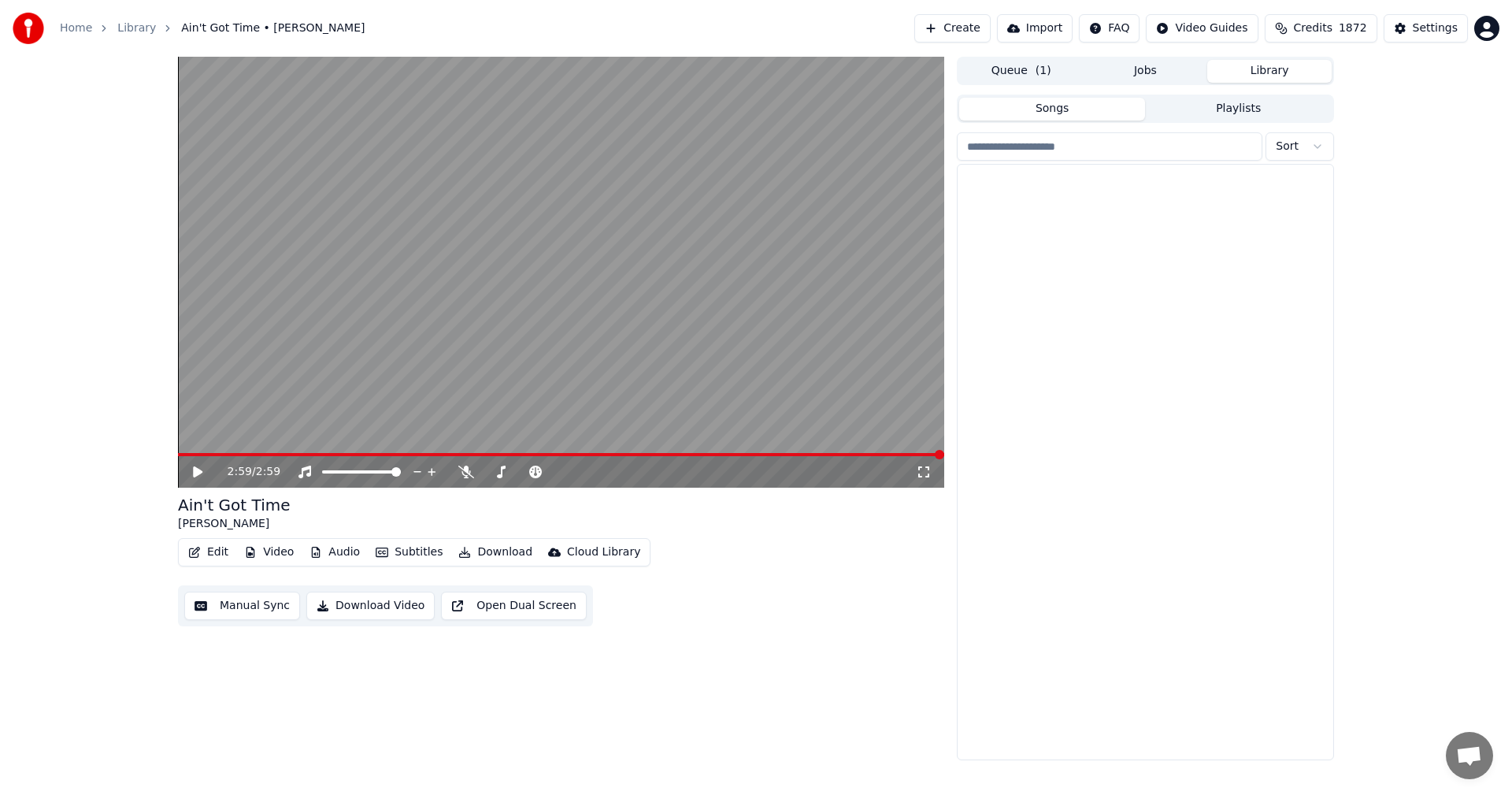
click at [1266, 75] on button "Library" at bounding box center [1269, 71] width 124 height 23
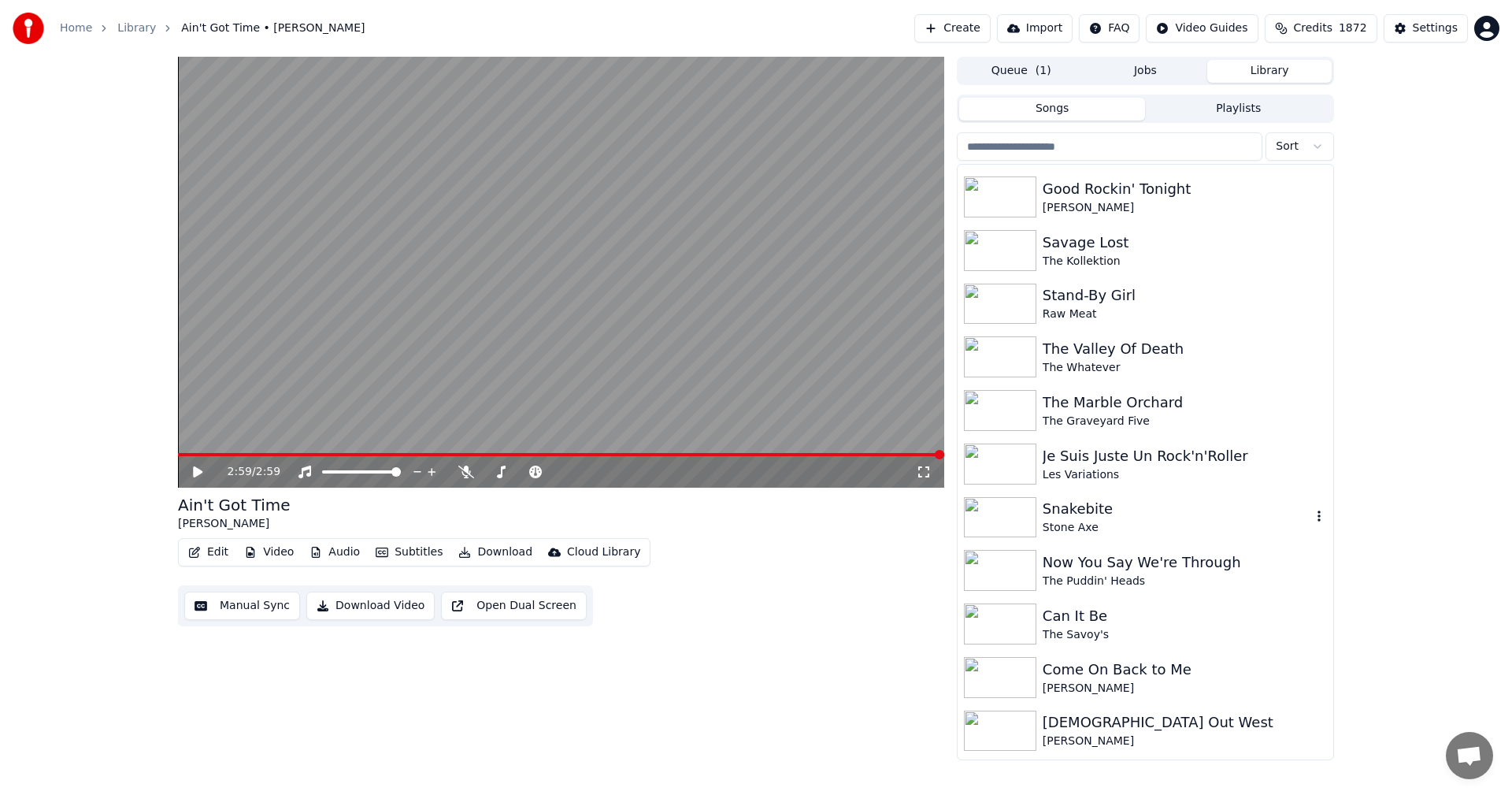
scroll to position [6852, 0]
